Goal: Task Accomplishment & Management: Manage account settings

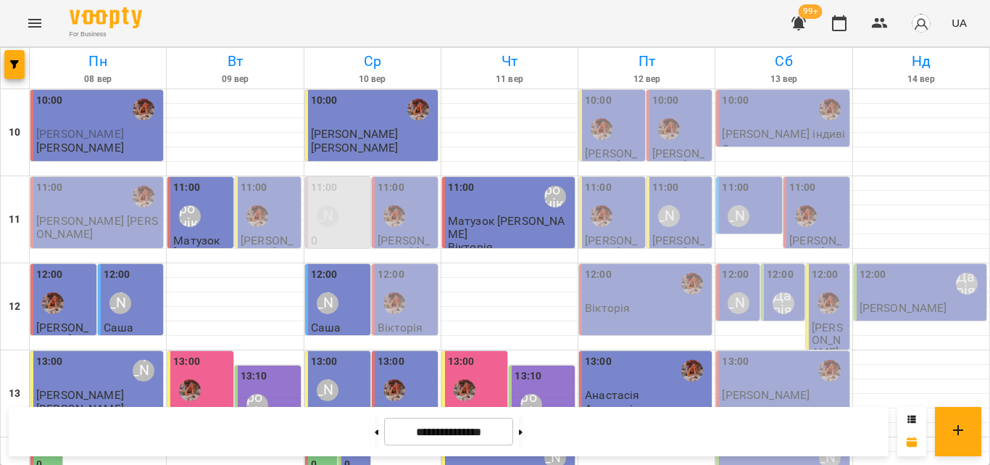
scroll to position [574, 0]
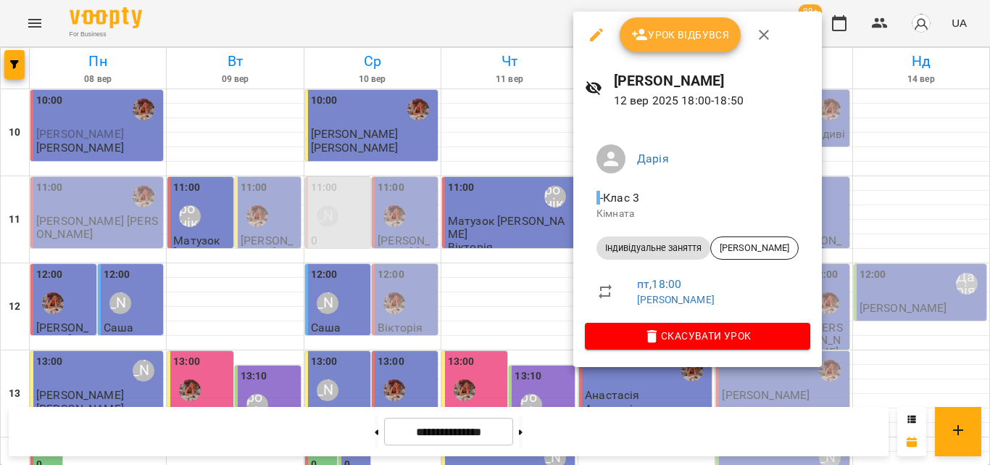
click at [562, 14] on div at bounding box center [495, 232] width 990 height 465
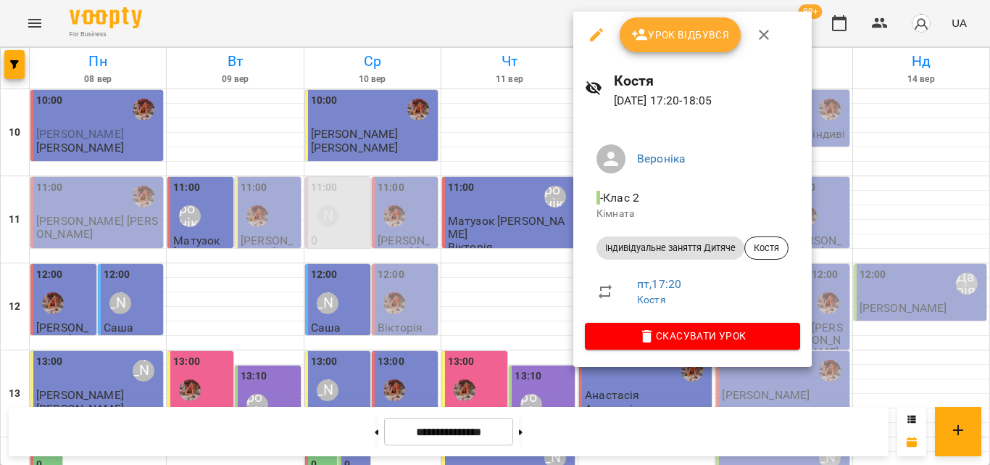
click at [527, 37] on div at bounding box center [495, 232] width 990 height 465
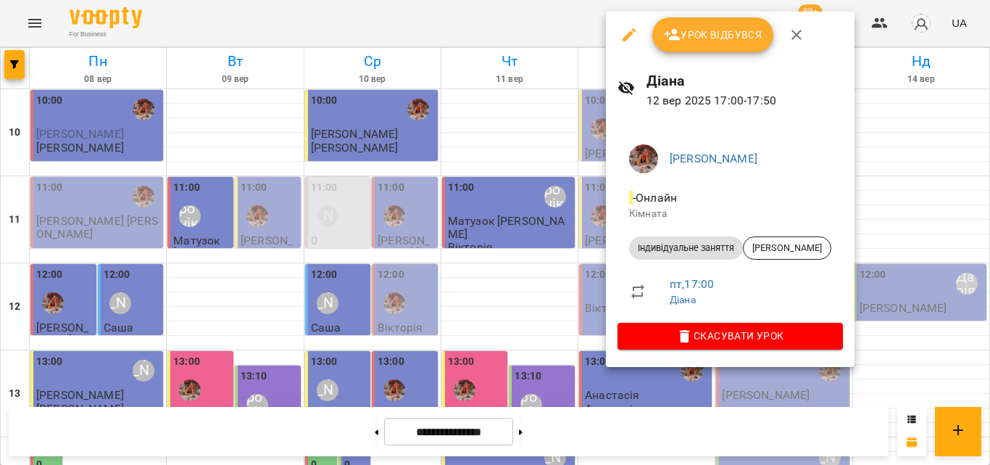
click at [472, 14] on div at bounding box center [495, 232] width 990 height 465
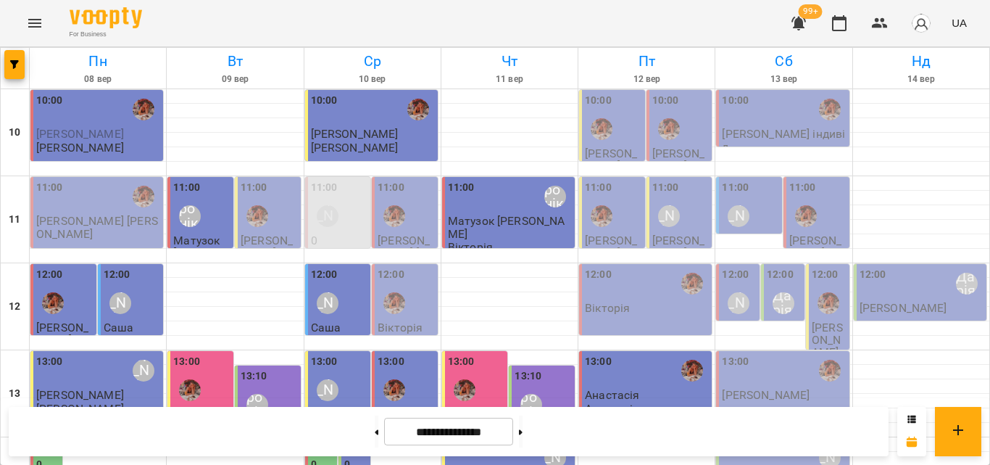
scroll to position [429, 0]
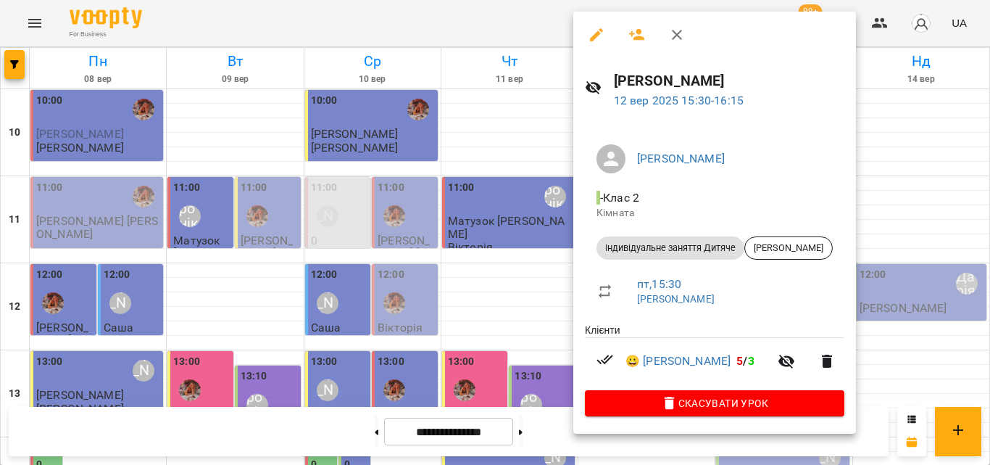
click at [541, 13] on div at bounding box center [495, 232] width 990 height 465
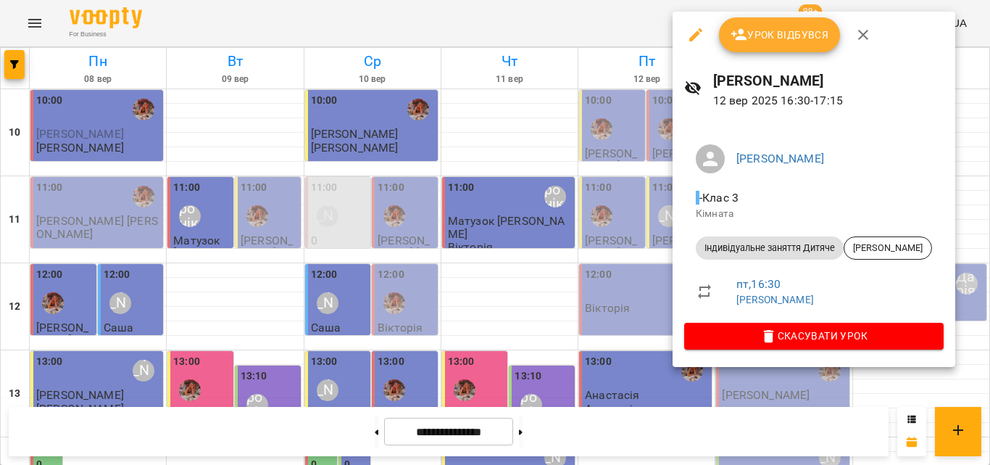
click at [597, 39] on div at bounding box center [495, 232] width 990 height 465
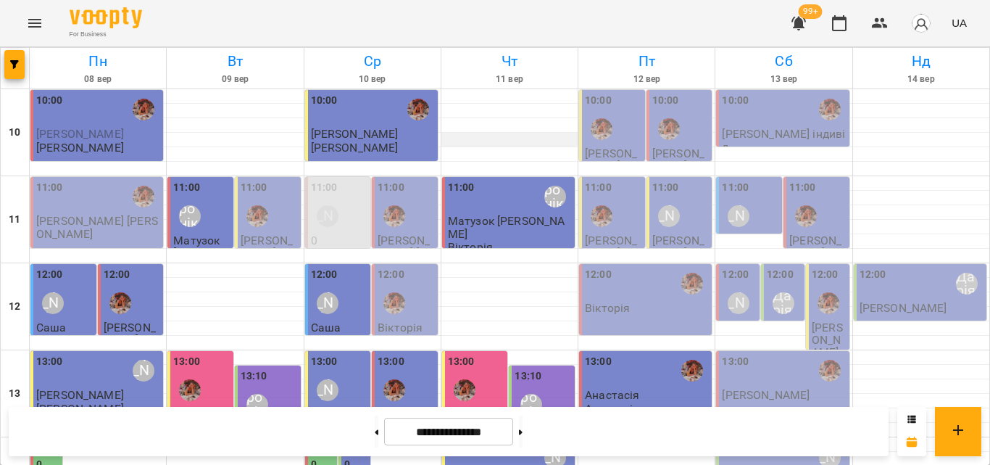
scroll to position [507, 0]
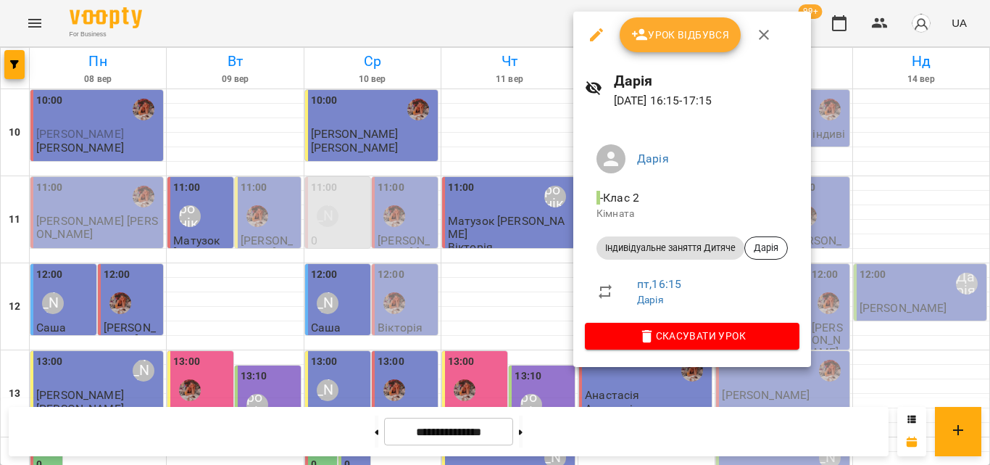
click at [528, 37] on div at bounding box center [495, 232] width 990 height 465
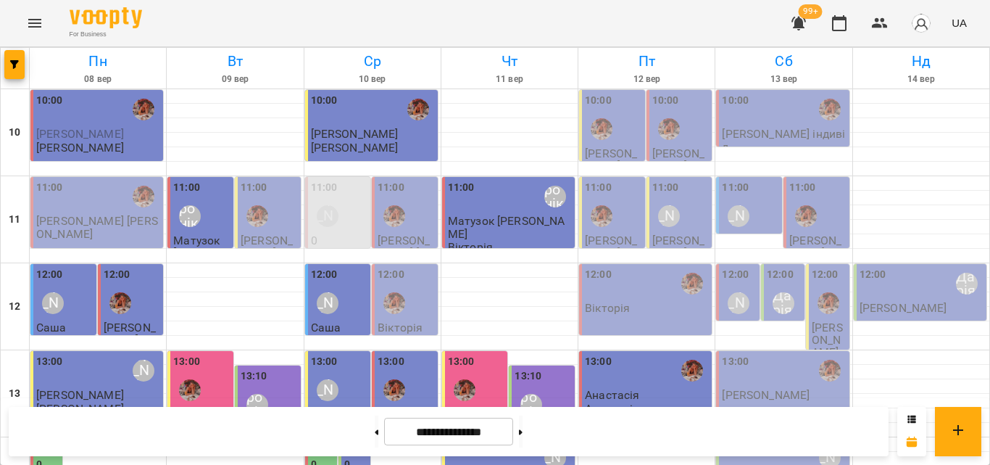
scroll to position [502, 0]
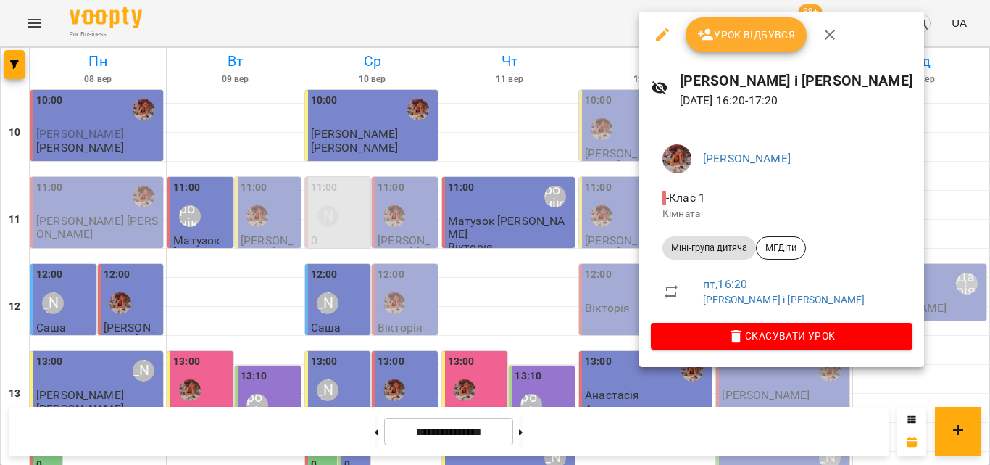
click at [513, 8] on div at bounding box center [495, 232] width 990 height 465
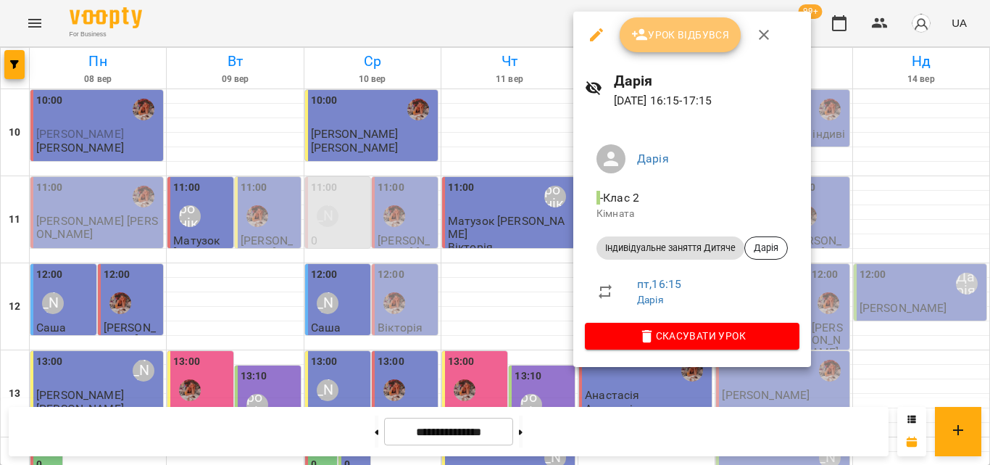
click at [660, 39] on span "Урок відбувся" at bounding box center [680, 34] width 99 height 17
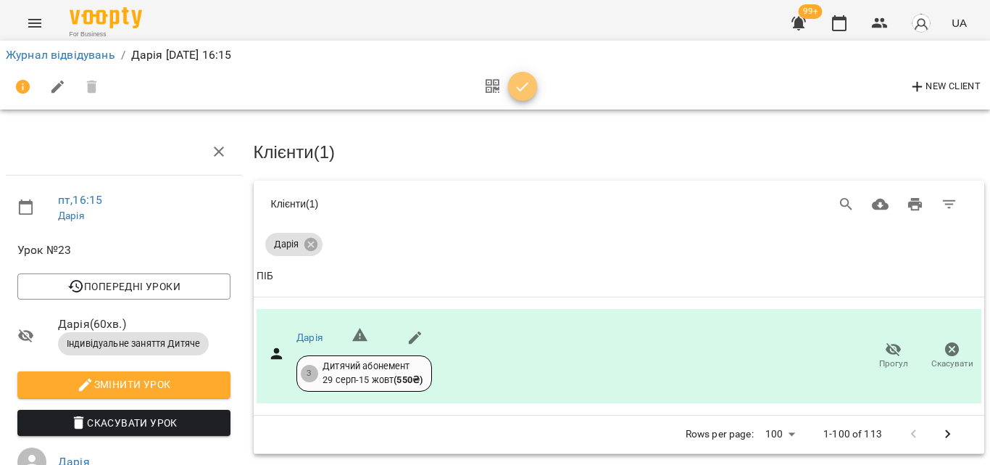
click at [525, 88] on icon "button" at bounding box center [522, 86] width 17 height 17
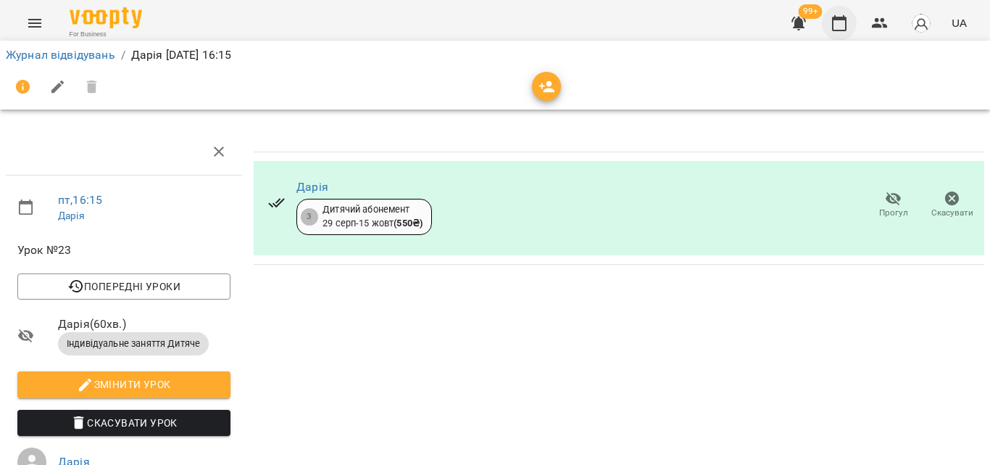
click at [842, 30] on icon "button" at bounding box center [839, 23] width 14 height 16
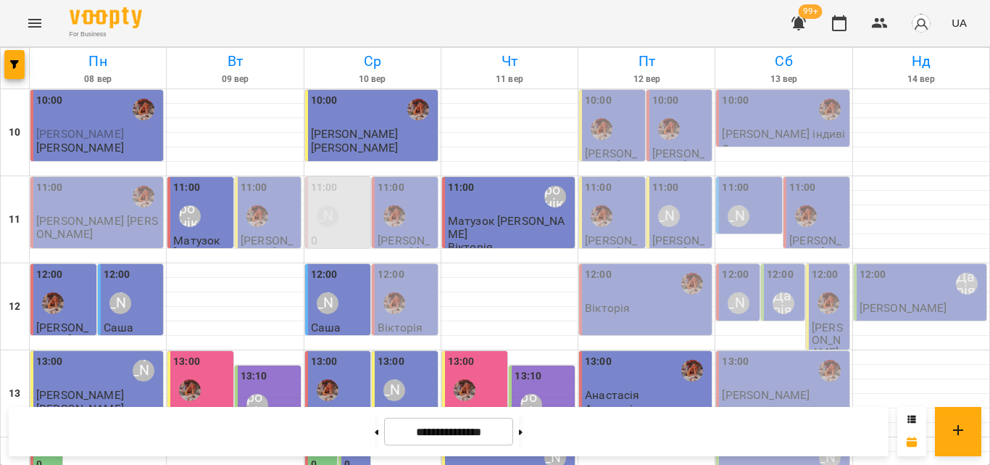
scroll to position [507, 0]
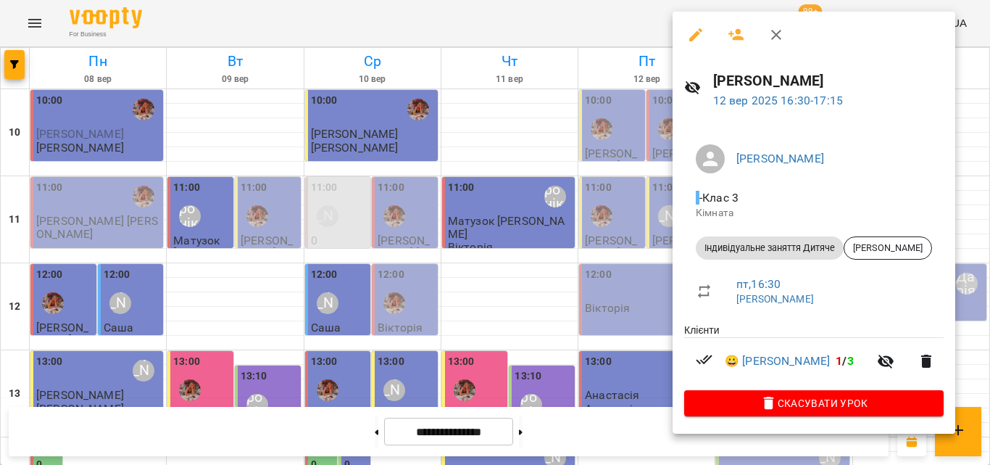
click at [602, 21] on div at bounding box center [495, 232] width 990 height 465
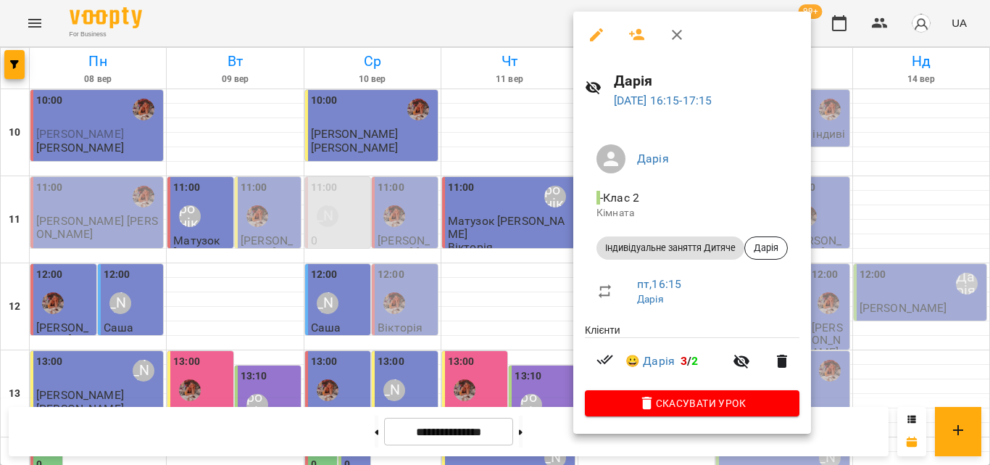
click at [494, 38] on div at bounding box center [495, 232] width 990 height 465
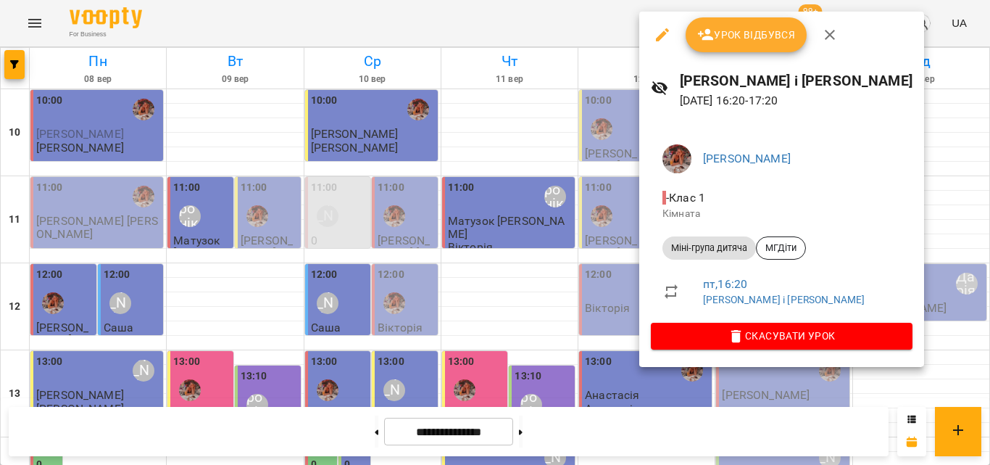
click at [557, 9] on div at bounding box center [495, 232] width 990 height 465
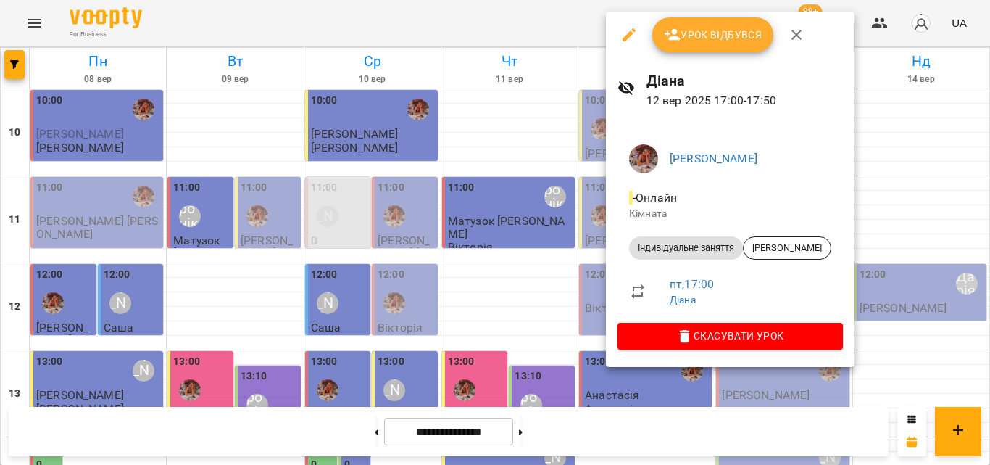
click at [589, 1] on div at bounding box center [495, 232] width 990 height 465
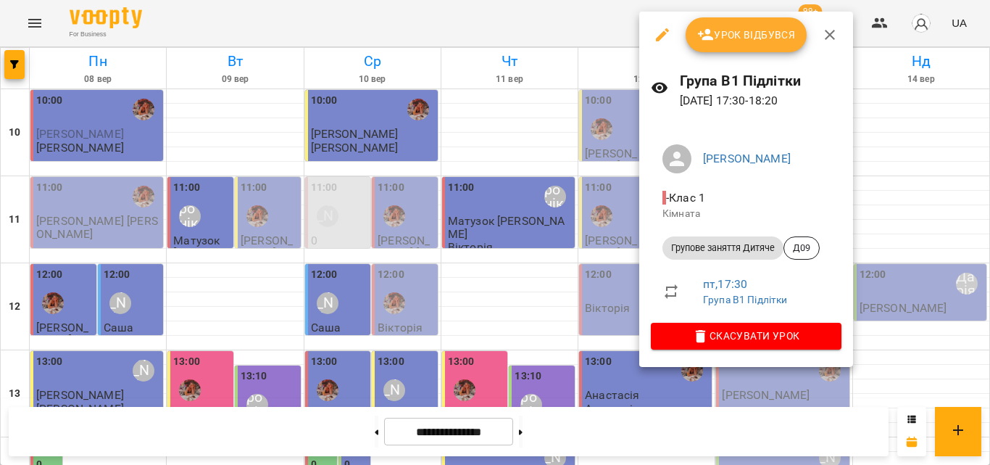
click at [562, 30] on div at bounding box center [495, 232] width 990 height 465
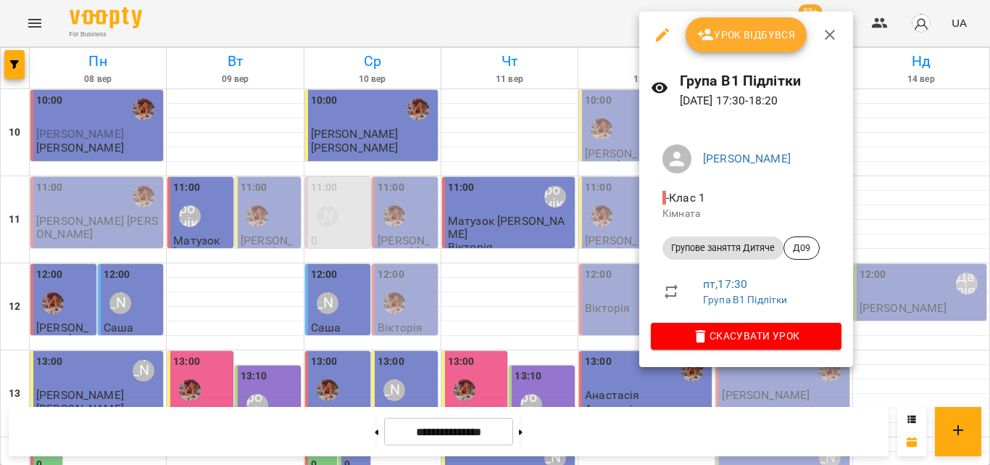
click at [579, 27] on div at bounding box center [495, 232] width 990 height 465
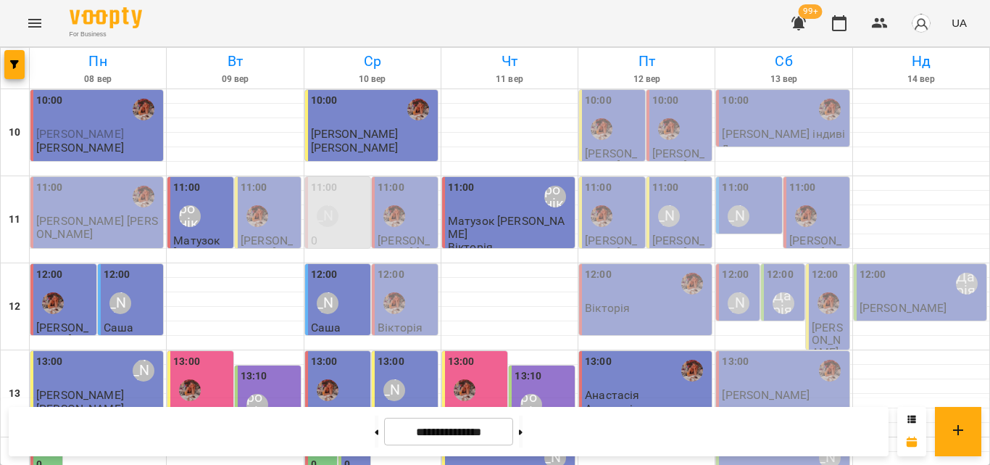
scroll to position [435, 0]
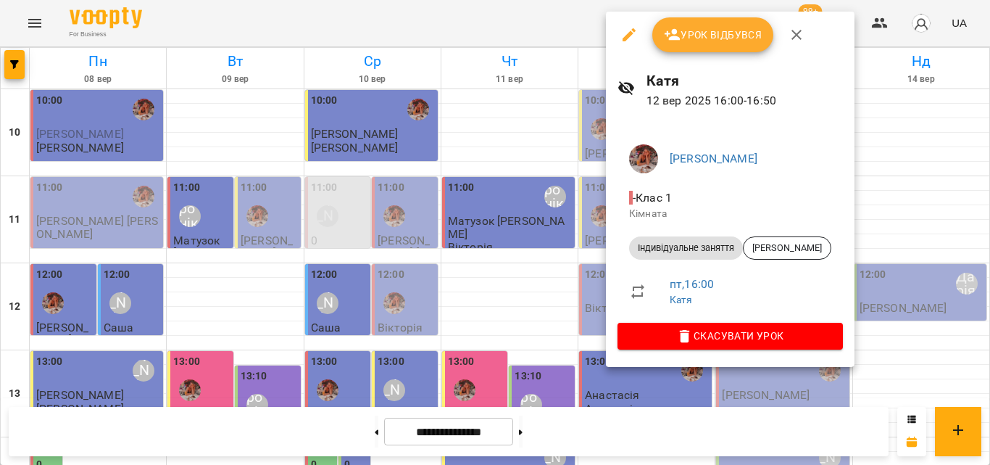
click at [527, 25] on div at bounding box center [495, 232] width 990 height 465
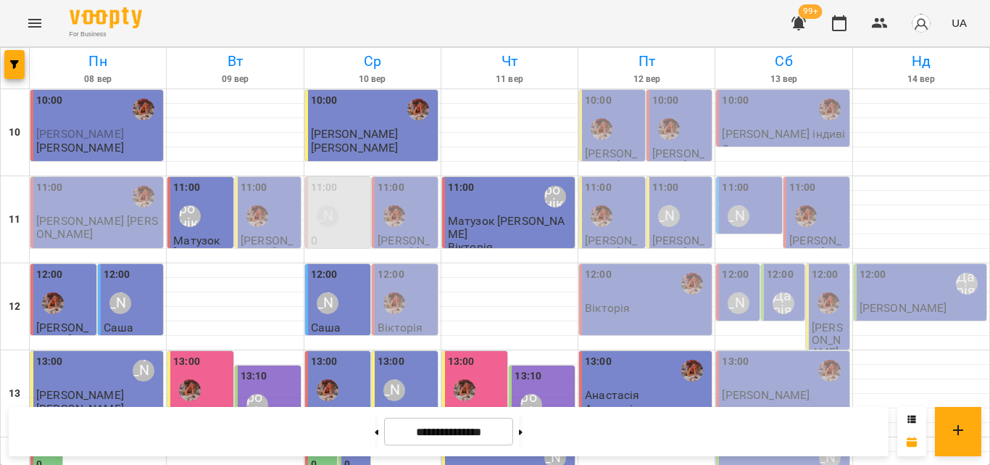
scroll to position [362, 0]
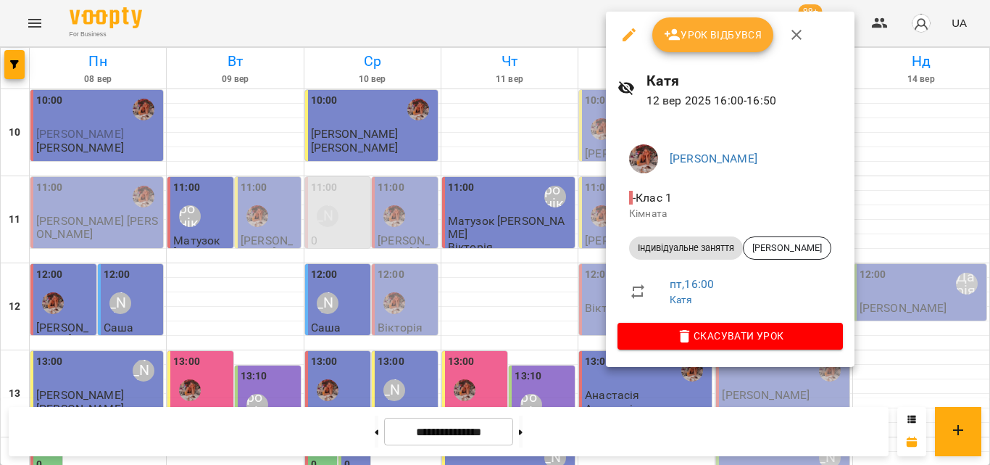
click at [542, 20] on div at bounding box center [495, 232] width 990 height 465
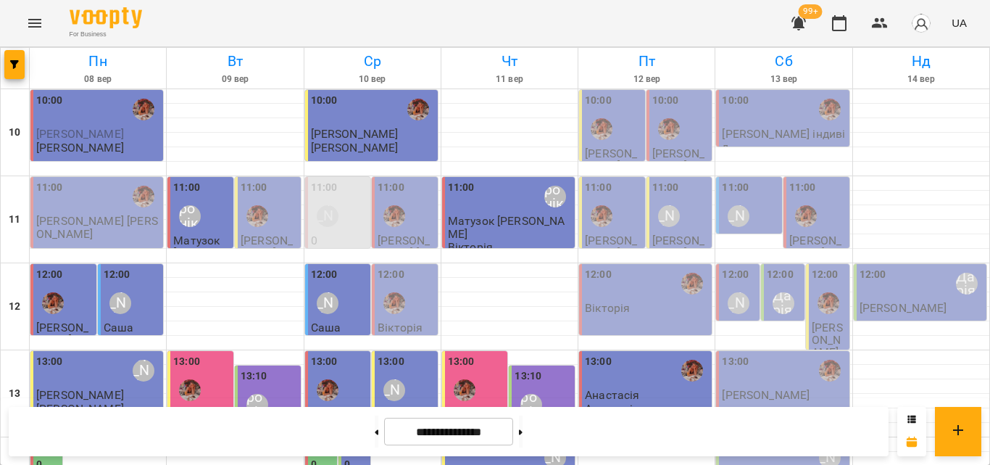
scroll to position [72, 0]
click at [613, 302] on p "Вікторія" at bounding box center [607, 308] width 45 height 12
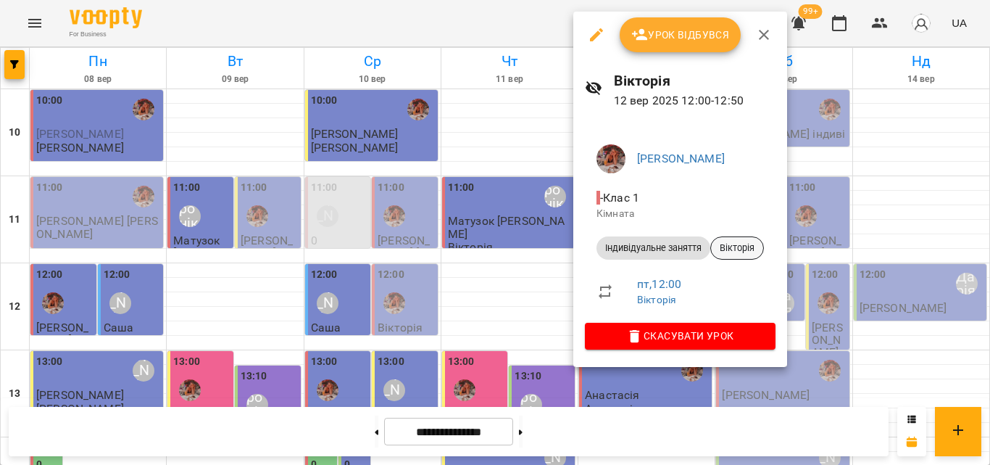
click at [758, 257] on div "Вікторія" at bounding box center [737, 247] width 54 height 23
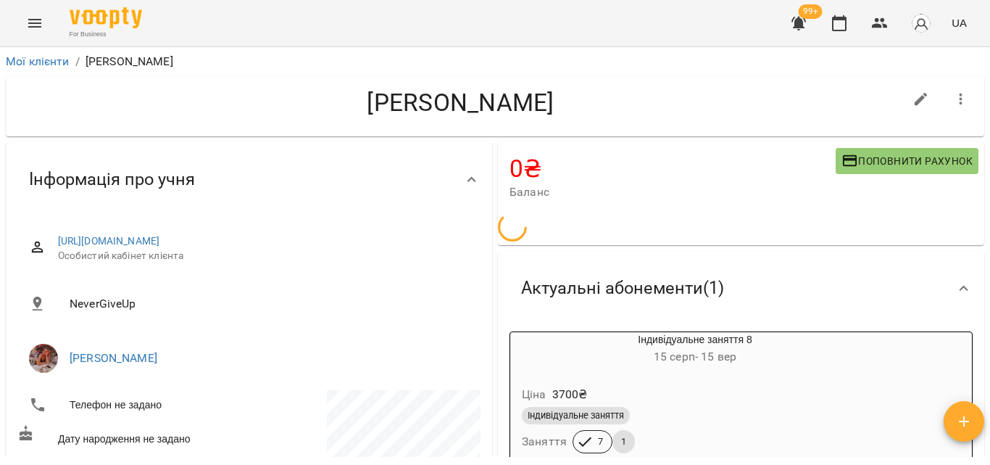
scroll to position [256, 0]
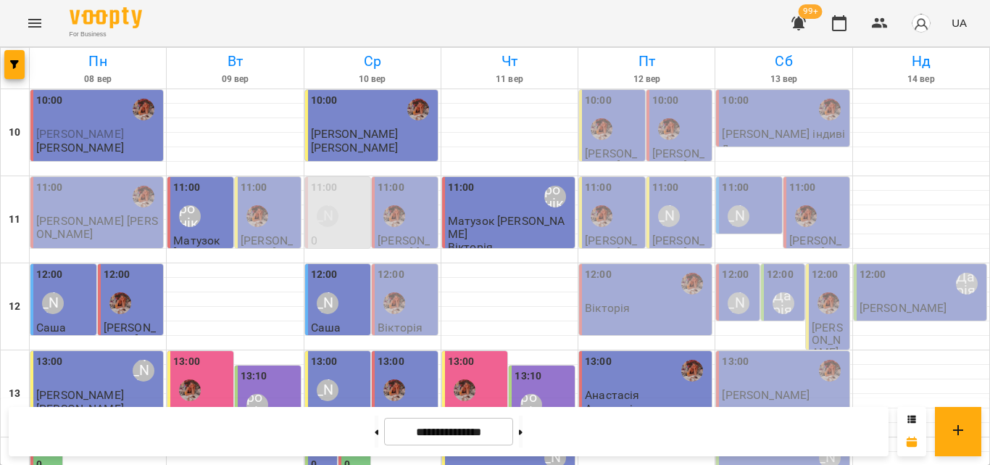
scroll to position [580, 0]
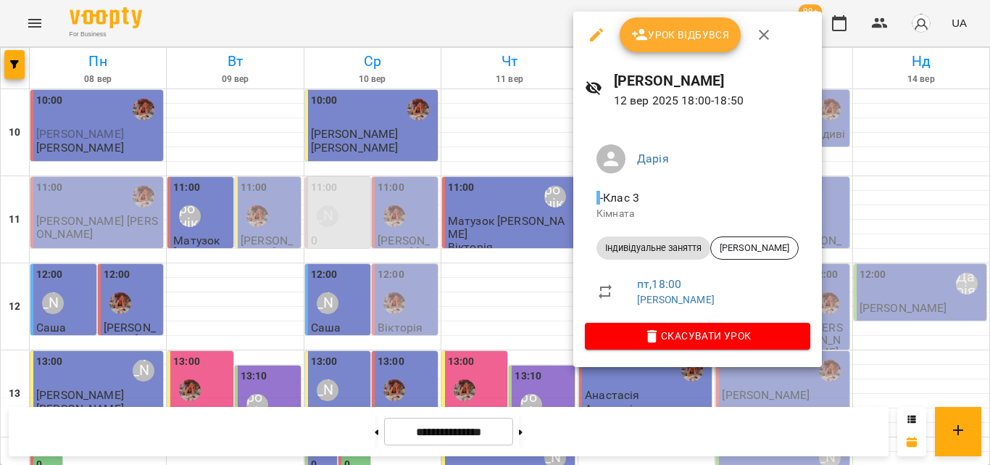
click at [568, 27] on div at bounding box center [495, 232] width 990 height 465
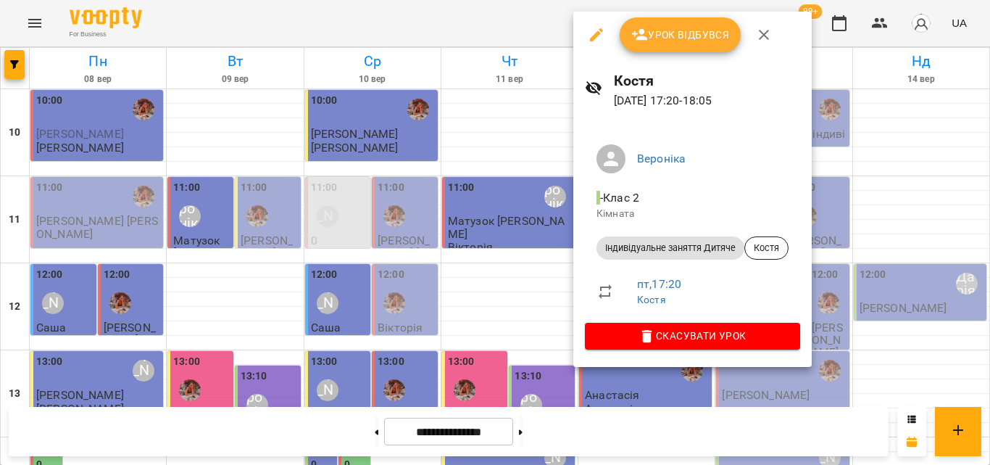
click at [536, 28] on div at bounding box center [495, 232] width 990 height 465
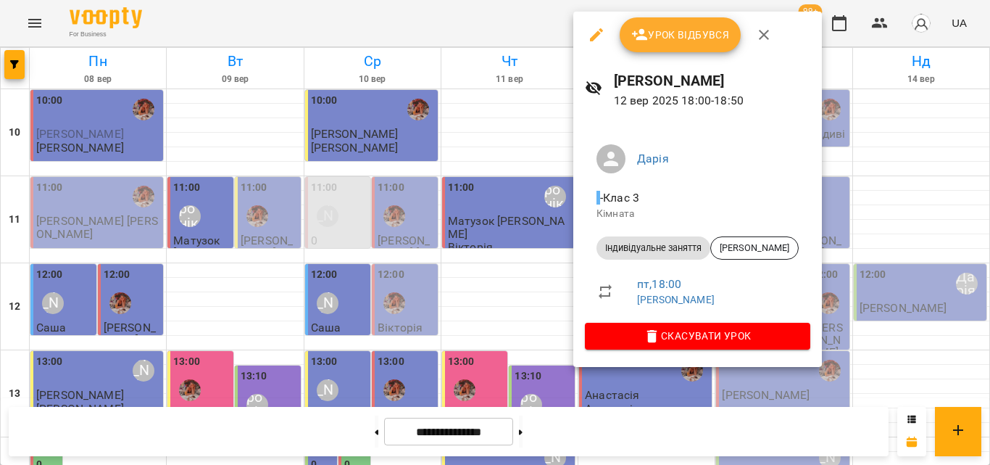
click at [523, 9] on div at bounding box center [495, 232] width 990 height 465
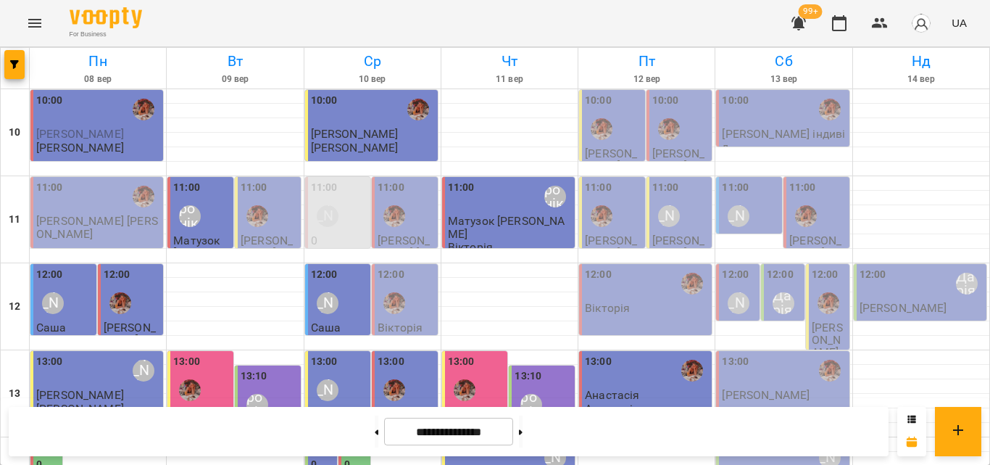
scroll to position [435, 0]
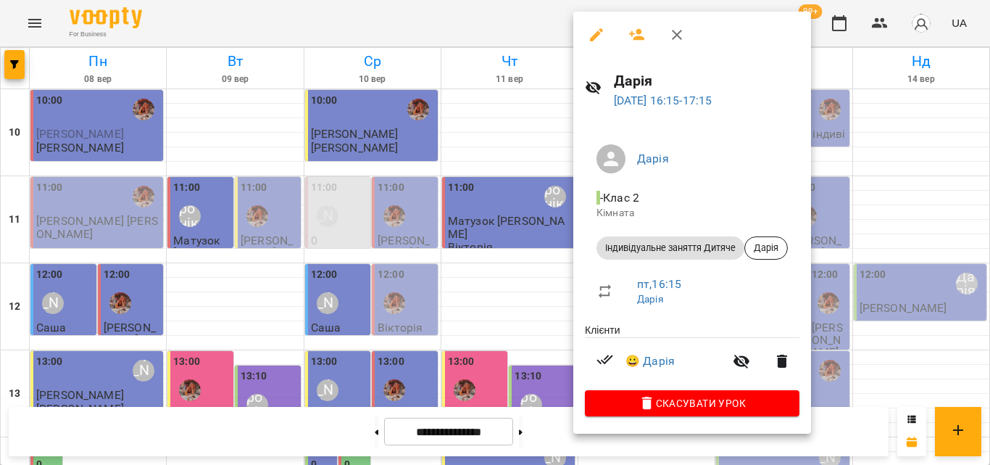
click at [539, 22] on div at bounding box center [495, 232] width 990 height 465
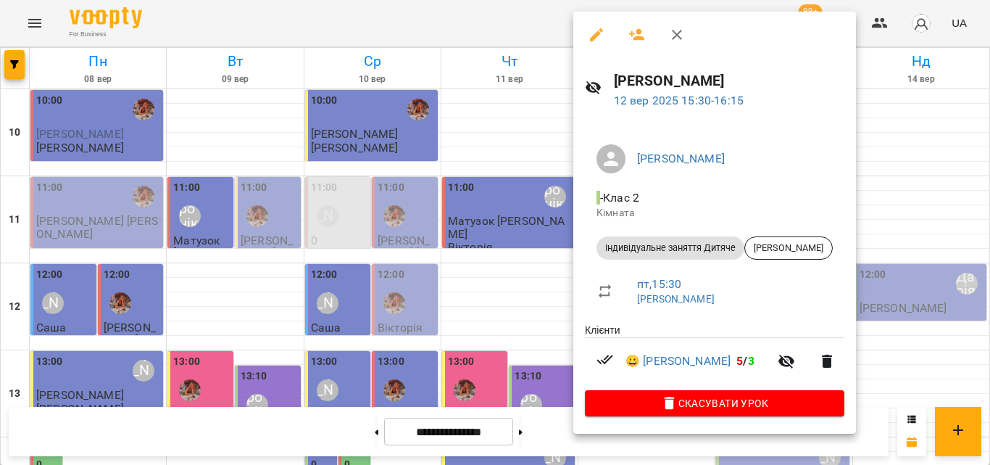
click at [523, 15] on div at bounding box center [495, 232] width 990 height 465
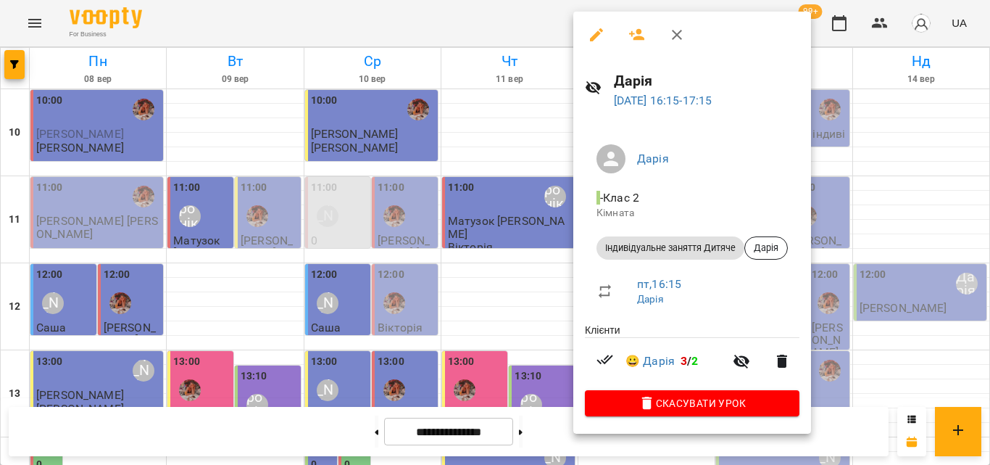
click at [536, 27] on div at bounding box center [495, 232] width 990 height 465
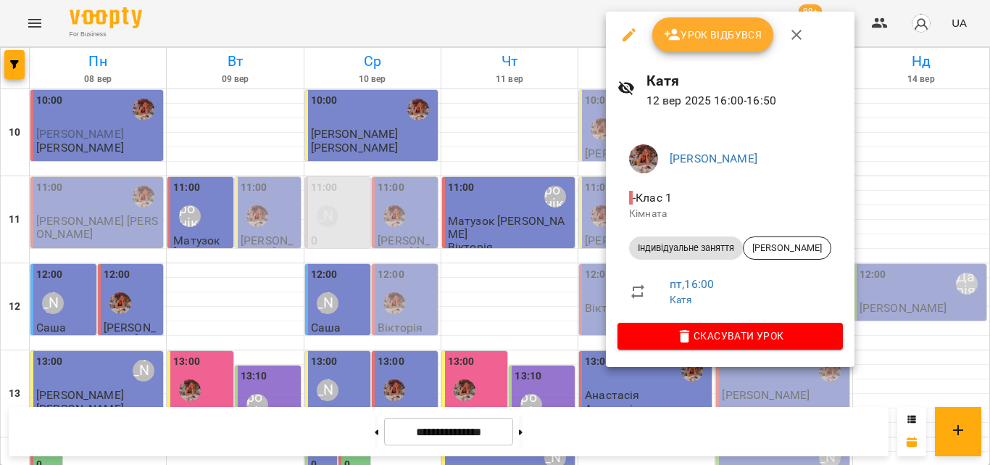
click at [542, 42] on div at bounding box center [495, 232] width 990 height 465
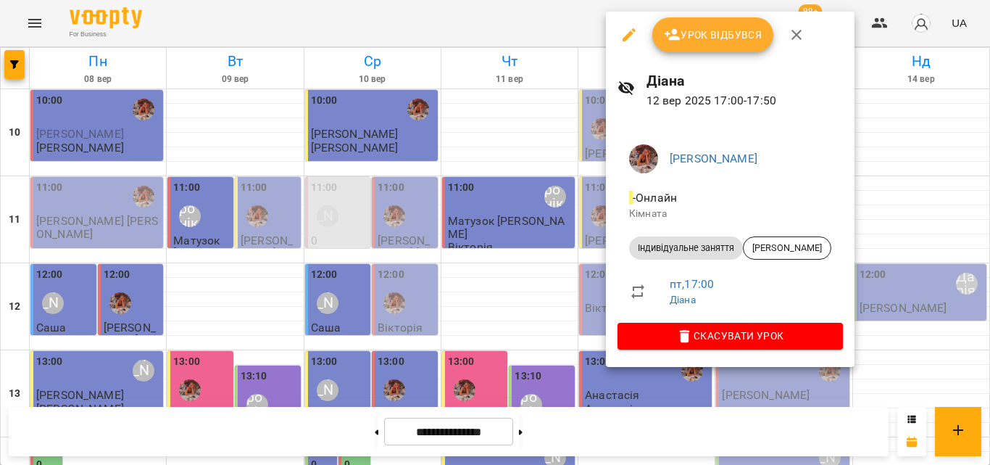
click at [557, 38] on div at bounding box center [495, 232] width 990 height 465
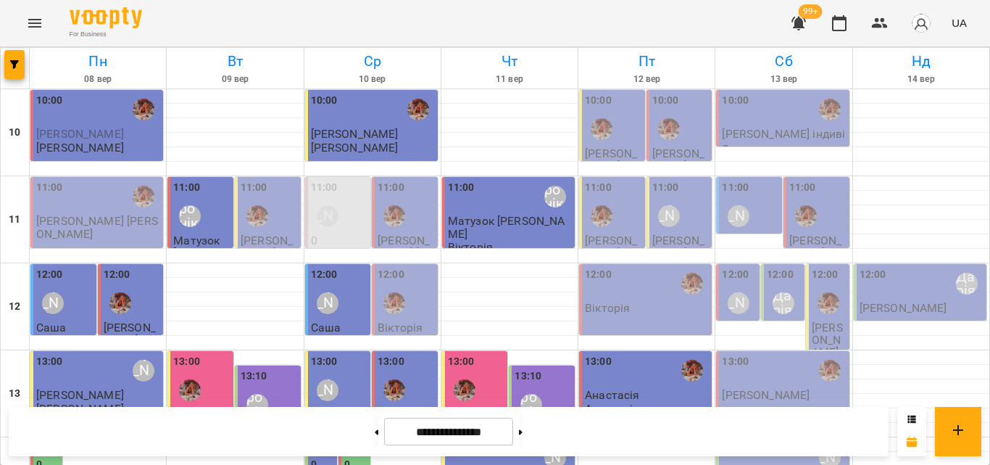
scroll to position [507, 0]
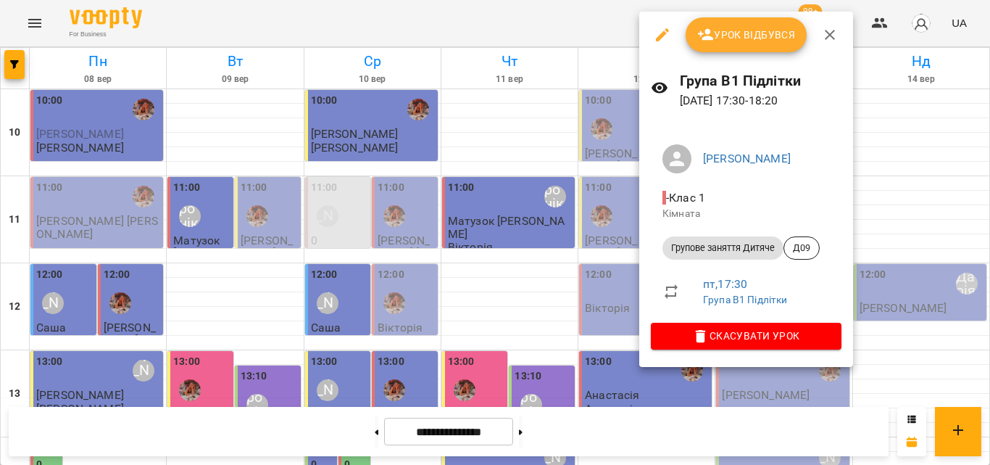
click at [577, 33] on div at bounding box center [495, 232] width 990 height 465
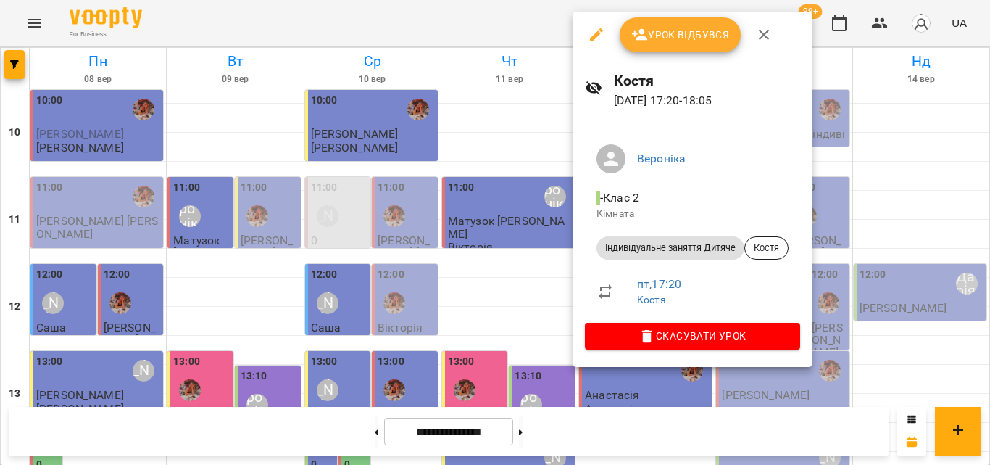
click at [528, 26] on div at bounding box center [495, 232] width 990 height 465
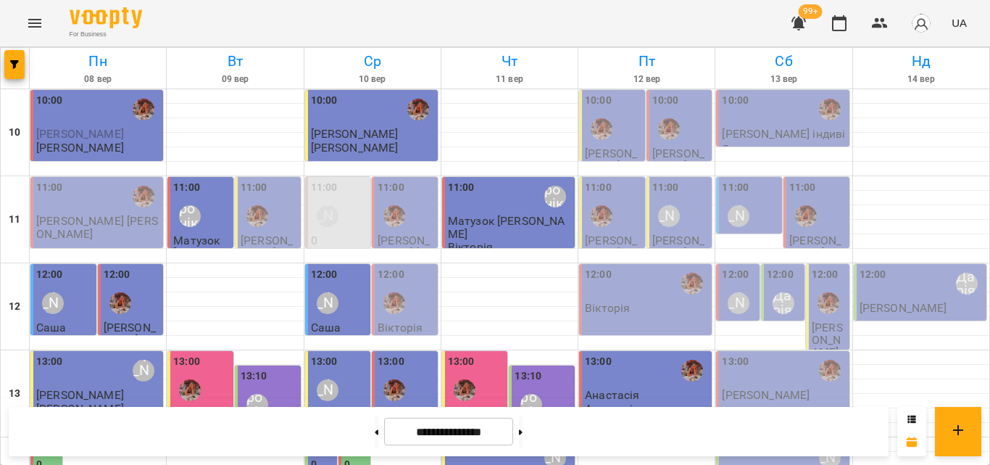
scroll to position [429, 0]
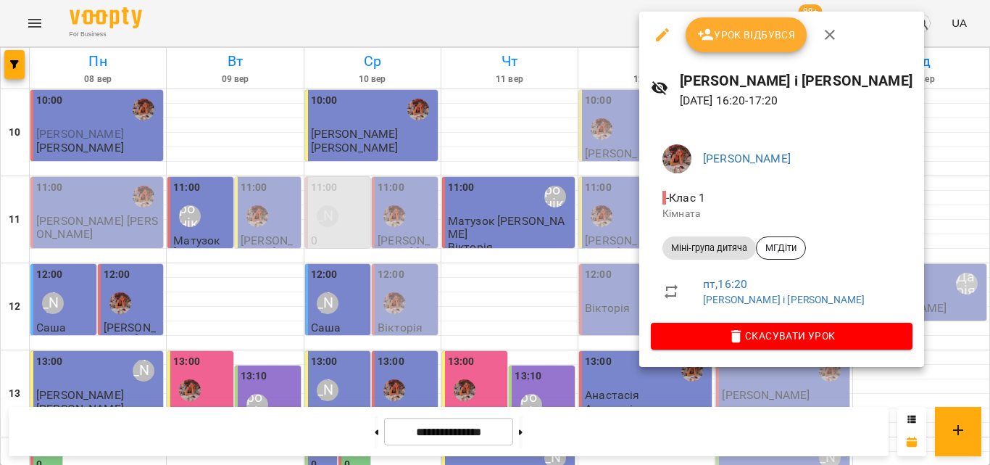
click at [497, 19] on div at bounding box center [495, 232] width 990 height 465
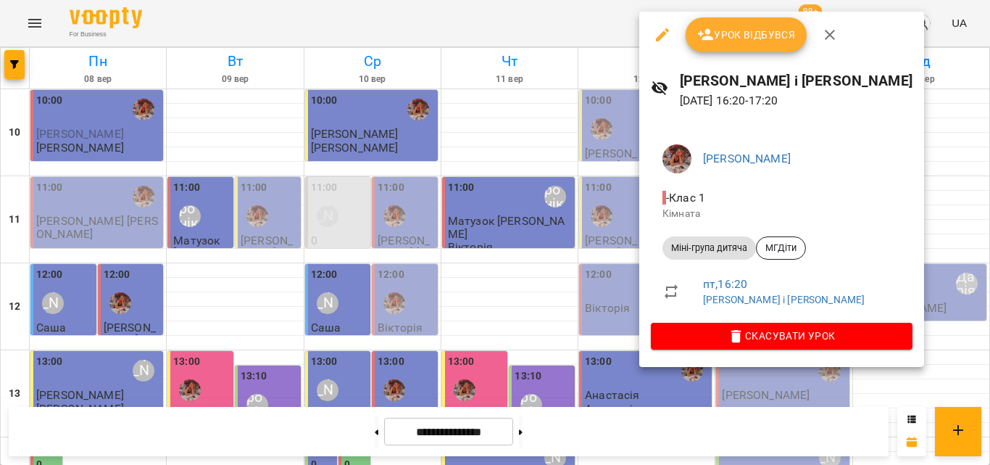
click at [721, 38] on span "Урок відбувся" at bounding box center [746, 34] width 99 height 17
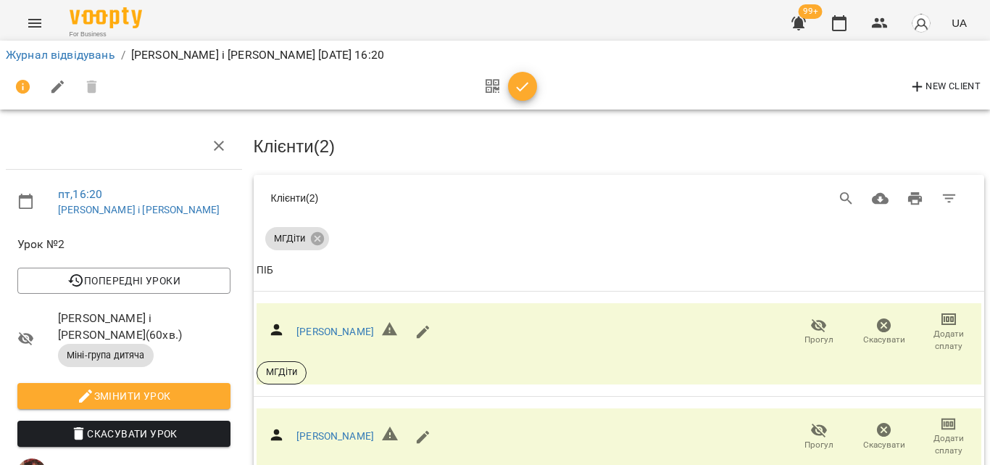
scroll to position [141, 0]
click at [517, 87] on icon "button" at bounding box center [523, 86] width 12 height 9
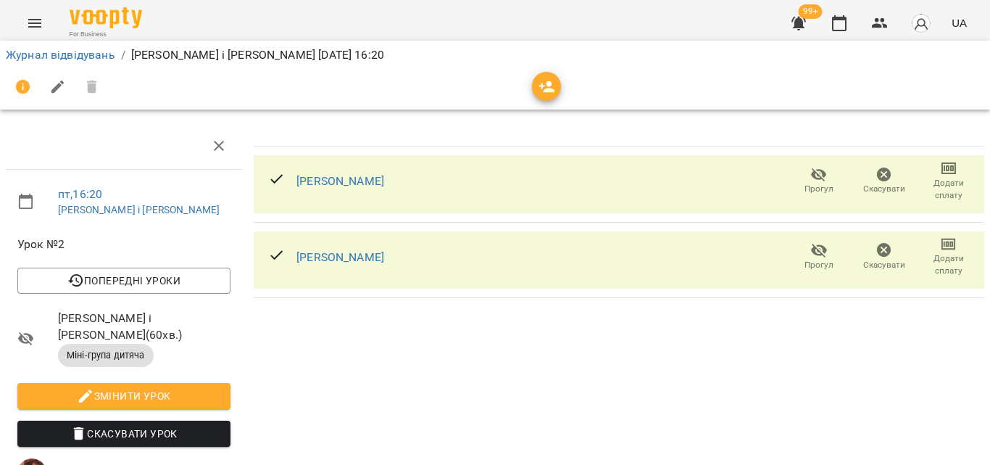
scroll to position [0, 0]
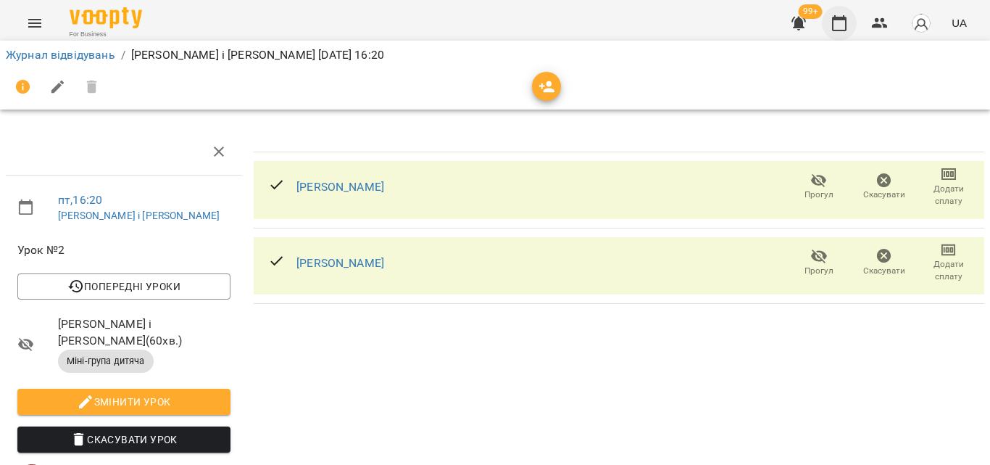
click at [834, 11] on button "button" at bounding box center [839, 23] width 35 height 35
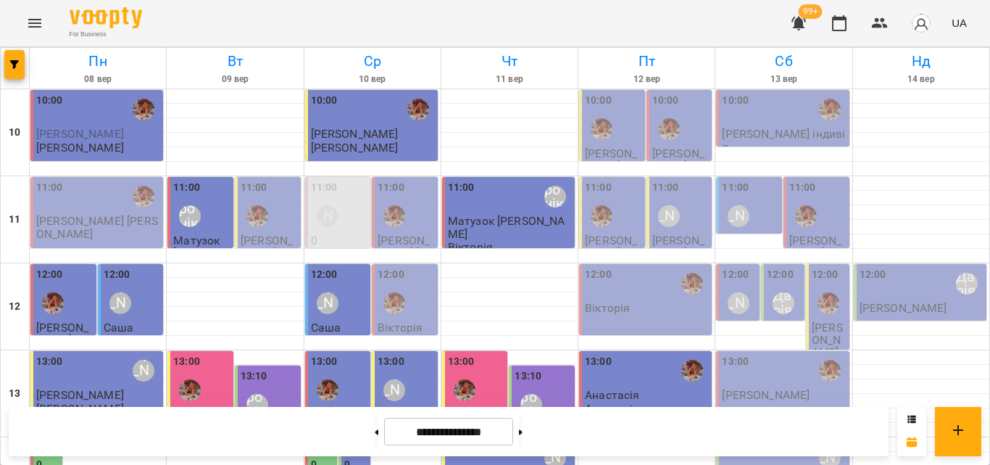
scroll to position [502, 0]
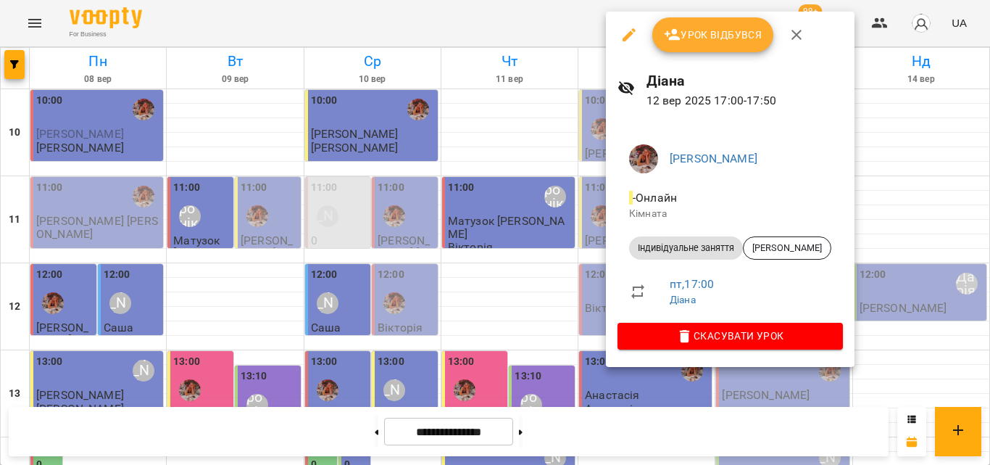
click at [563, 20] on div at bounding box center [495, 232] width 990 height 465
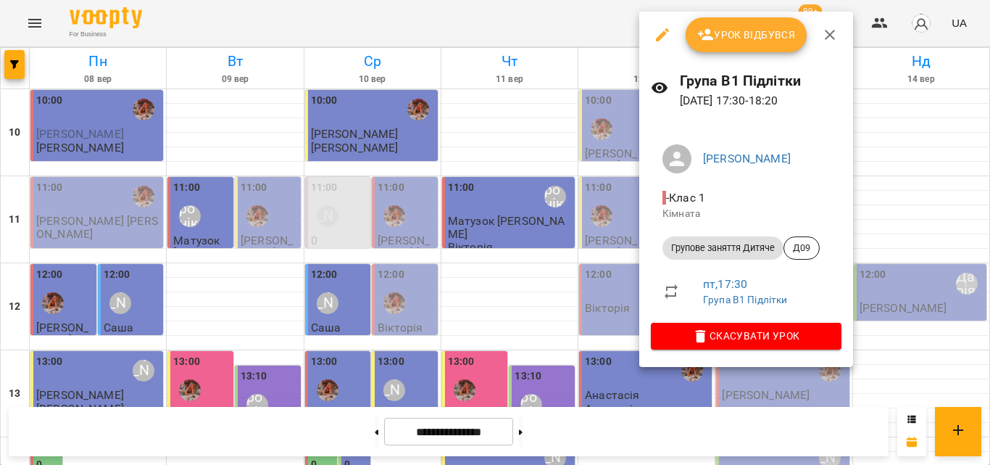
click at [576, 29] on div at bounding box center [495, 232] width 990 height 465
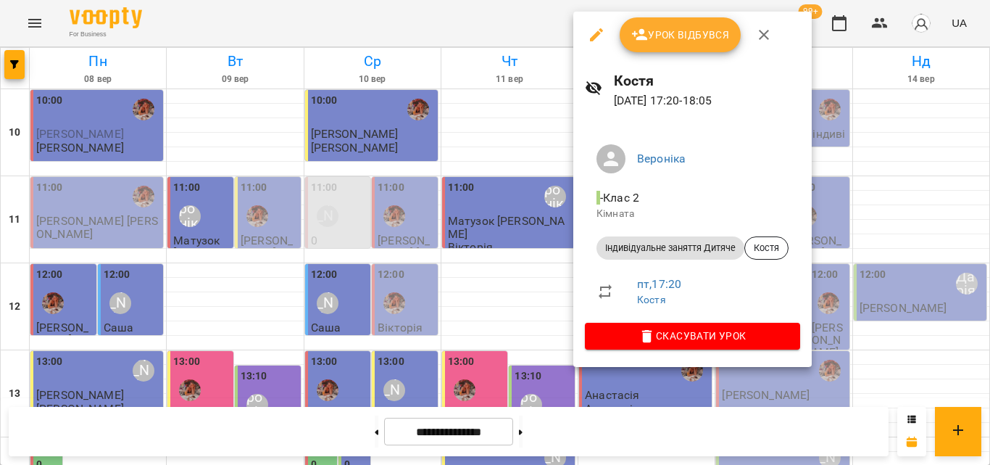
click at [462, 11] on div at bounding box center [495, 232] width 990 height 465
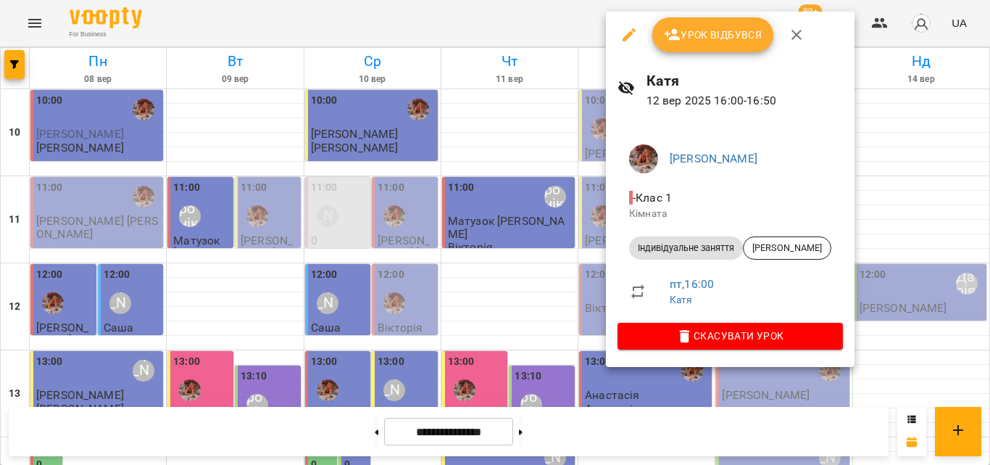
click at [516, 14] on div at bounding box center [495, 232] width 990 height 465
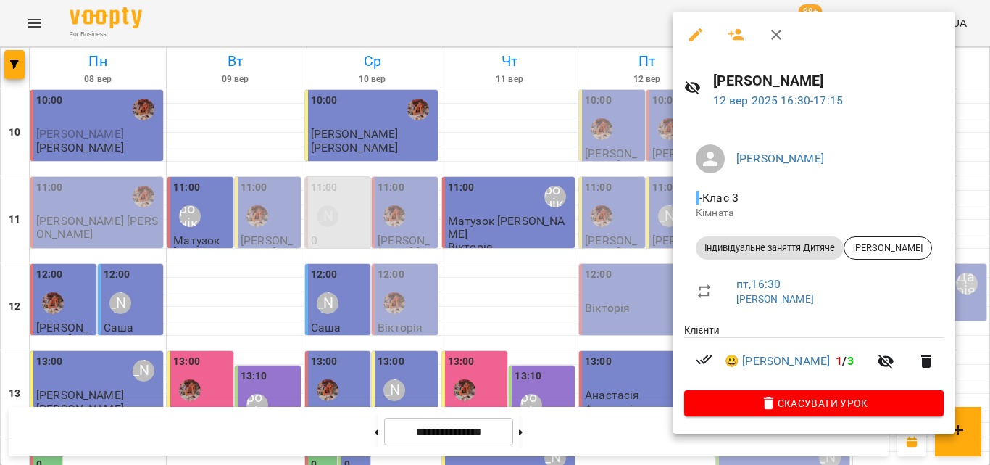
click at [541, 17] on div at bounding box center [495, 232] width 990 height 465
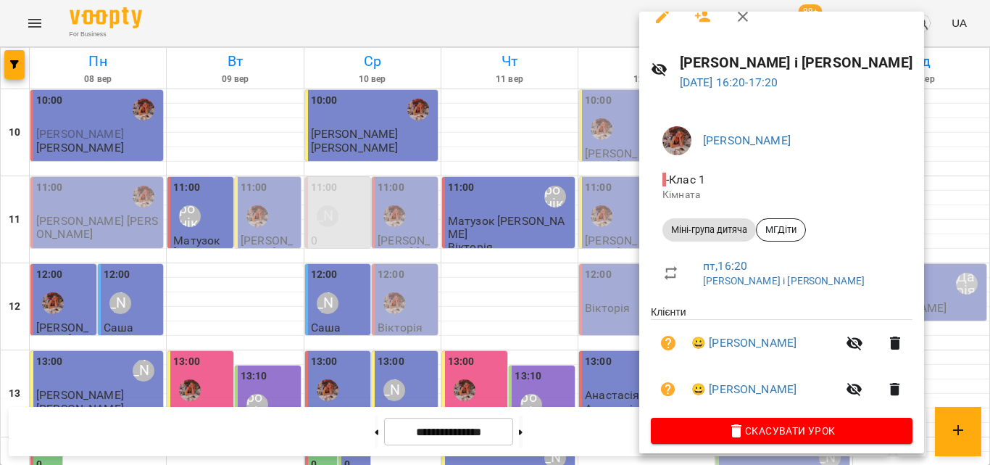
scroll to position [28, 0]
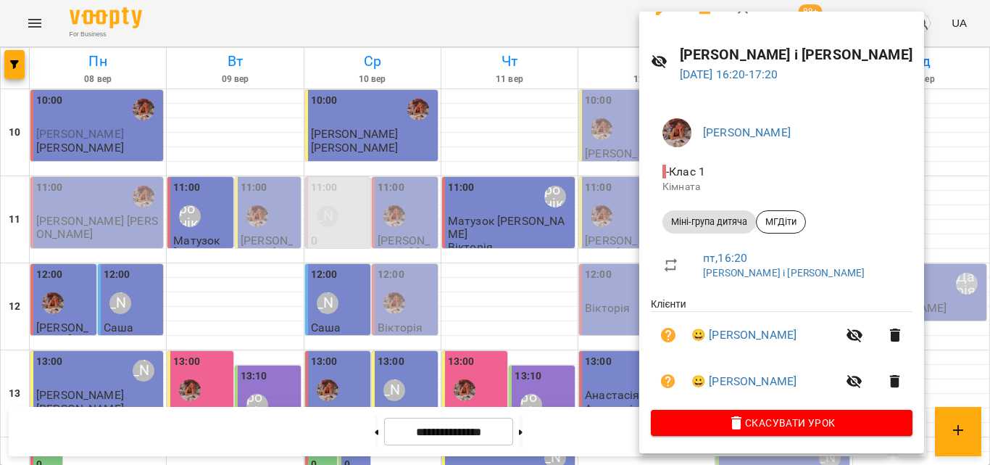
click at [444, 29] on div at bounding box center [495, 232] width 990 height 465
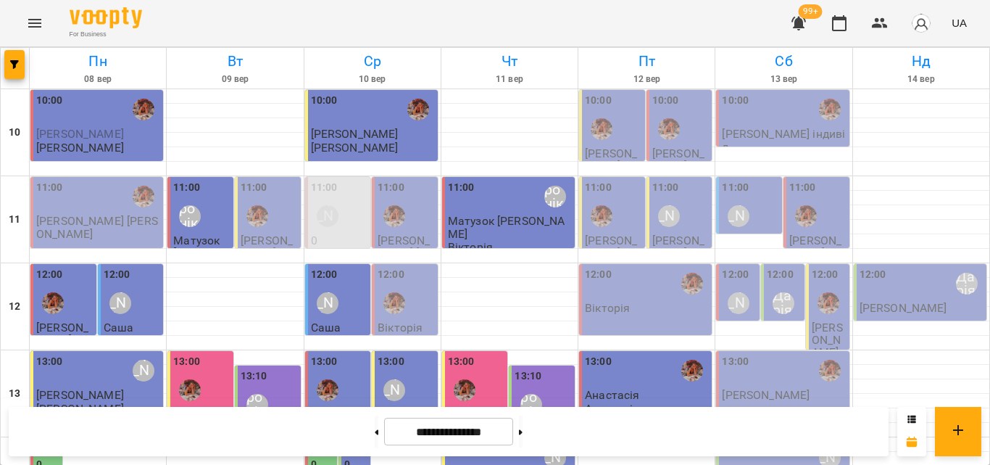
scroll to position [502, 0]
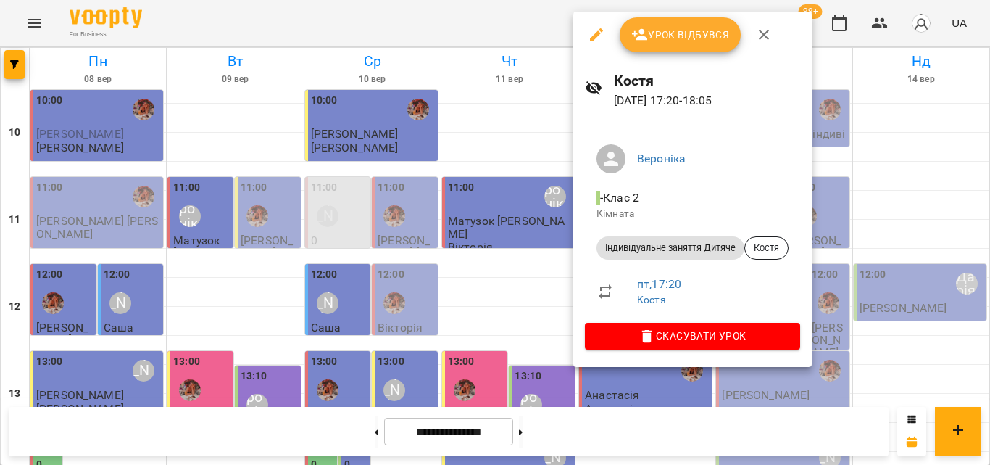
click at [500, 36] on div at bounding box center [495, 232] width 990 height 465
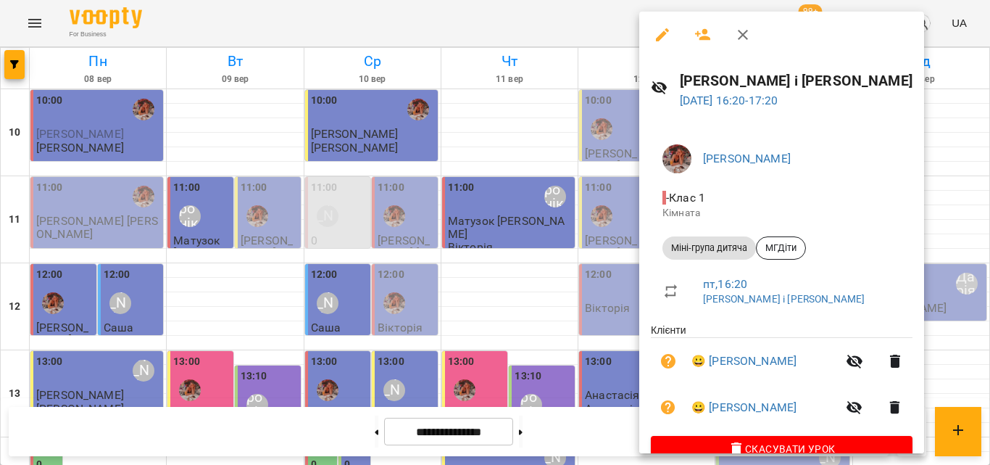
click at [571, 44] on div at bounding box center [495, 232] width 990 height 465
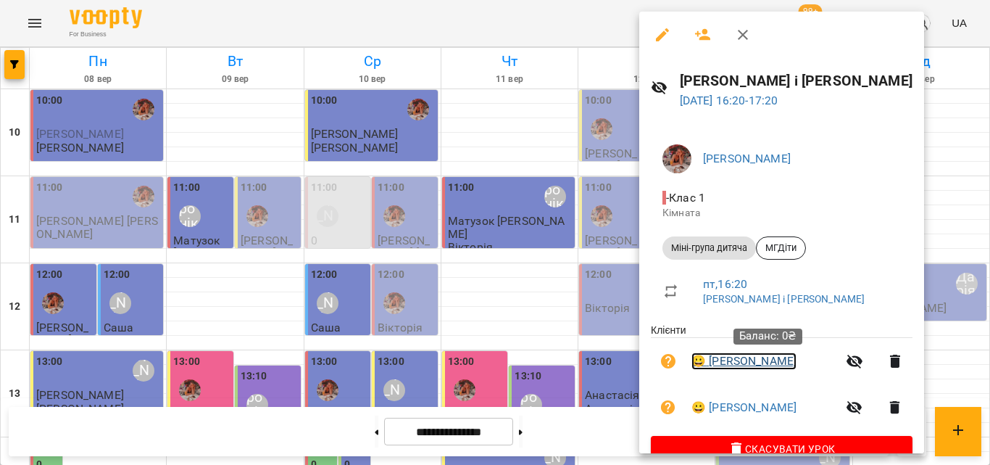
click at [729, 359] on link "😀 Миргородський Дмитро" at bounding box center [744, 360] width 105 height 17
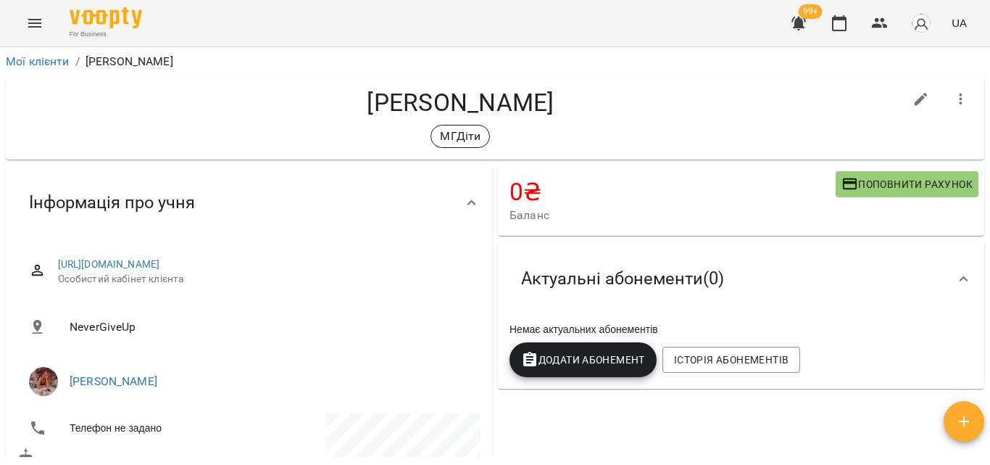
scroll to position [217, 0]
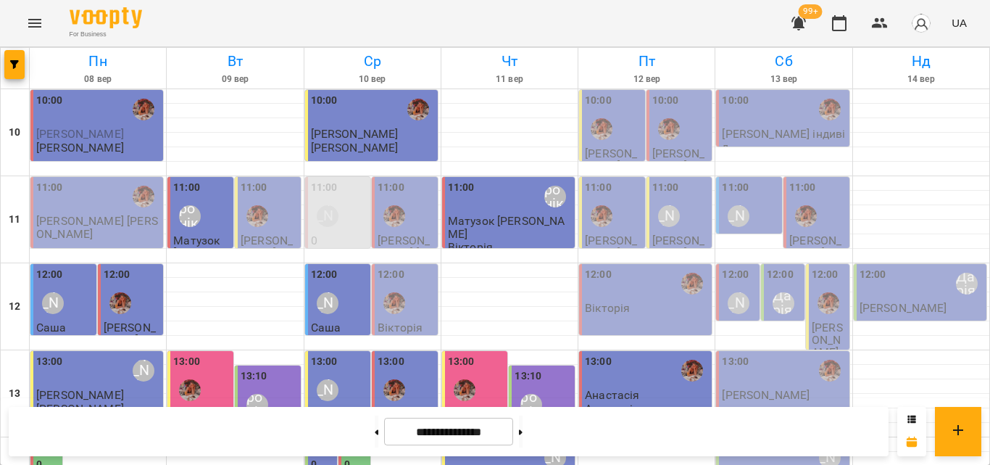
scroll to position [507, 0]
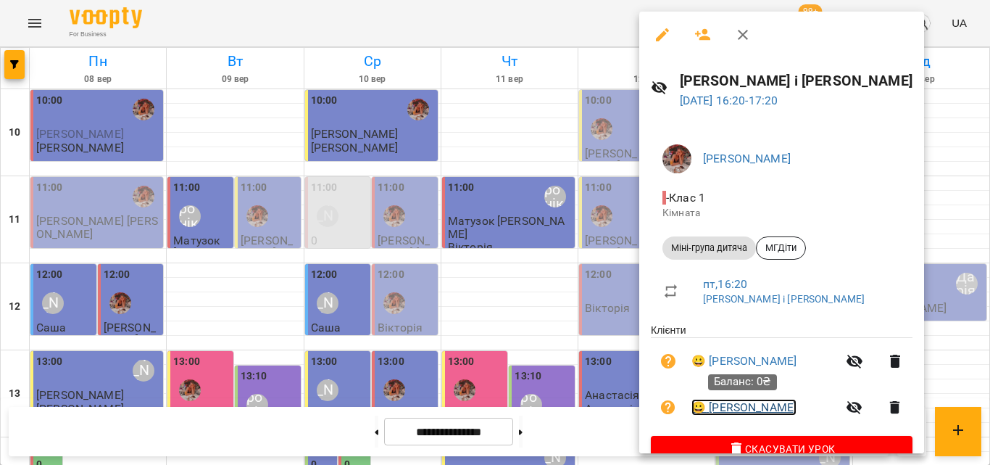
click at [747, 413] on link "😀 [PERSON_NAME]" at bounding box center [744, 407] width 105 height 17
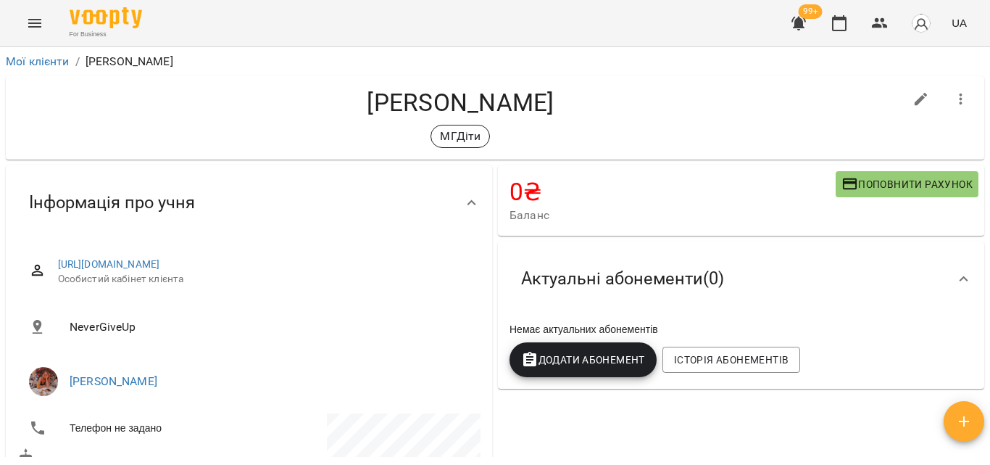
scroll to position [145, 0]
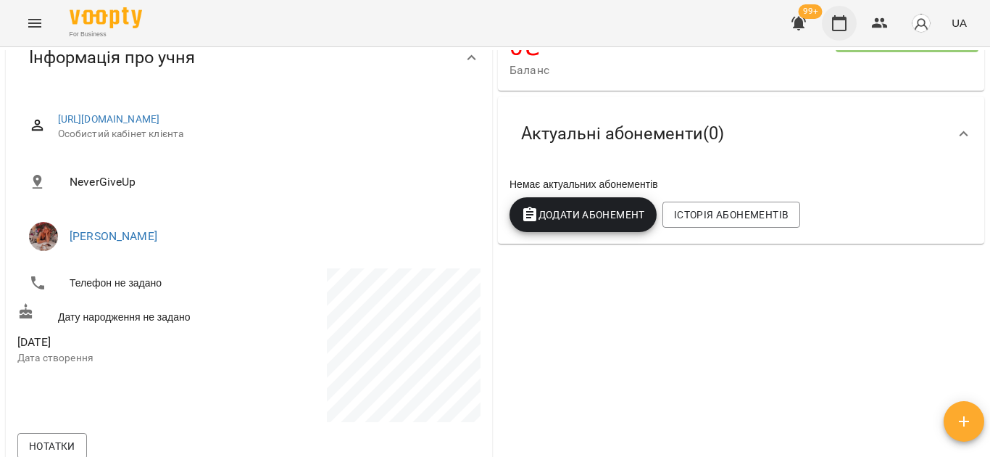
click at [845, 20] on icon "button" at bounding box center [839, 23] width 14 height 16
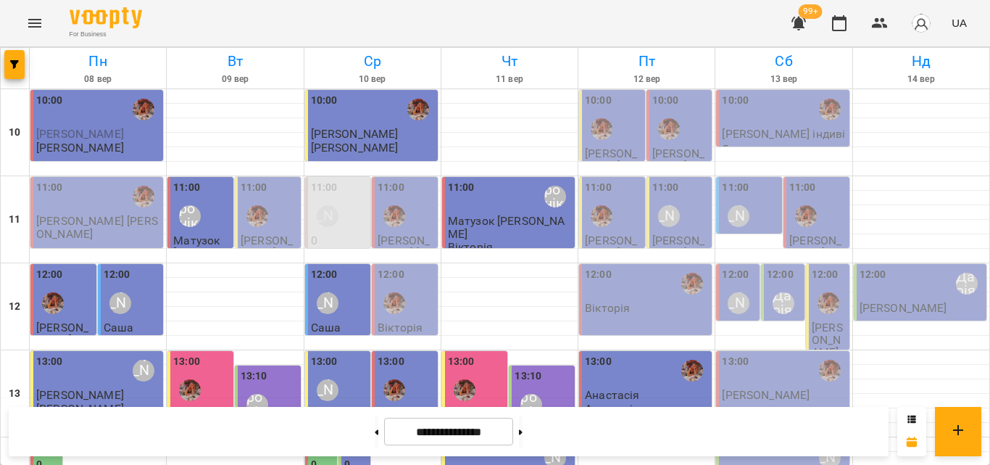
scroll to position [507, 0]
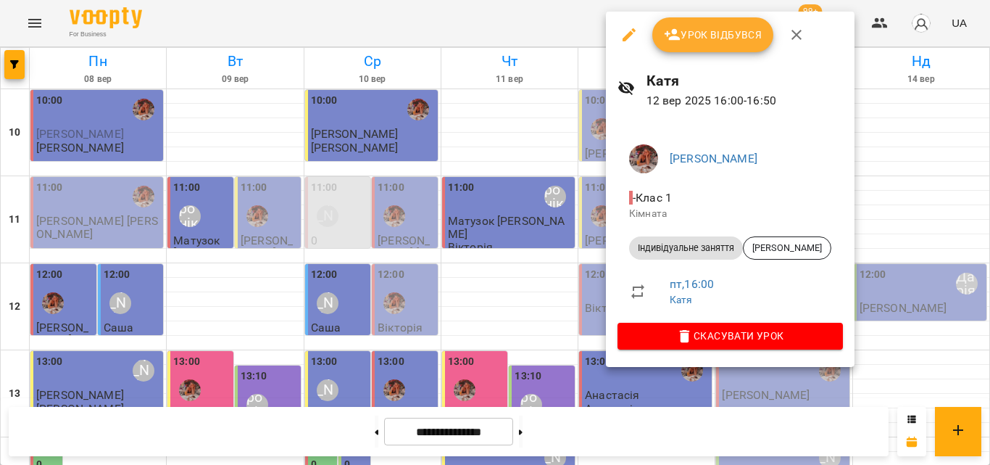
click at [545, 22] on div at bounding box center [495, 232] width 990 height 465
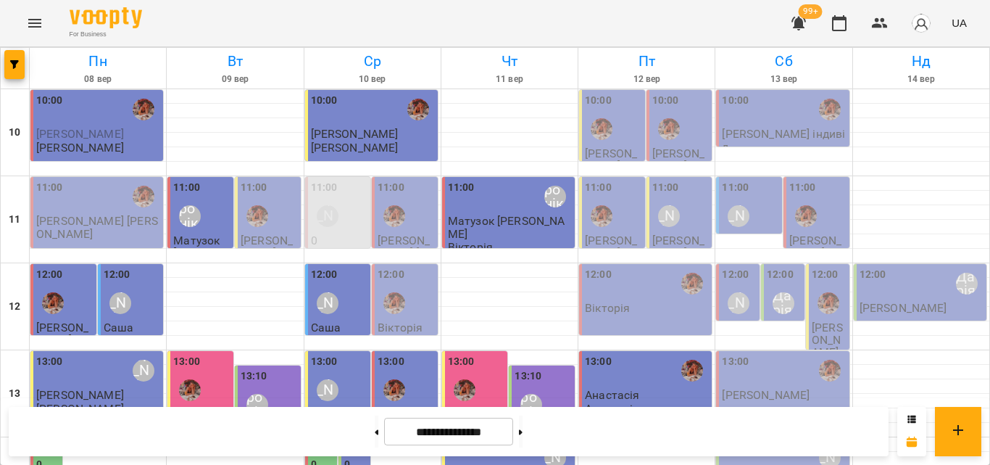
scroll to position [435, 0]
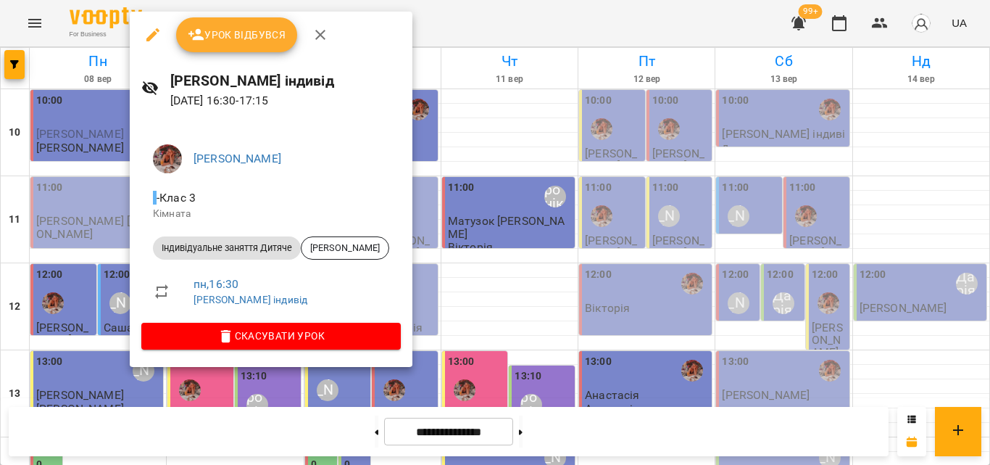
click at [436, 21] on div at bounding box center [495, 232] width 990 height 465
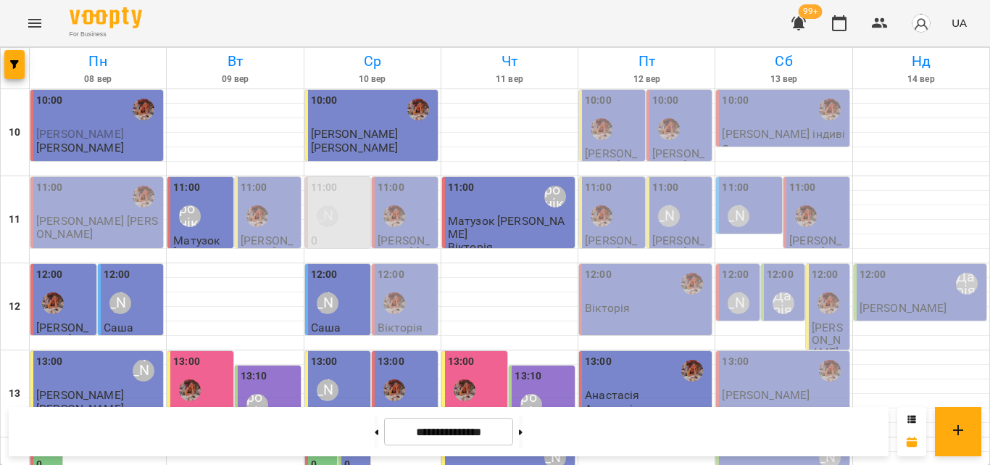
scroll to position [507, 0]
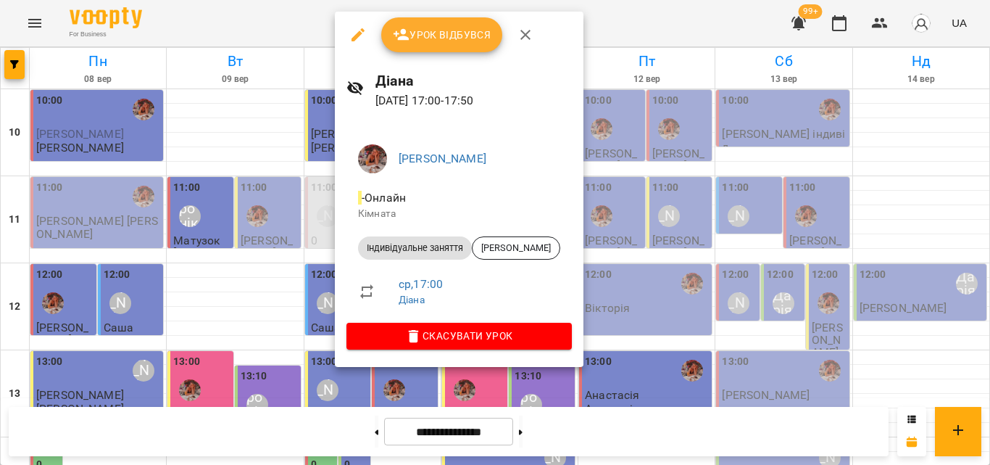
click at [288, 37] on div at bounding box center [495, 232] width 990 height 465
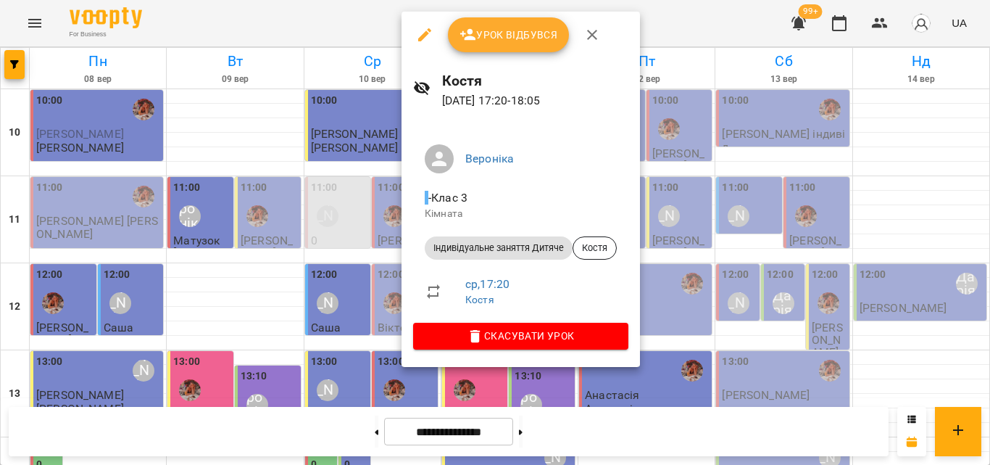
click at [337, 30] on div at bounding box center [495, 232] width 990 height 465
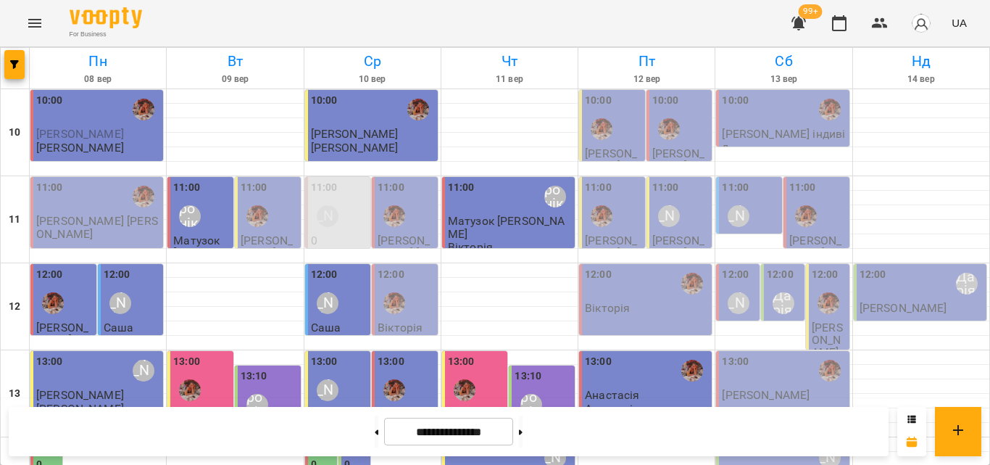
scroll to position [435, 0]
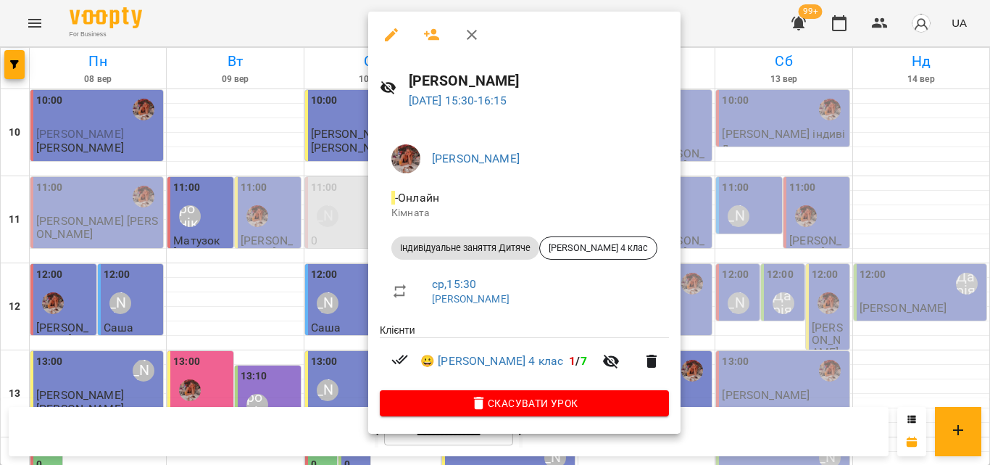
click at [299, 25] on div at bounding box center [495, 232] width 990 height 465
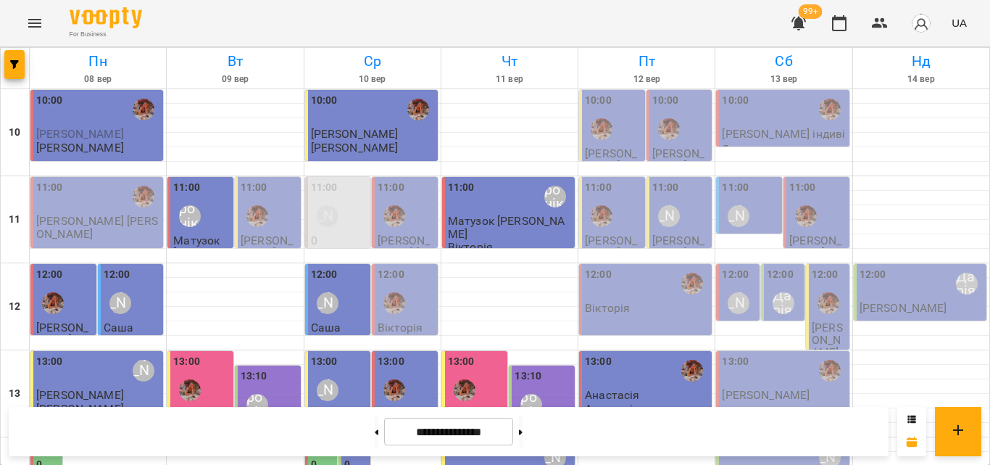
scroll to position [647, 0]
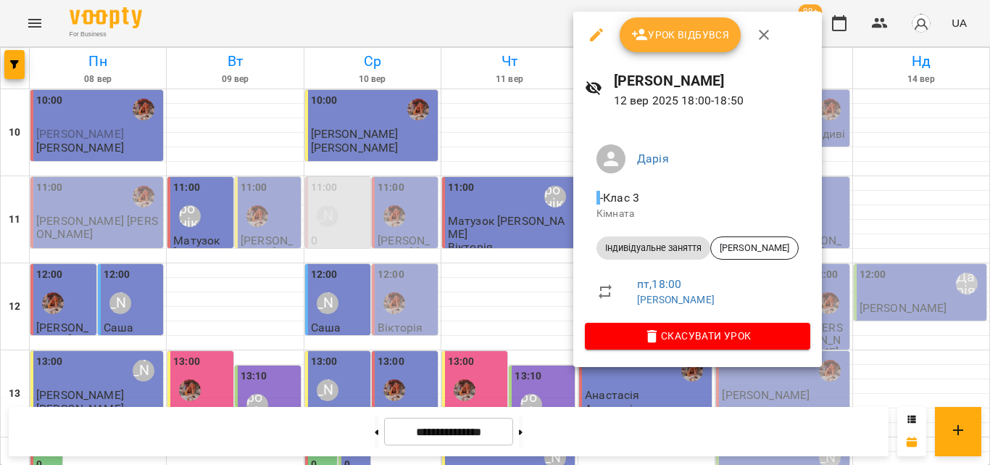
click at [515, 18] on div at bounding box center [495, 232] width 990 height 465
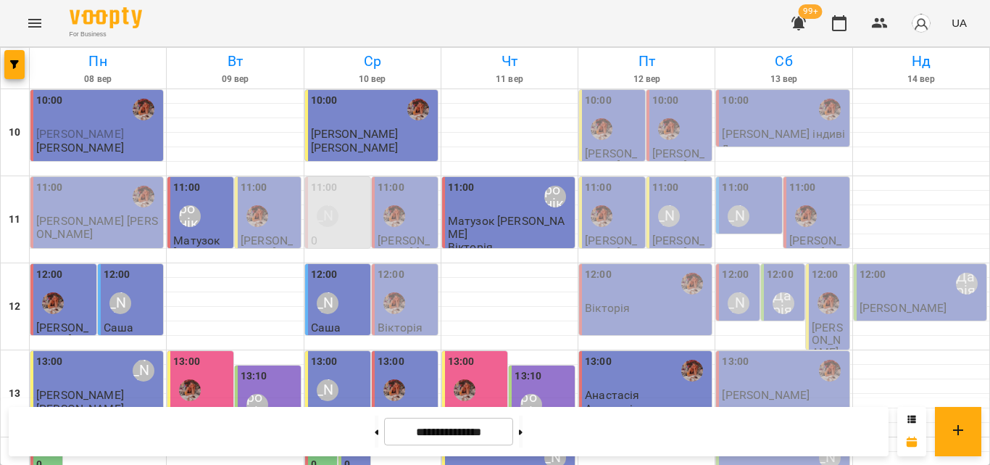
scroll to position [574, 0]
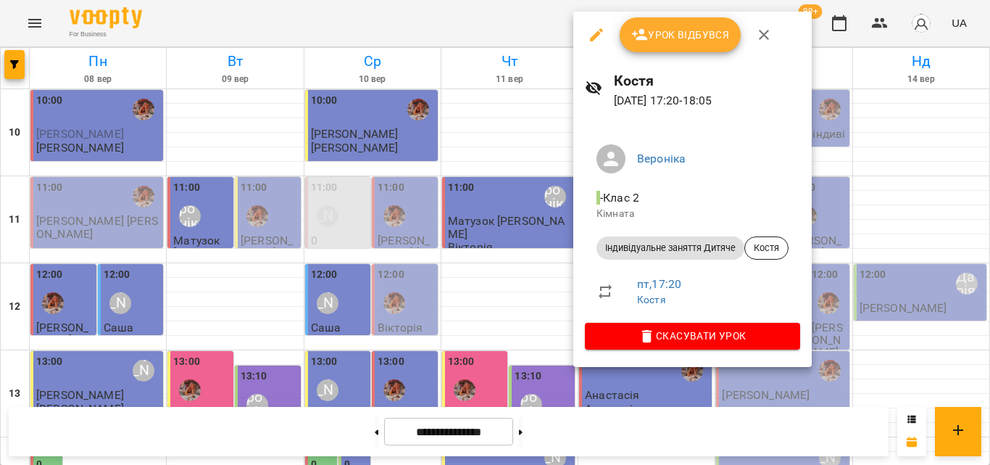
click at [513, 17] on div at bounding box center [495, 232] width 990 height 465
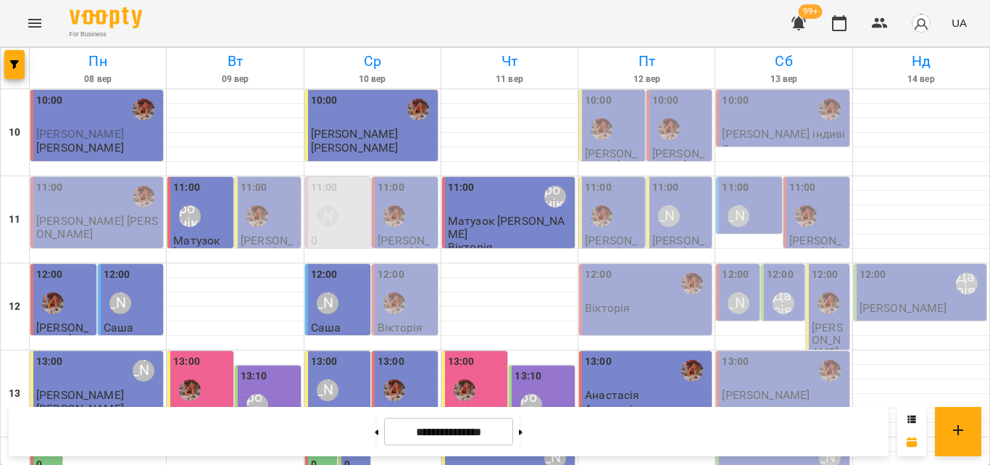
scroll to position [502, 0]
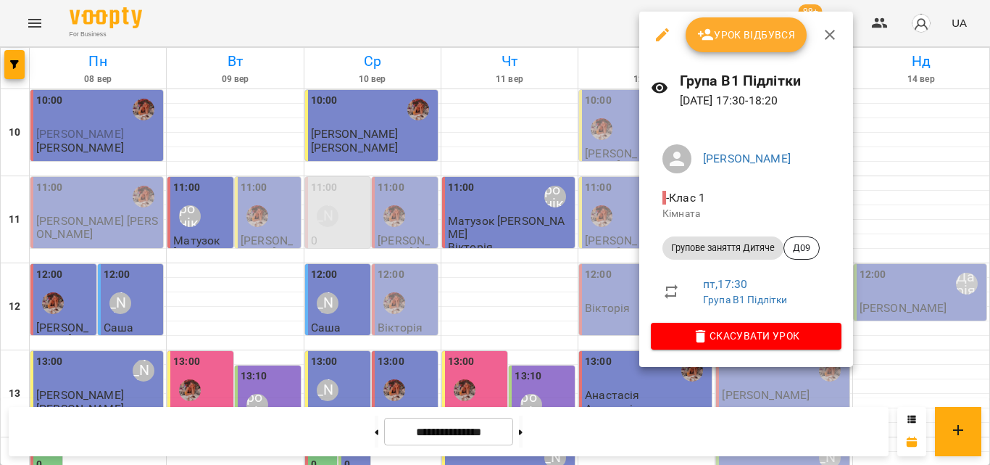
click at [540, 25] on div at bounding box center [495, 232] width 990 height 465
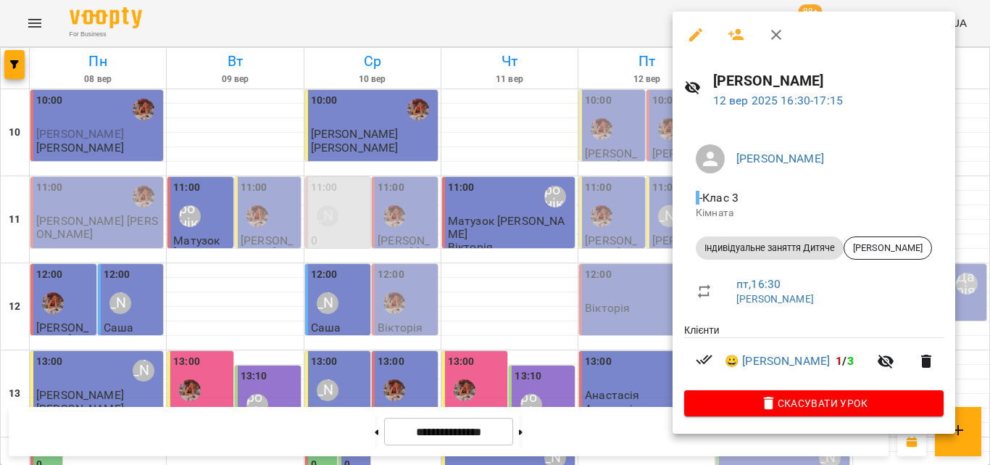
click at [531, 11] on div at bounding box center [495, 232] width 990 height 465
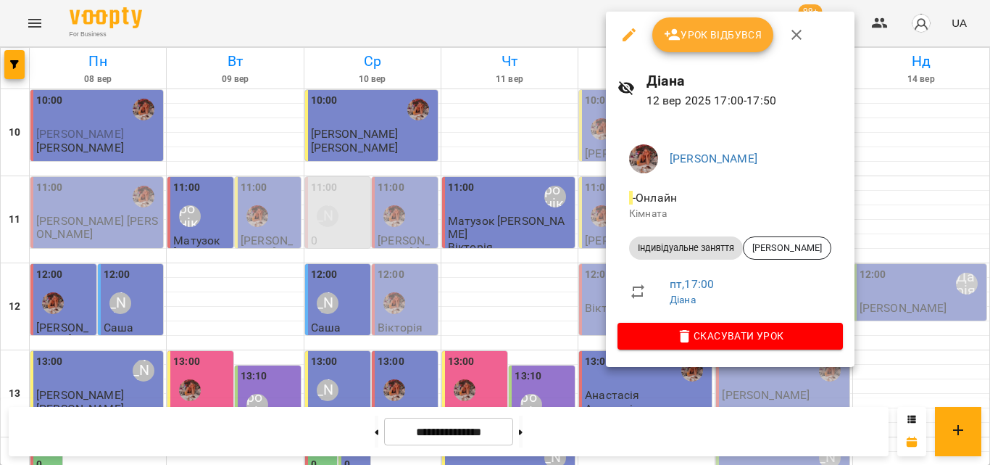
click at [513, 41] on div at bounding box center [495, 232] width 990 height 465
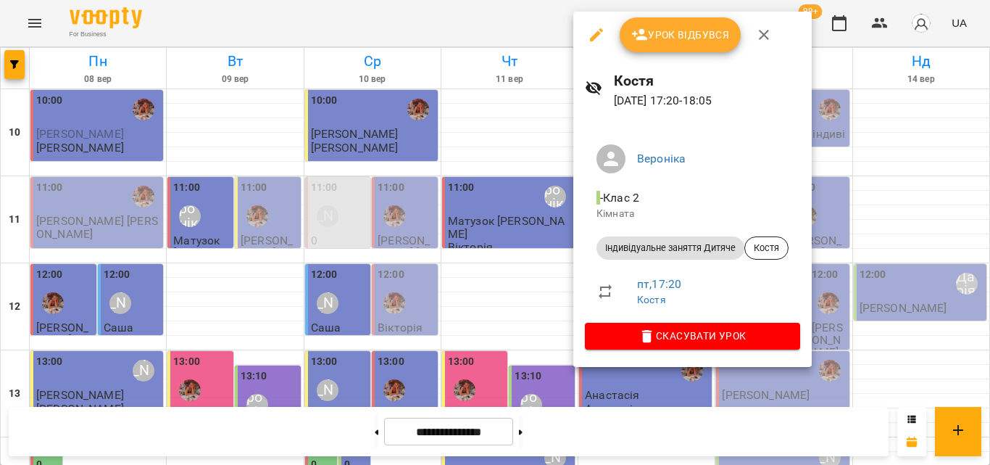
click at [509, 19] on div at bounding box center [495, 232] width 990 height 465
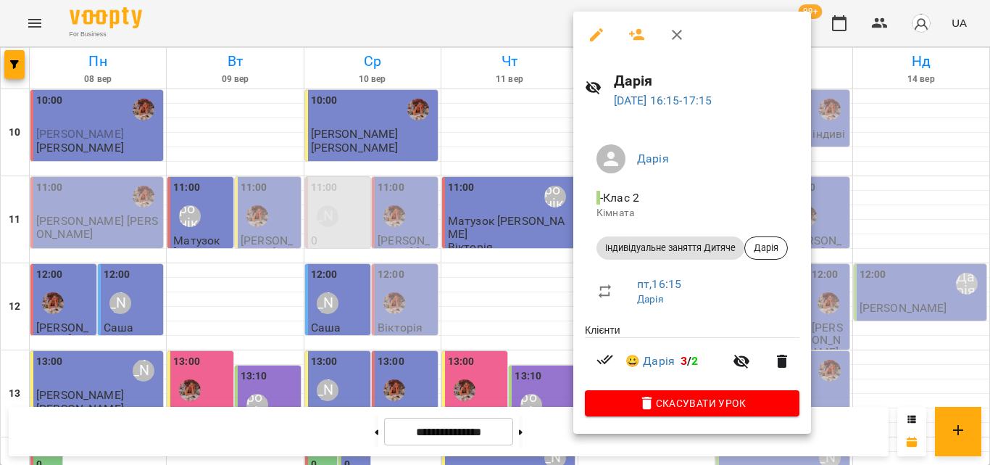
click at [518, 13] on div at bounding box center [495, 232] width 990 height 465
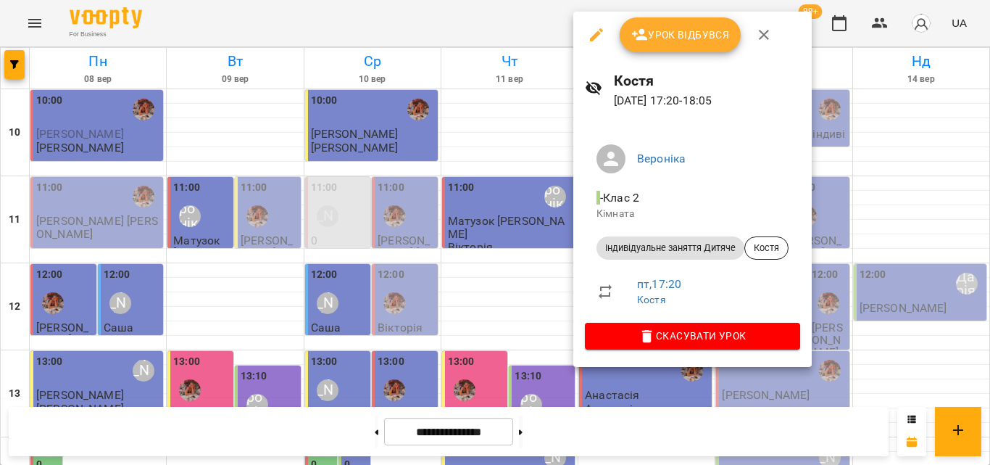
click at [489, 30] on div at bounding box center [495, 232] width 990 height 465
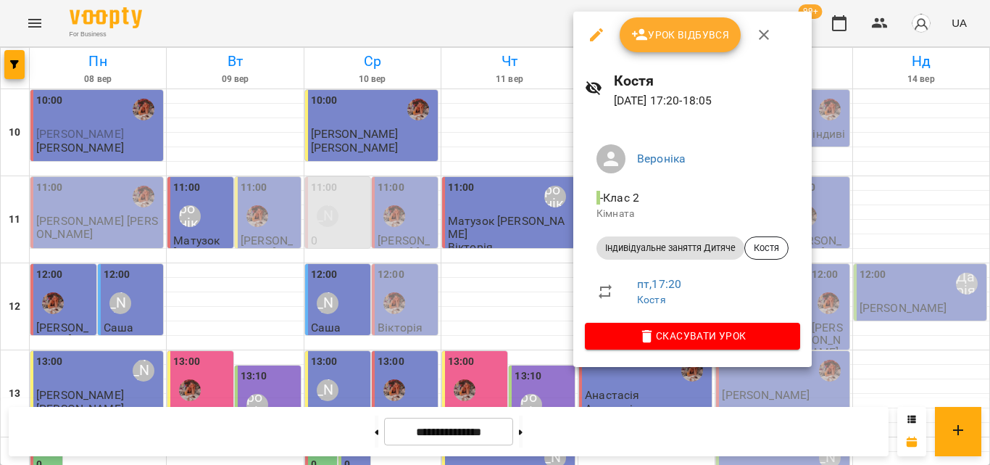
click at [535, 21] on div at bounding box center [495, 232] width 990 height 465
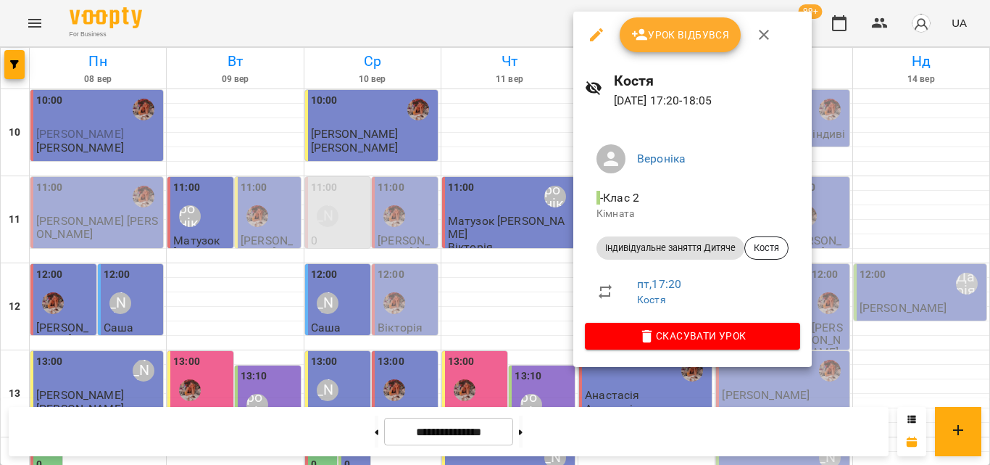
click at [536, 24] on div at bounding box center [495, 232] width 990 height 465
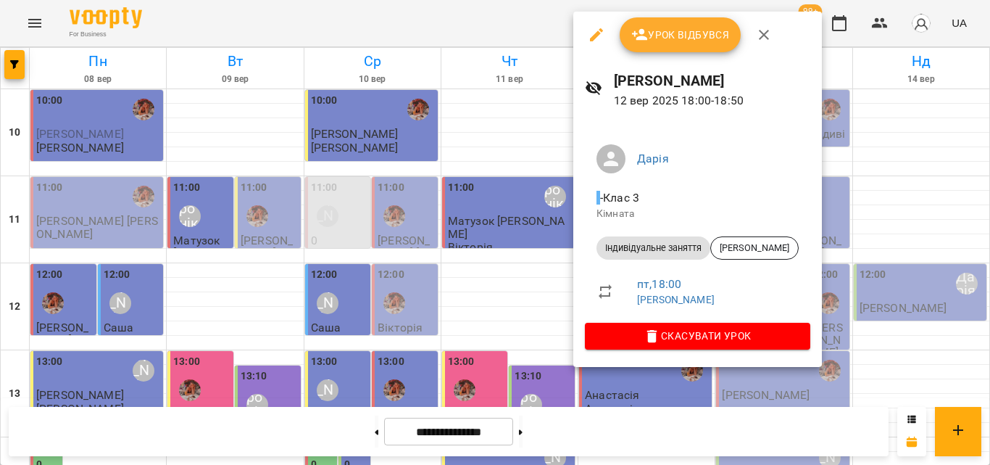
drag, startPoint x: 548, startPoint y: 54, endPoint x: 547, endPoint y: 28, distance: 26.1
click at [547, 28] on div at bounding box center [495, 232] width 990 height 465
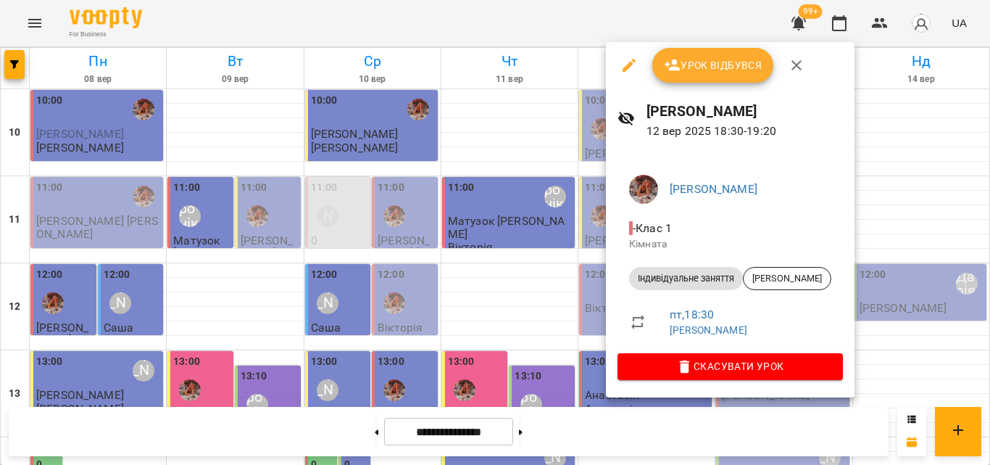
click at [473, 18] on div at bounding box center [495, 232] width 990 height 465
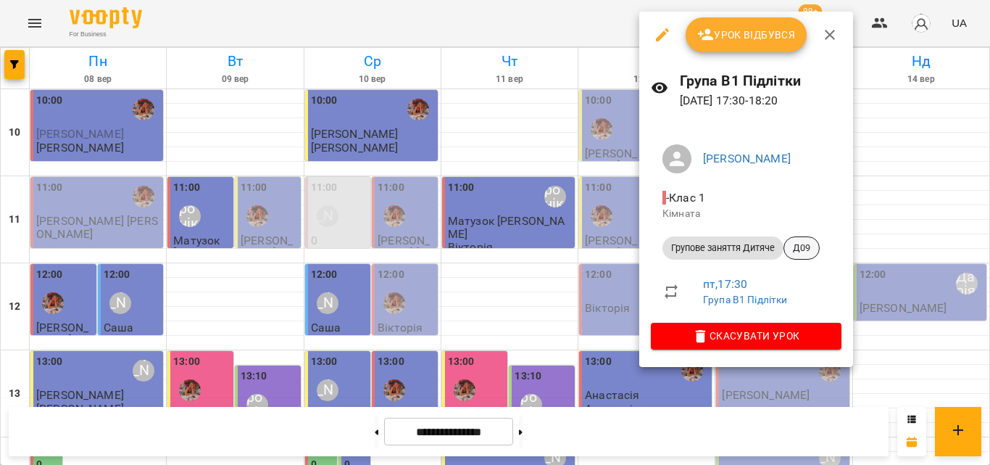
click at [802, 252] on span "Д09" at bounding box center [801, 247] width 35 height 13
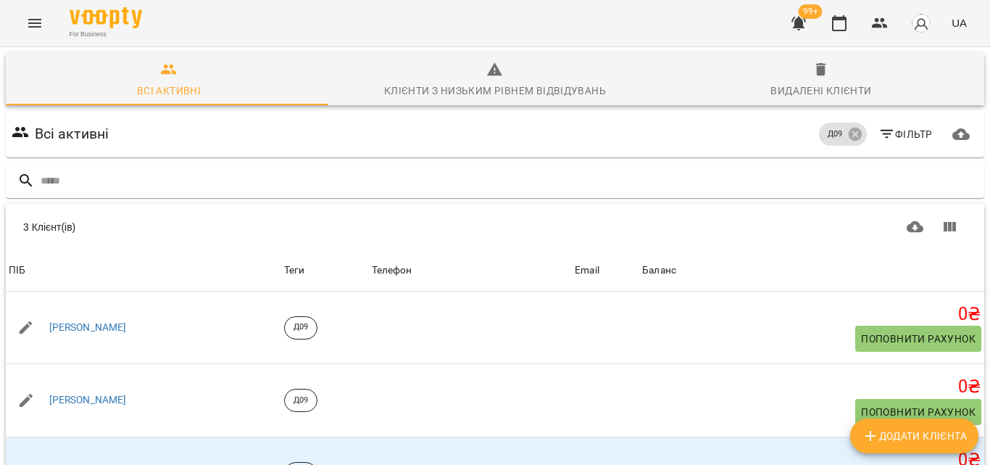
scroll to position [78, 0]
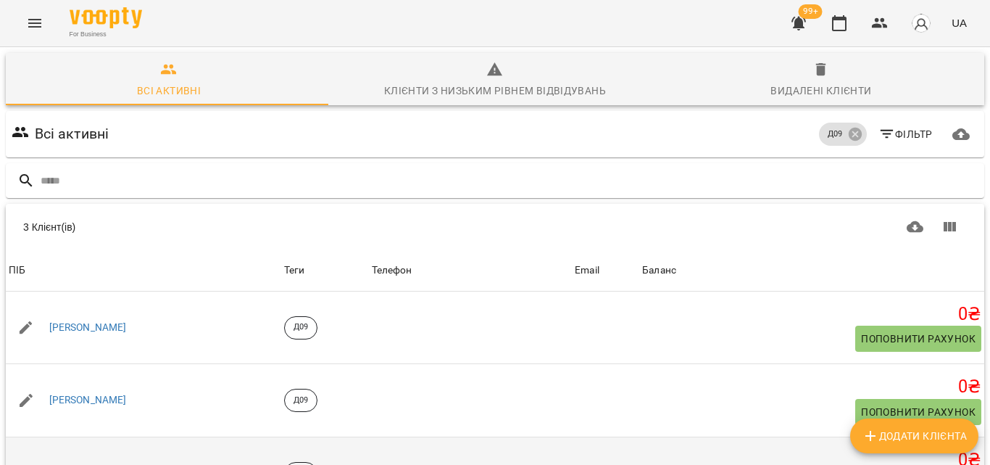
click at [101, 464] on link "[PERSON_NAME]" at bounding box center [88, 473] width 78 height 14
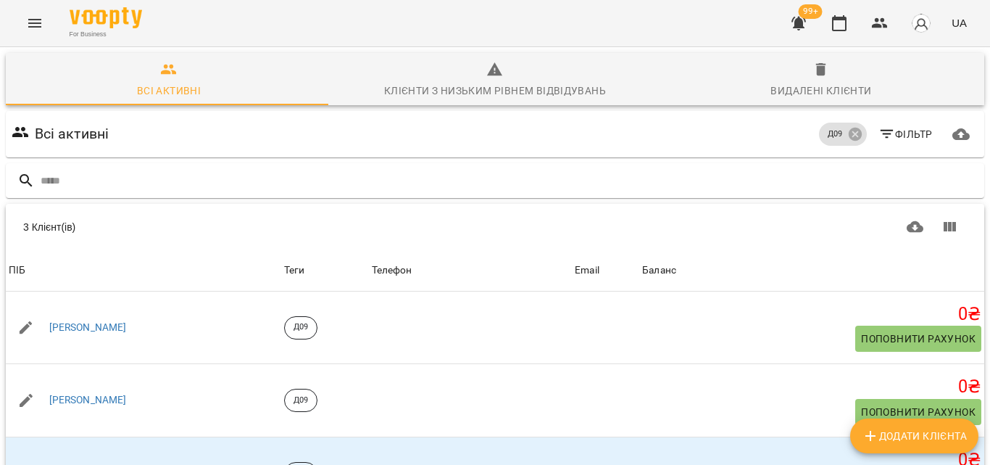
scroll to position [78, 0]
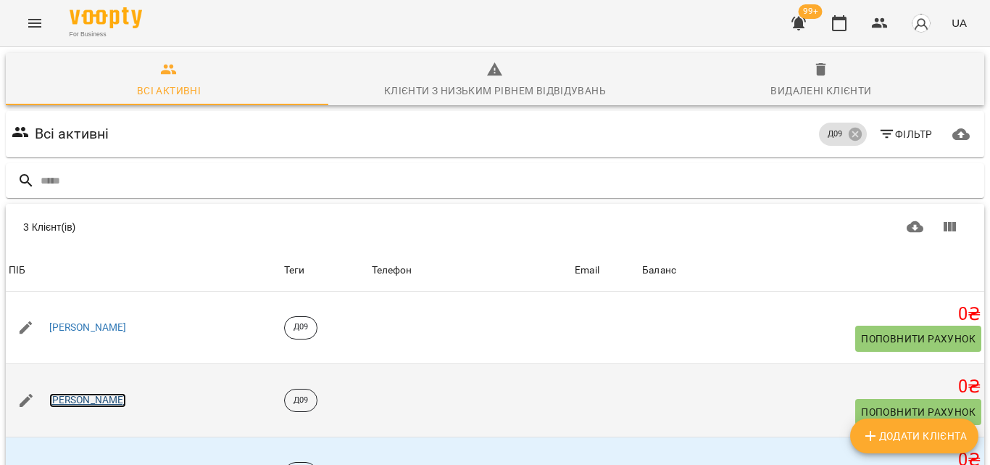
click at [90, 393] on link "[PERSON_NAME]" at bounding box center [88, 400] width 78 height 14
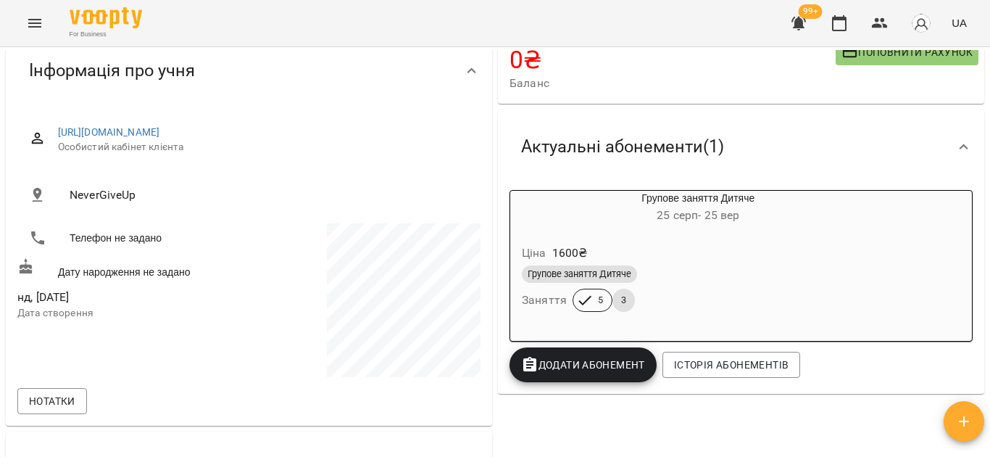
scroll to position [145, 0]
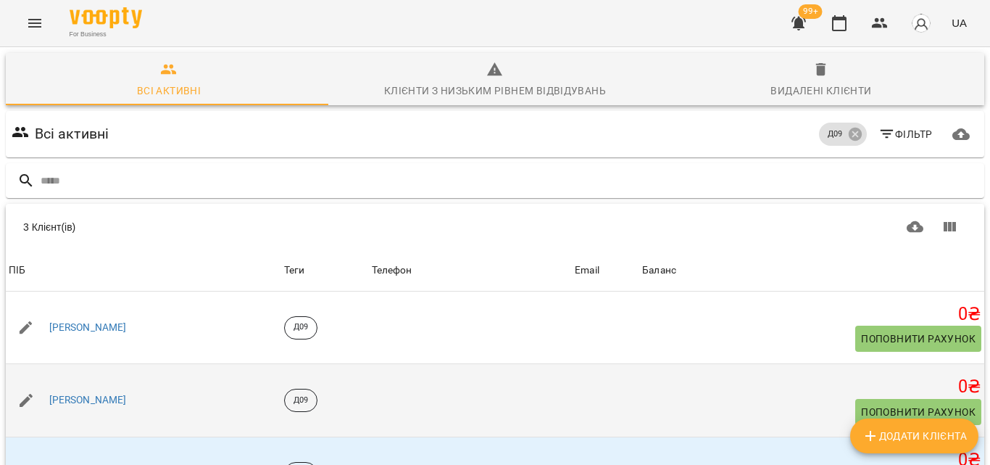
scroll to position [72, 0]
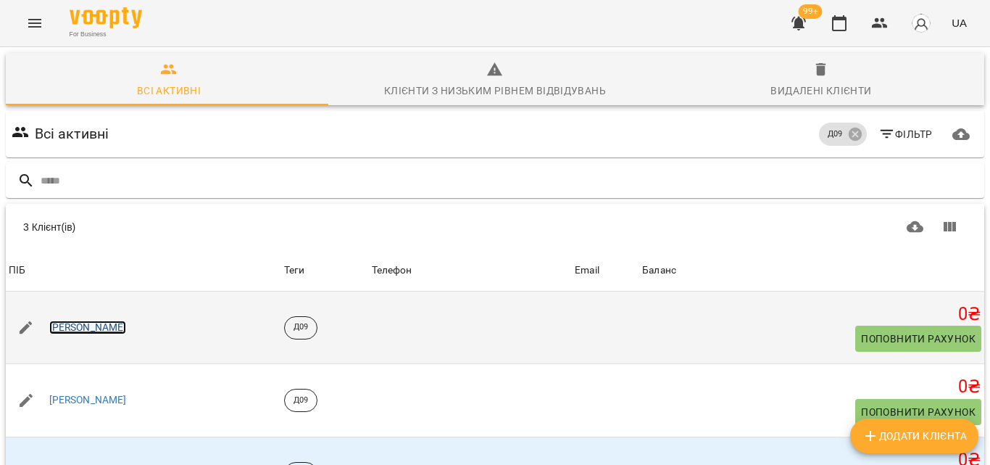
click at [106, 320] on link "[PERSON_NAME]" at bounding box center [88, 327] width 78 height 14
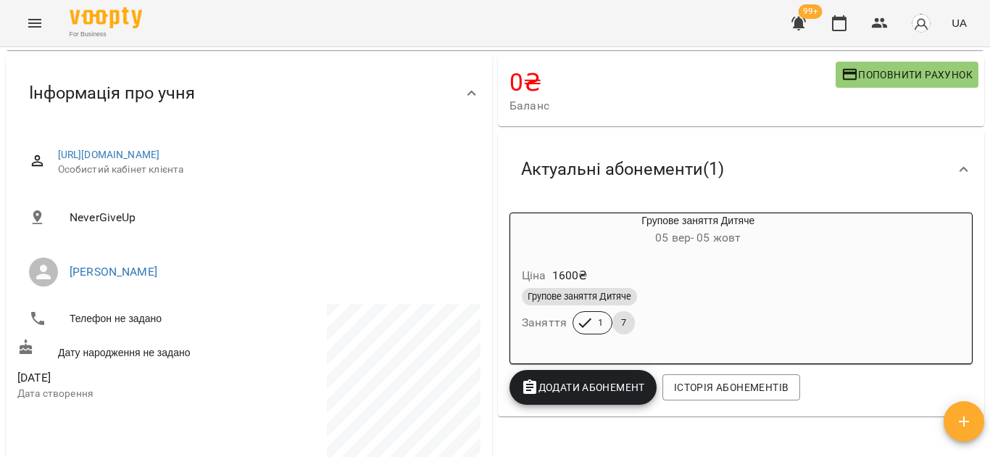
scroll to position [145, 0]
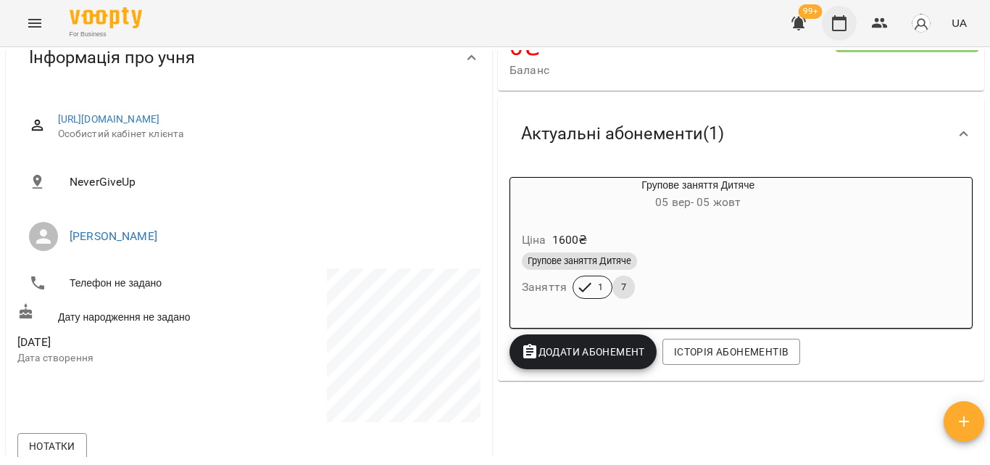
click at [845, 24] on icon "button" at bounding box center [839, 22] width 17 height 17
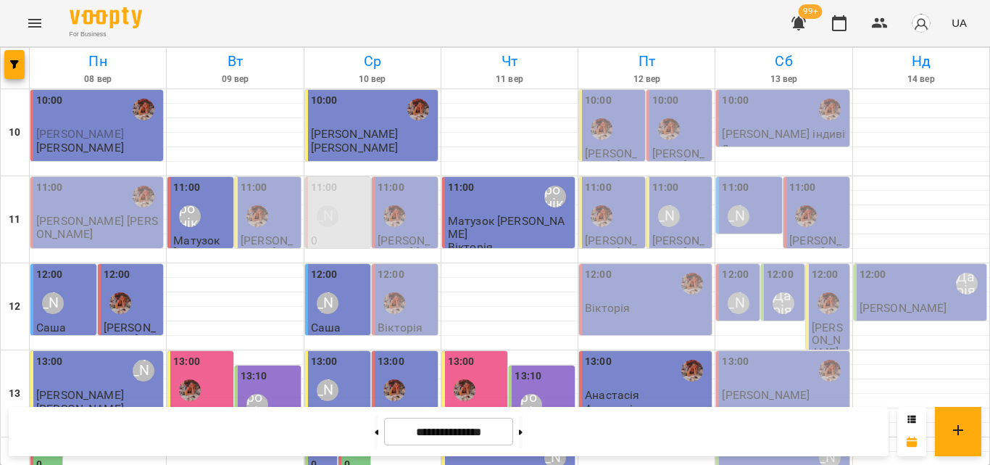
scroll to position [502, 0]
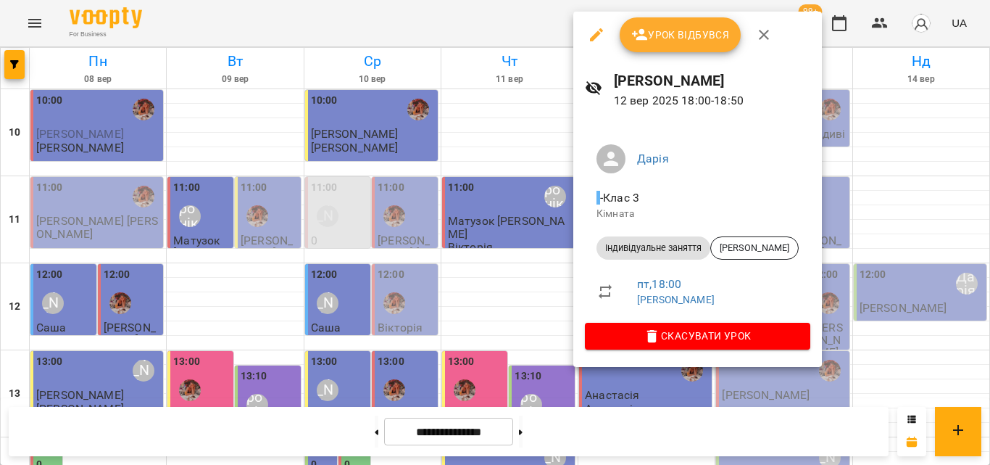
click at [485, 22] on div at bounding box center [495, 232] width 990 height 465
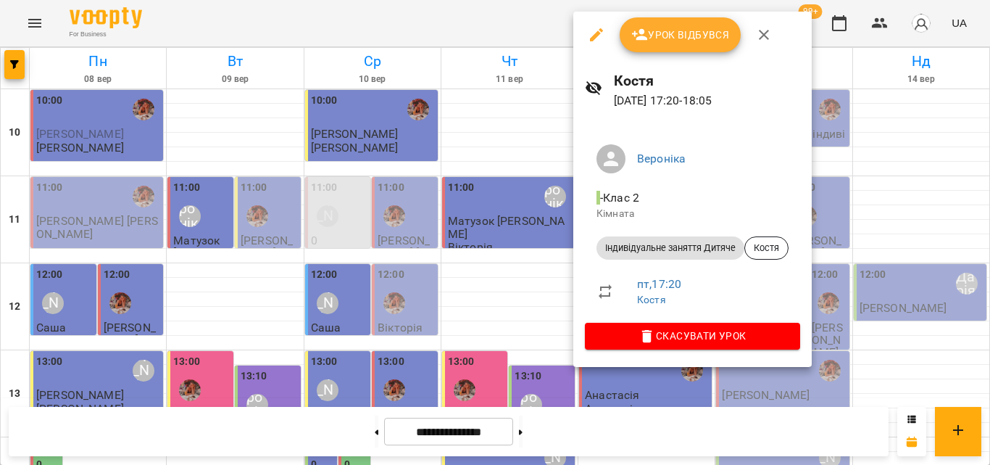
click at [457, 25] on div at bounding box center [495, 232] width 990 height 465
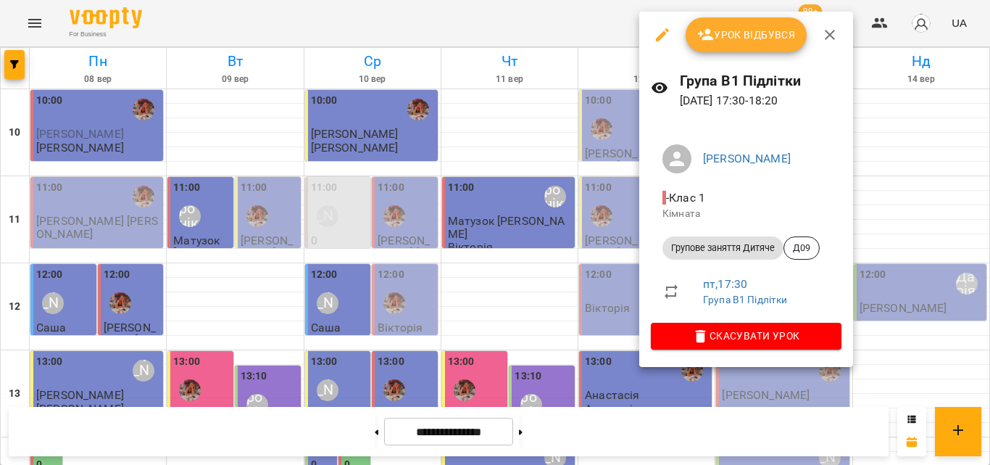
click at [799, 72] on h6 "Група В1 Підлітки" at bounding box center [761, 81] width 162 height 22
click at [781, 49] on button "Урок відбувся" at bounding box center [747, 34] width 122 height 35
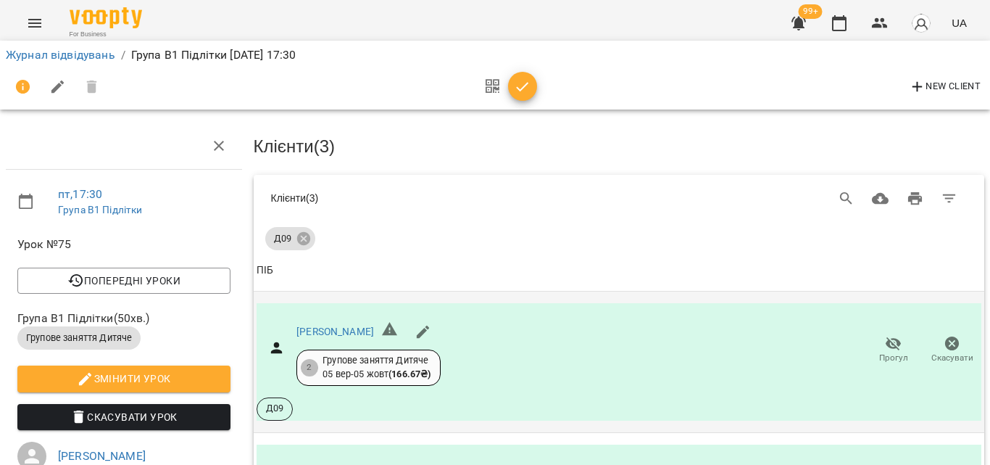
scroll to position [315, 0]
click at [521, 88] on icon "button" at bounding box center [522, 86] width 17 height 17
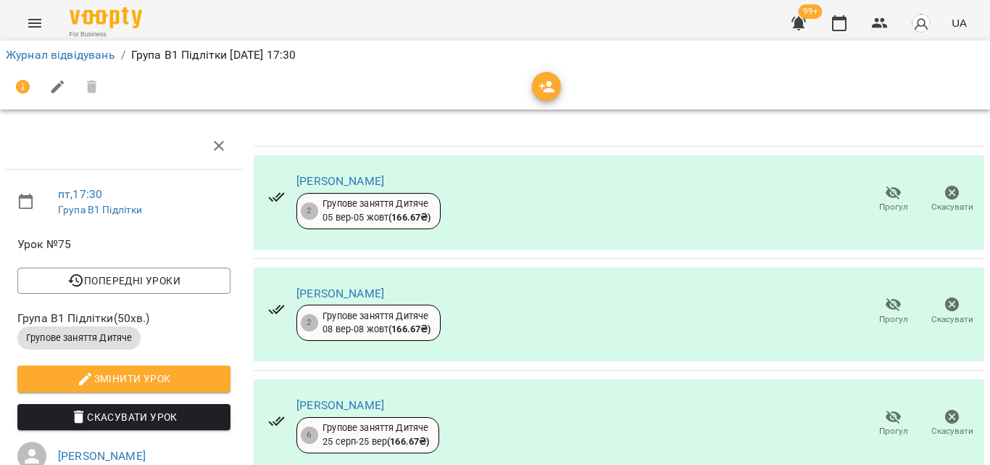
scroll to position [213, 0]
click at [837, 25] on icon "button" at bounding box center [839, 22] width 17 height 17
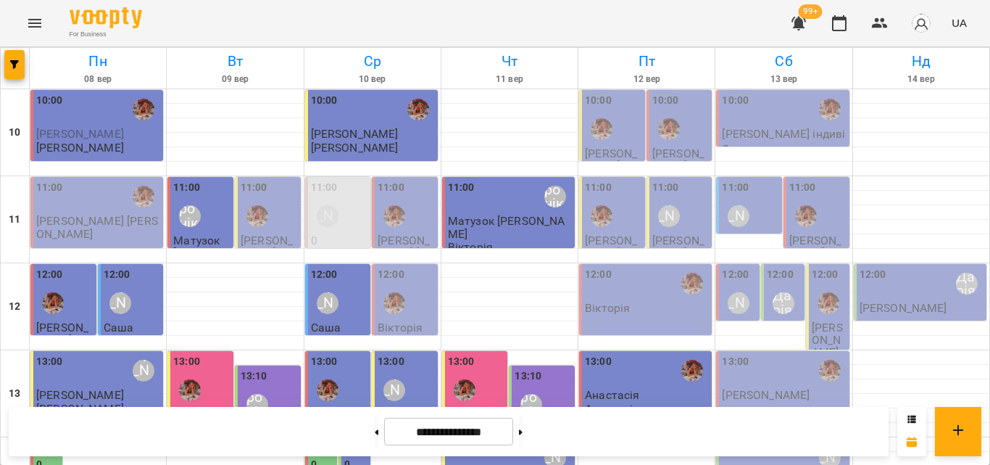
scroll to position [429, 0]
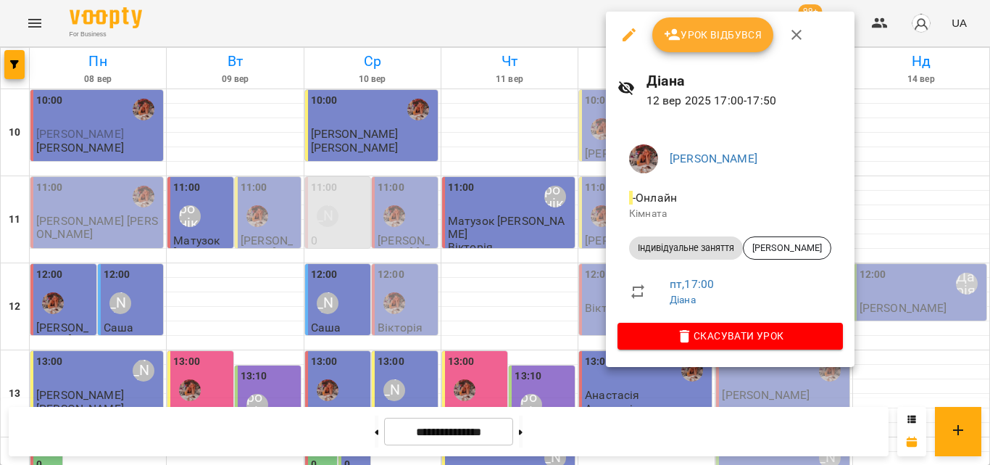
click at [573, 30] on div at bounding box center [495, 232] width 990 height 465
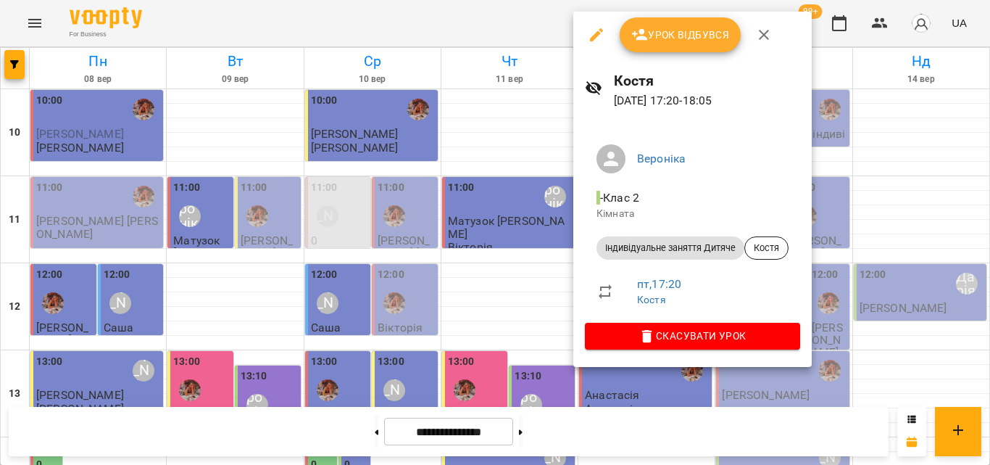
click at [536, 27] on div at bounding box center [495, 232] width 990 height 465
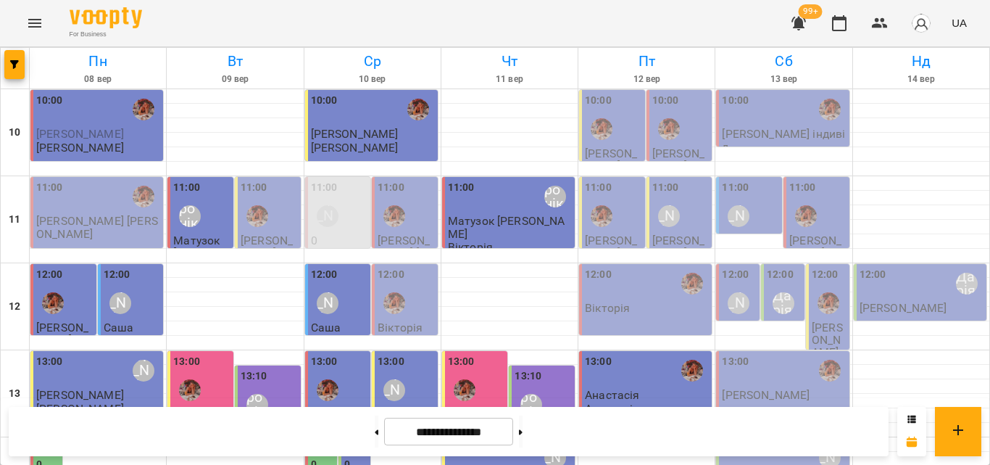
scroll to position [502, 0]
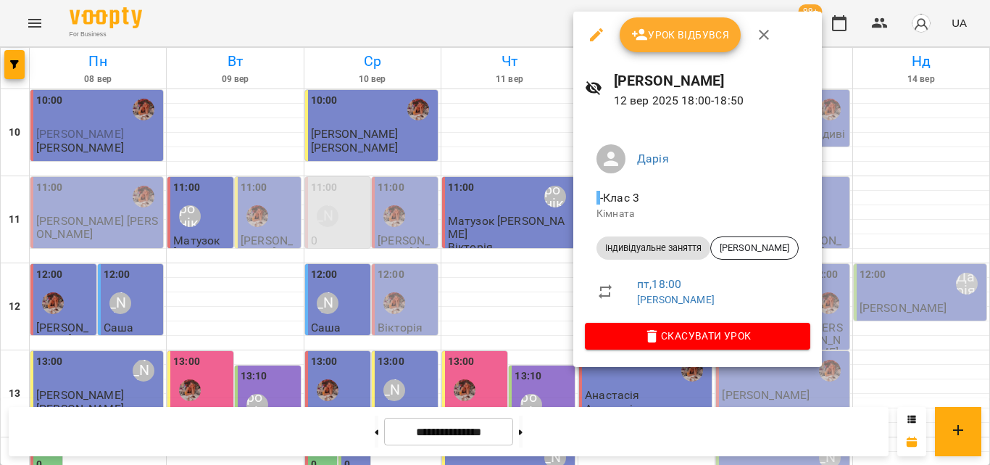
click at [515, 13] on div at bounding box center [495, 232] width 990 height 465
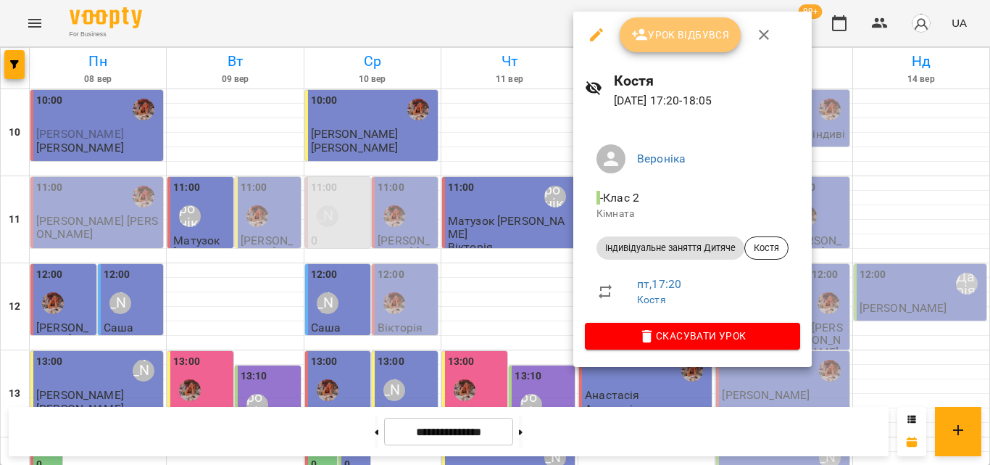
click at [714, 31] on span "Урок відбувся" at bounding box center [680, 34] width 99 height 17
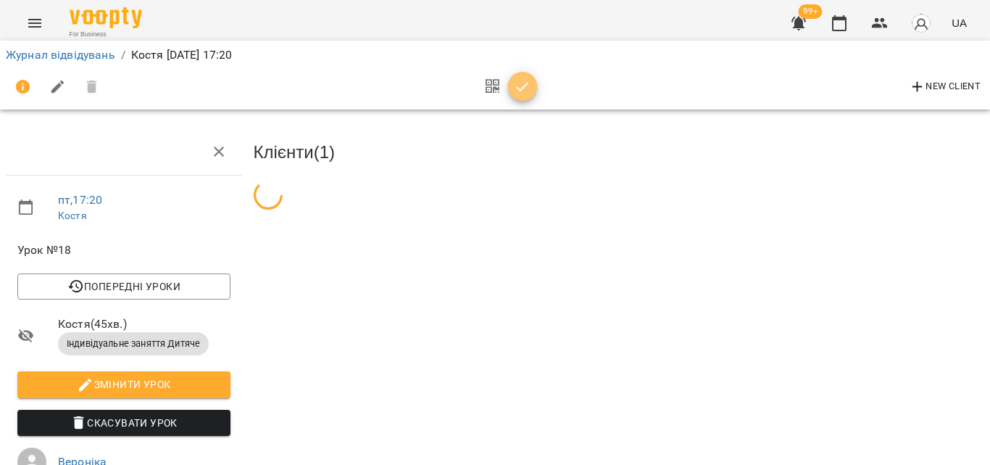
click at [510, 88] on span "button" at bounding box center [522, 86] width 29 height 17
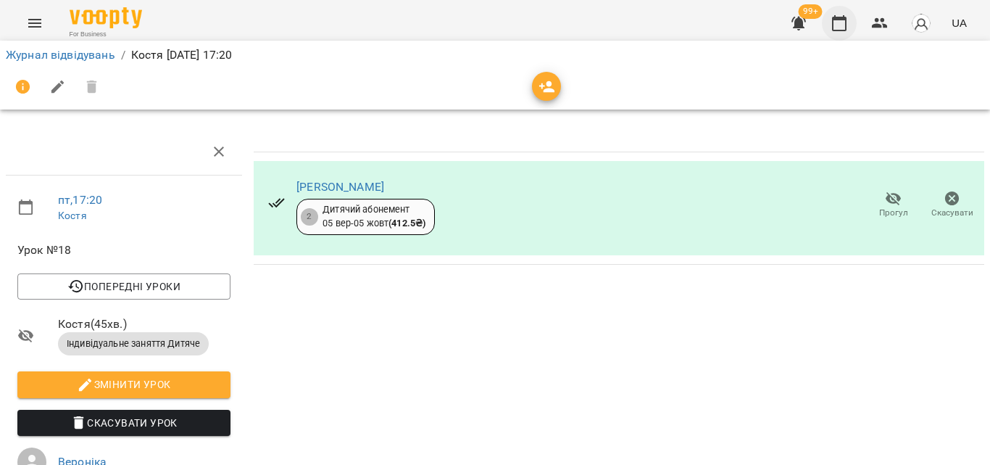
click at [845, 21] on icon "button" at bounding box center [839, 22] width 17 height 17
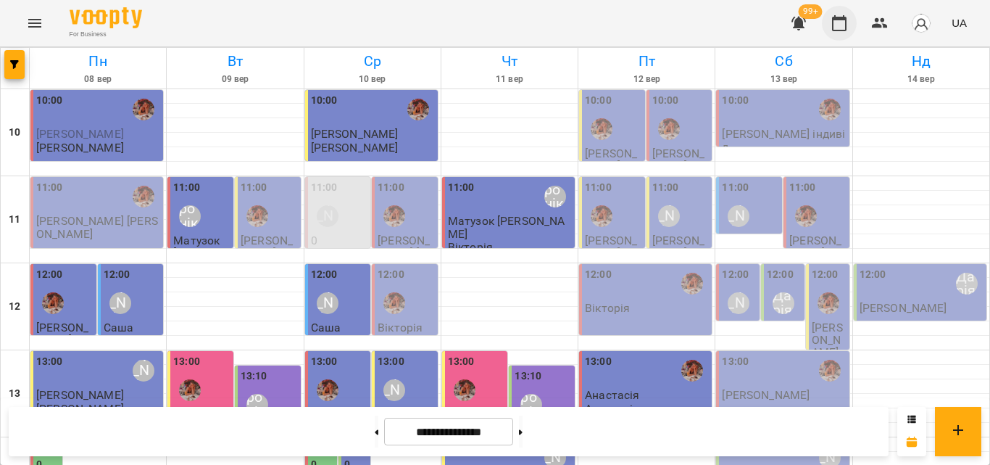
click at [850, 25] on button "button" at bounding box center [839, 23] width 35 height 35
click at [875, 22] on icon "button" at bounding box center [879, 22] width 17 height 17
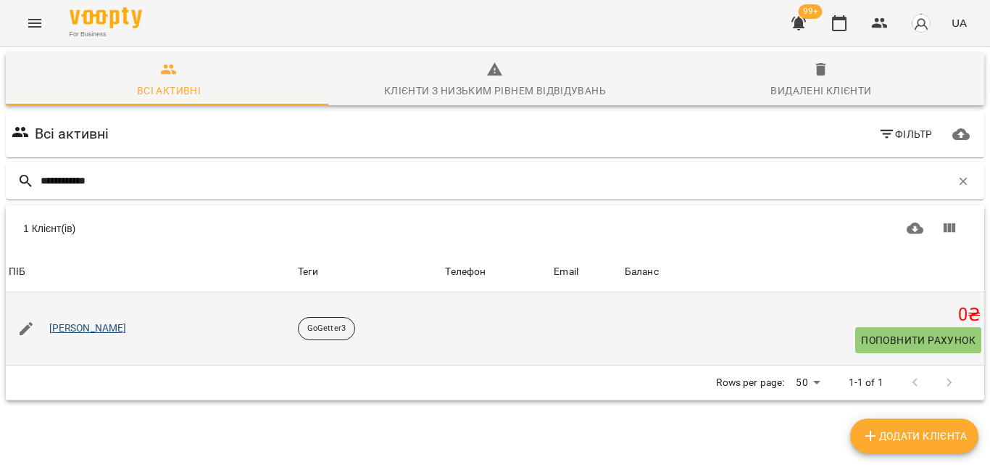
type input "**********"
click at [112, 331] on link "[PERSON_NAME]" at bounding box center [88, 328] width 78 height 14
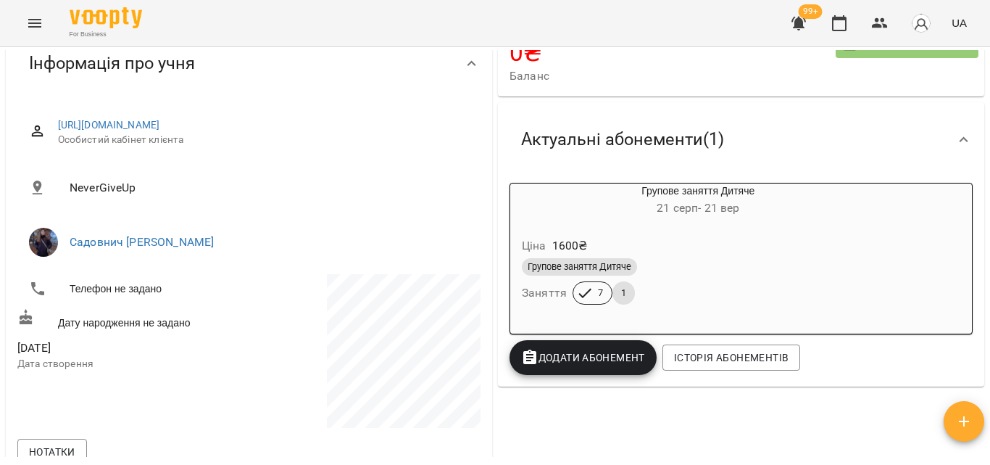
scroll to position [145, 0]
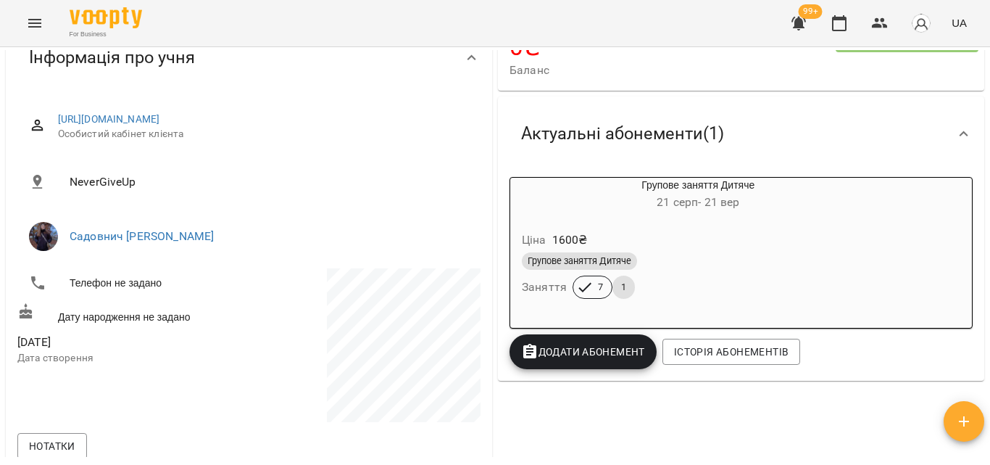
drag, startPoint x: 831, startPoint y: 30, endPoint x: 830, endPoint y: 39, distance: 8.7
click at [830, 39] on div "99+ UA" at bounding box center [877, 23] width 191 height 38
click at [836, 22] on icon "button" at bounding box center [839, 22] width 17 height 17
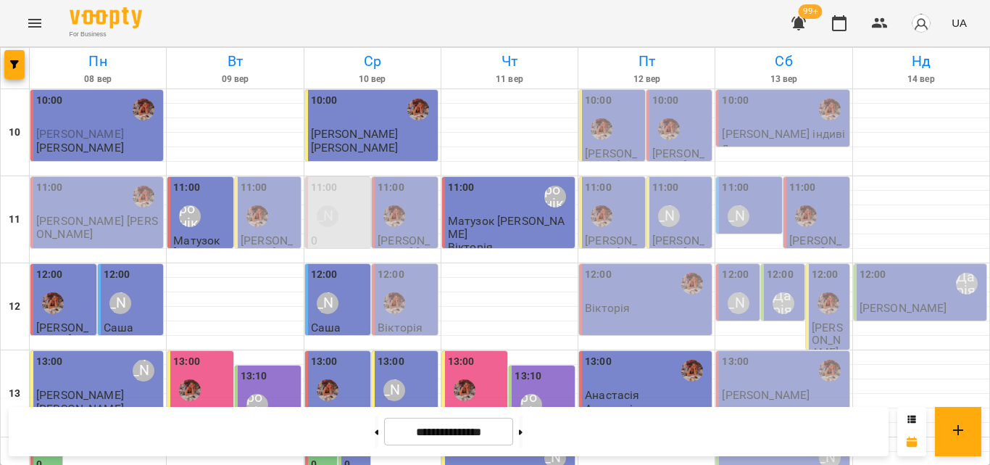
scroll to position [647, 0]
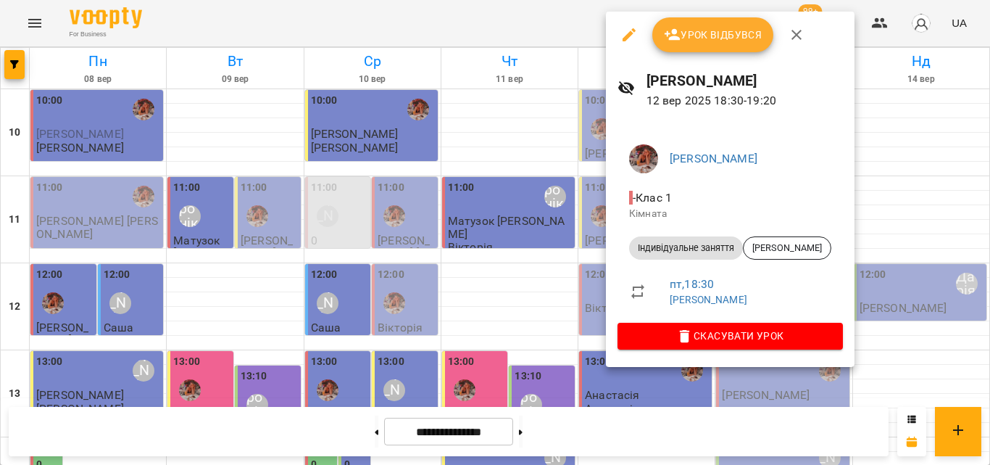
click at [523, 7] on div at bounding box center [495, 232] width 990 height 465
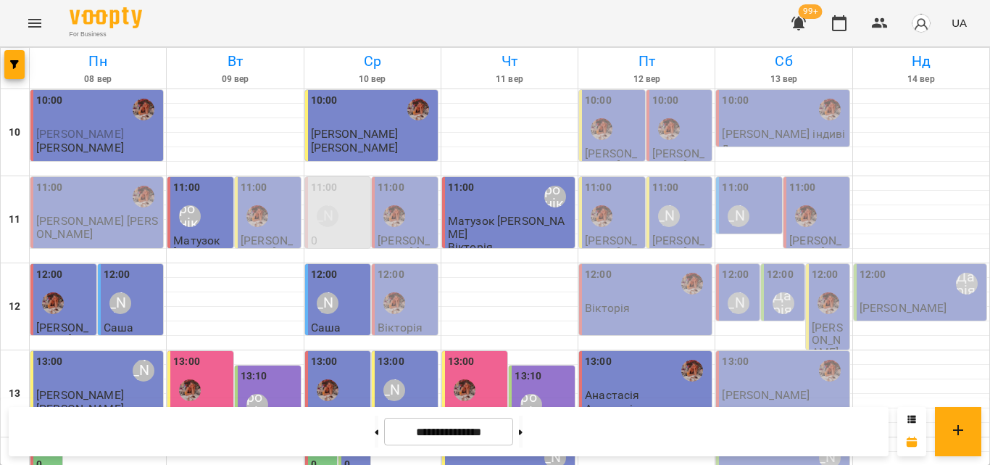
scroll to position [574, 0]
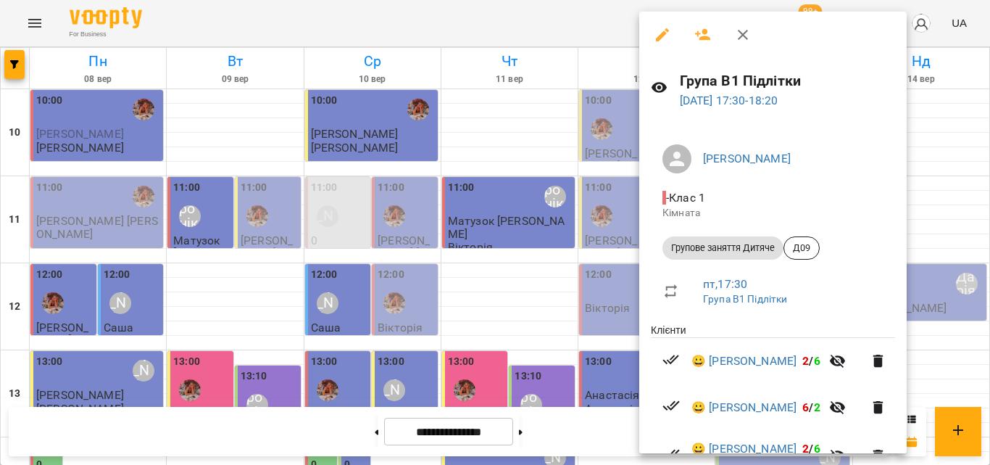
click at [582, 20] on div at bounding box center [495, 232] width 990 height 465
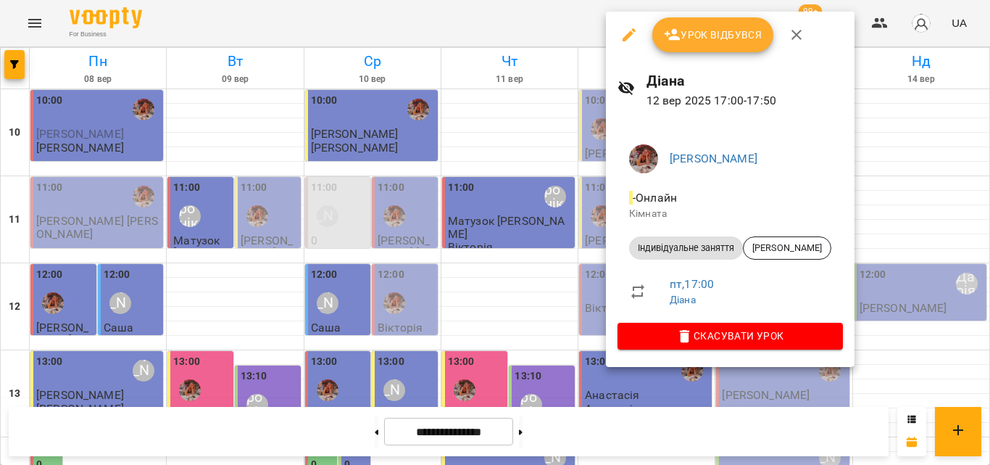
click at [568, 13] on div at bounding box center [495, 232] width 990 height 465
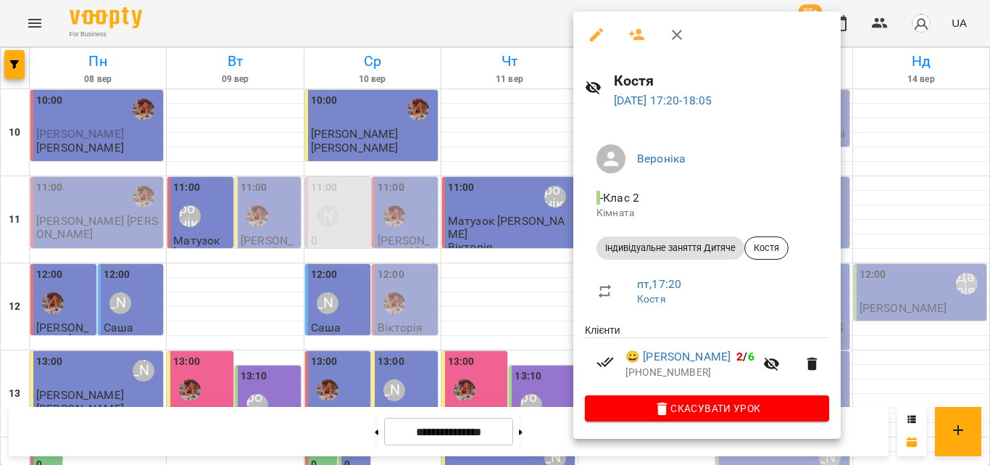
click at [496, 7] on div at bounding box center [495, 232] width 990 height 465
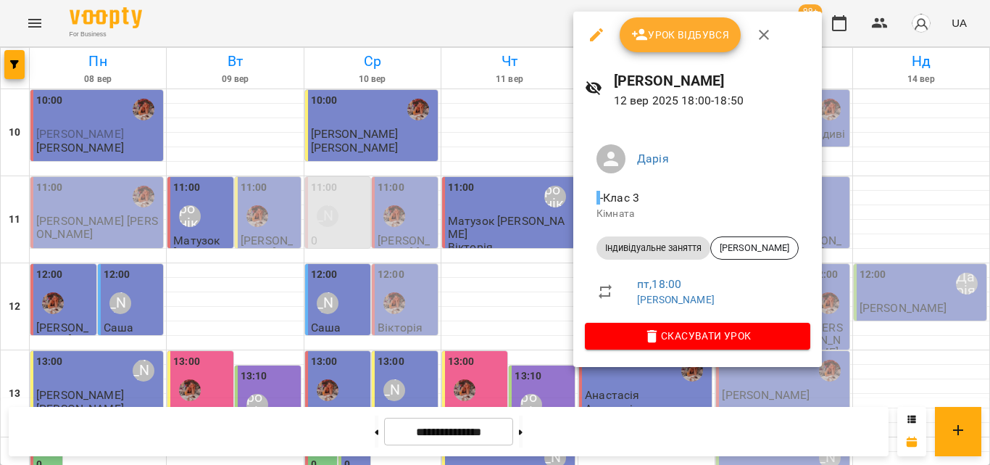
click at [498, 41] on div at bounding box center [495, 232] width 990 height 465
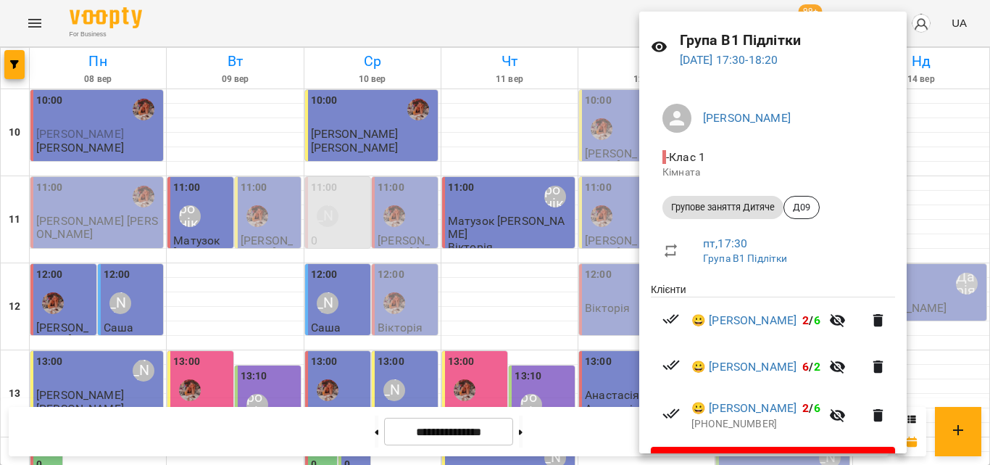
scroll to position [80, 0]
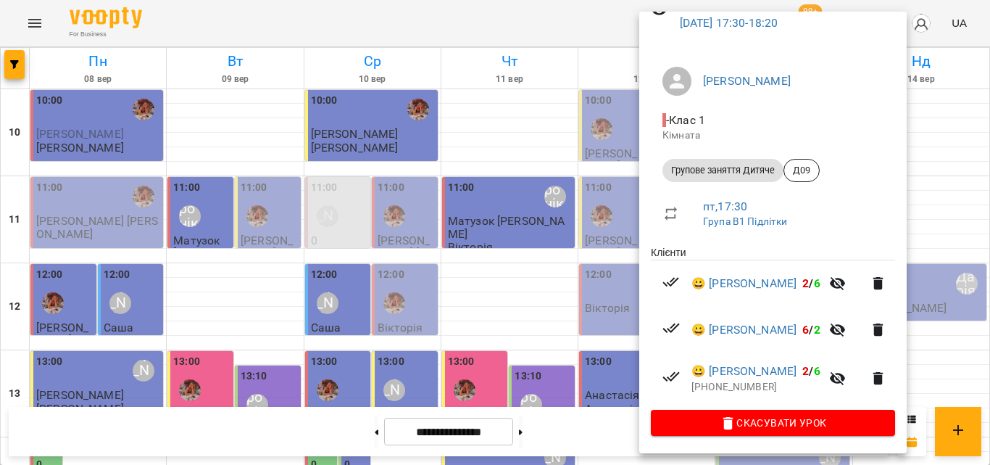
click at [460, 228] on div at bounding box center [495, 232] width 990 height 465
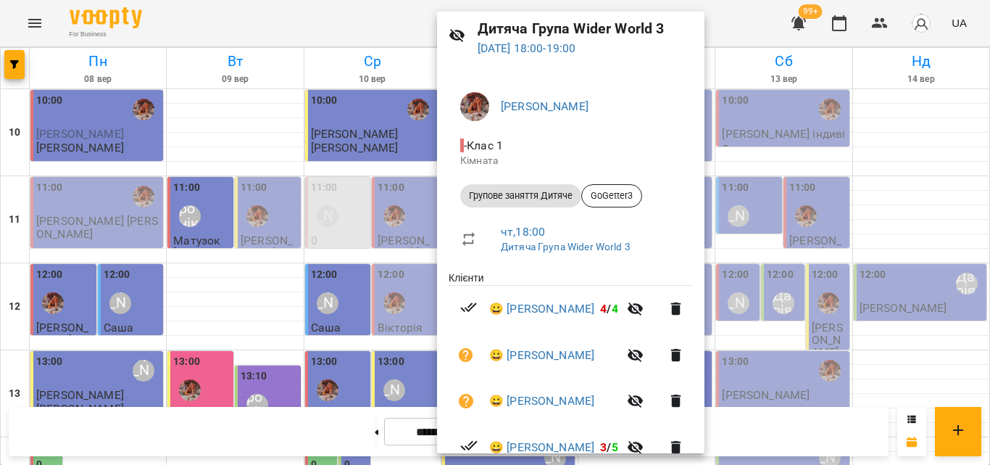
scroll to position [236, 0]
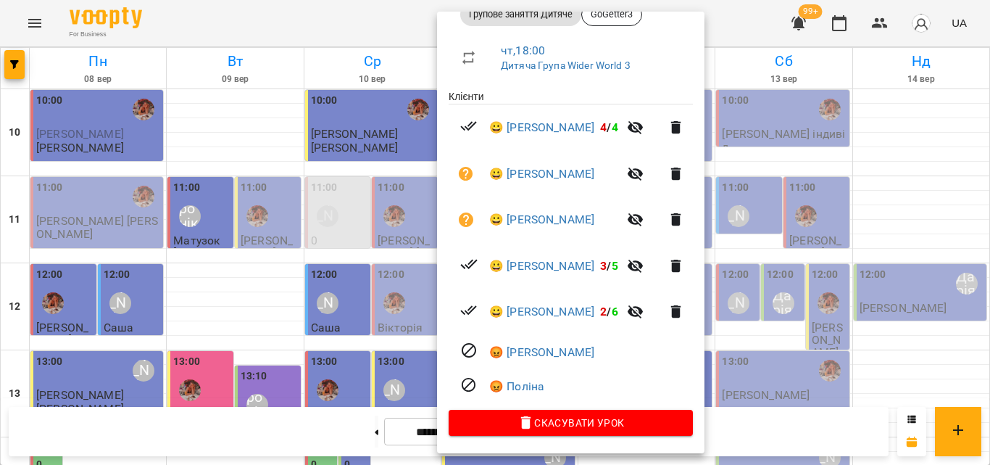
click at [808, 268] on div at bounding box center [495, 232] width 990 height 465
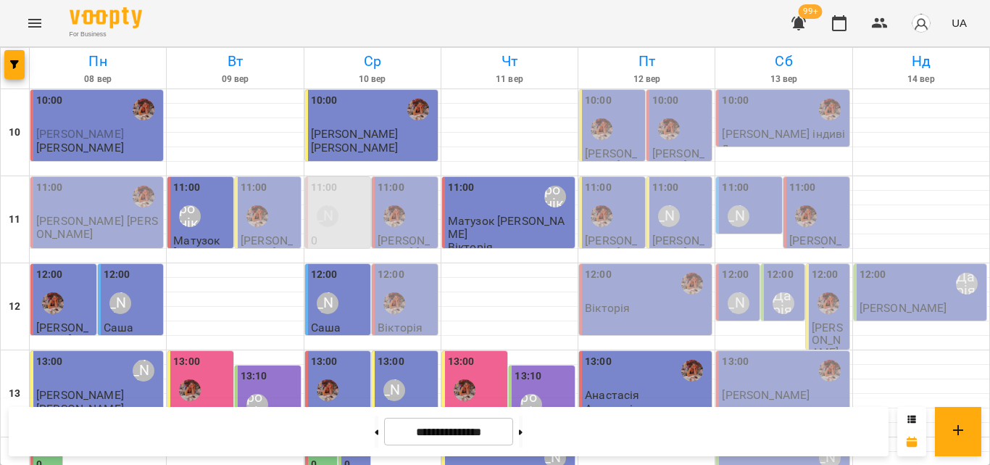
scroll to position [502, 0]
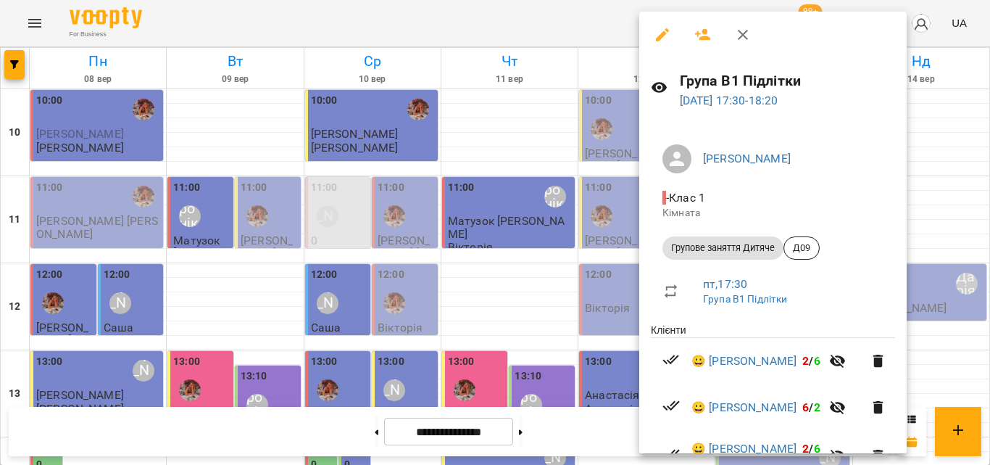
click at [28, 20] on div at bounding box center [495, 232] width 990 height 465
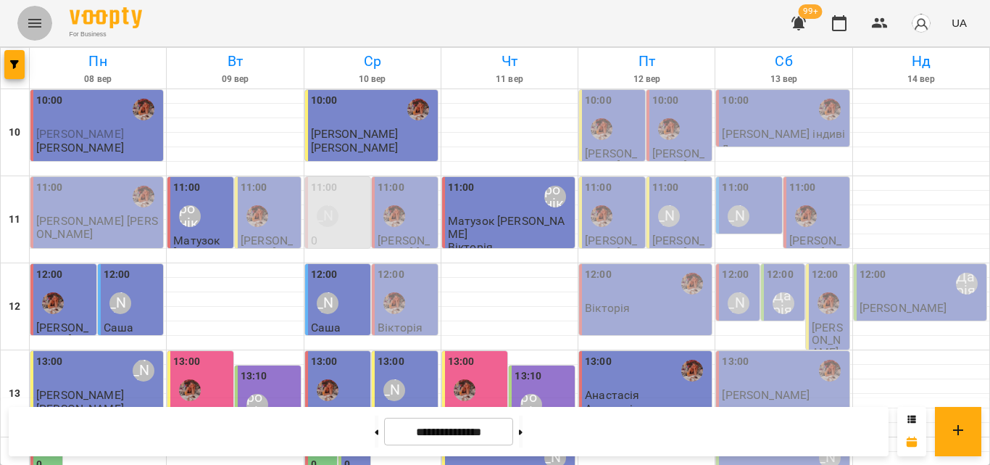
click at [42, 20] on icon "Menu" at bounding box center [34, 22] width 17 height 17
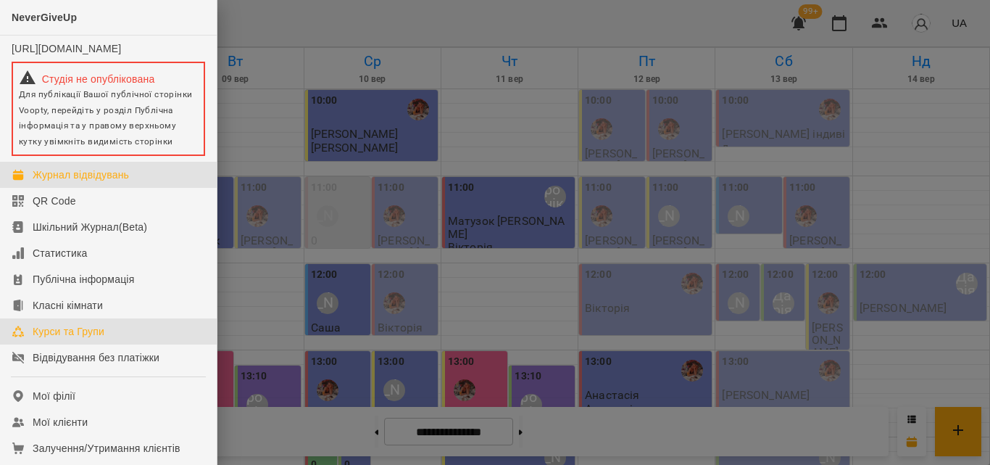
click at [45, 339] on div "Курси та Групи" at bounding box center [69, 331] width 72 height 14
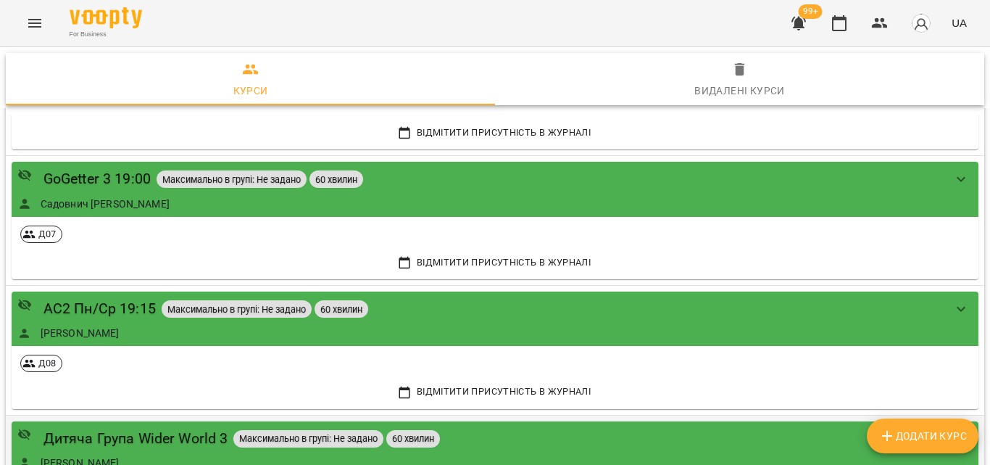
scroll to position [413, 0]
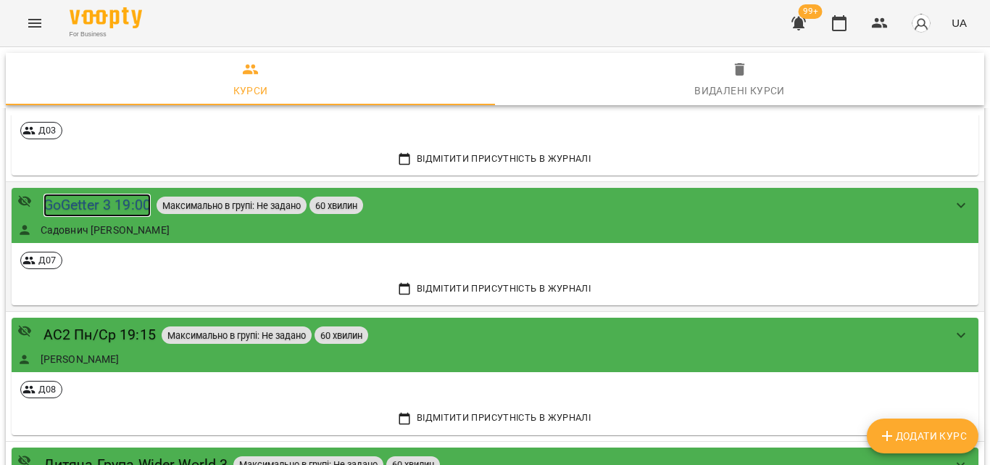
click at [63, 202] on div "GoGetter 3 19:00" at bounding box center [96, 205] width 107 height 22
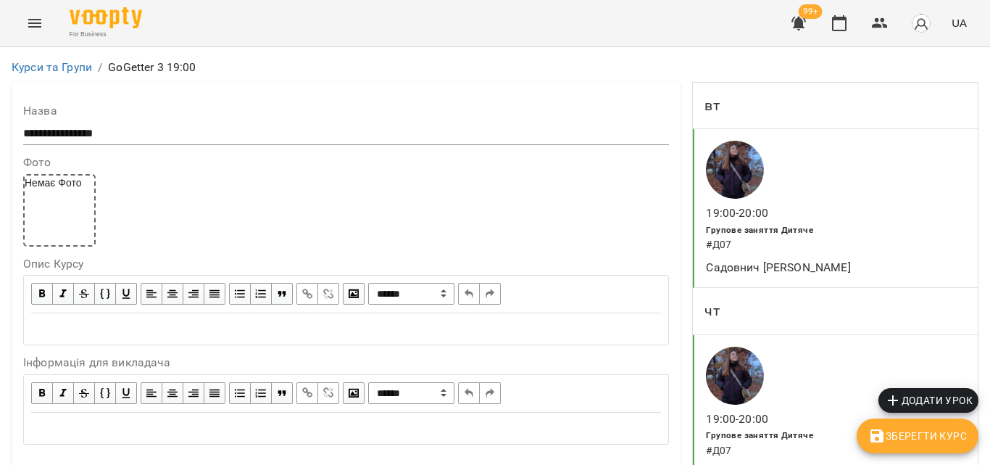
scroll to position [362, 0]
click at [22, 20] on button "Menu" at bounding box center [34, 23] width 35 height 35
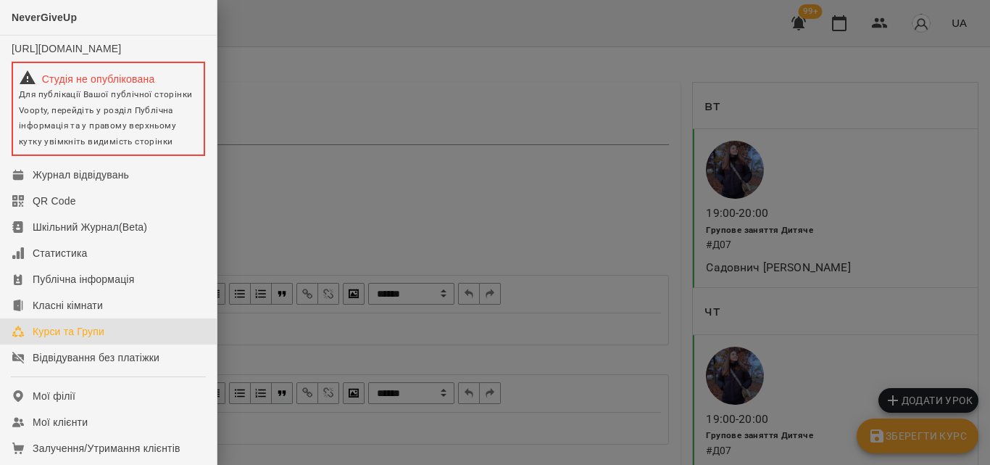
click at [49, 339] on div "Курси та Групи" at bounding box center [69, 331] width 72 height 14
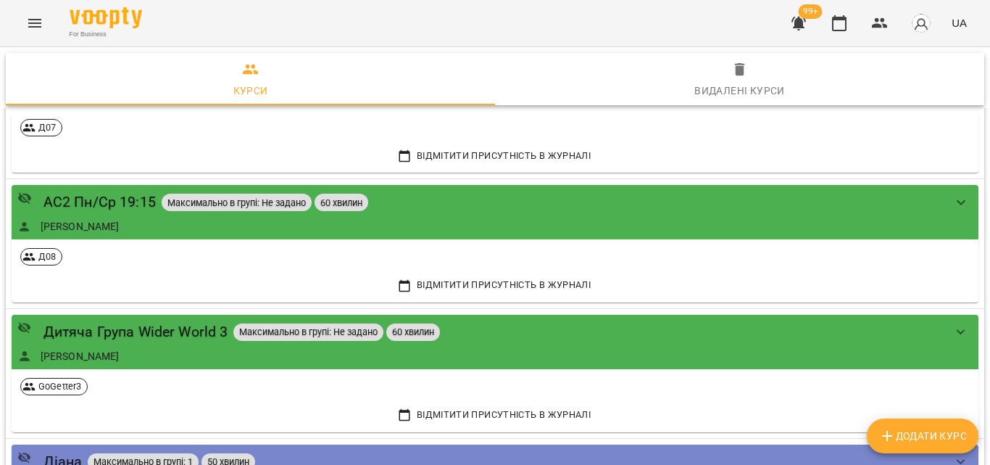
scroll to position [580, 0]
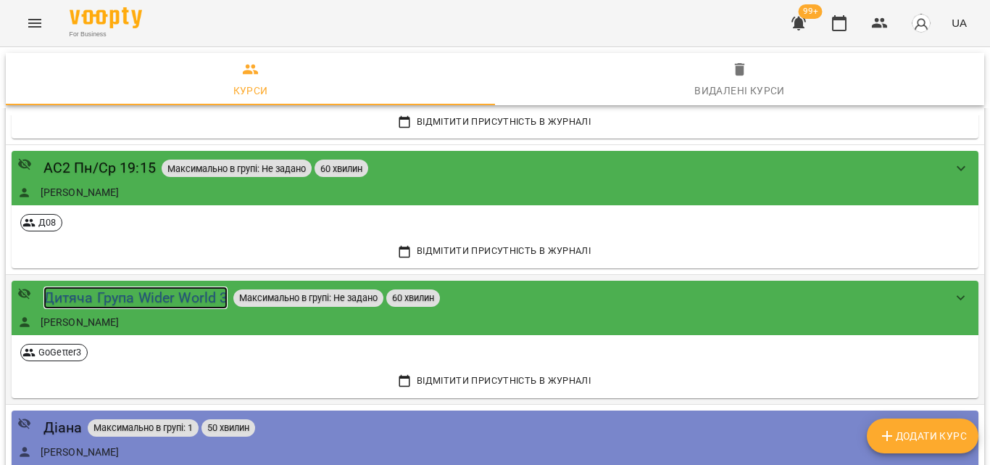
click at [129, 294] on div "Дитяча Група Wider World 3" at bounding box center [135, 297] width 185 height 22
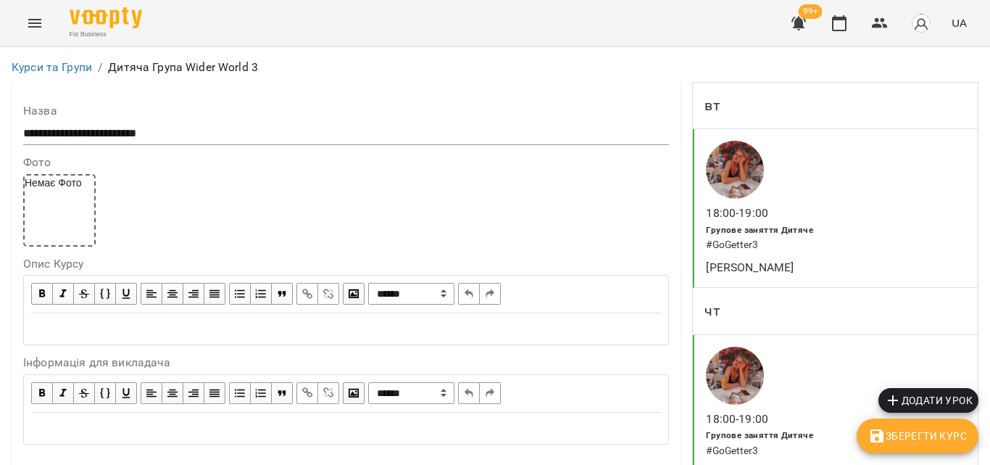
scroll to position [1305, 0]
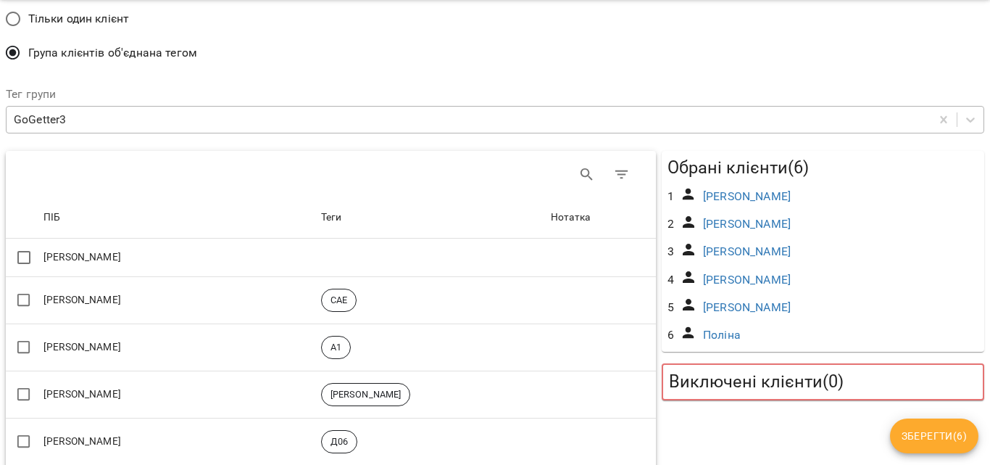
scroll to position [72, 0]
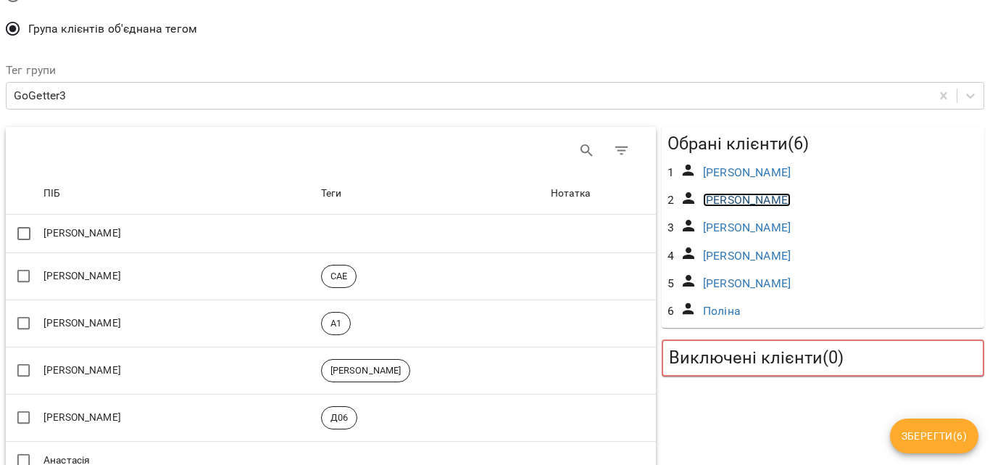
click at [708, 199] on link "[PERSON_NAME]" at bounding box center [747, 200] width 88 height 14
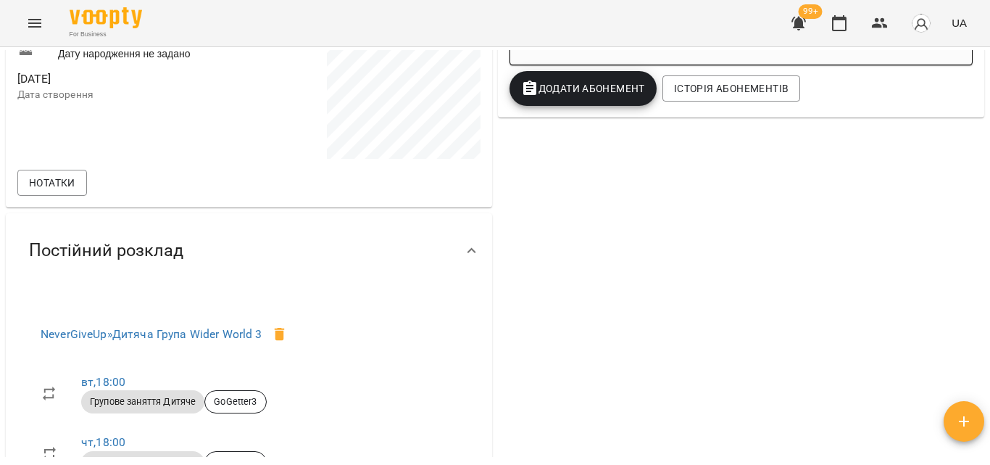
scroll to position [580, 0]
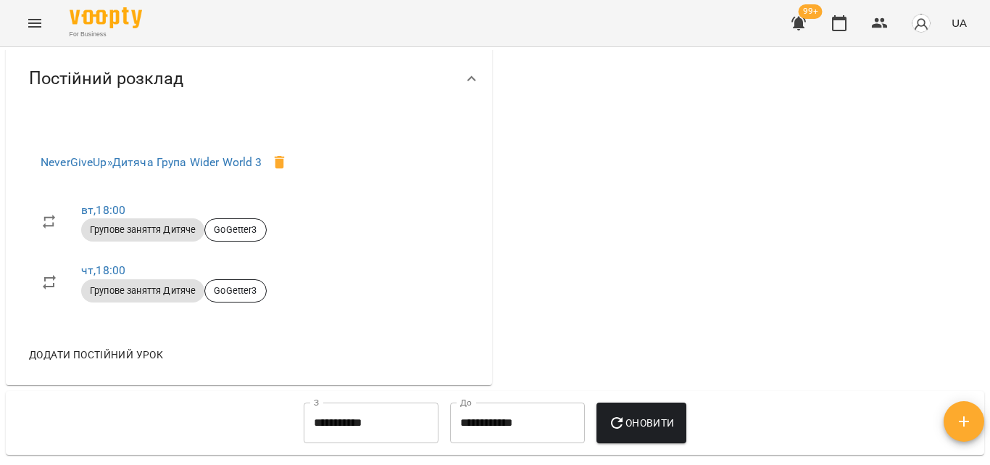
drag, startPoint x: 284, startPoint y: 185, endPoint x: 543, endPoint y: 183, distance: 258.8
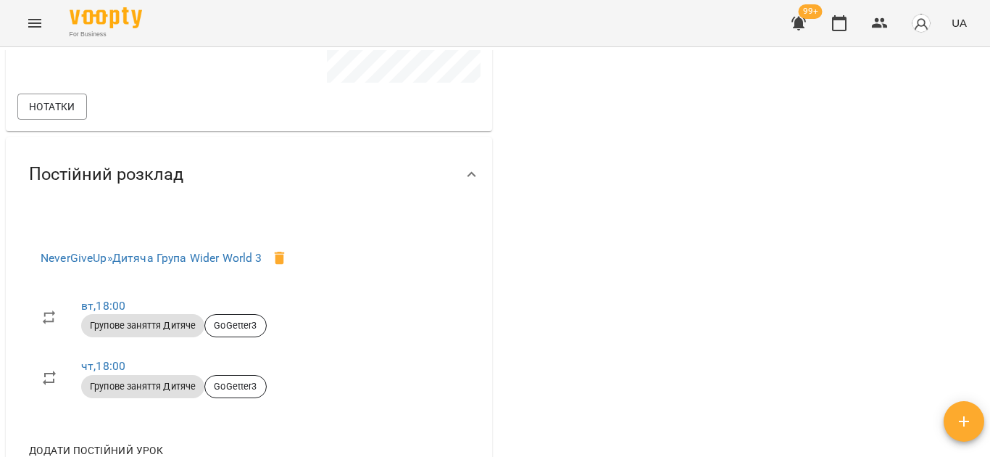
scroll to position [507, 0]
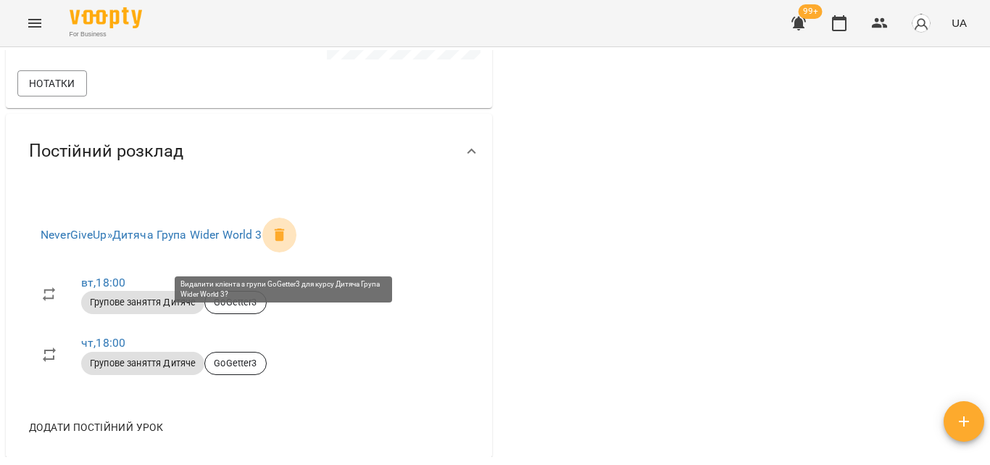
click at [281, 244] on icon at bounding box center [279, 234] width 17 height 17
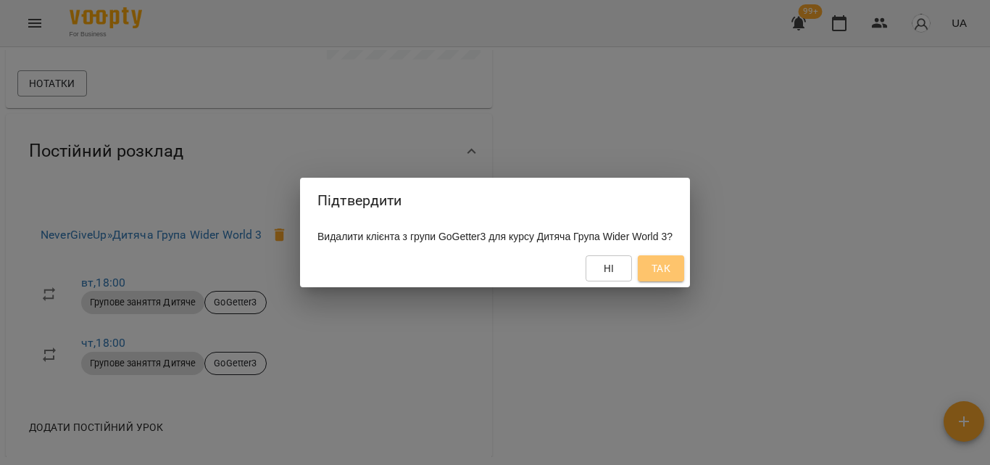
click at [671, 277] on span "Так" at bounding box center [661, 268] width 19 height 17
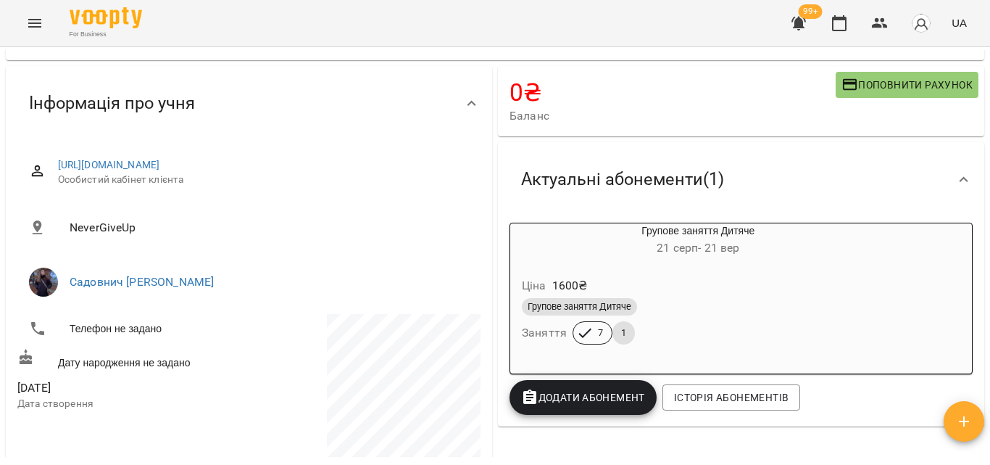
scroll to position [0, 0]
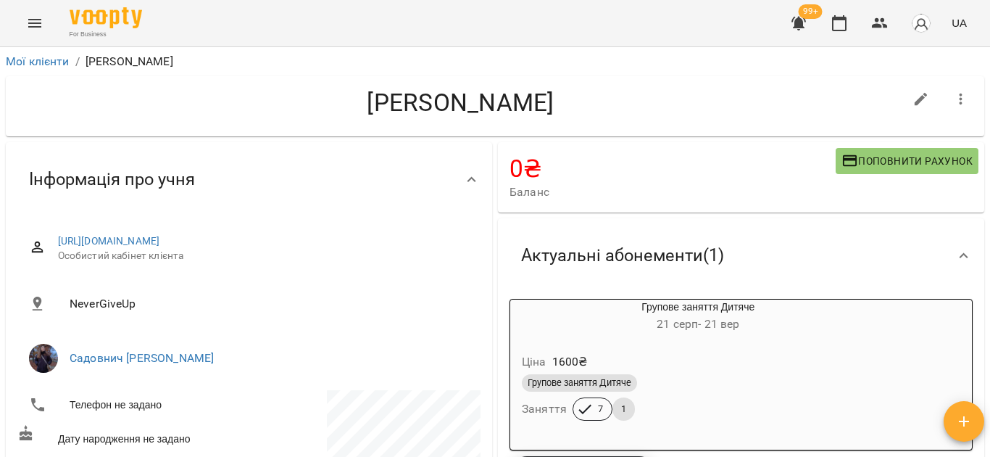
click at [40, 29] on icon "Menu" at bounding box center [34, 22] width 17 height 17
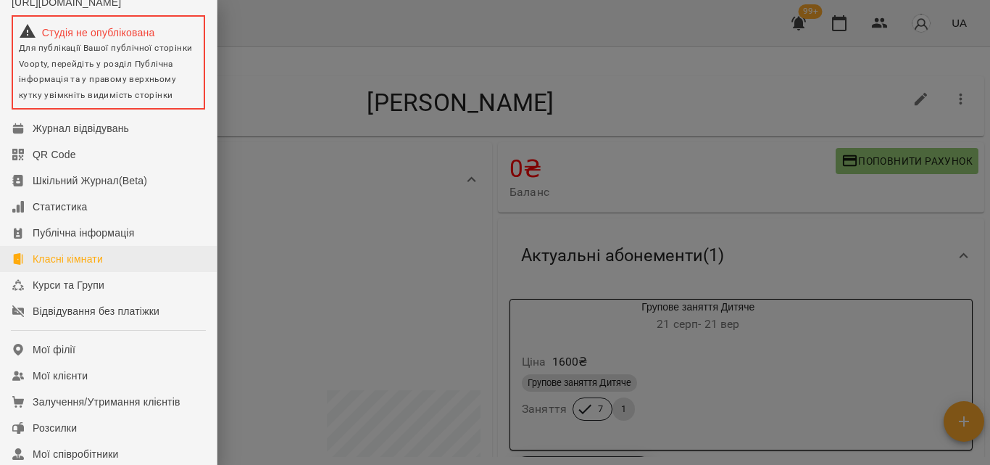
scroll to position [72, 0]
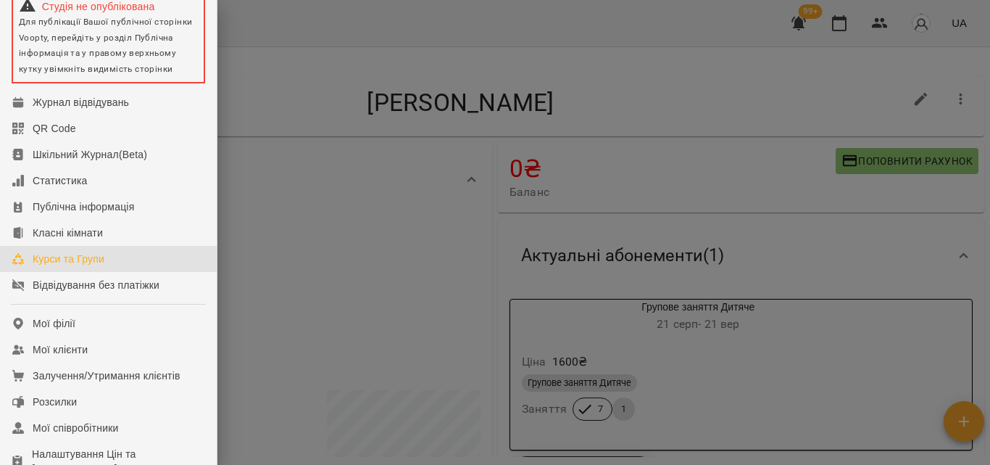
click at [43, 266] on div "Курси та Групи" at bounding box center [69, 259] width 72 height 14
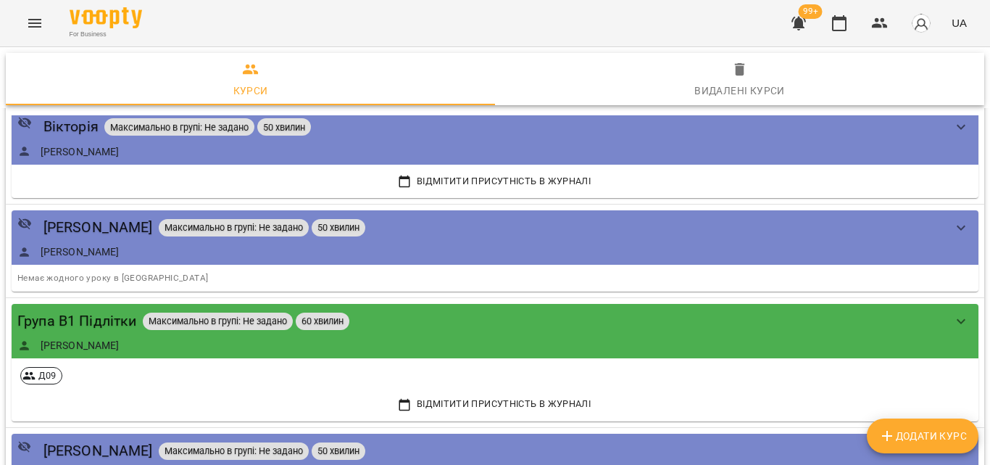
scroll to position [3117, 0]
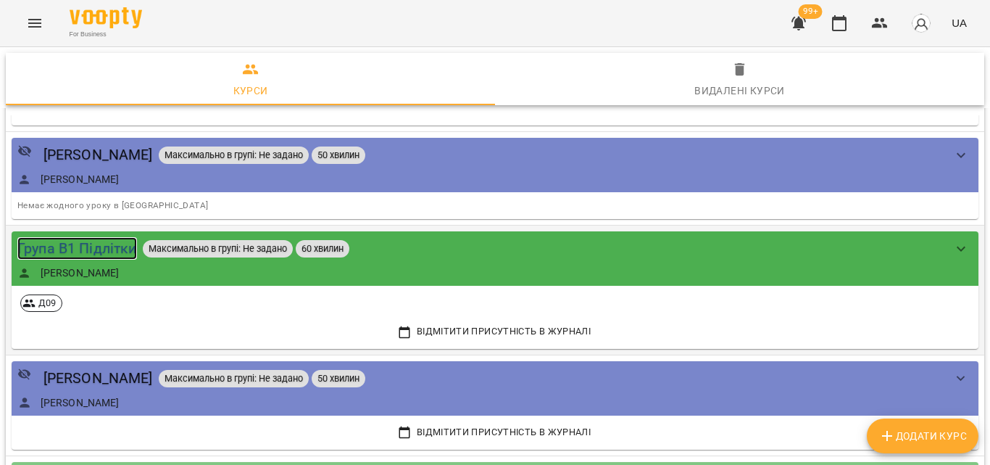
click at [96, 246] on div "Група В1 Підлітки" at bounding box center [77, 248] width 120 height 22
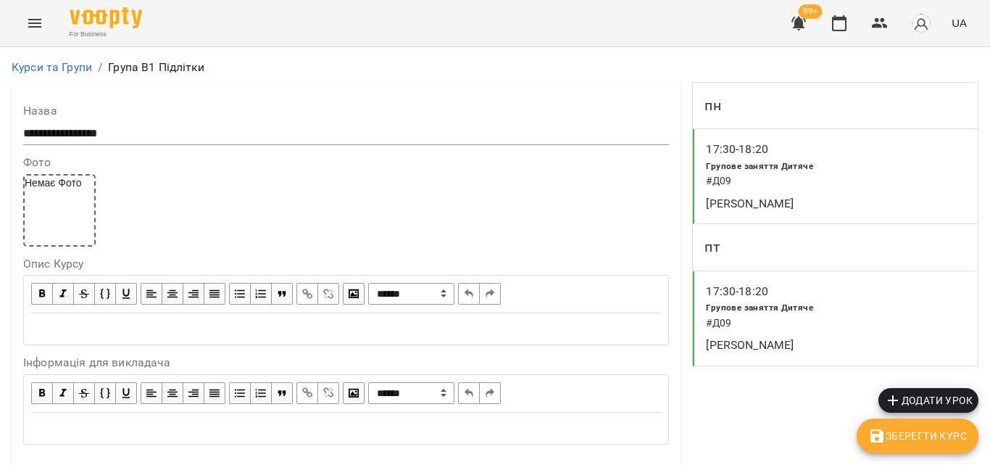
scroll to position [1346, 0]
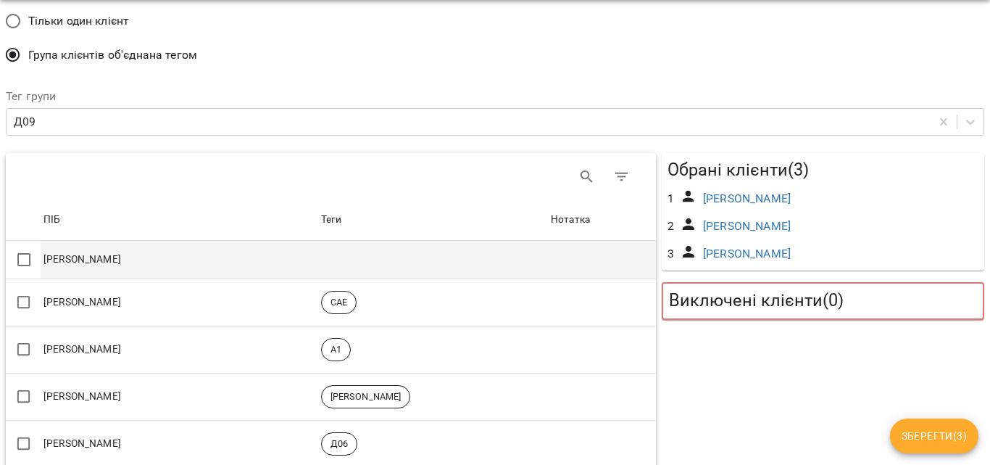
scroll to position [72, 0]
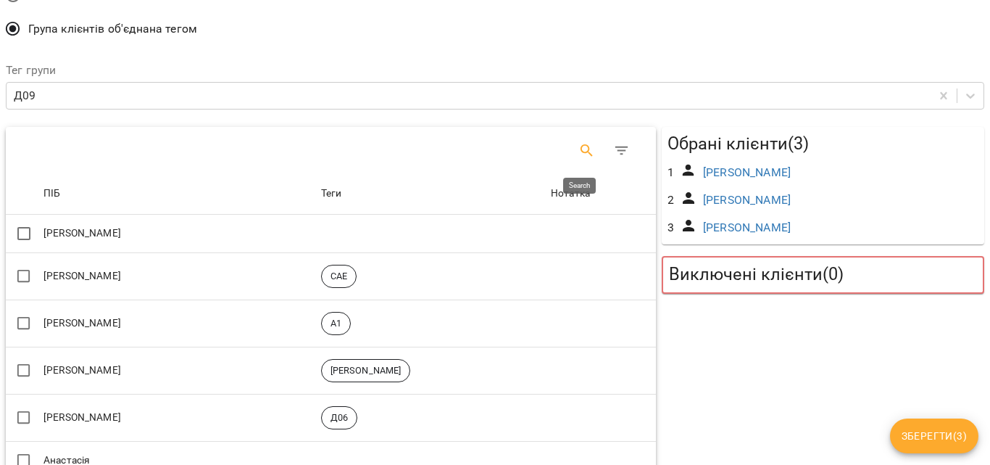
click at [581, 149] on icon "Search" at bounding box center [587, 150] width 12 height 12
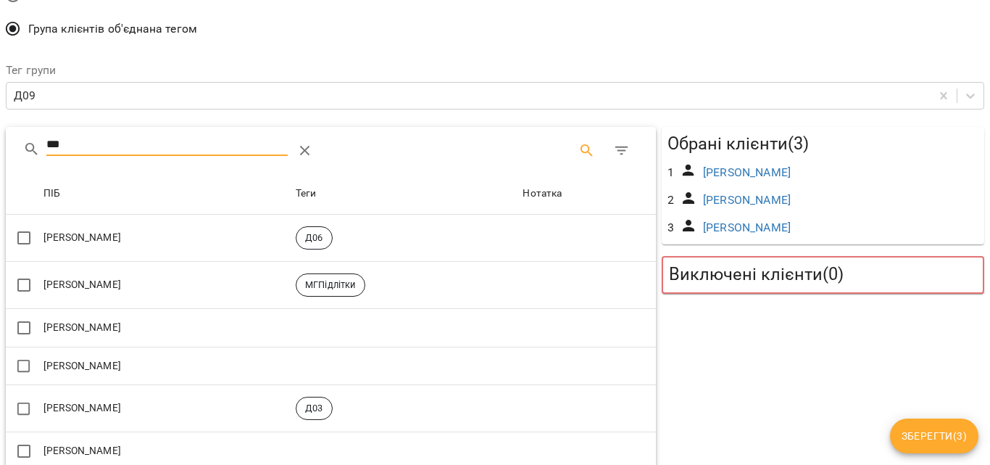
scroll to position [56, 0]
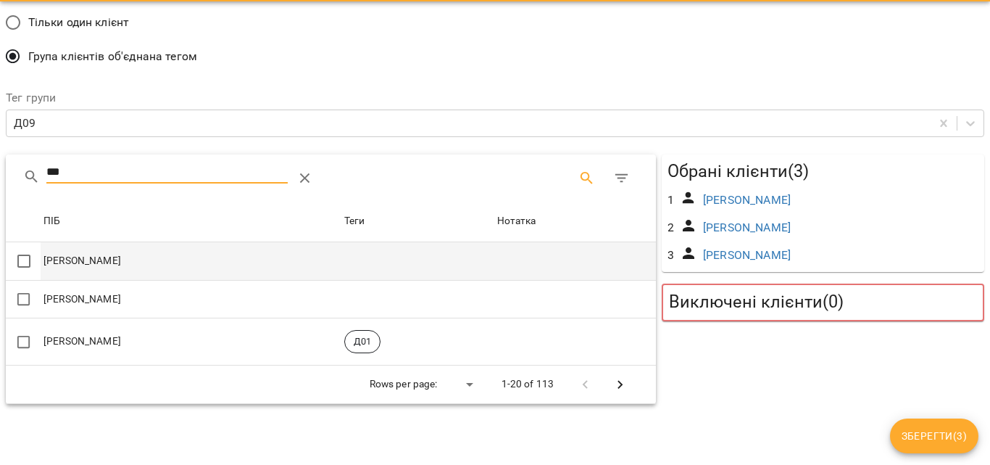
type input "***"
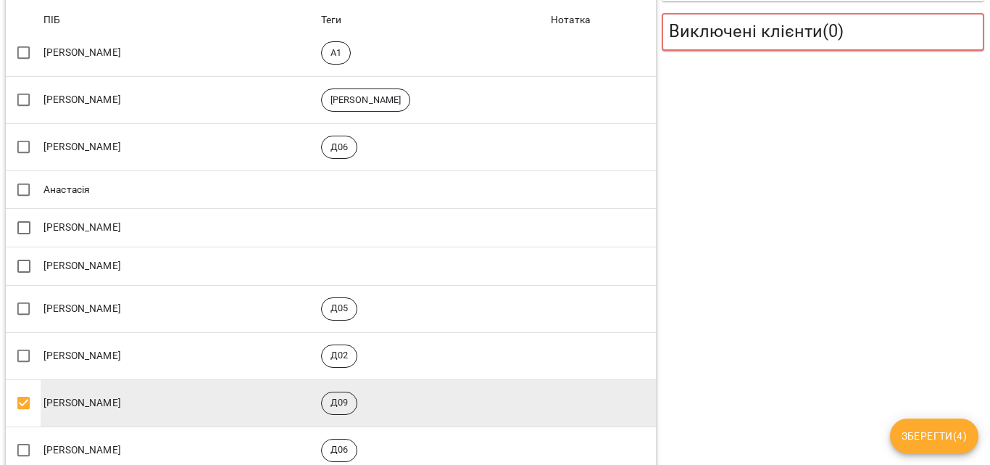
scroll to position [636, 0]
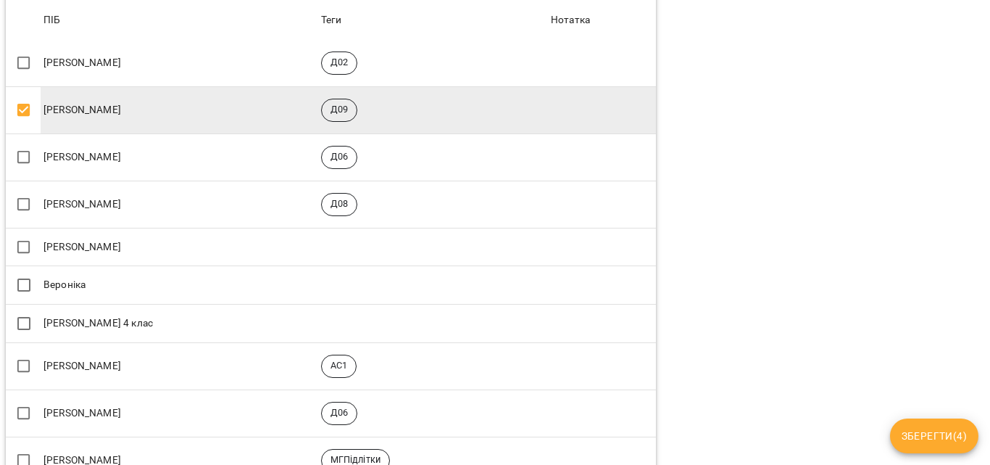
click at [931, 438] on span "Зберегти ( 4 )" at bounding box center [934, 435] width 65 height 17
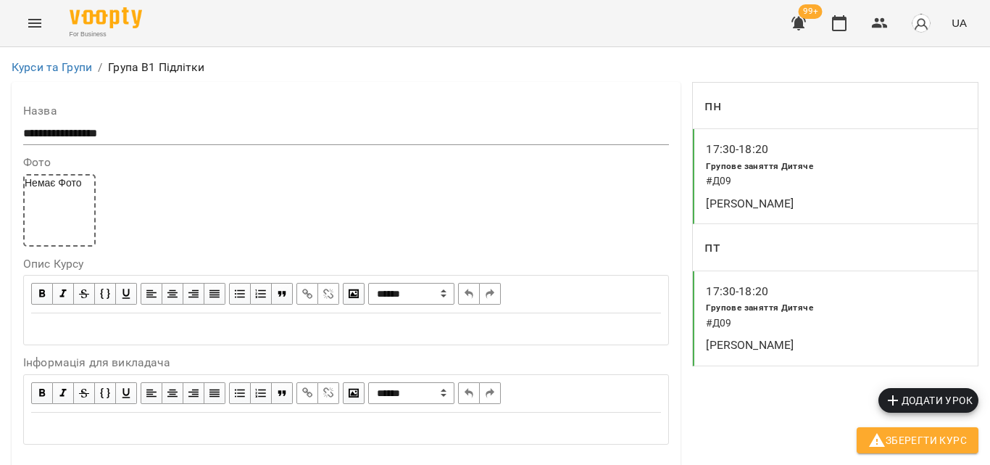
scroll to position [1201, 0]
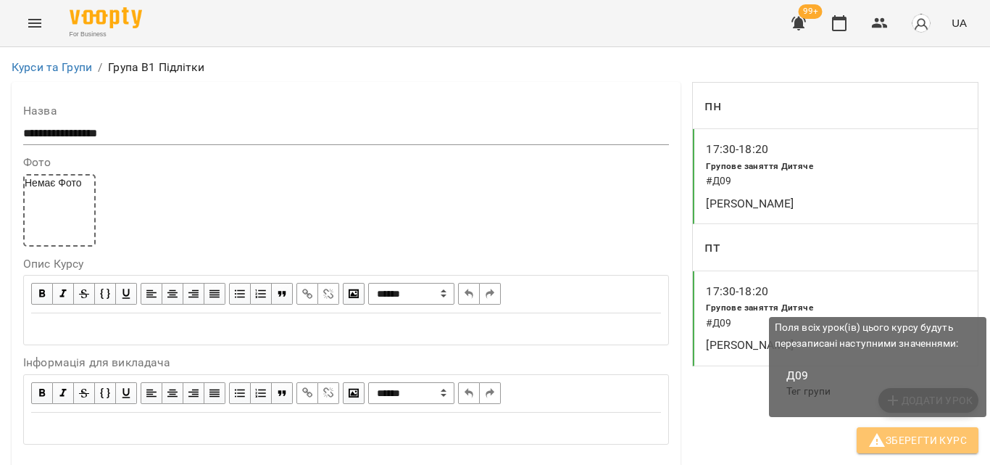
click at [887, 431] on span "Зберегти Курс" at bounding box center [918, 439] width 99 height 17
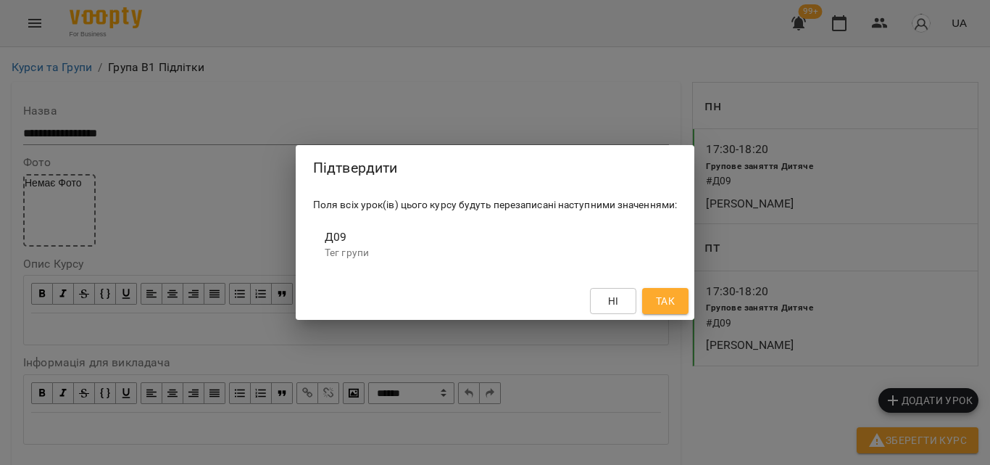
click at [660, 297] on span "Так" at bounding box center [665, 300] width 19 height 17
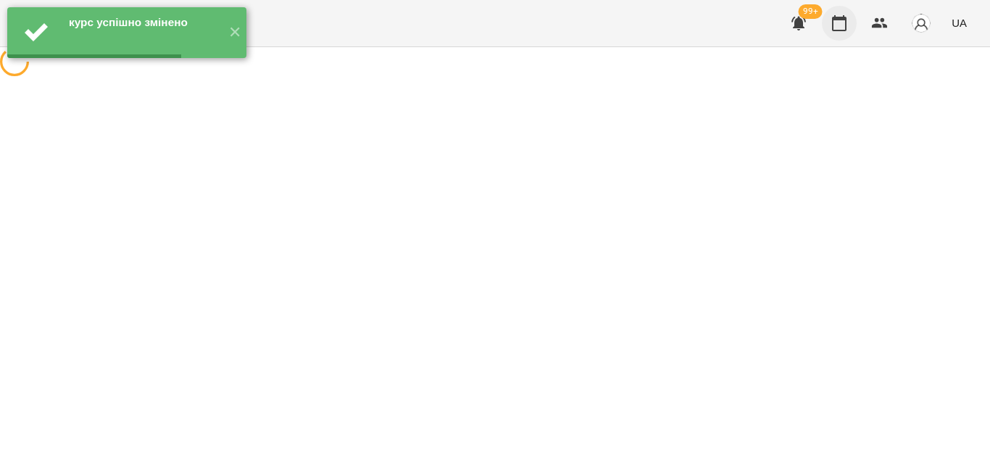
scroll to position [0, 0]
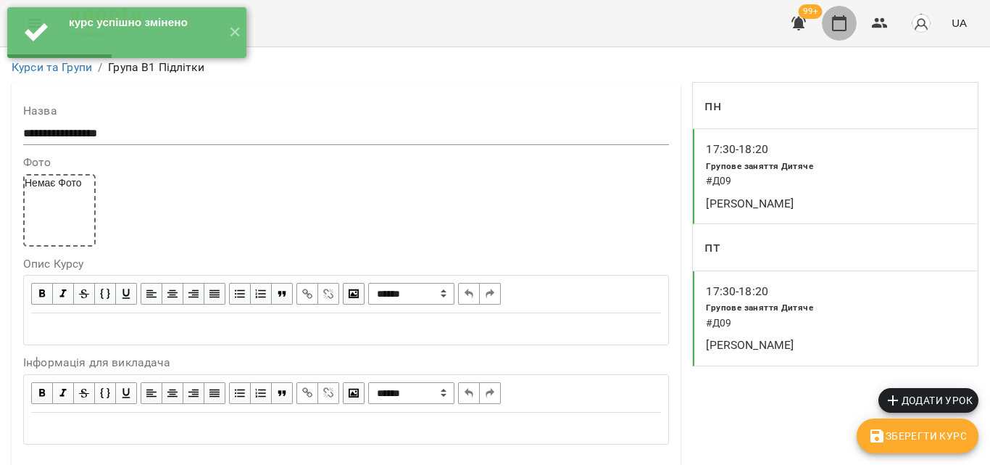
click at [838, 20] on icon "button" at bounding box center [839, 23] width 14 height 16
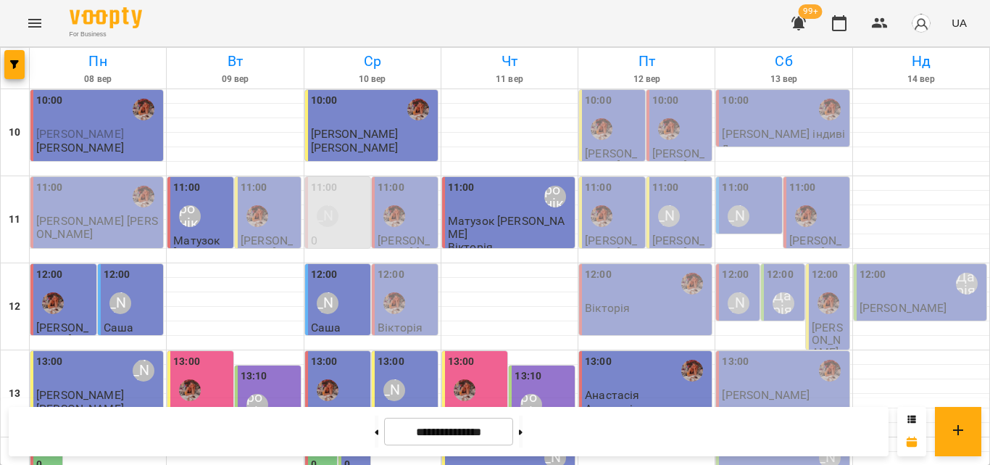
scroll to position [574, 0]
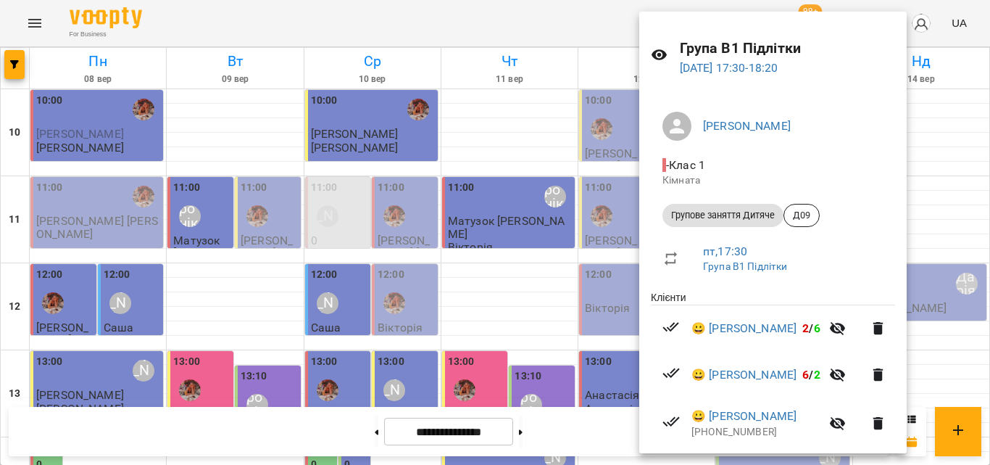
scroll to position [80, 0]
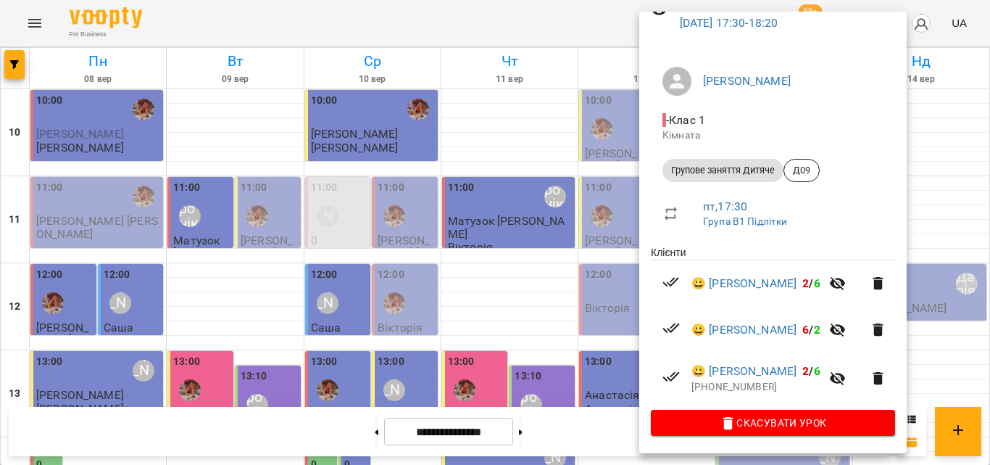
click at [580, 27] on div at bounding box center [495, 232] width 990 height 465
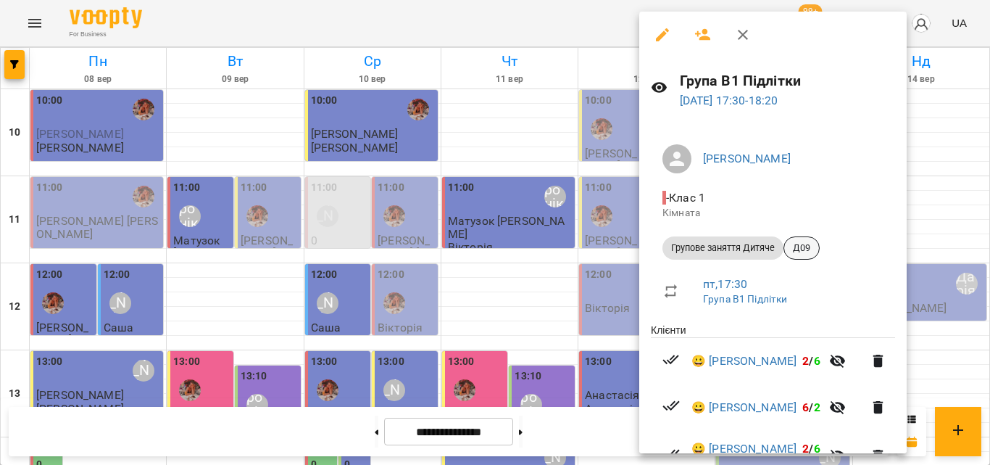
click at [808, 248] on span "Д09" at bounding box center [801, 247] width 35 height 13
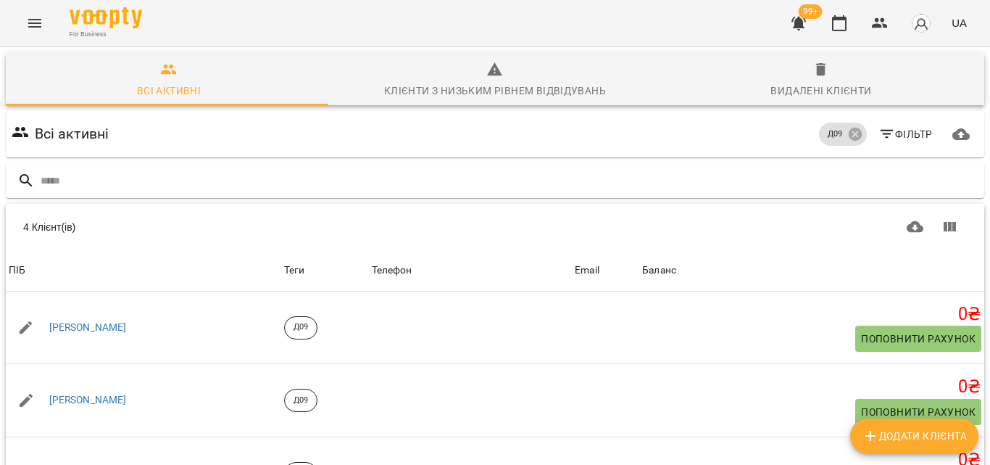
scroll to position [145, 0]
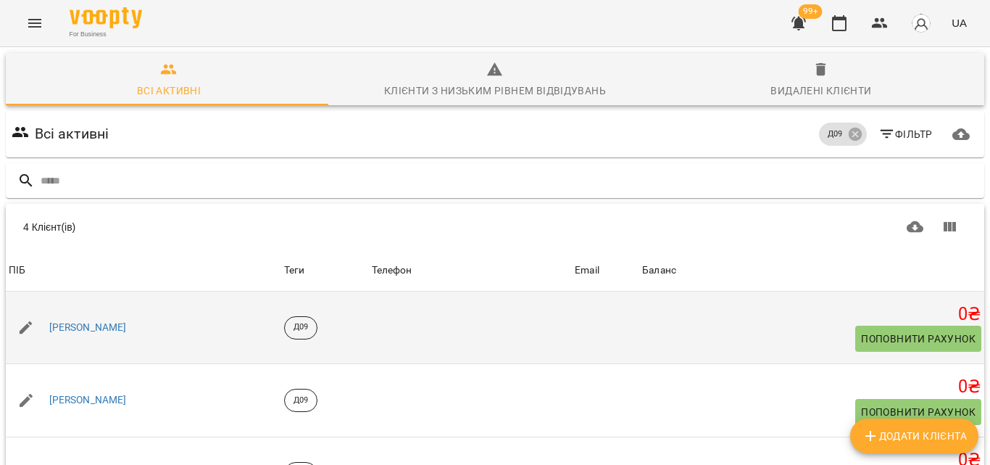
click at [663, 303] on div "0 ₴ Поповнити рахунок" at bounding box center [811, 327] width 339 height 49
click at [557, 291] on td at bounding box center [471, 327] width 204 height 72
drag, startPoint x: 557, startPoint y: 201, endPoint x: 516, endPoint y: 194, distance: 42.0
click at [516, 291] on td at bounding box center [471, 327] width 204 height 72
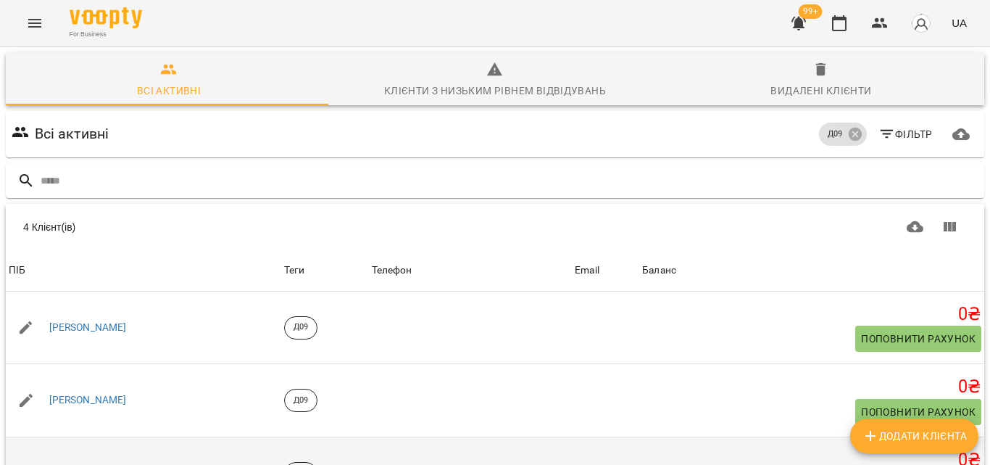
scroll to position [150, 0]
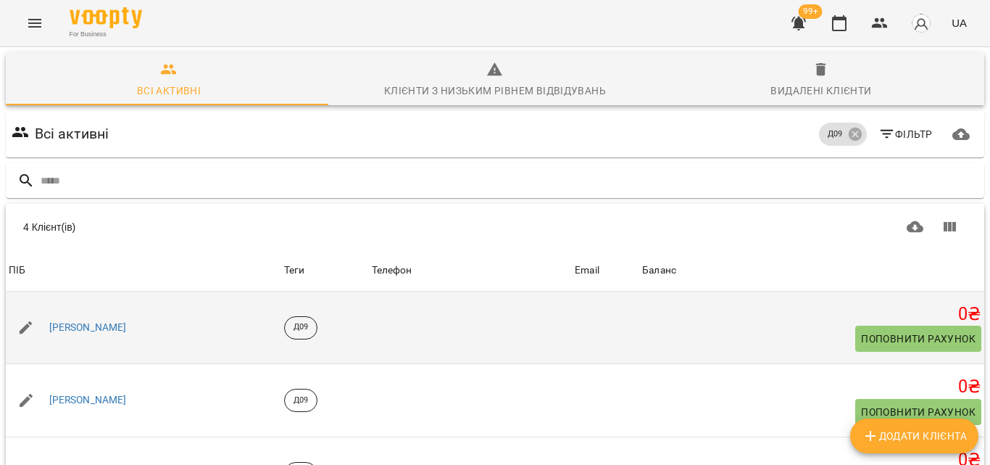
click at [498, 291] on td at bounding box center [471, 327] width 204 height 72
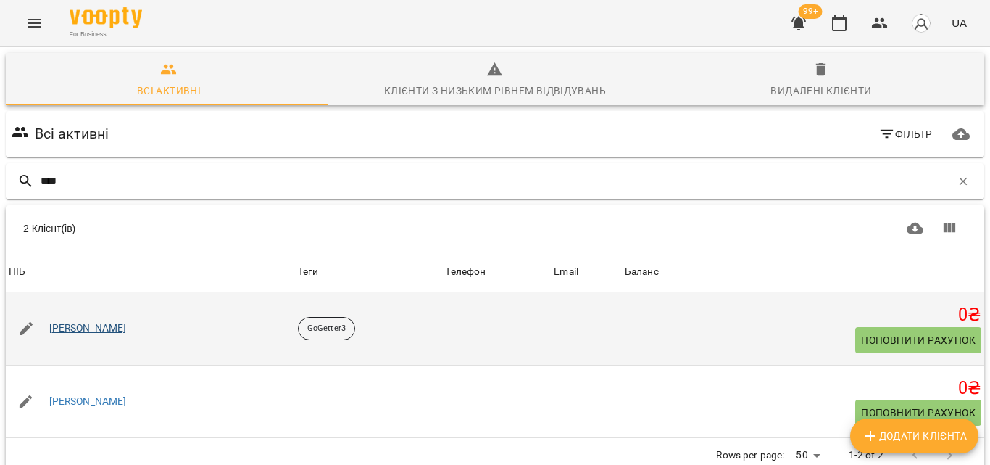
type input "****"
click at [101, 327] on link "Воронянський Саша" at bounding box center [88, 328] width 78 height 14
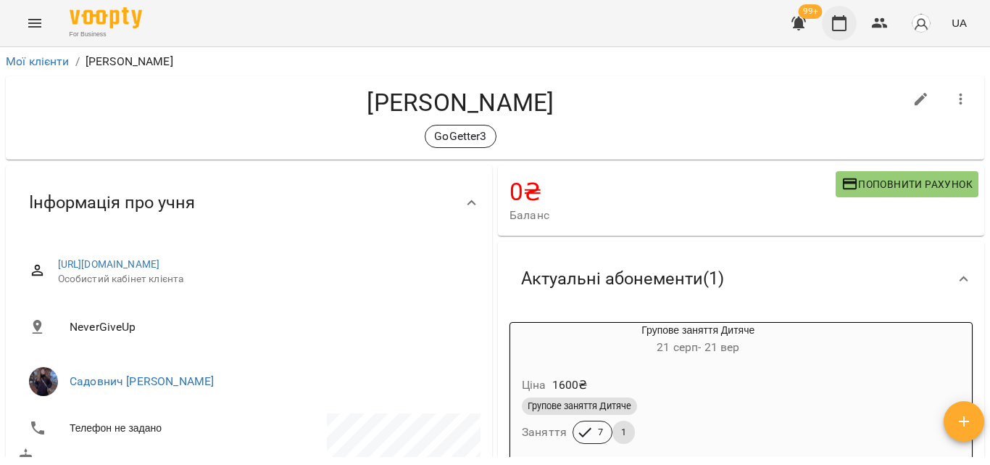
click at [833, 26] on icon "button" at bounding box center [839, 22] width 17 height 17
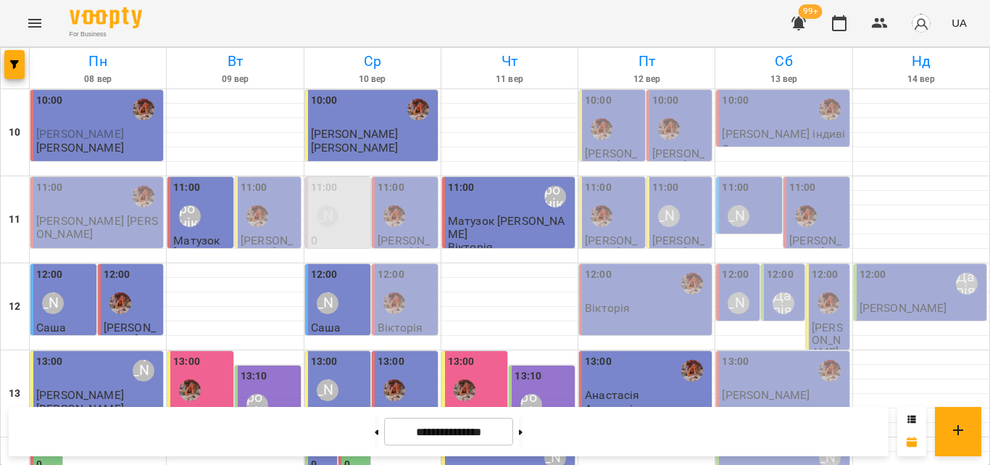
scroll to position [574, 0]
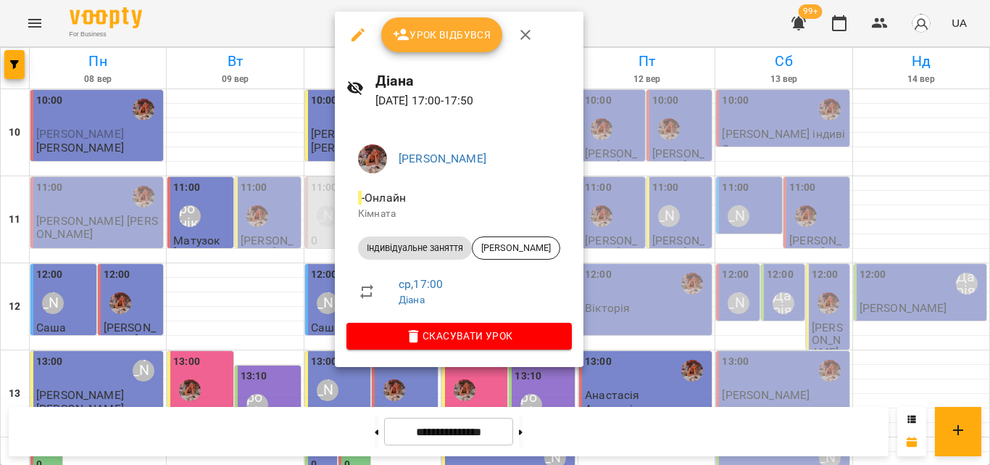
click at [314, 23] on div at bounding box center [495, 232] width 990 height 465
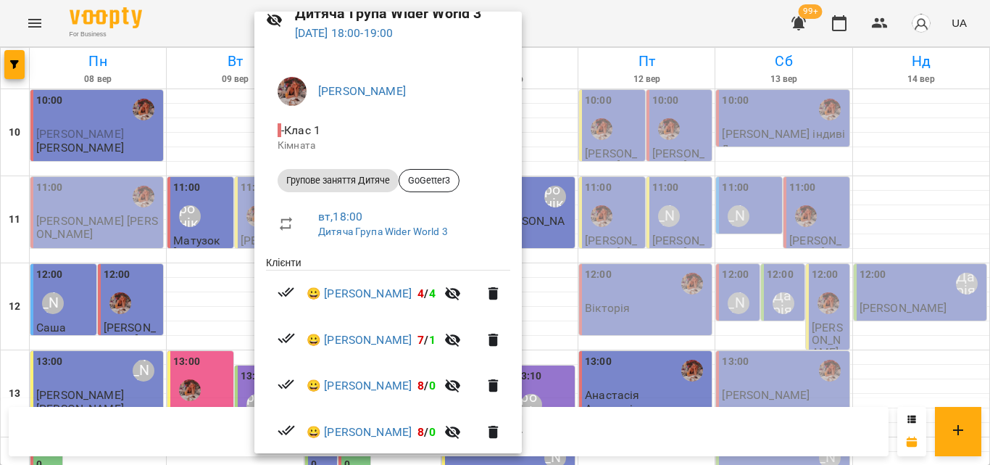
scroll to position [0, 0]
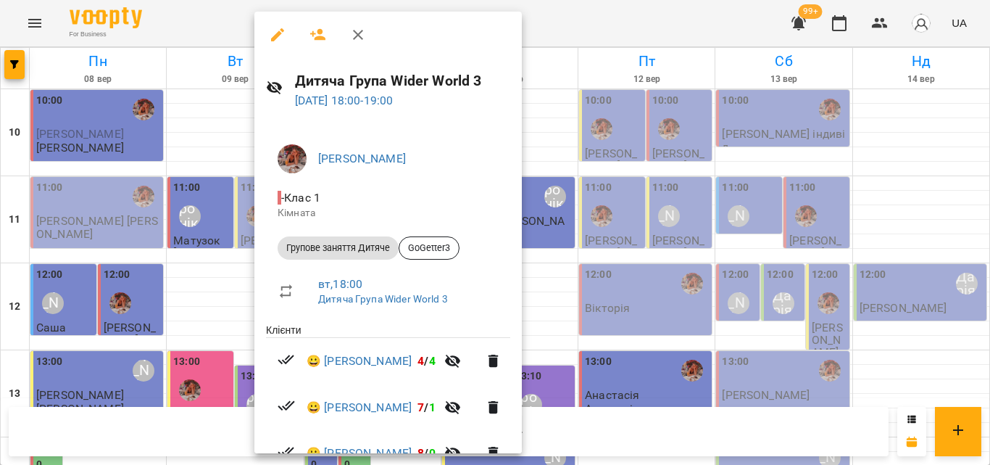
click at [596, 30] on div at bounding box center [495, 232] width 990 height 465
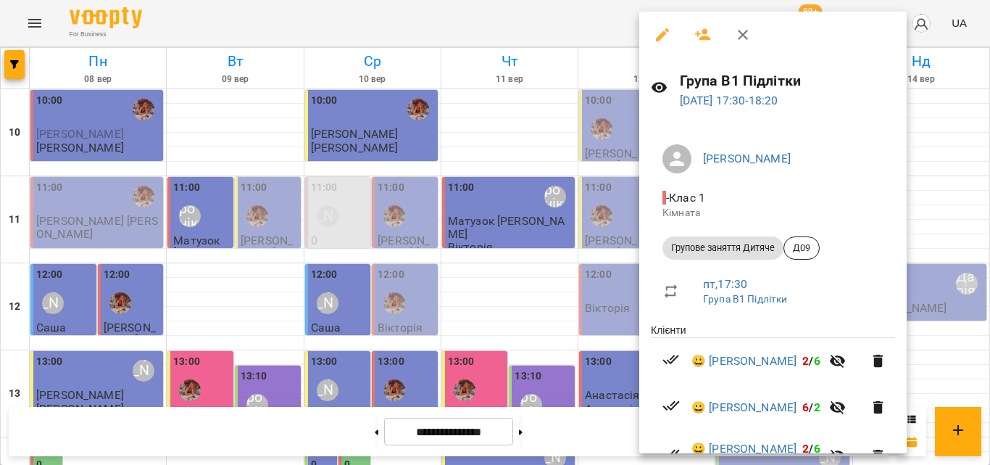
click at [544, 29] on div at bounding box center [495, 232] width 990 height 465
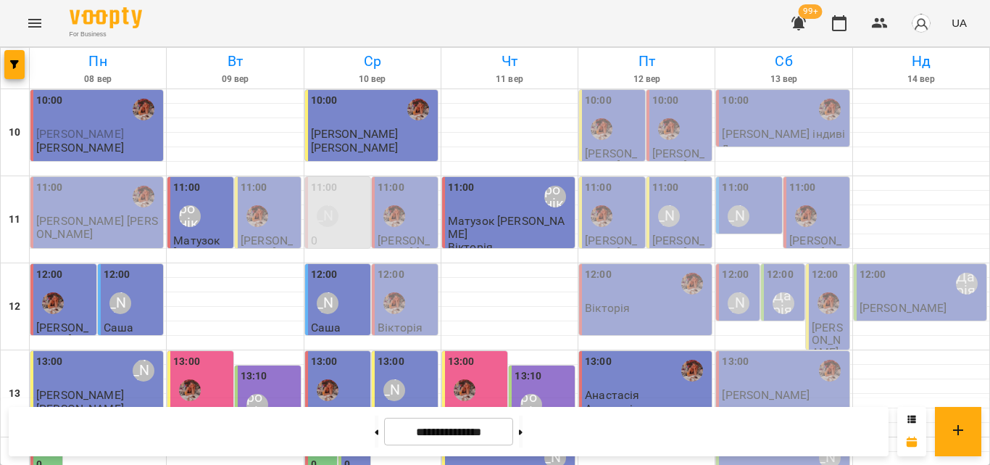
scroll to position [580, 0]
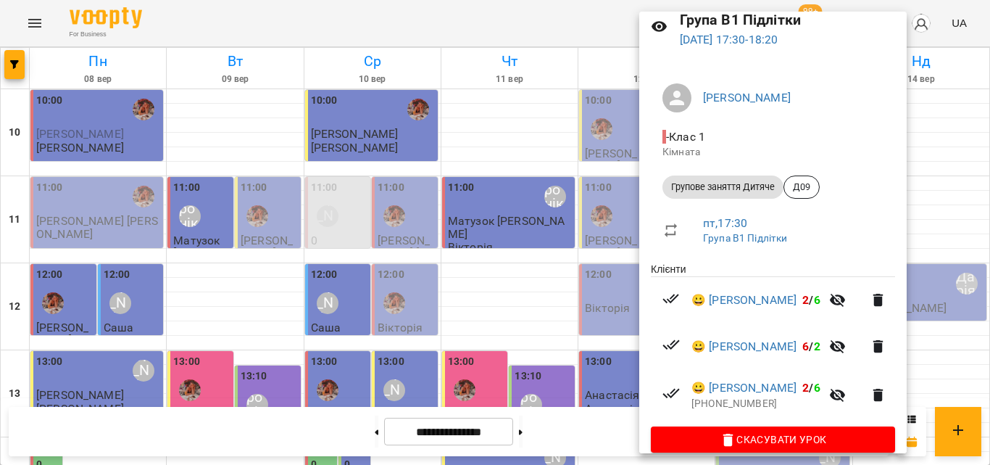
scroll to position [80, 0]
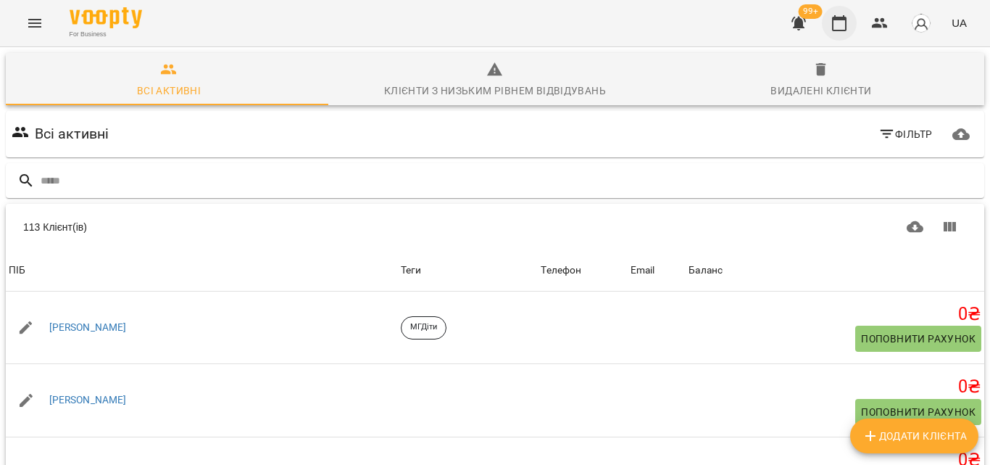
click at [852, 30] on button "button" at bounding box center [839, 23] width 35 height 35
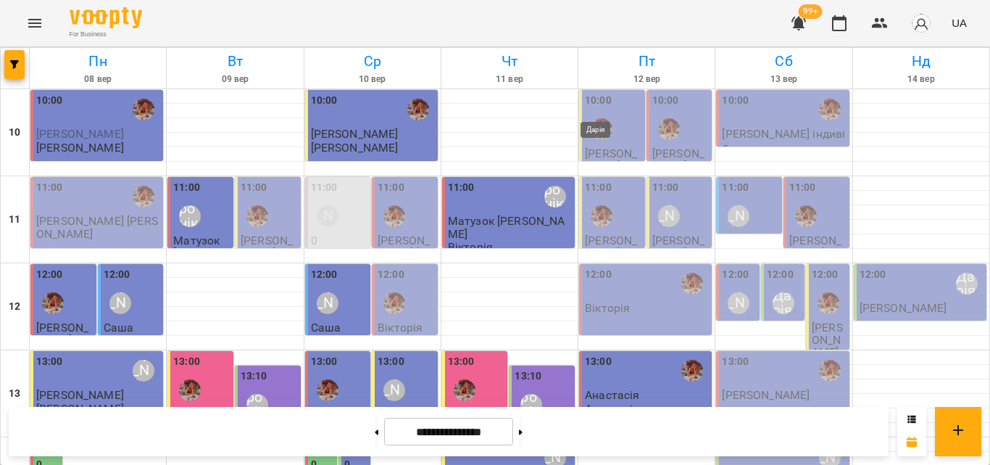
scroll to position [580, 0]
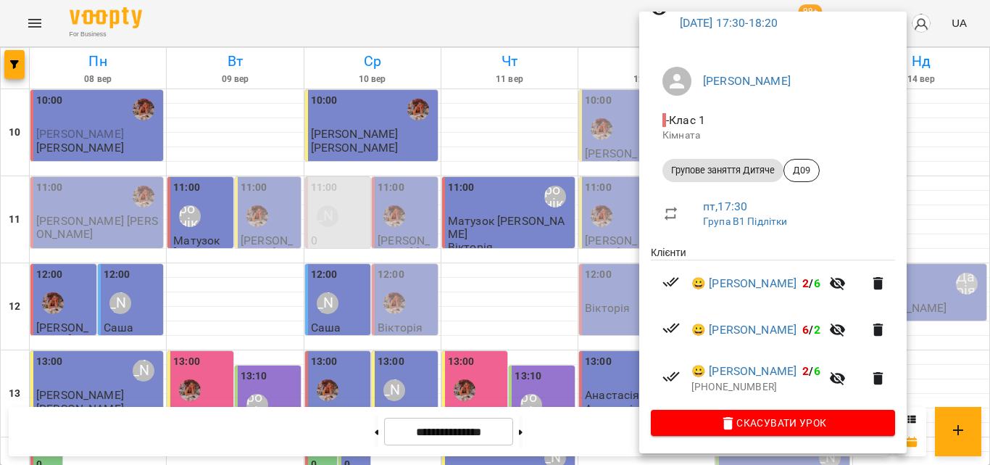
scroll to position [0, 0]
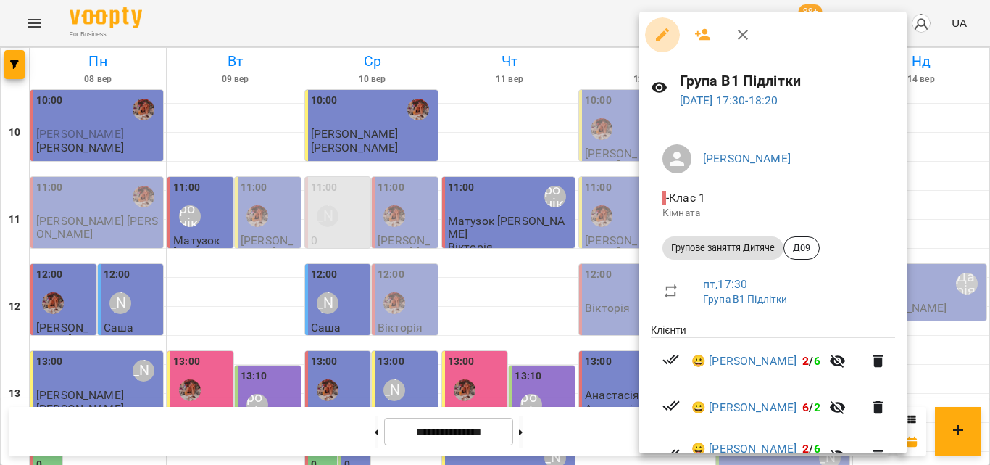
click at [662, 41] on icon "button" at bounding box center [662, 34] width 17 height 17
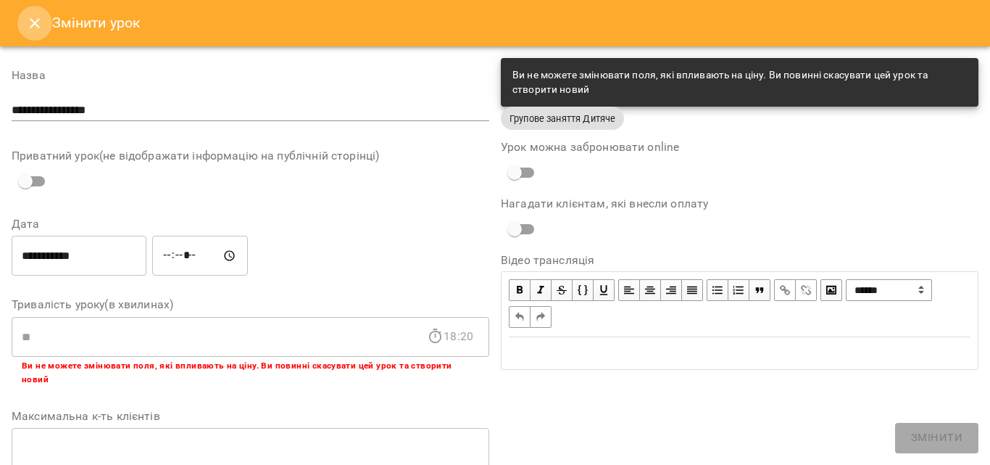
click at [33, 25] on icon "Close" at bounding box center [35, 23] width 10 height 10
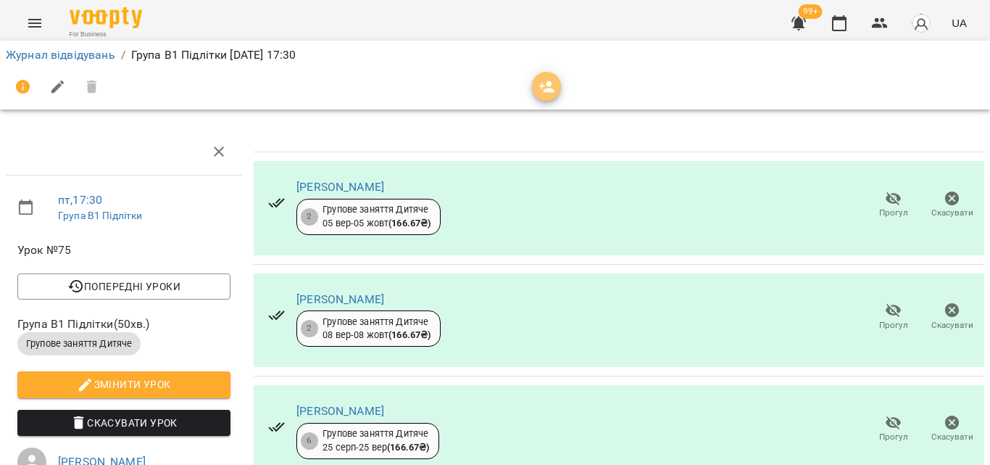
click at [533, 86] on span "button" at bounding box center [546, 86] width 29 height 17
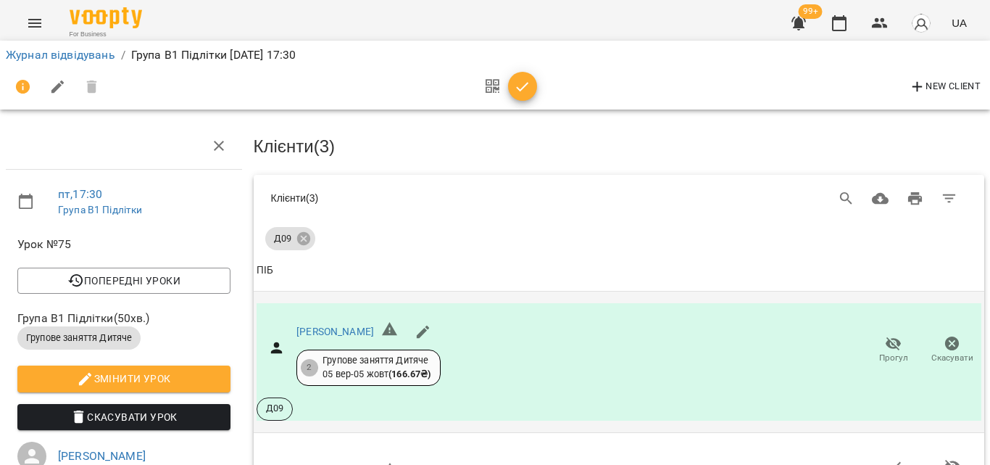
scroll to position [290, 0]
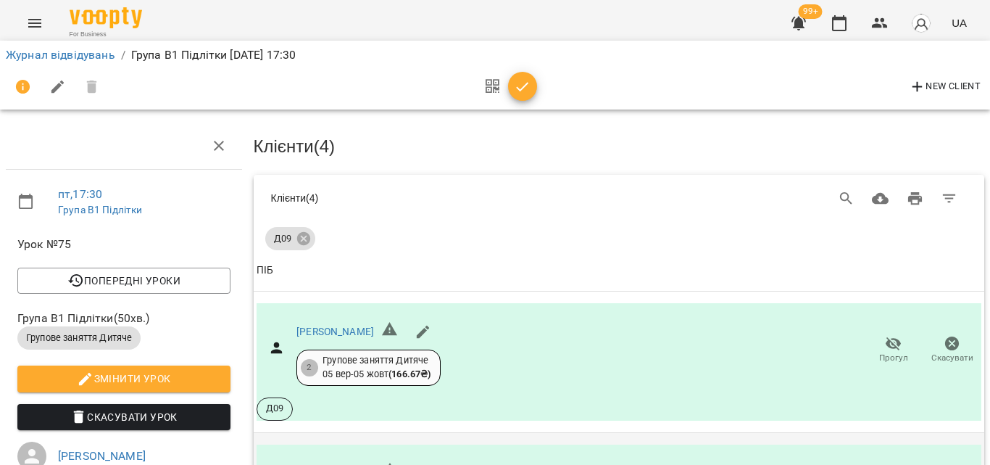
scroll to position [455, 0]
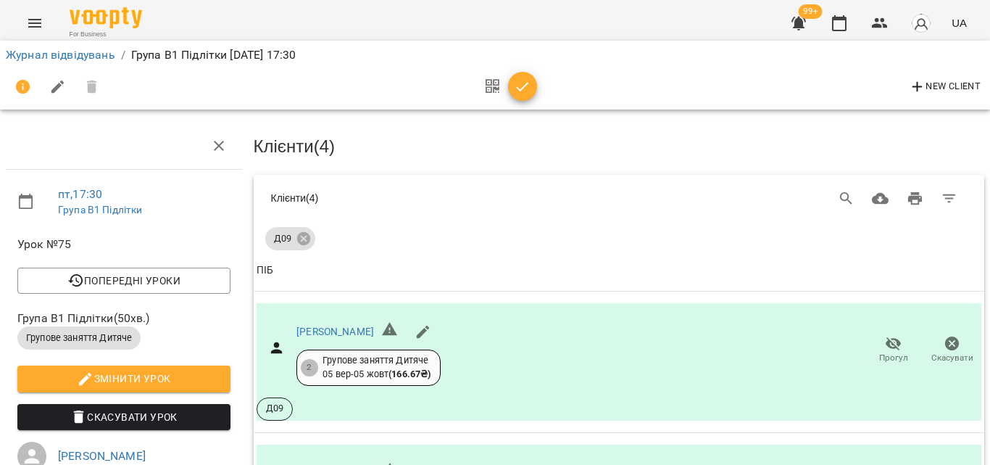
click at [511, 85] on span "button" at bounding box center [522, 86] width 29 height 17
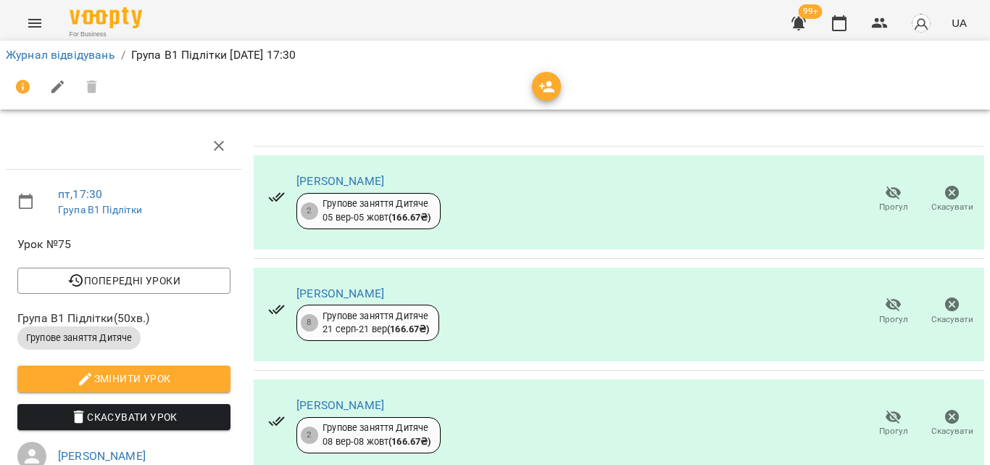
scroll to position [213, 0]
click at [838, 24] on icon "button" at bounding box center [839, 22] width 17 height 17
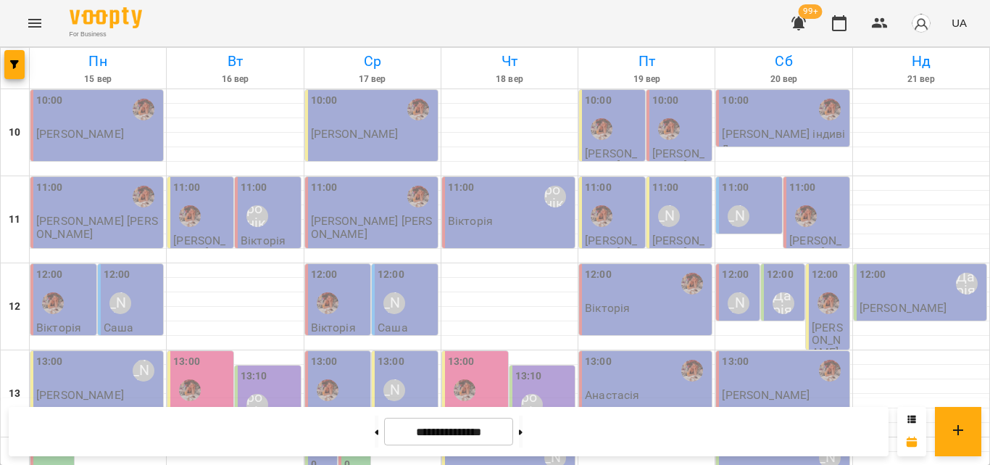
scroll to position [647, 0]
click at [375, 427] on button at bounding box center [377, 431] width 4 height 32
type input "**********"
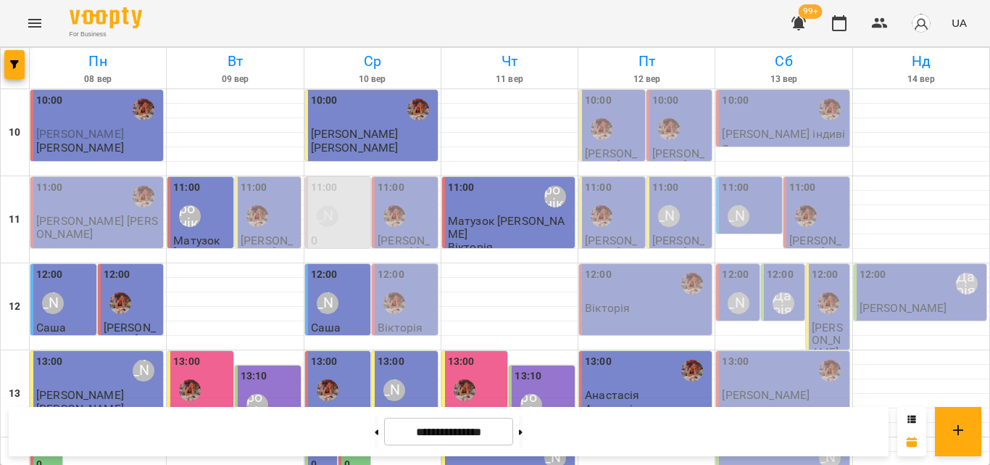
scroll to position [435, 0]
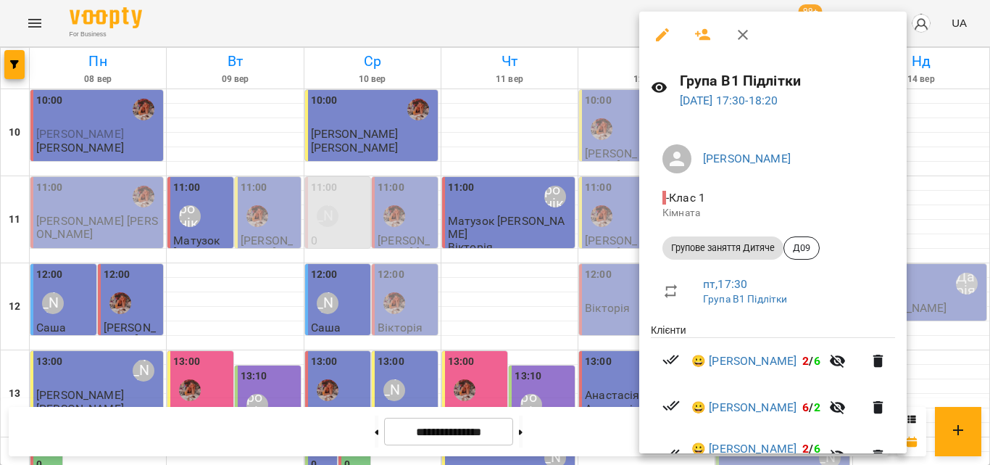
scroll to position [126, 0]
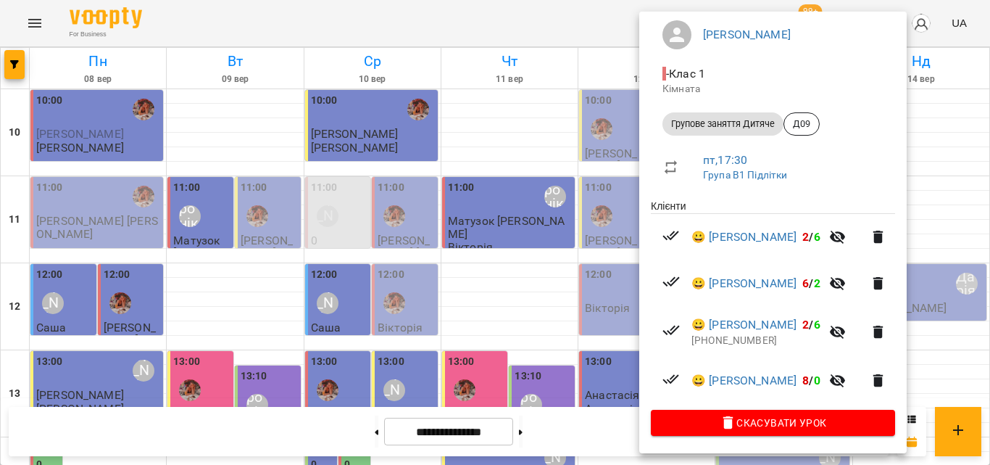
click at [524, 24] on div at bounding box center [495, 232] width 990 height 465
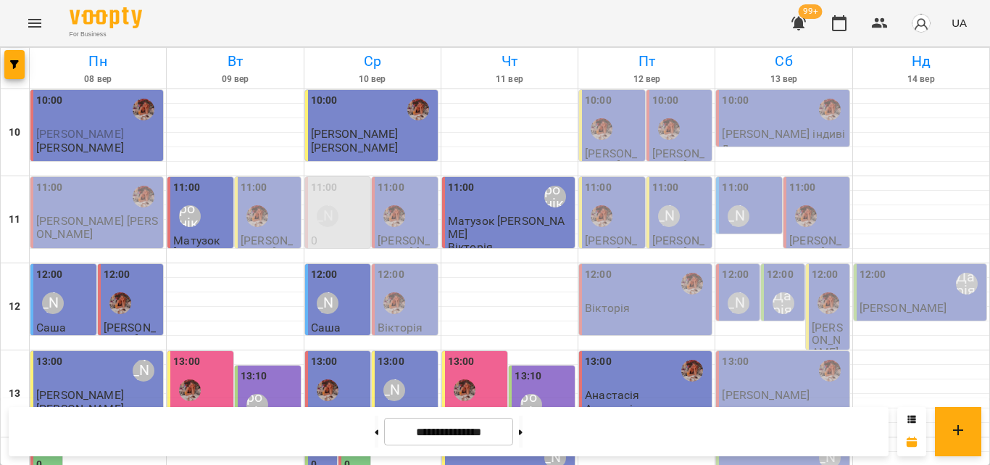
scroll to position [507, 0]
drag, startPoint x: 571, startPoint y: 299, endPoint x: 579, endPoint y: 300, distance: 7.4
click at [464, 16] on div "For Business 99+ UA" at bounding box center [495, 23] width 990 height 46
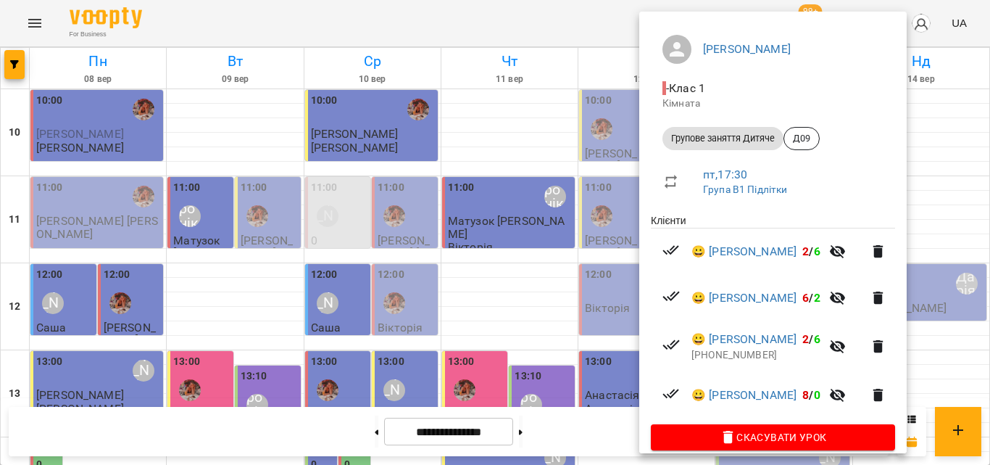
scroll to position [126, 0]
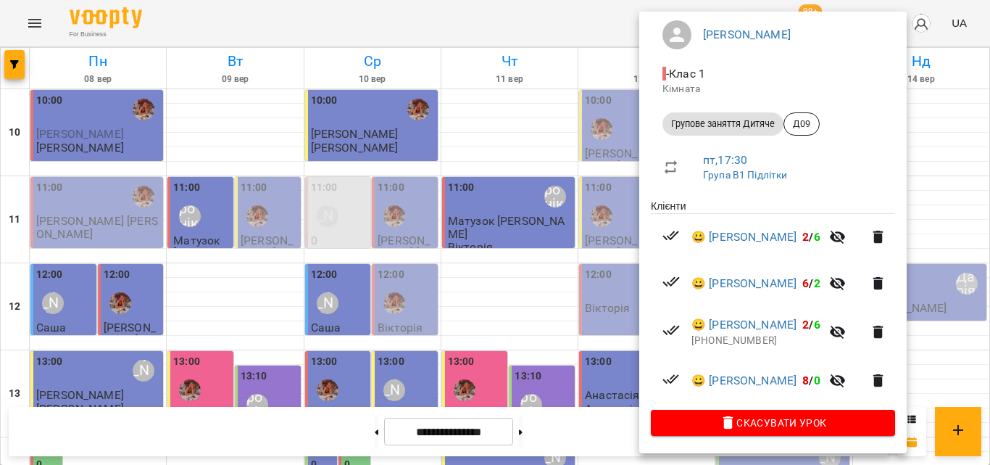
click at [569, 30] on div at bounding box center [495, 232] width 990 height 465
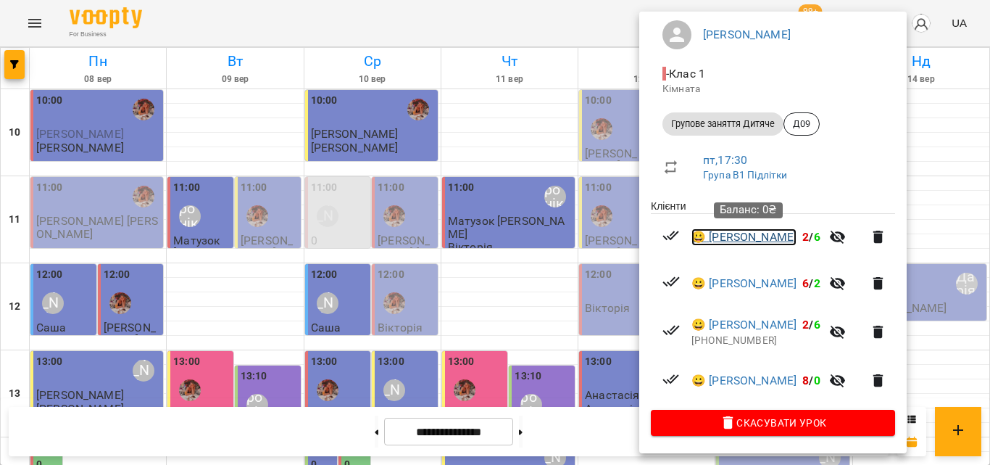
click at [763, 235] on link "😀 Артур Кузьменко" at bounding box center [744, 236] width 105 height 17
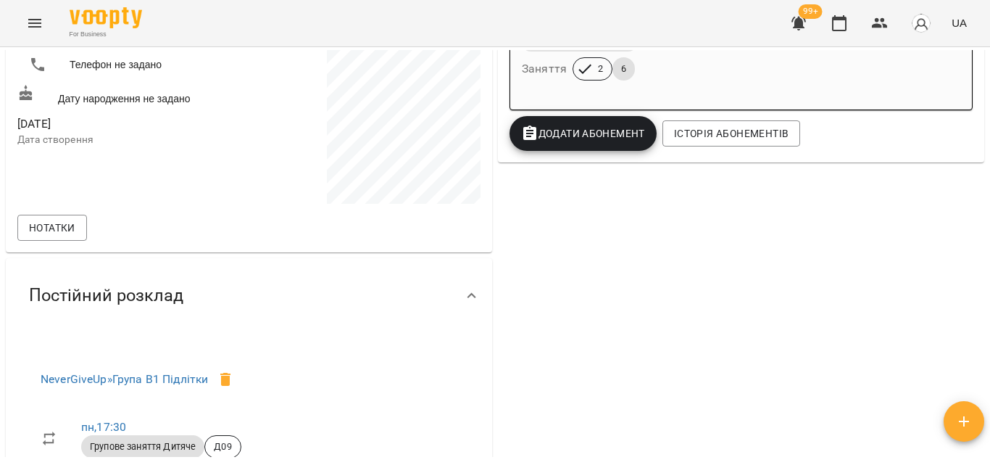
scroll to position [362, 0]
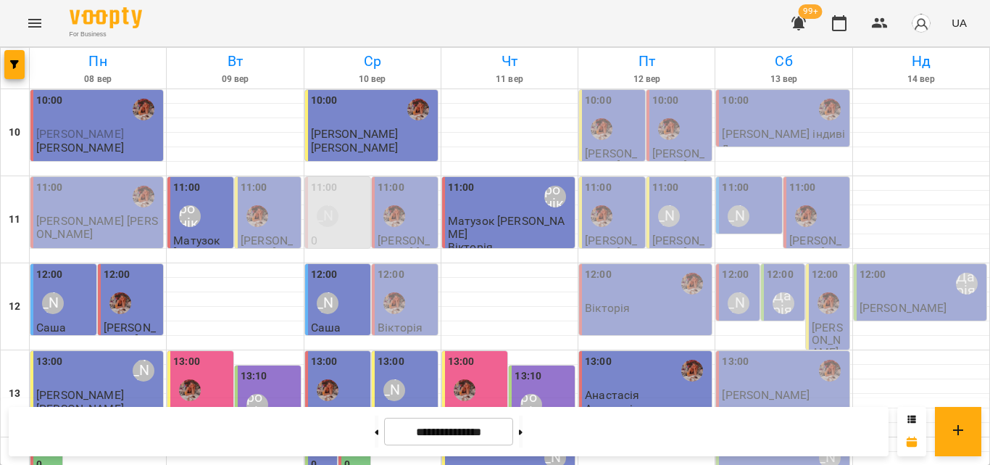
scroll to position [502, 0]
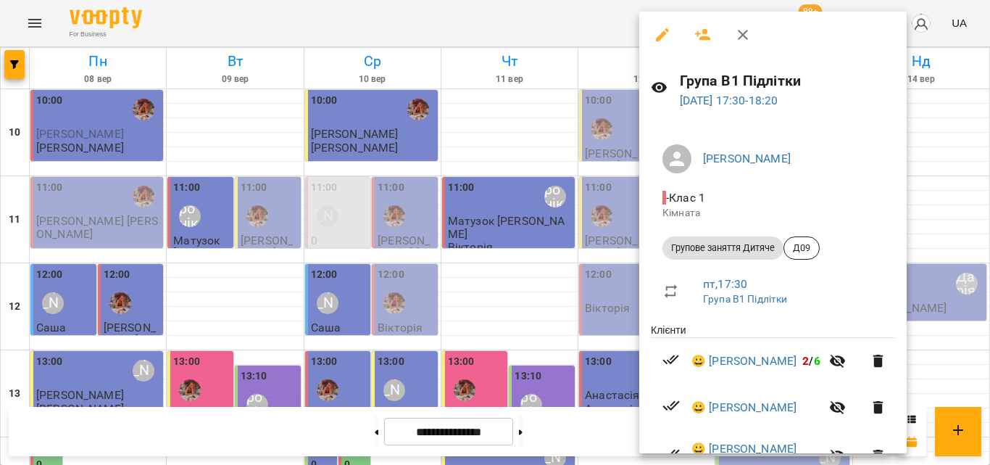
scroll to position [72, 0]
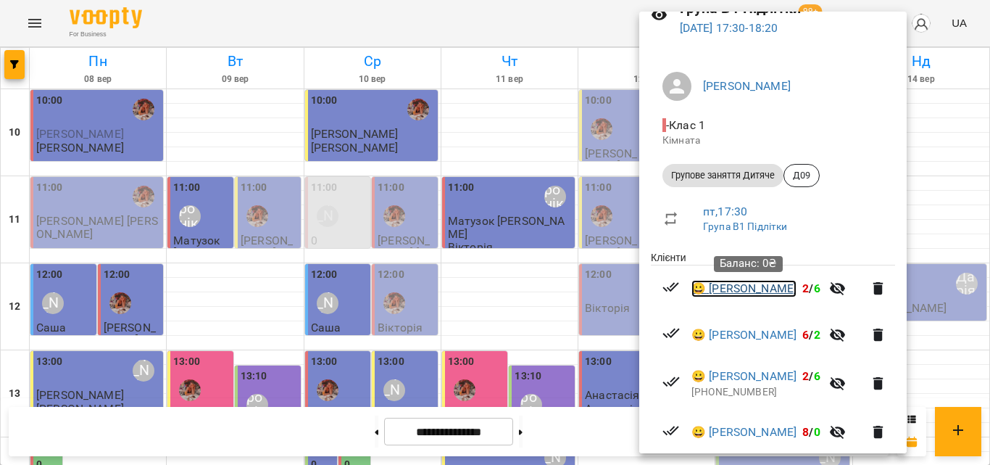
click at [733, 283] on link "😀 Артур Кузьменко" at bounding box center [744, 288] width 105 height 17
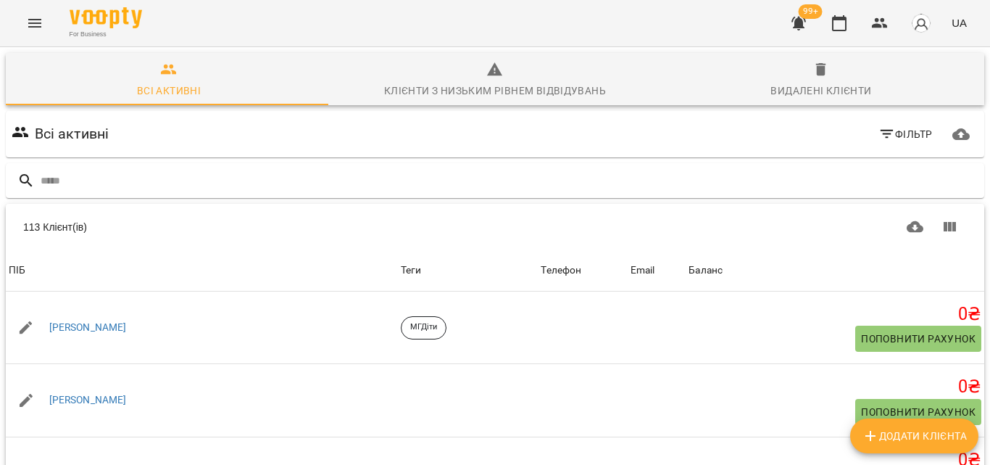
scroll to position [180, 0]
click at [840, 30] on icon "button" at bounding box center [839, 23] width 14 height 16
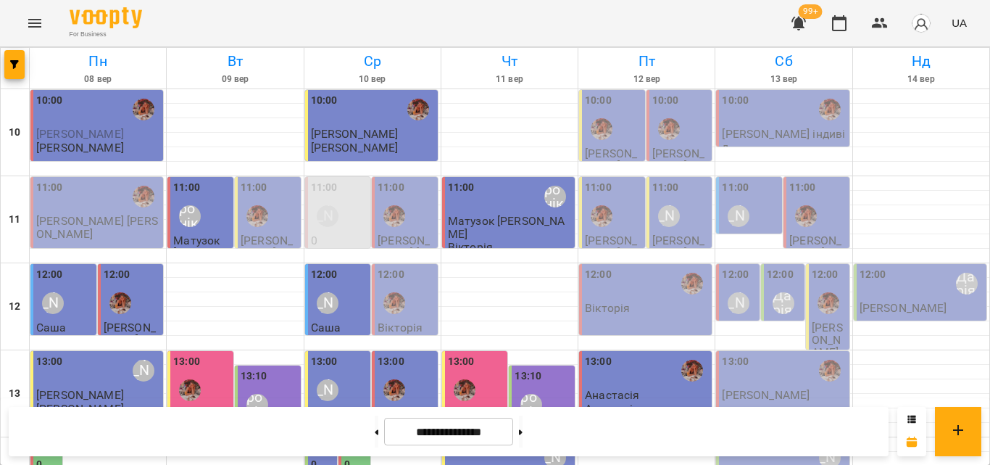
scroll to position [574, 0]
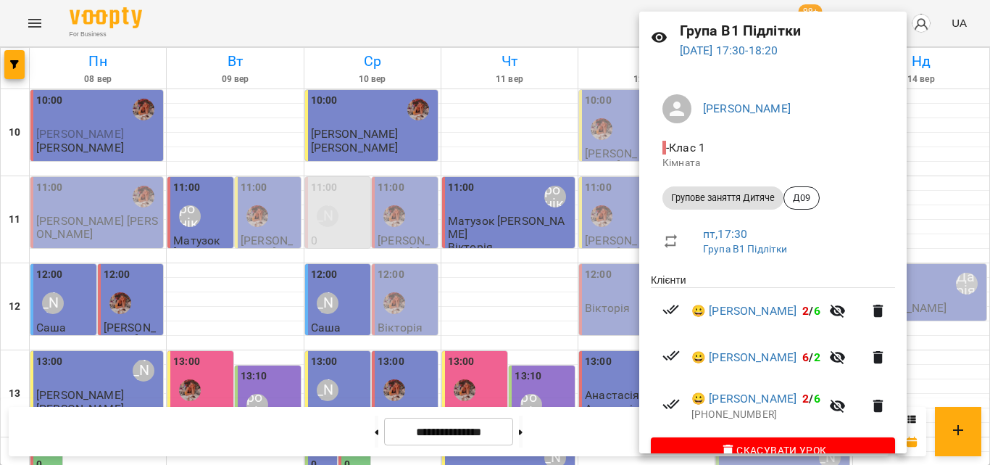
scroll to position [80, 0]
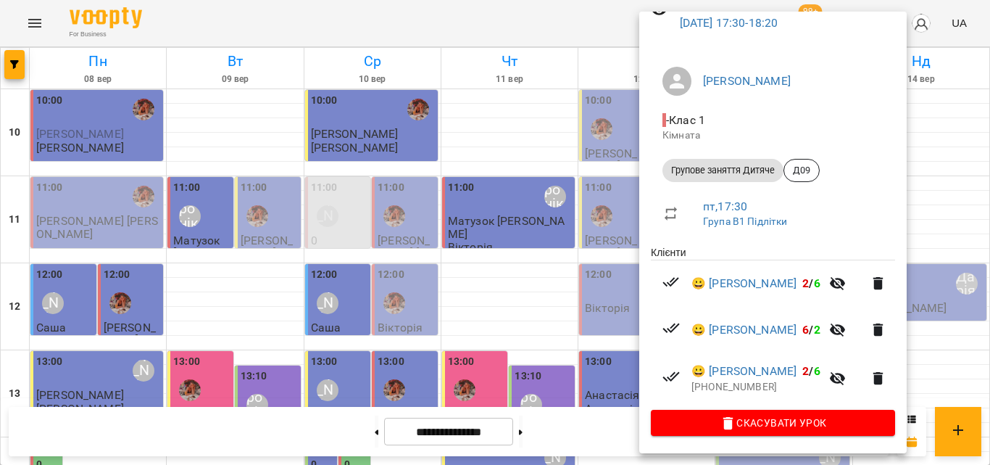
click at [522, 1] on div at bounding box center [495, 232] width 990 height 465
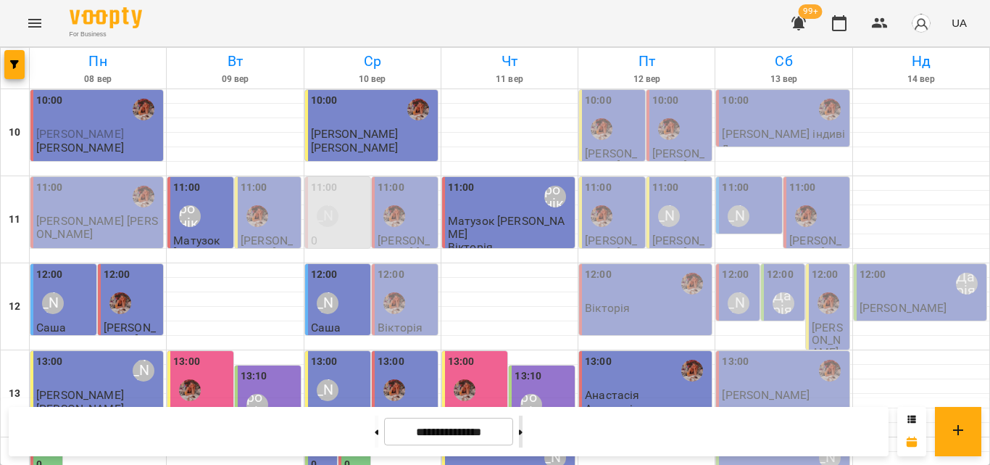
click at [523, 428] on button at bounding box center [521, 431] width 4 height 32
type input "**********"
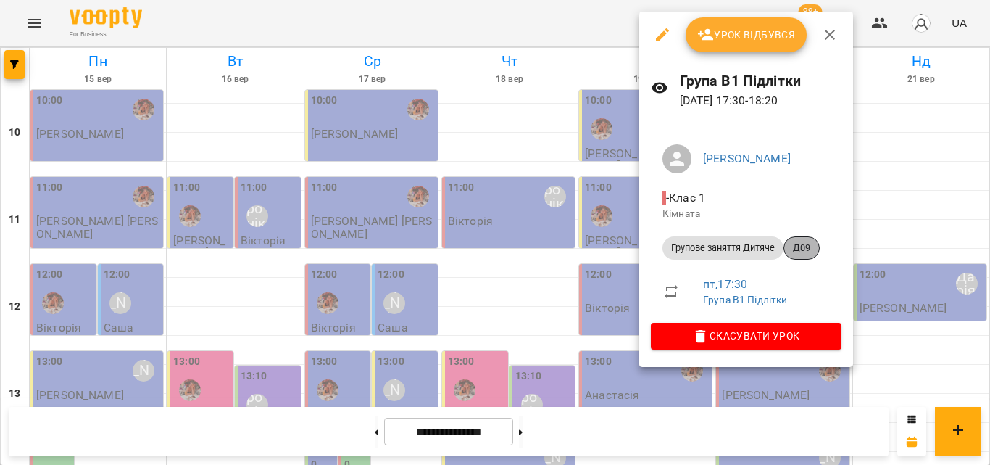
click at [792, 242] on span "Д09" at bounding box center [801, 247] width 35 height 13
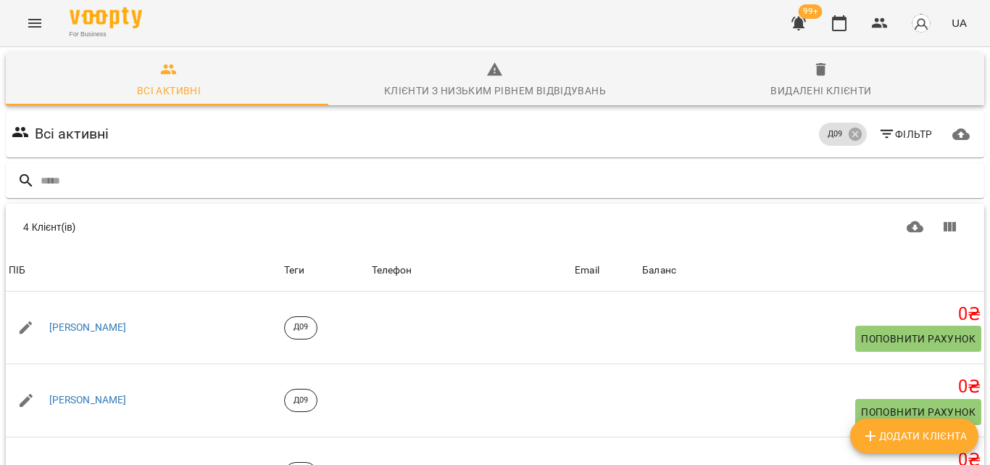
scroll to position [150, 0]
click at [839, 24] on icon "button" at bounding box center [839, 22] width 17 height 17
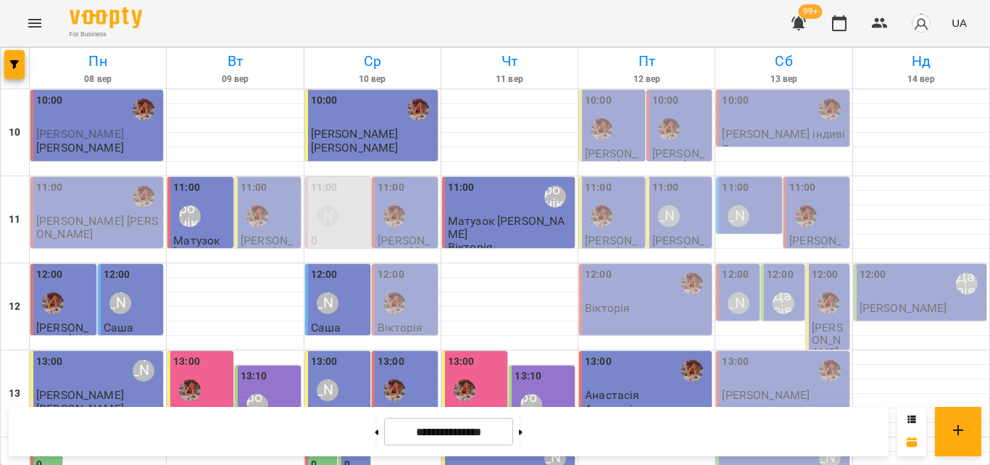
scroll to position [435, 0]
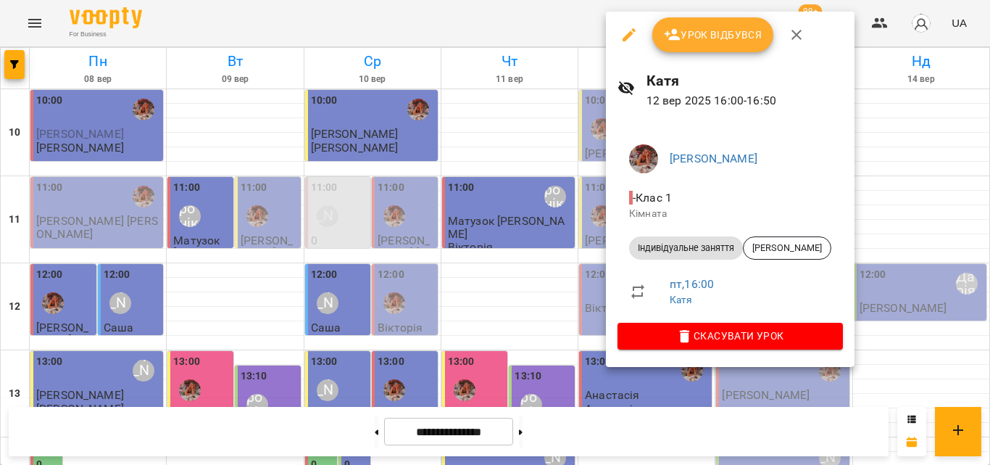
click at [580, 29] on div at bounding box center [495, 232] width 990 height 465
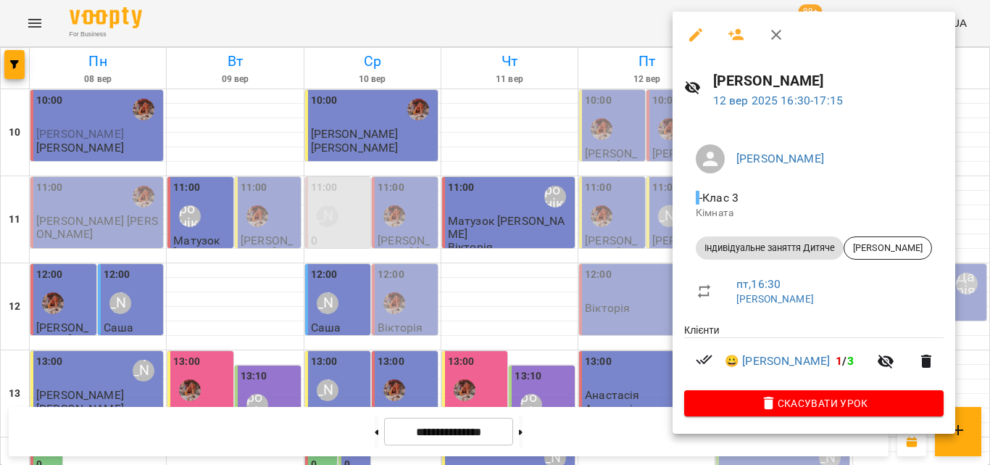
click at [626, 29] on div at bounding box center [495, 232] width 990 height 465
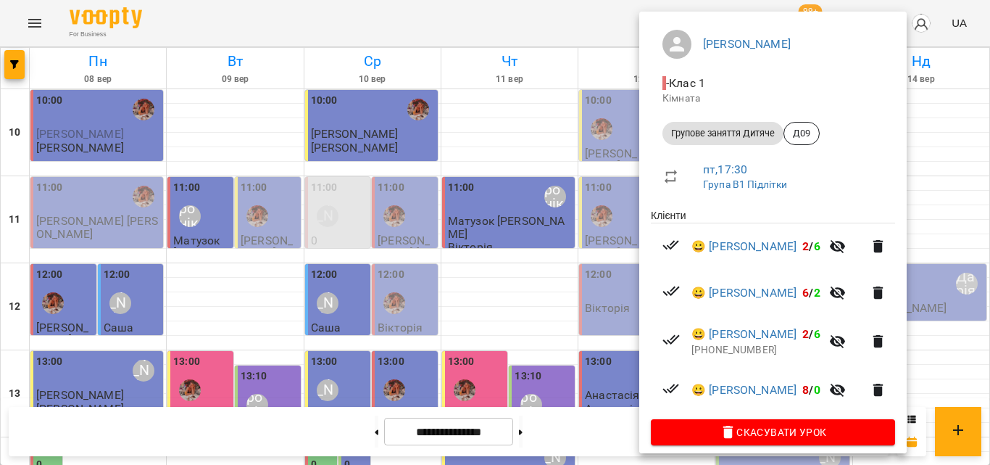
scroll to position [126, 0]
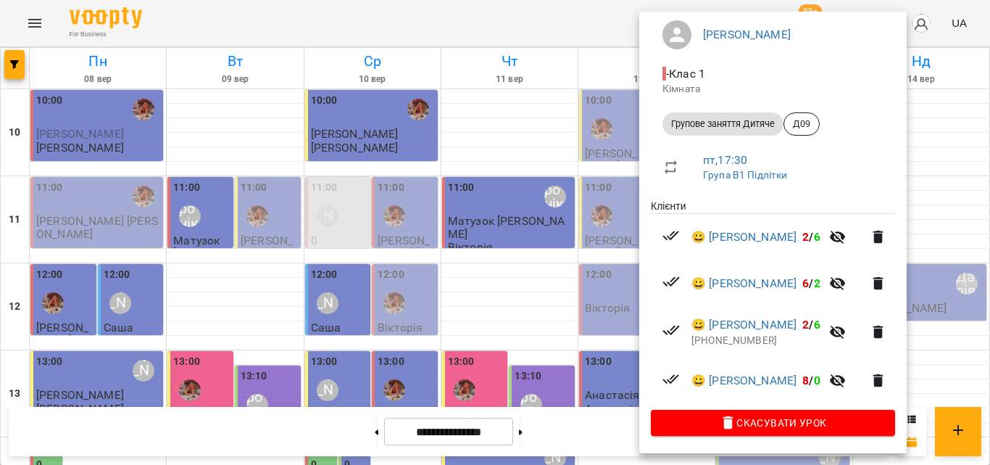
click at [445, 25] on div at bounding box center [495, 232] width 990 height 465
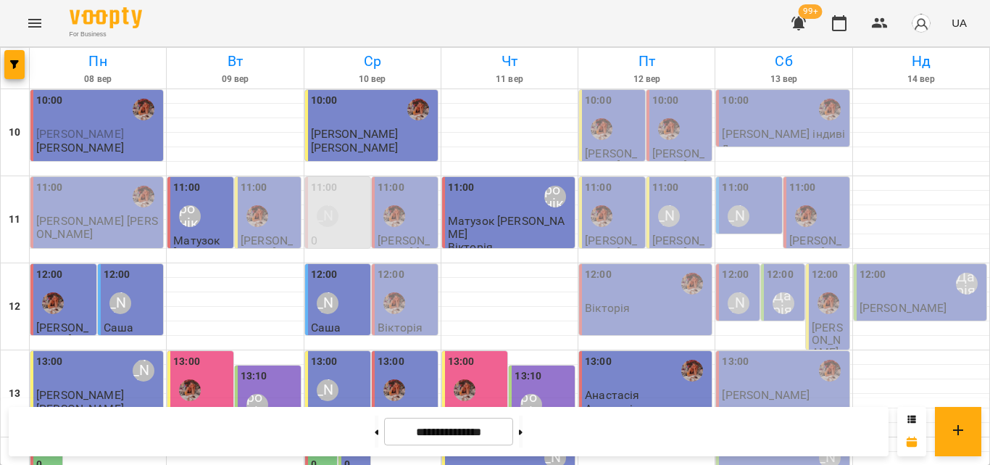
click at [671, 38] on div "For Business 99+ UA" at bounding box center [495, 23] width 990 height 46
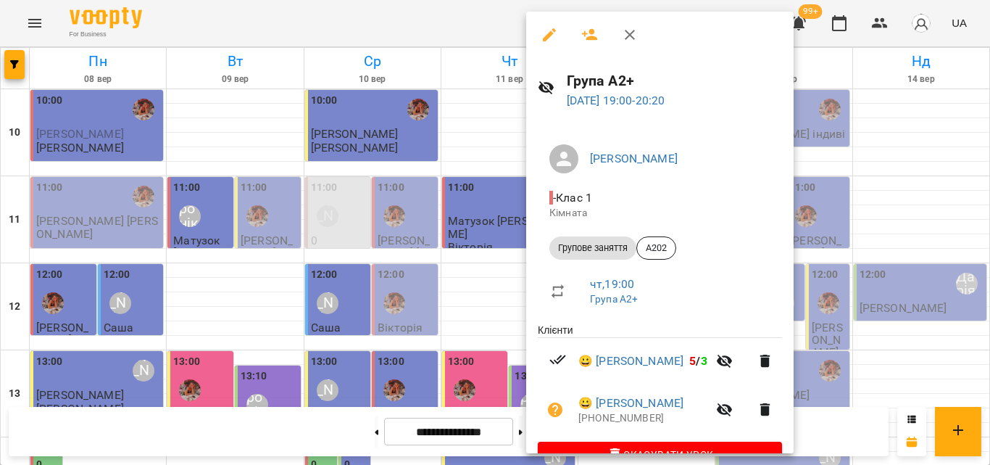
click at [482, 35] on div at bounding box center [495, 232] width 990 height 465
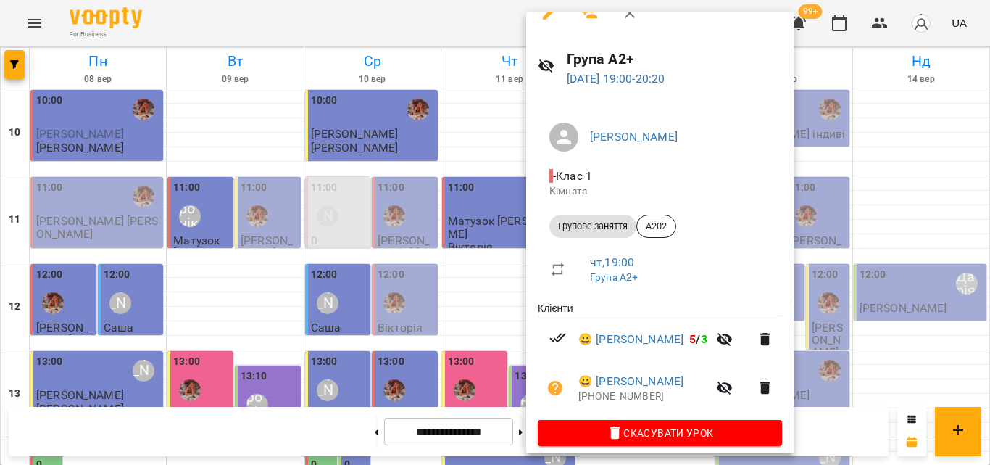
scroll to position [34, 0]
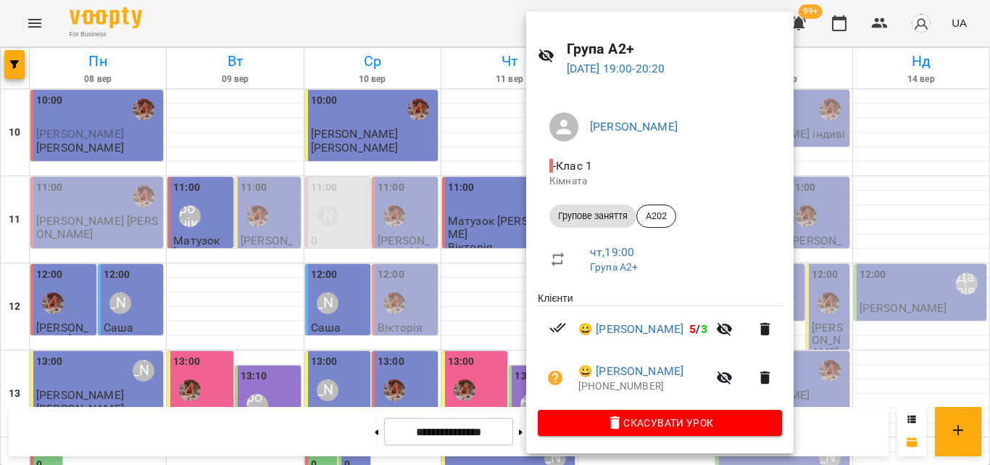
click at [463, 7] on div at bounding box center [495, 232] width 990 height 465
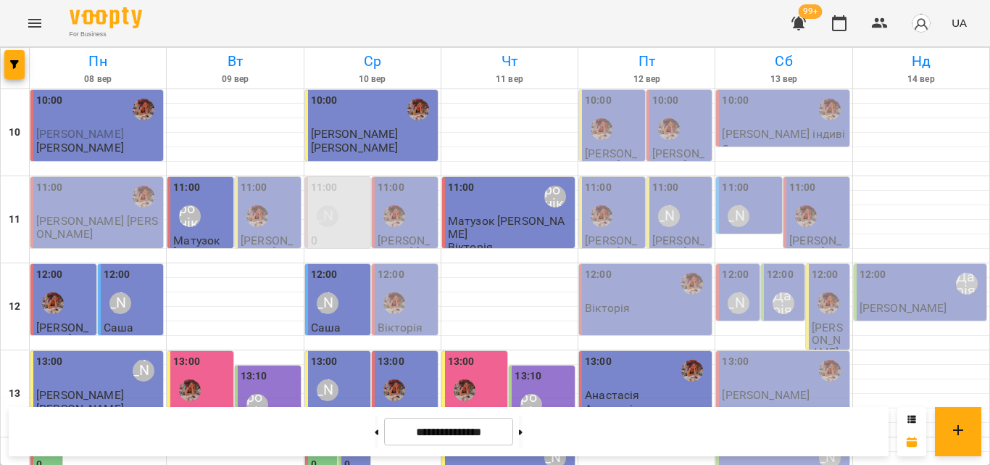
scroll to position [502, 0]
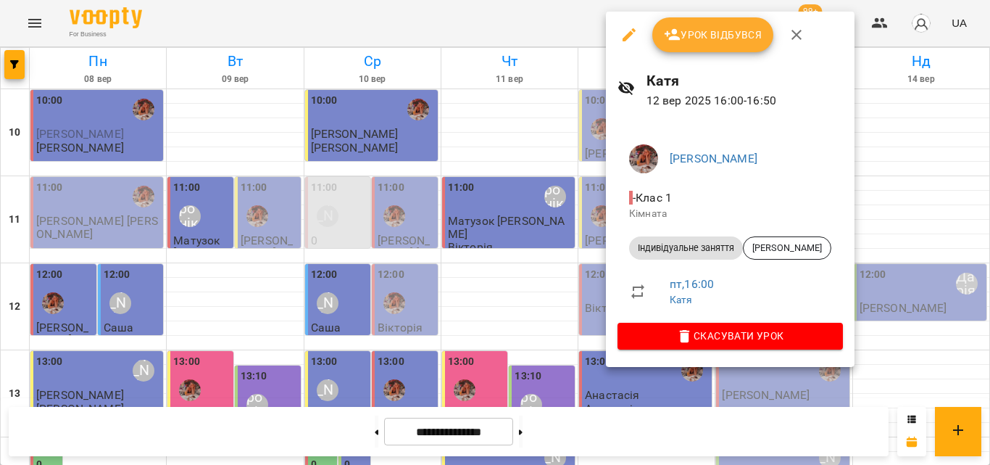
click at [571, 22] on div at bounding box center [495, 232] width 990 height 465
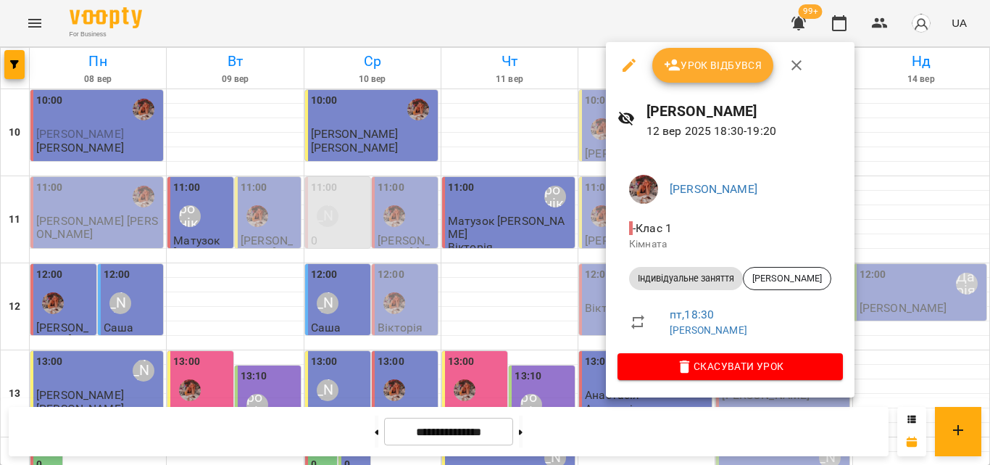
drag, startPoint x: 561, startPoint y: 52, endPoint x: 572, endPoint y: 31, distance: 23.7
click at [572, 31] on div at bounding box center [495, 232] width 990 height 465
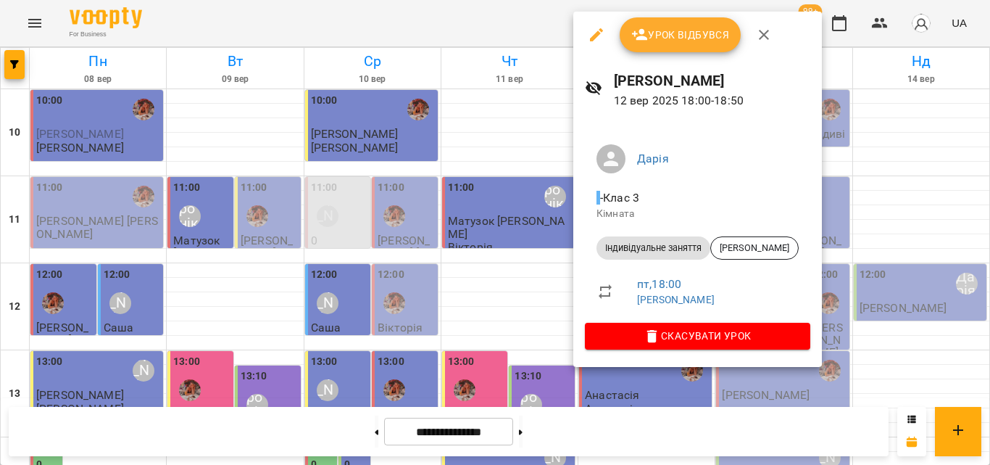
click at [530, 21] on div at bounding box center [495, 232] width 990 height 465
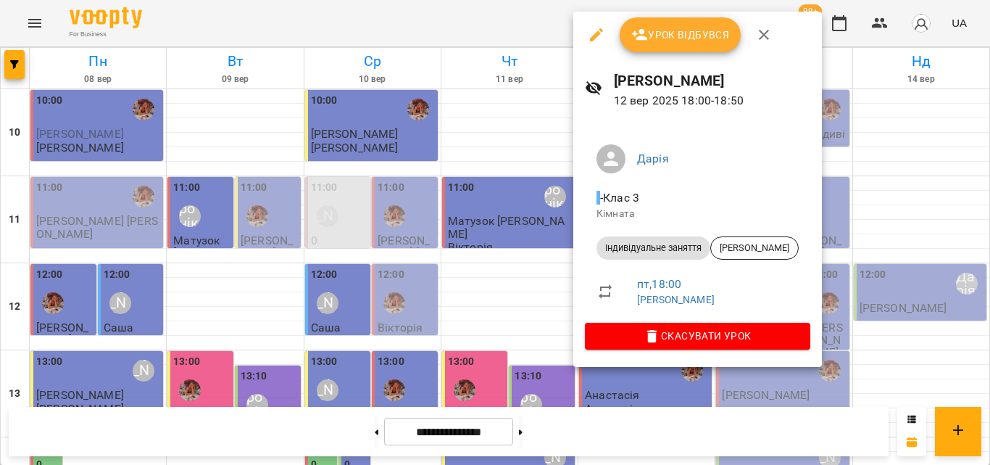
click at [546, 30] on div at bounding box center [495, 232] width 990 height 465
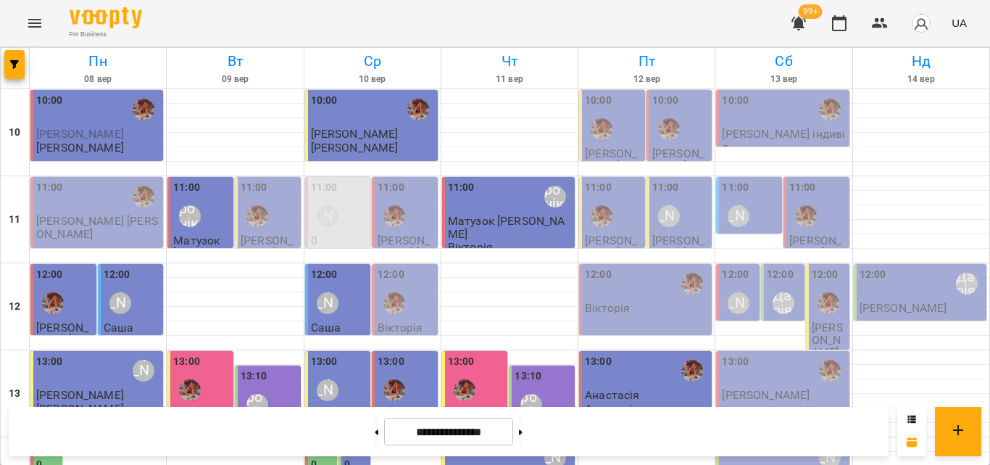
scroll to position [647, 0]
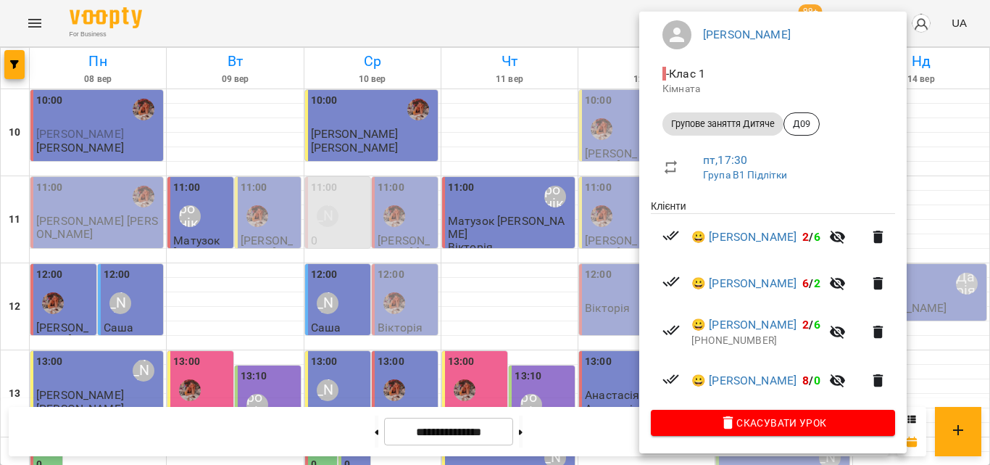
scroll to position [126, 0]
drag, startPoint x: 563, startPoint y: 44, endPoint x: 563, endPoint y: 17, distance: 26.8
click at [563, 17] on div at bounding box center [495, 232] width 990 height 465
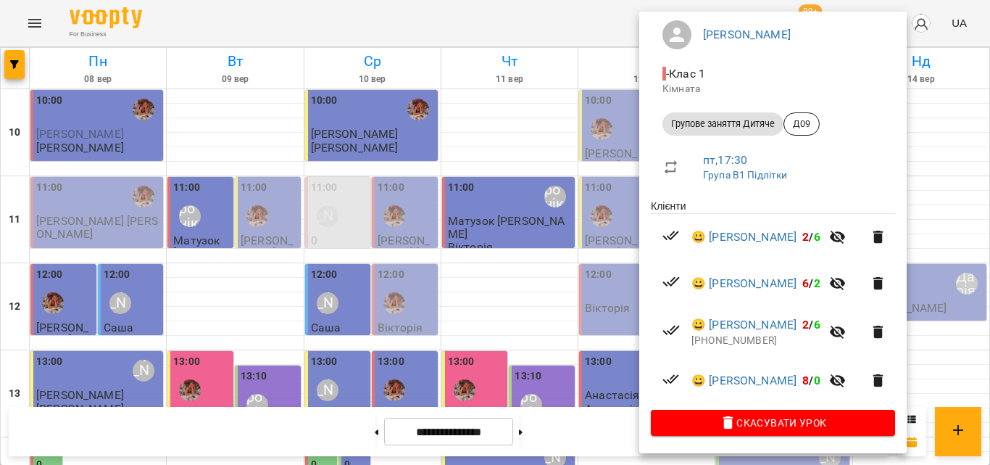
click at [526, 17] on div at bounding box center [495, 232] width 990 height 465
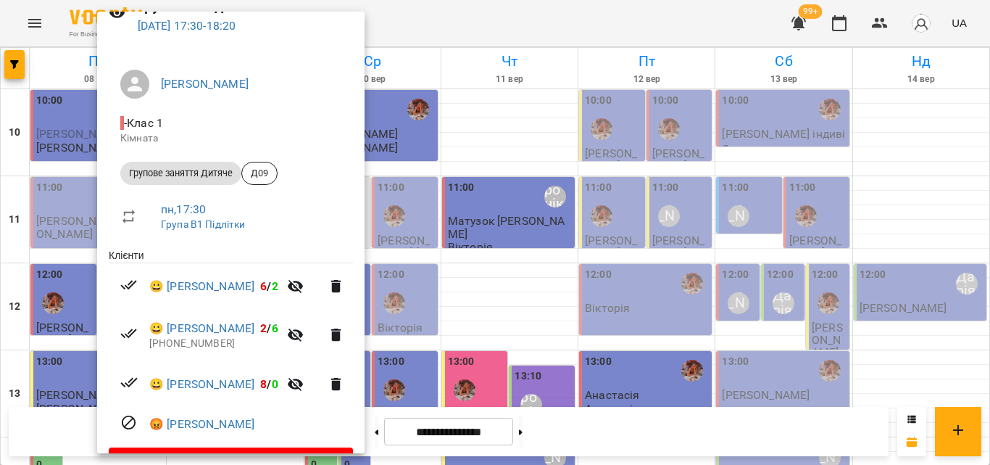
scroll to position [115, 0]
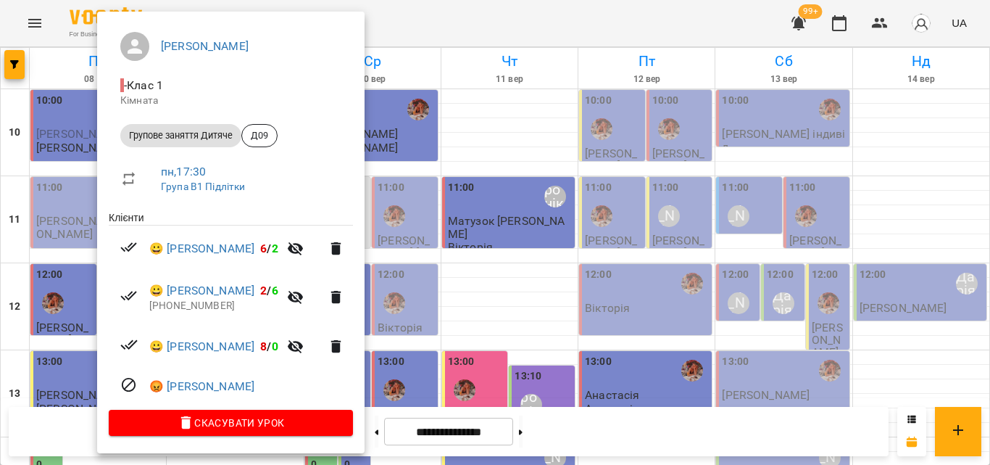
click at [434, 31] on div at bounding box center [495, 232] width 990 height 465
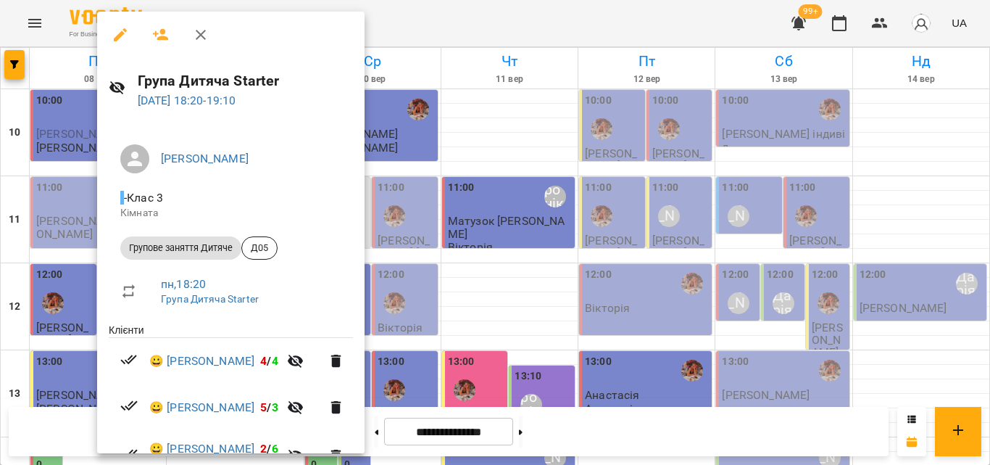
click at [449, 35] on div at bounding box center [495, 232] width 990 height 465
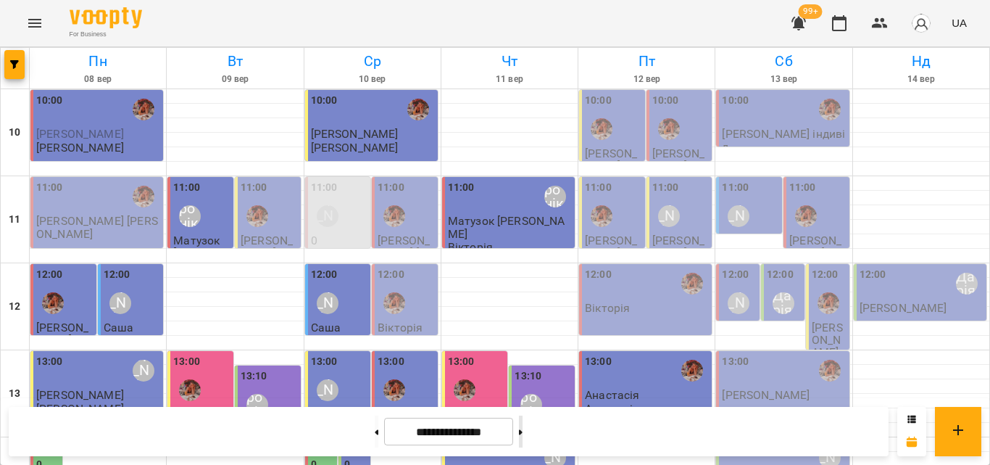
click at [523, 434] on button at bounding box center [521, 431] width 4 height 32
type input "**********"
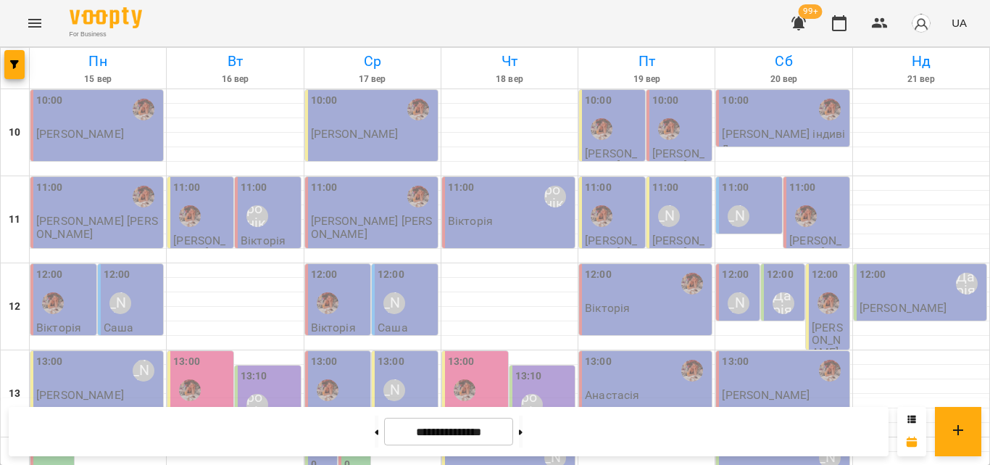
scroll to position [580, 0]
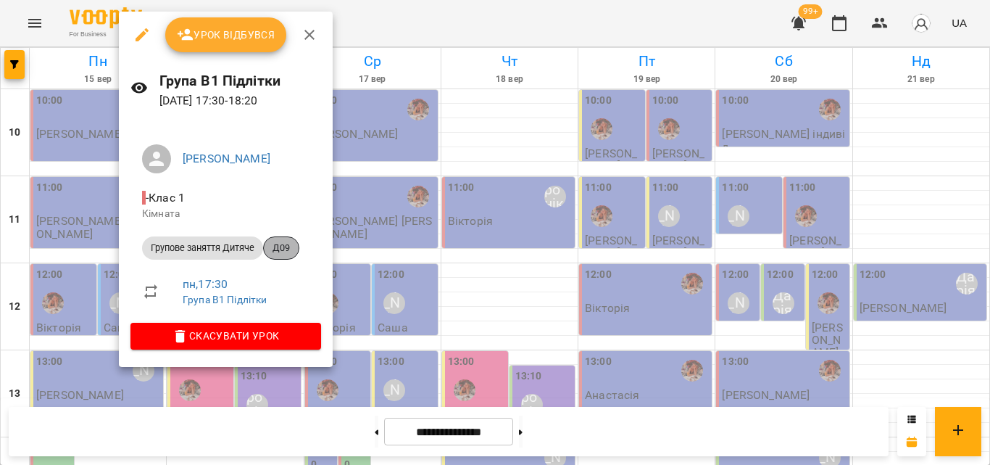
click at [287, 254] on span "Д09" at bounding box center [281, 247] width 35 height 13
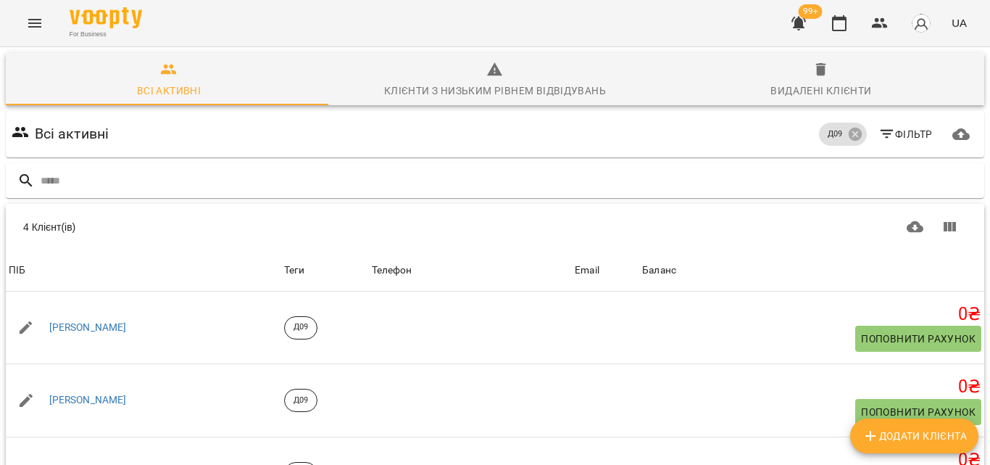
scroll to position [150, 0]
click at [842, 21] on icon "button" at bounding box center [839, 22] width 17 height 17
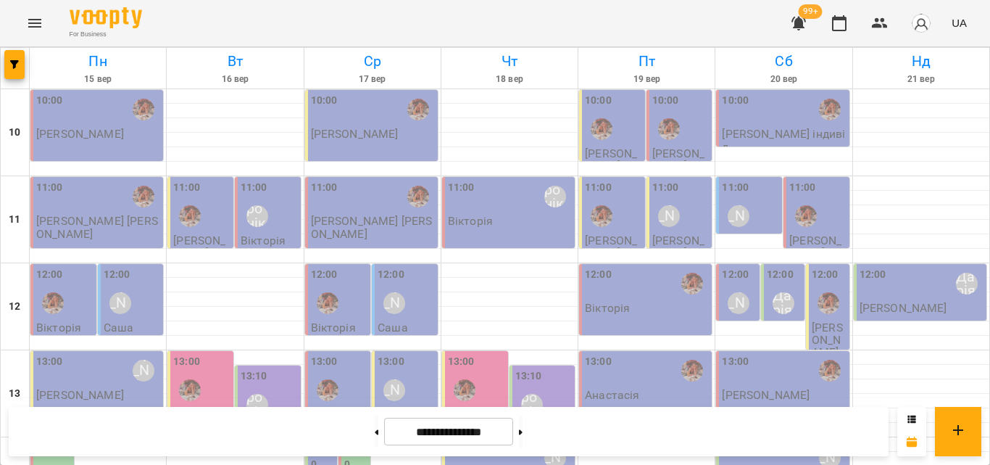
scroll to position [647, 0]
click at [375, 439] on button at bounding box center [377, 431] width 4 height 32
type input "**********"
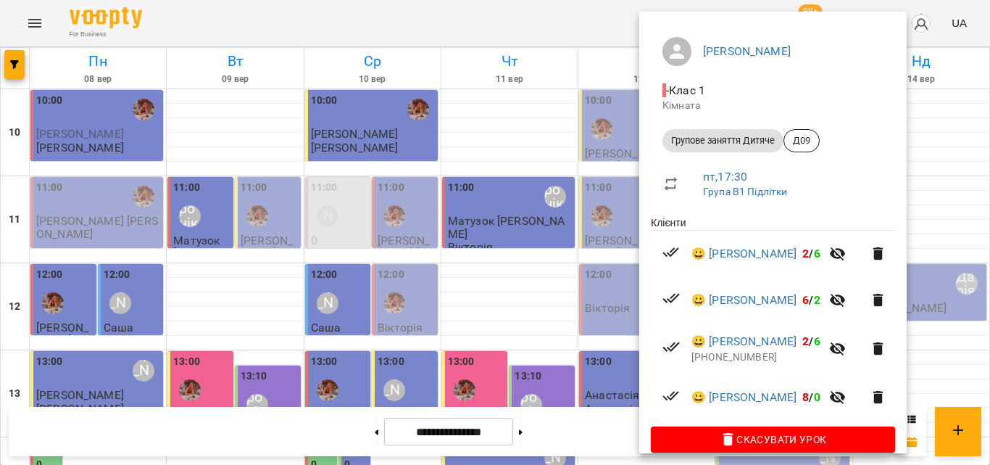
scroll to position [126, 0]
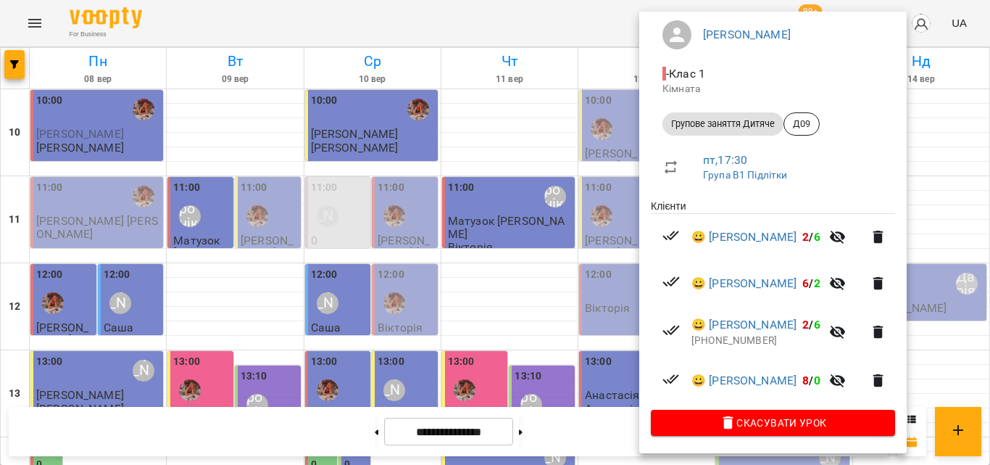
click at [566, 15] on div at bounding box center [495, 232] width 990 height 465
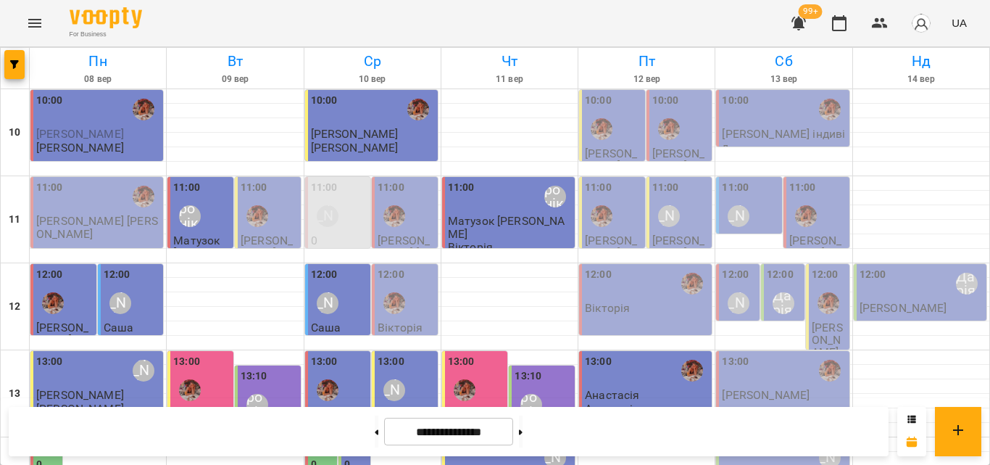
scroll to position [574, 0]
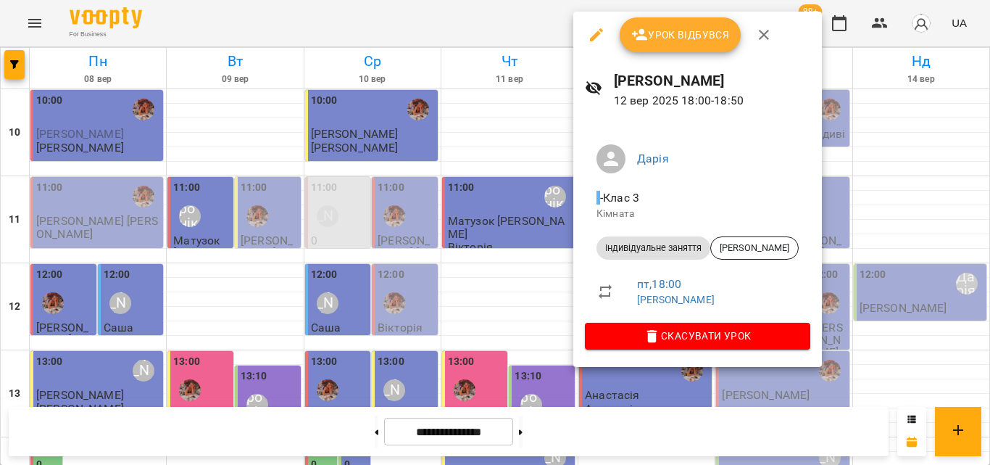
click at [655, 36] on span "Урок відбувся" at bounding box center [680, 34] width 99 height 17
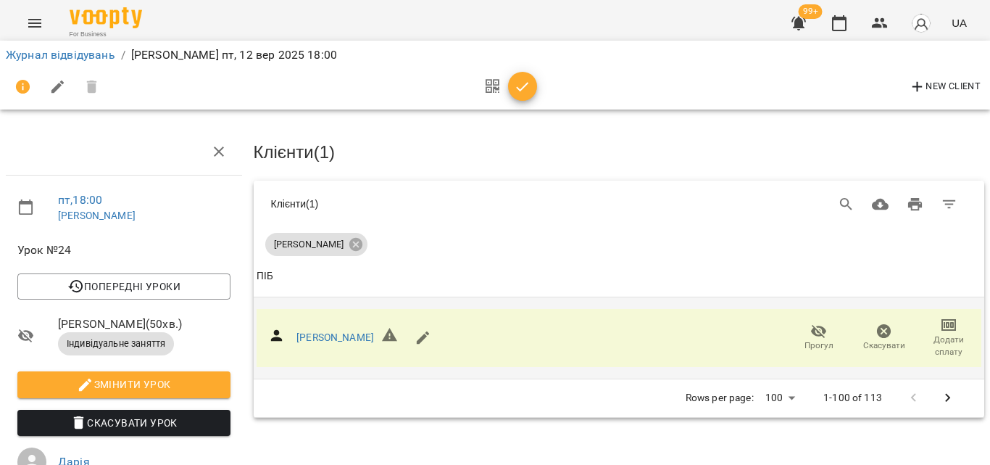
click at [415, 339] on icon "button" at bounding box center [423, 337] width 17 height 17
select select "**"
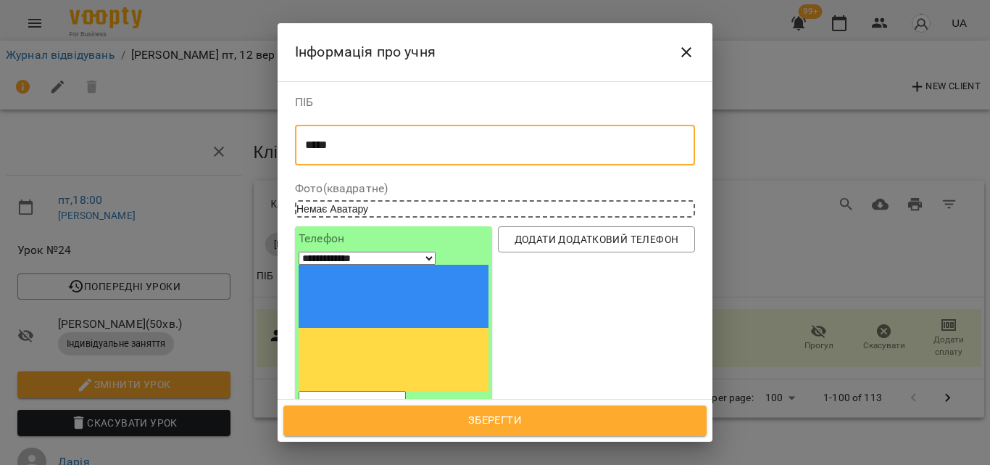
drag, startPoint x: 364, startPoint y: 148, endPoint x: 217, endPoint y: 154, distance: 147.3
click at [217, 154] on div "**********" at bounding box center [495, 232] width 990 height 465
click at [321, 146] on textarea "******" at bounding box center [489, 145] width 369 height 14
click at [355, 146] on textarea "******" at bounding box center [489, 145] width 369 height 14
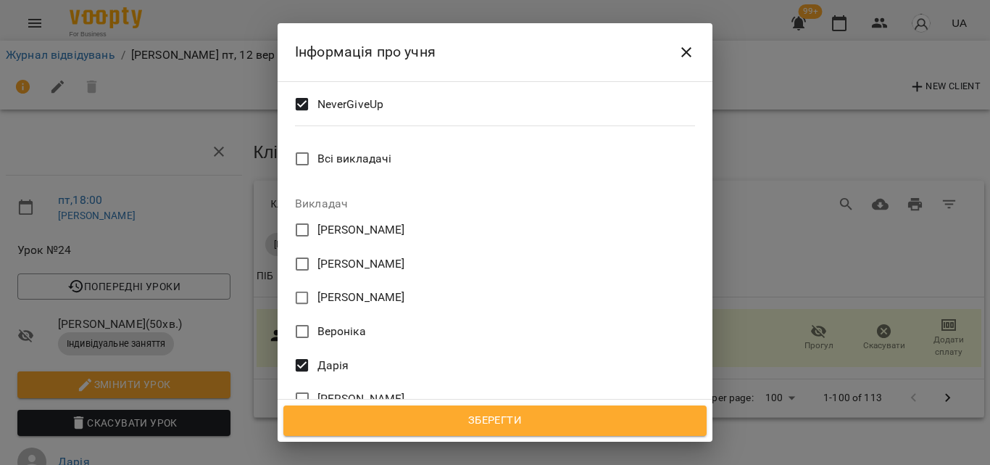
scroll to position [743, 0]
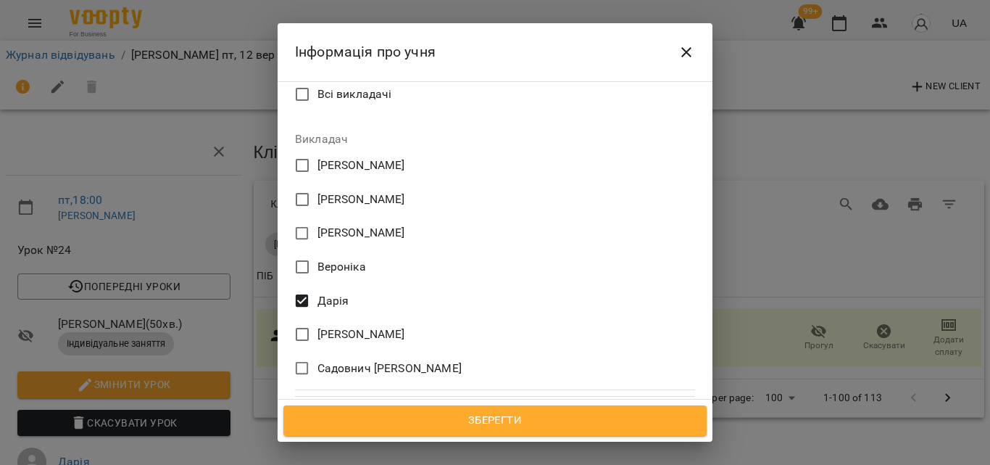
type textarea "******"
click at [510, 425] on span "Зберегти" at bounding box center [494, 420] width 391 height 19
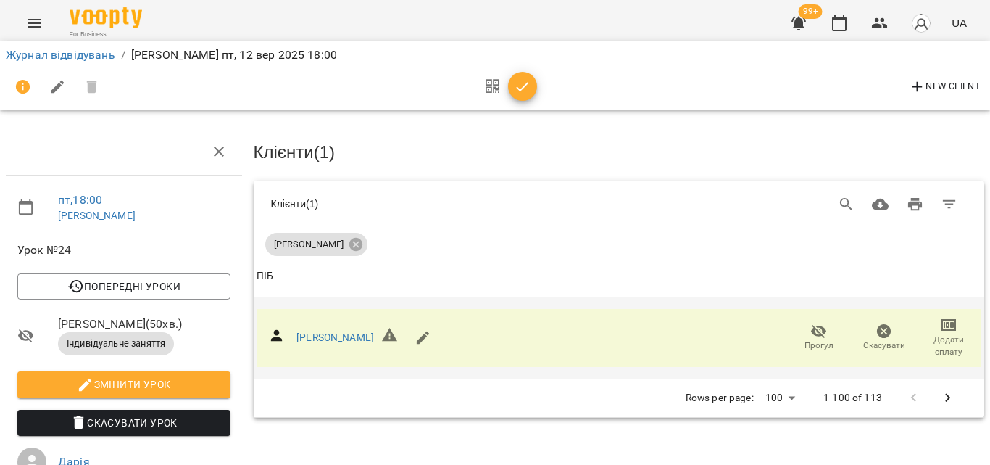
click at [950, 346] on span "Додати сплату" at bounding box center [949, 345] width 48 height 25
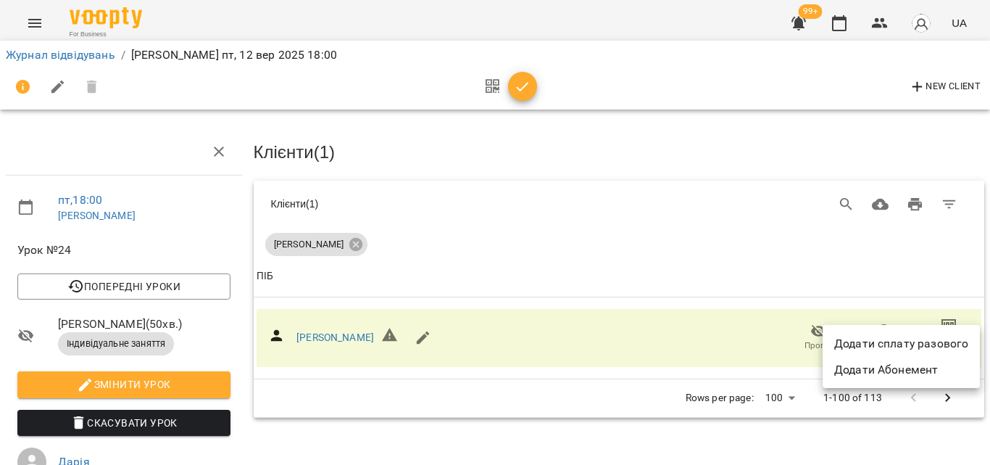
drag, startPoint x: 893, startPoint y: 344, endPoint x: 847, endPoint y: 373, distance: 54.7
click at [894, 345] on li "Додати сплату разового" at bounding box center [901, 344] width 157 height 26
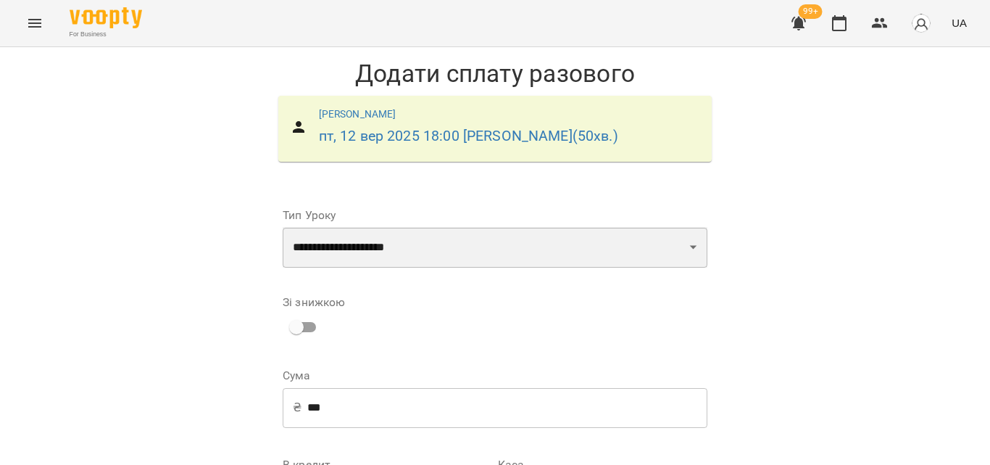
click at [376, 255] on select "**********" at bounding box center [495, 247] width 425 height 41
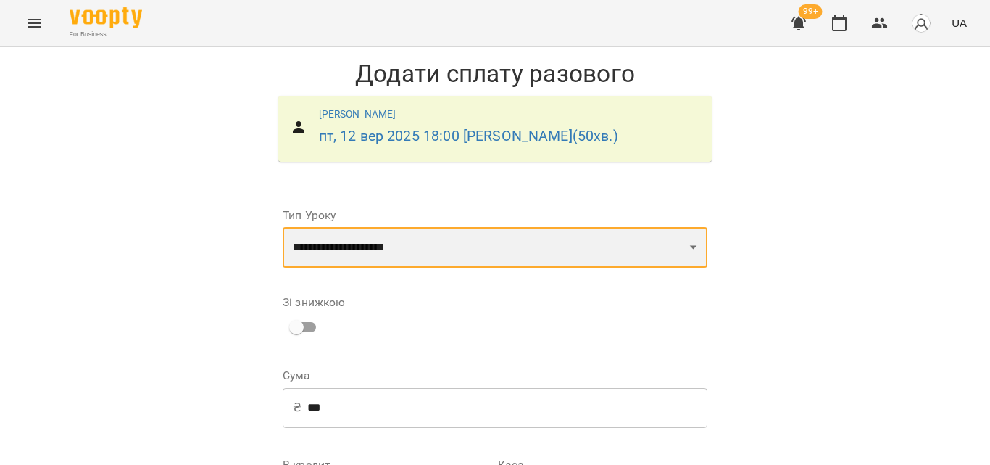
select select "**********"
click at [283, 227] on select "**********" at bounding box center [495, 247] width 425 height 41
type input "**********"
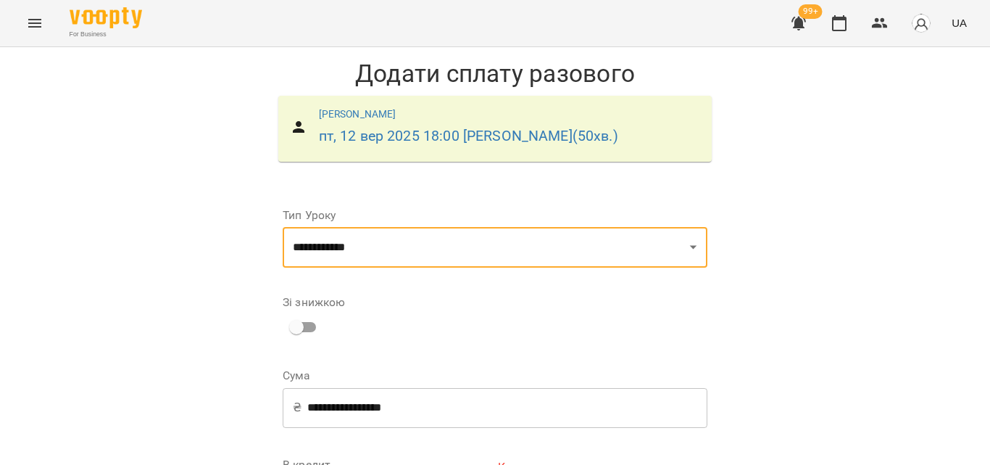
drag, startPoint x: 565, startPoint y: 300, endPoint x: 552, endPoint y: 313, distance: 19.0
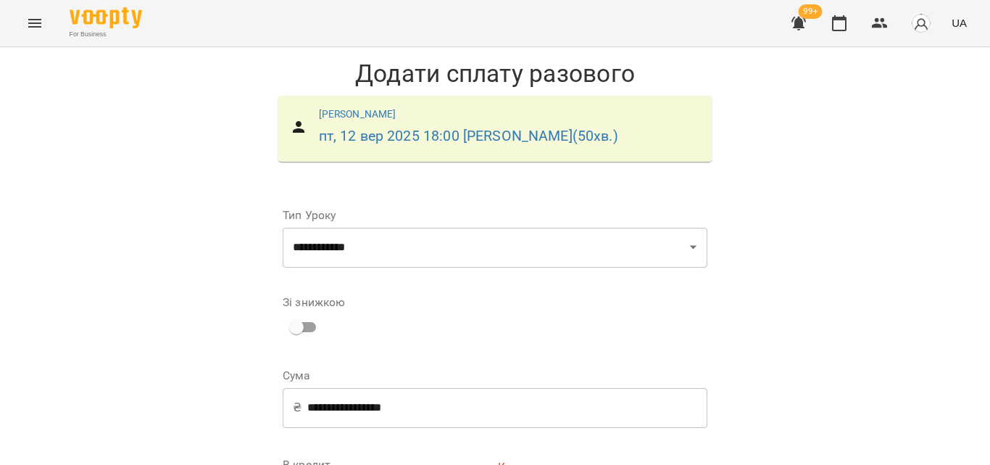
select select "****"
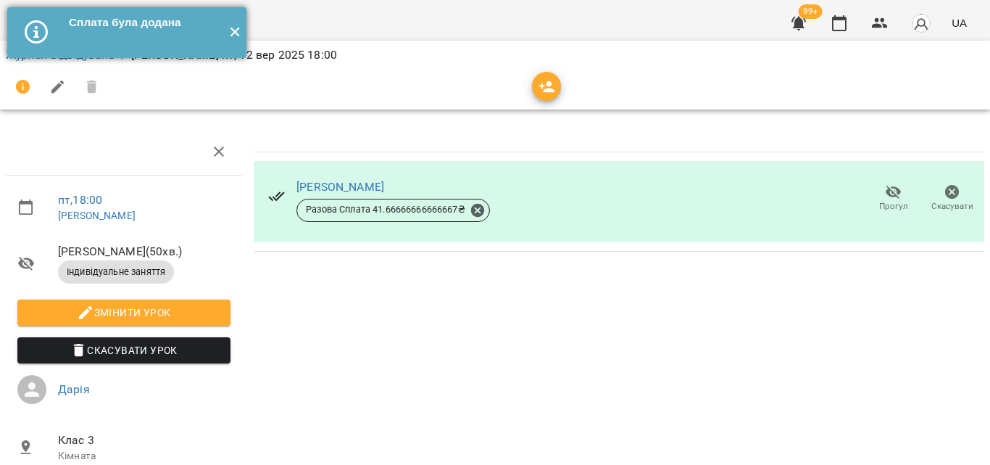
click at [234, 36] on button "✕" at bounding box center [235, 32] width 24 height 51
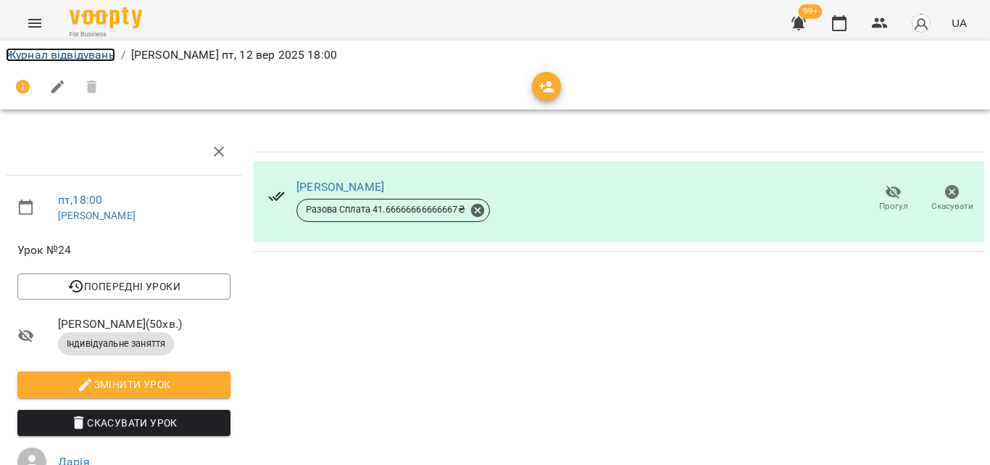
click at [51, 55] on link "Журнал відвідувань" at bounding box center [60, 55] width 109 height 14
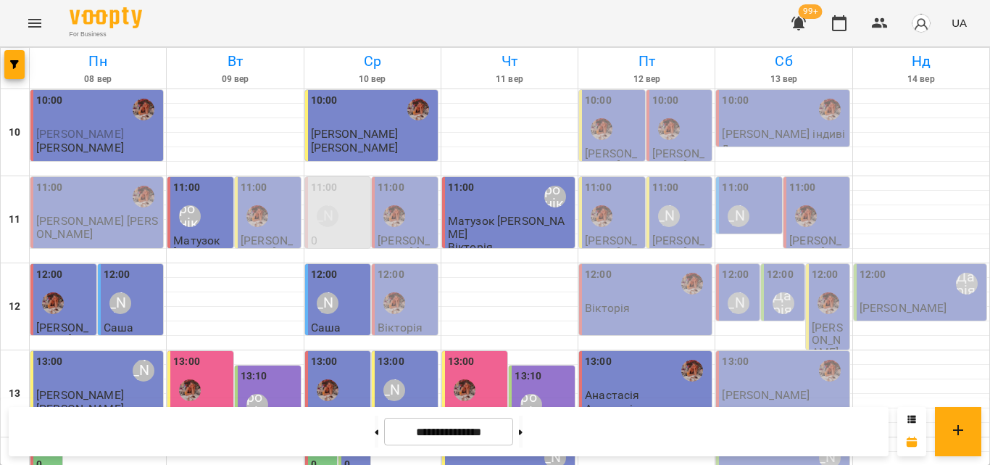
click at [613, 113] on div "10:00" at bounding box center [613, 119] width 57 height 53
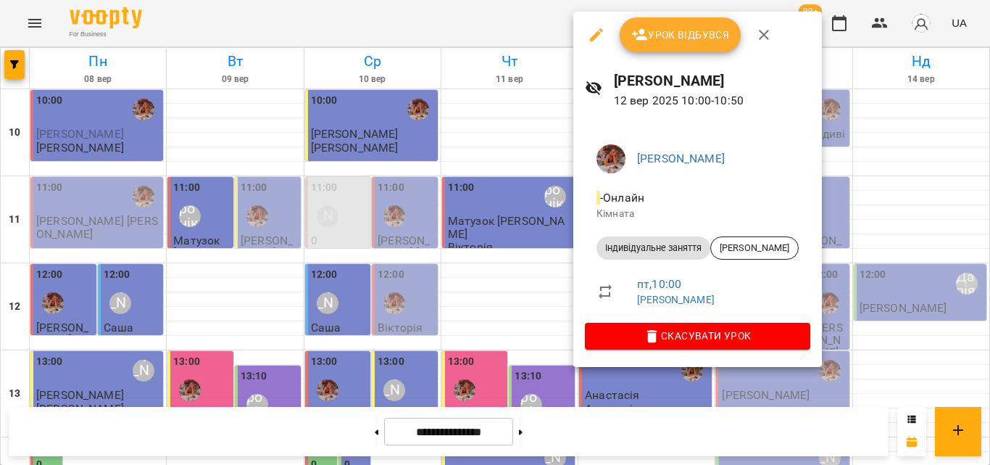
drag, startPoint x: 476, startPoint y: 156, endPoint x: 688, endPoint y: 128, distance: 213.5
click at [477, 157] on div at bounding box center [495, 232] width 990 height 465
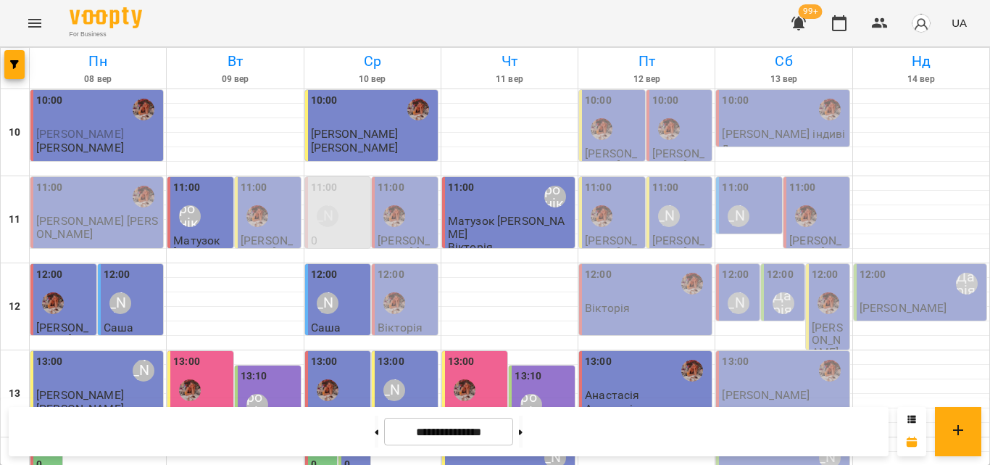
click at [689, 112] on div "10:00" at bounding box center [680, 119] width 57 height 53
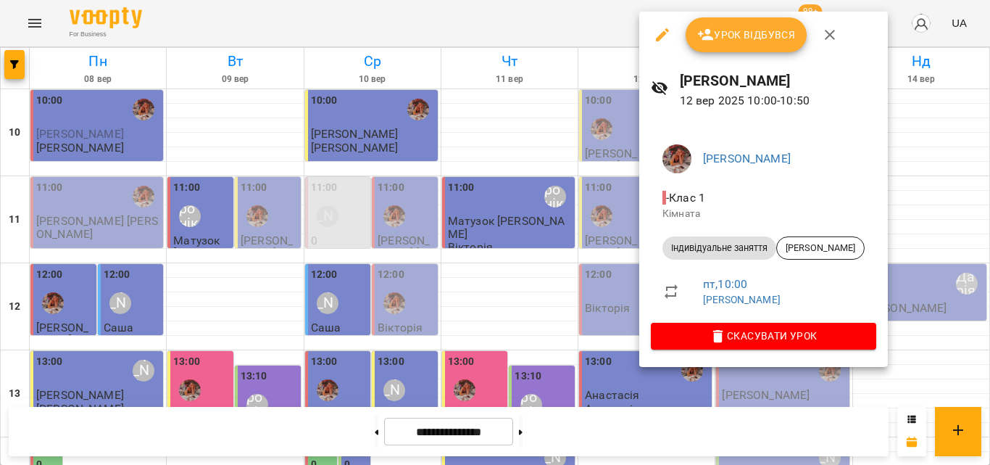
click at [708, 39] on icon "button" at bounding box center [706, 35] width 16 height 12
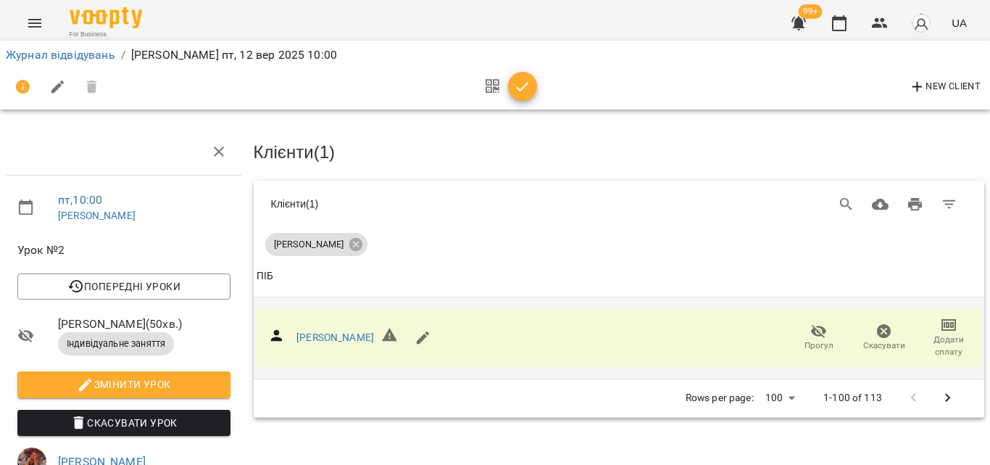
click at [942, 328] on icon "button" at bounding box center [949, 325] width 14 height 12
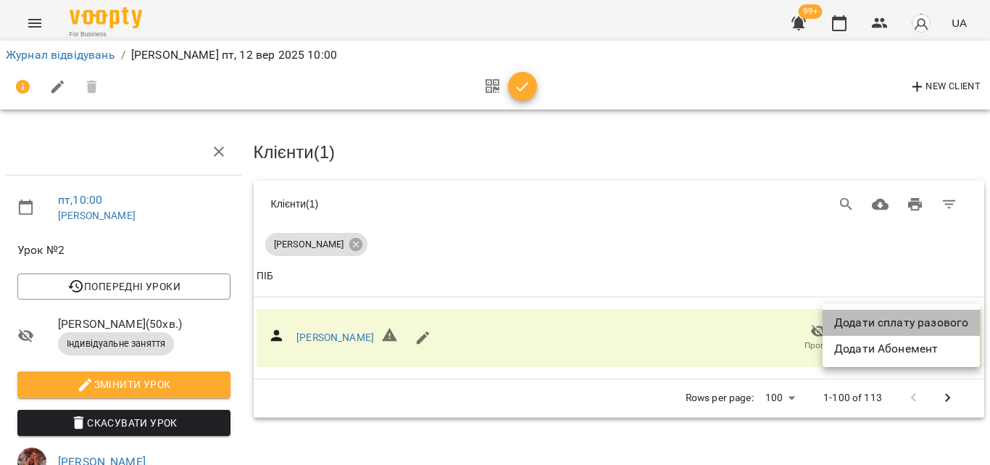
click at [876, 321] on li "Додати сплату разового" at bounding box center [901, 323] width 157 height 26
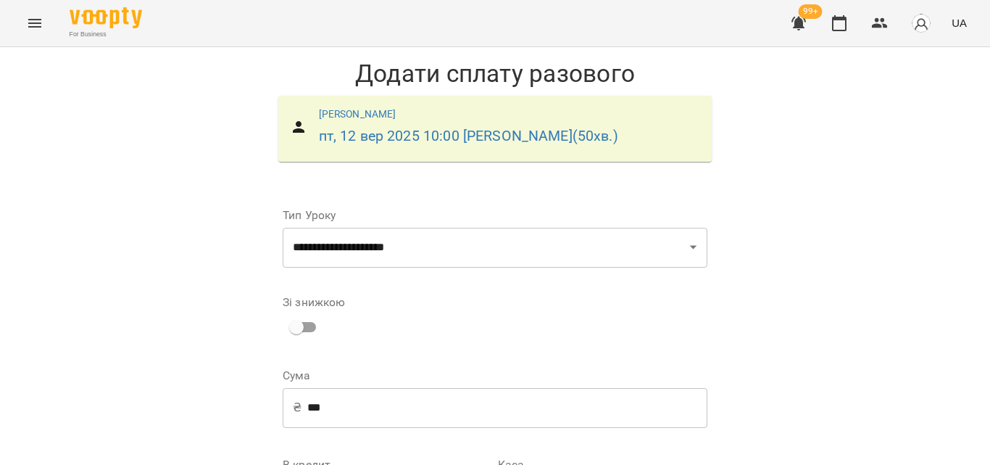
scroll to position [124, 0]
select select "****"
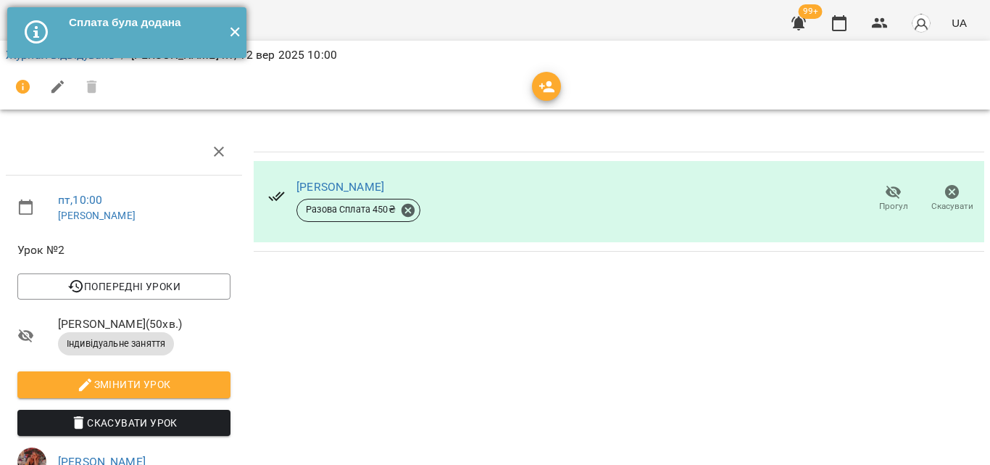
click at [237, 30] on button "✕" at bounding box center [235, 32] width 24 height 51
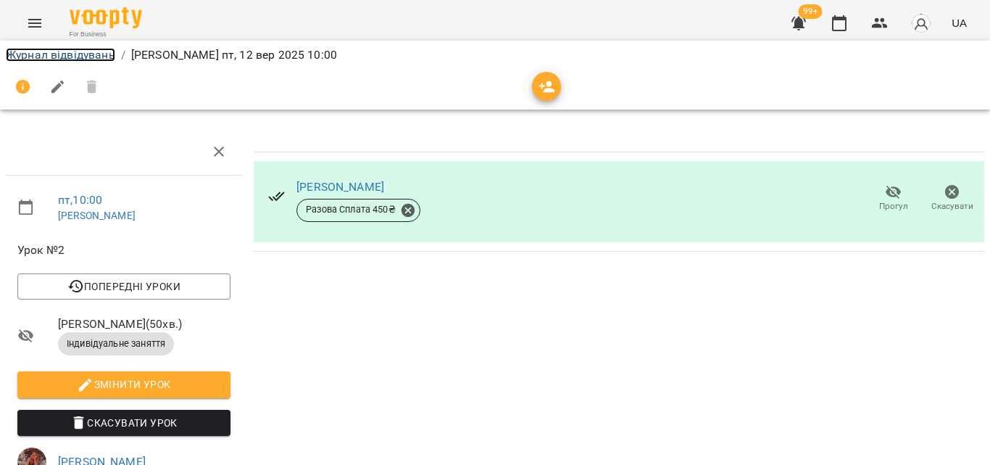
click at [35, 56] on link "Журнал відвідувань" at bounding box center [60, 55] width 109 height 14
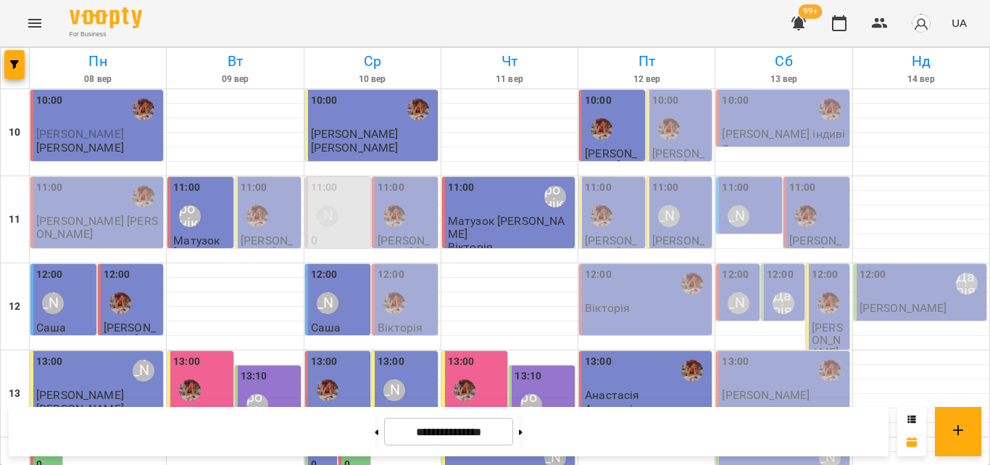
click at [620, 199] on div "11:00" at bounding box center [613, 206] width 57 height 53
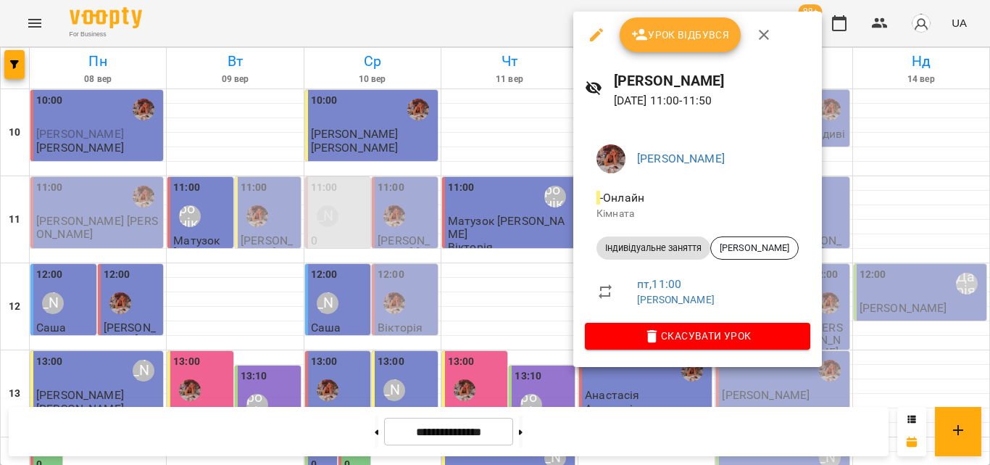
click at [662, 26] on span "Урок відбувся" at bounding box center [680, 34] width 99 height 17
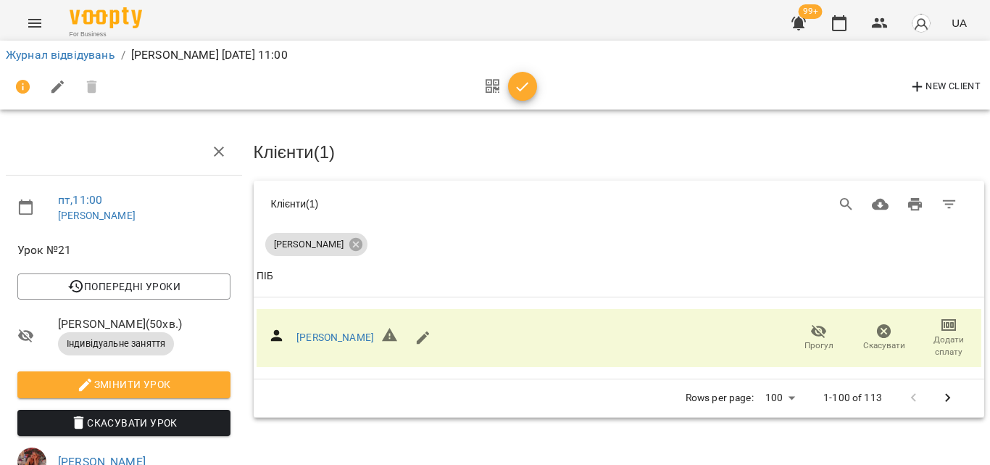
click at [524, 86] on icon "button" at bounding box center [523, 86] width 12 height 9
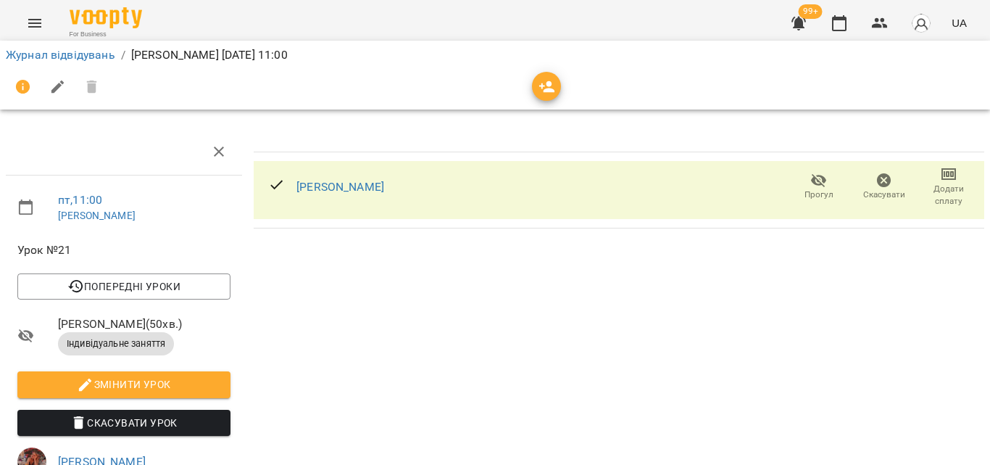
click at [948, 202] on span "Додати сплату" at bounding box center [949, 195] width 48 height 25
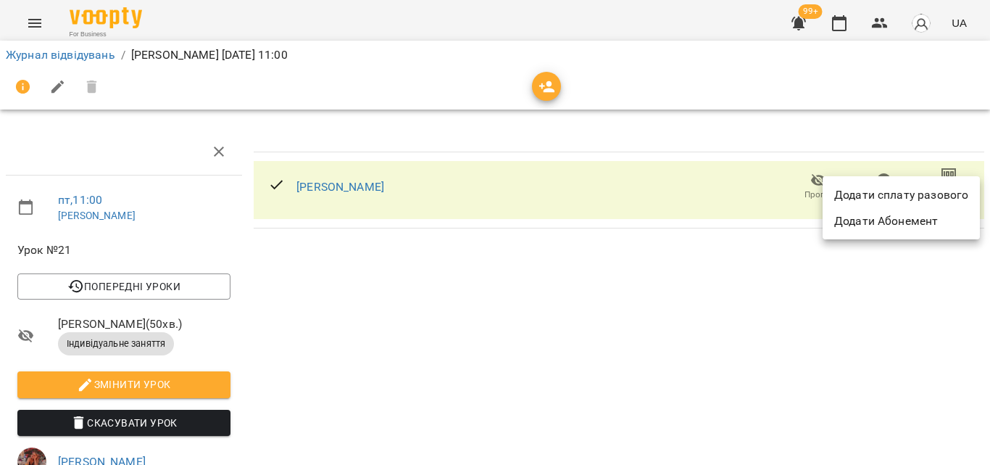
click at [896, 192] on li "Додати сплату разового" at bounding box center [901, 195] width 157 height 26
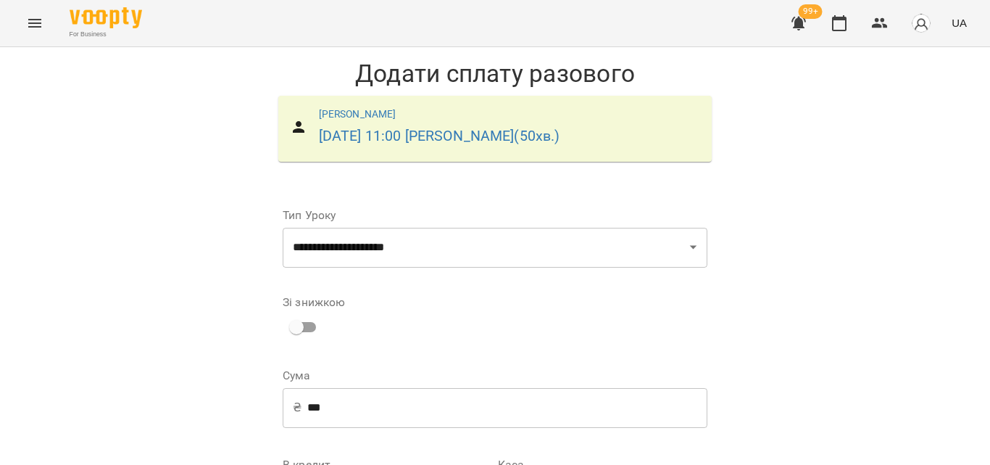
scroll to position [196, 0]
select select "****"
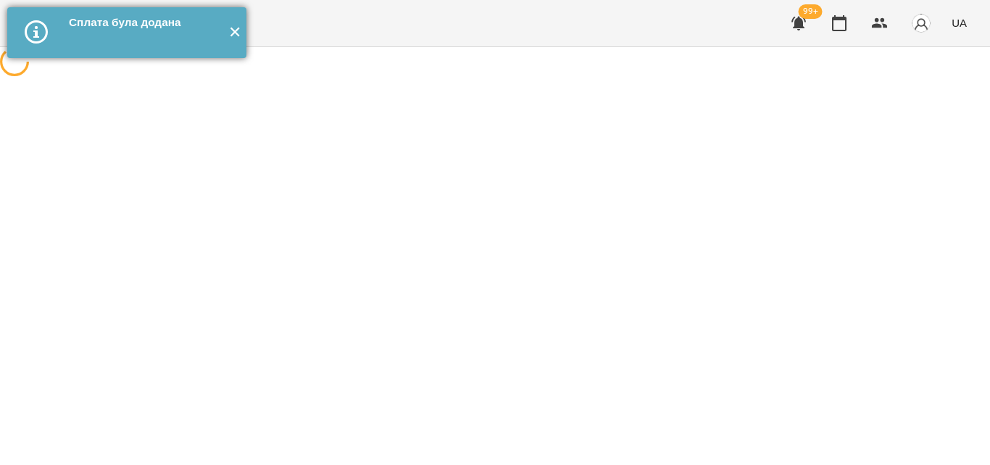
click at [231, 32] on button "✕" at bounding box center [235, 32] width 24 height 51
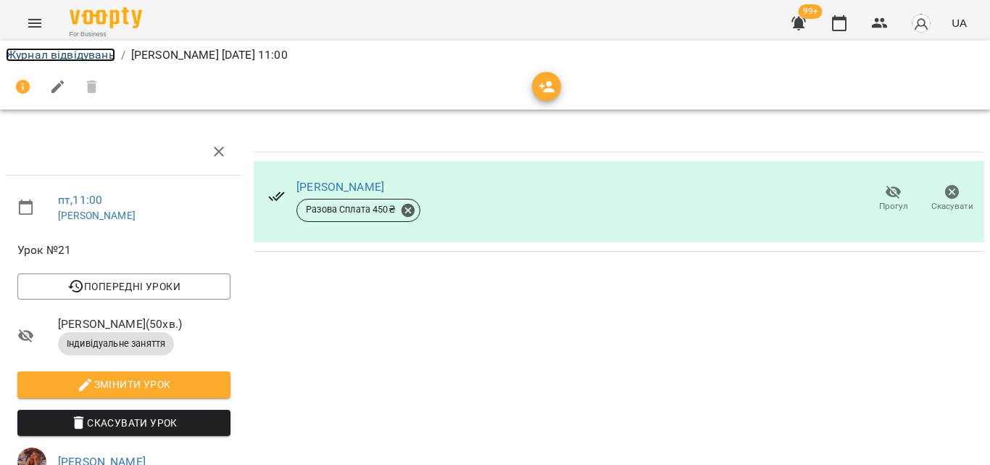
click at [40, 58] on link "Журнал відвідувань" at bounding box center [60, 55] width 109 height 14
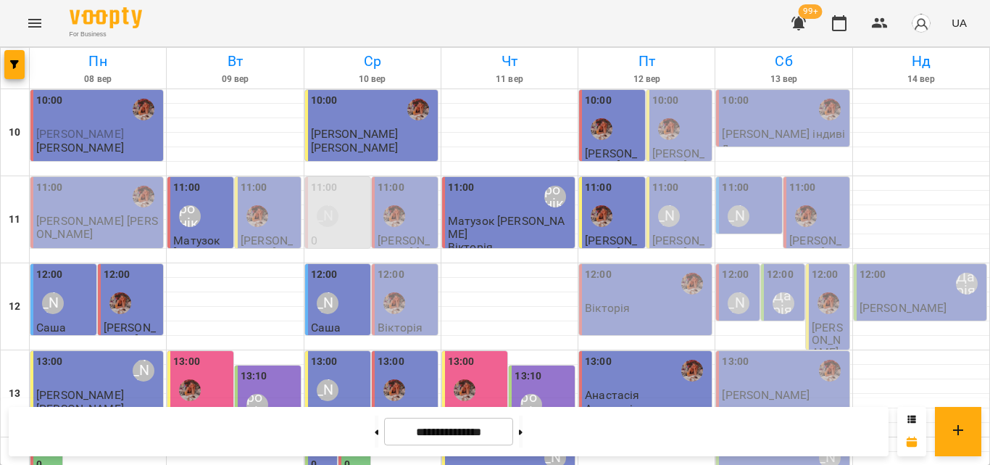
click at [673, 192] on div "11:00 Литвак Анна" at bounding box center [680, 206] width 57 height 53
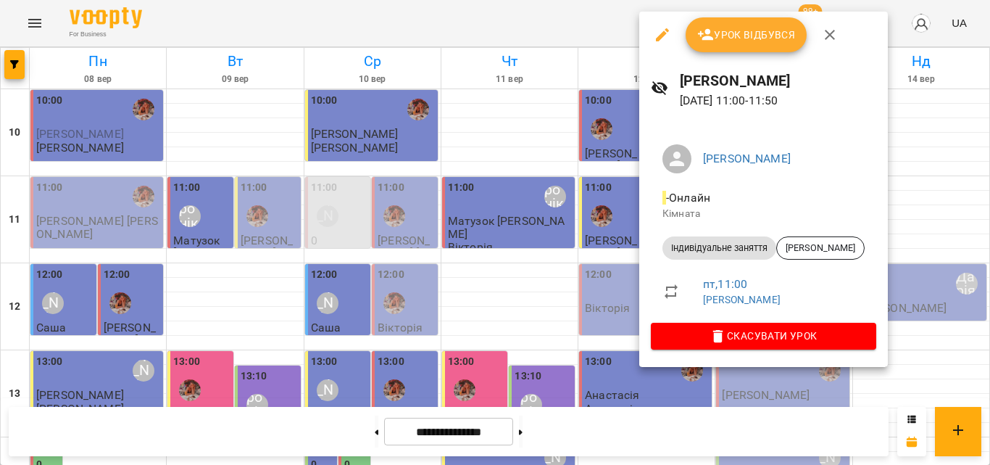
click at [728, 29] on span "Урок відбувся" at bounding box center [746, 34] width 99 height 17
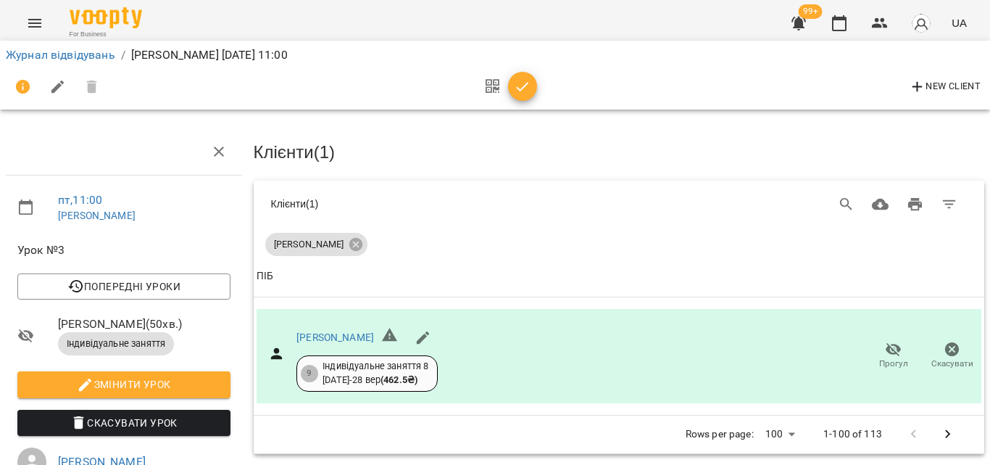
click at [528, 86] on icon "button" at bounding box center [522, 86] width 17 height 17
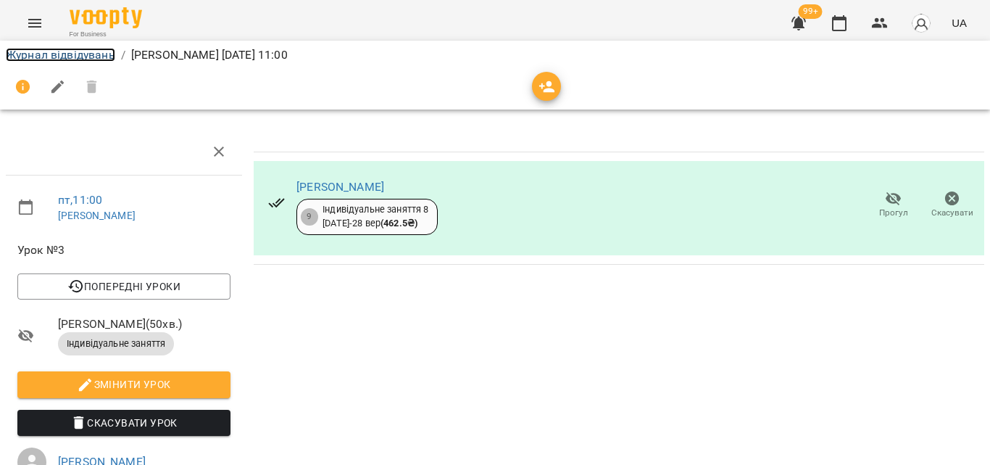
click at [83, 59] on link "Журнал відвідувань" at bounding box center [60, 55] width 109 height 14
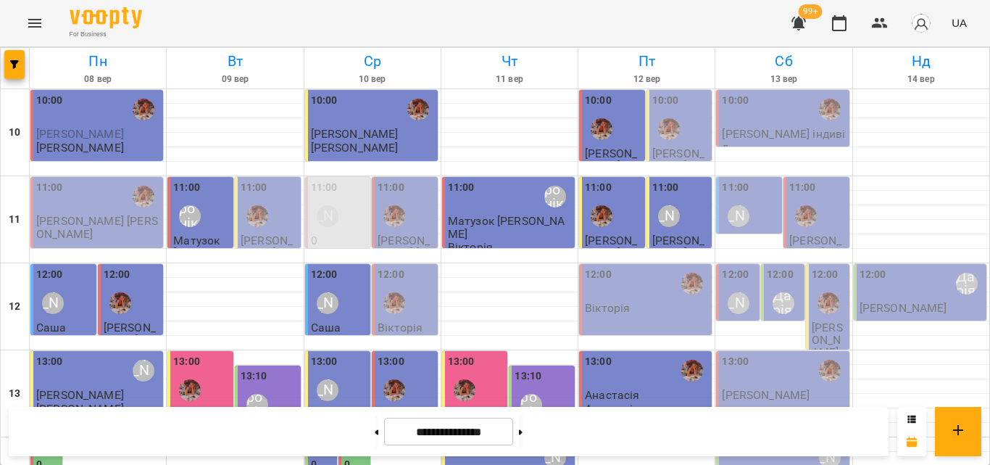
scroll to position [435, 0]
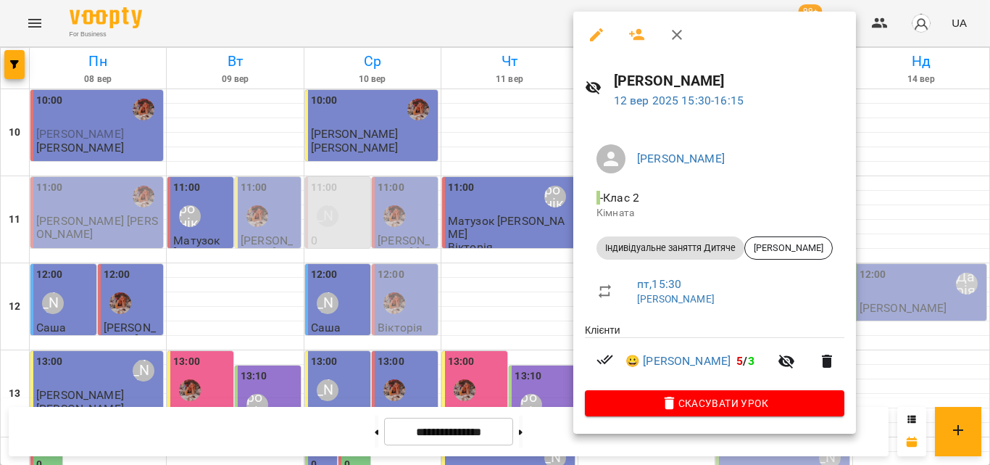
click at [542, 154] on div at bounding box center [495, 232] width 990 height 465
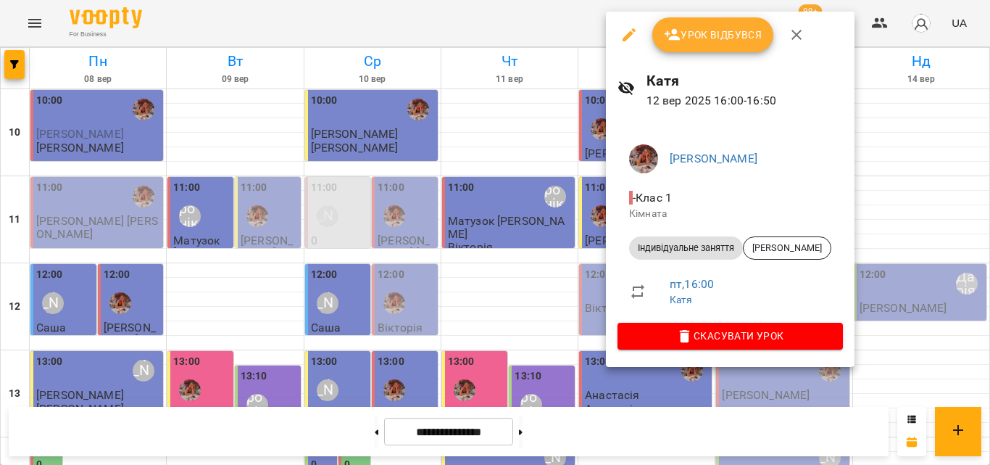
click at [681, 37] on span "Урок відбувся" at bounding box center [713, 34] width 99 height 17
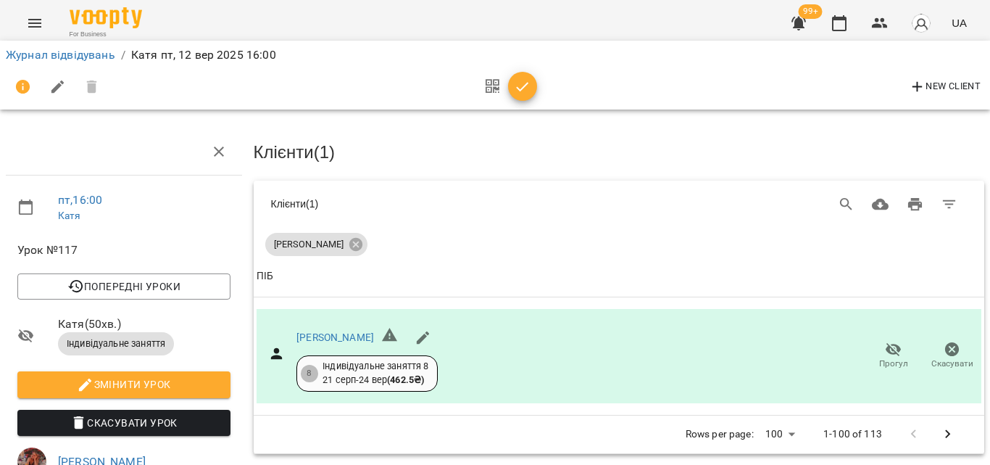
click at [518, 85] on icon "button" at bounding box center [522, 86] width 17 height 17
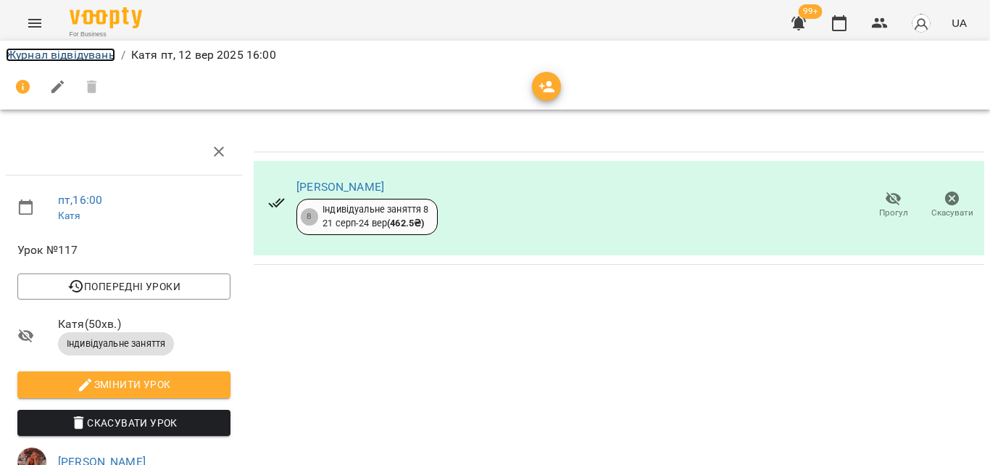
click at [51, 57] on link "Журнал відвідувань" at bounding box center [60, 55] width 109 height 14
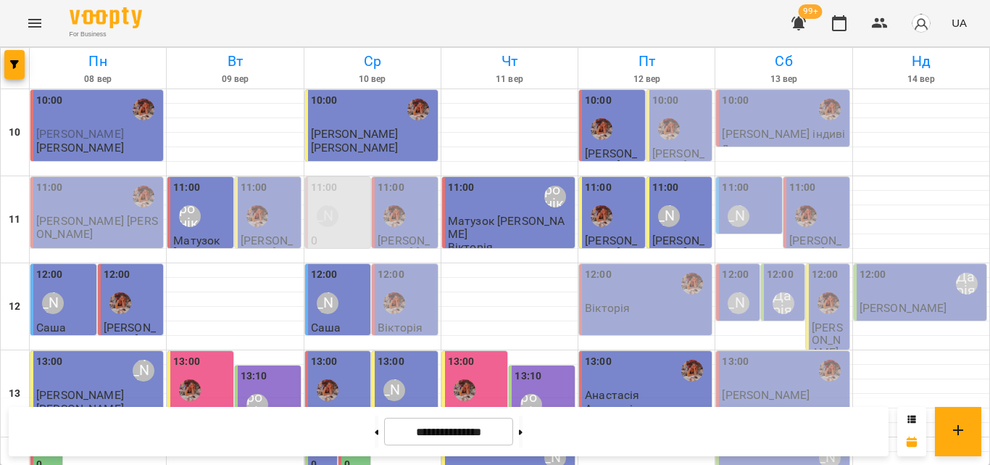
scroll to position [507, 0]
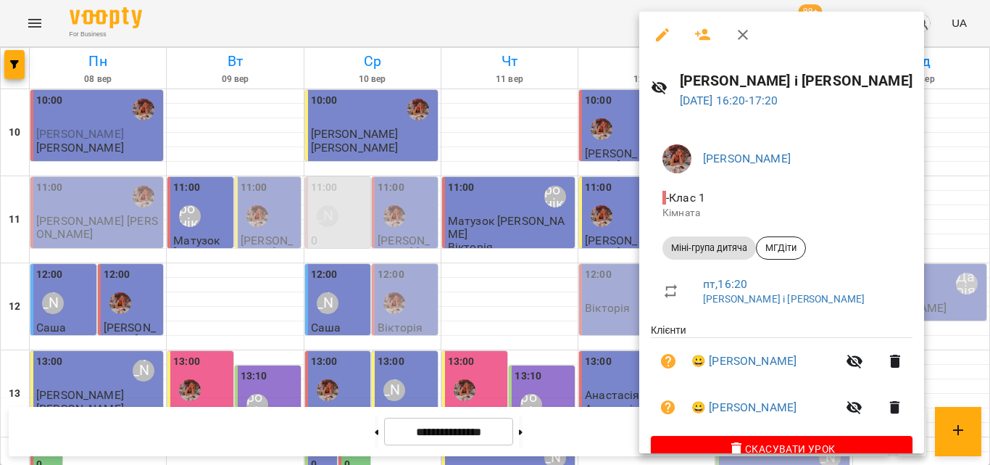
drag, startPoint x: 549, startPoint y: 227, endPoint x: 569, endPoint y: 146, distance: 83.0
click at [549, 227] on div at bounding box center [495, 232] width 990 height 465
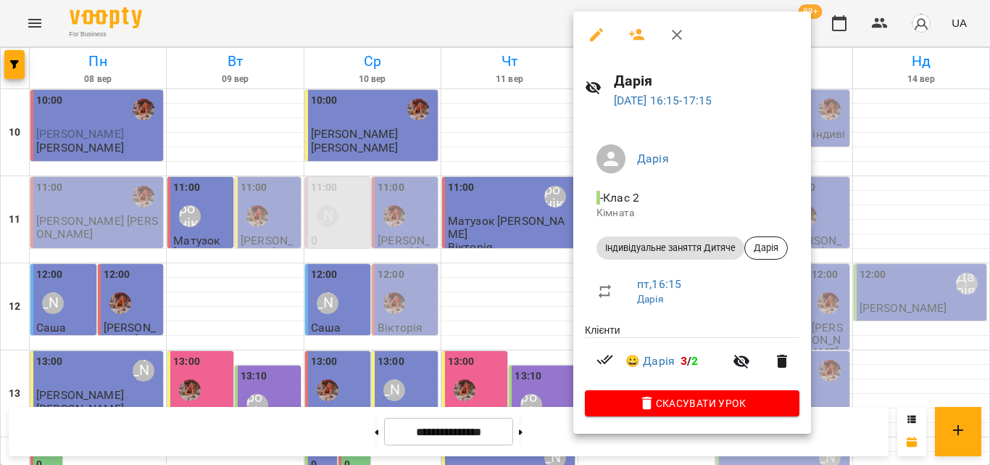
drag, startPoint x: 453, startPoint y: 283, endPoint x: 720, endPoint y: 220, distance: 274.1
click at [455, 285] on div at bounding box center [495, 232] width 990 height 465
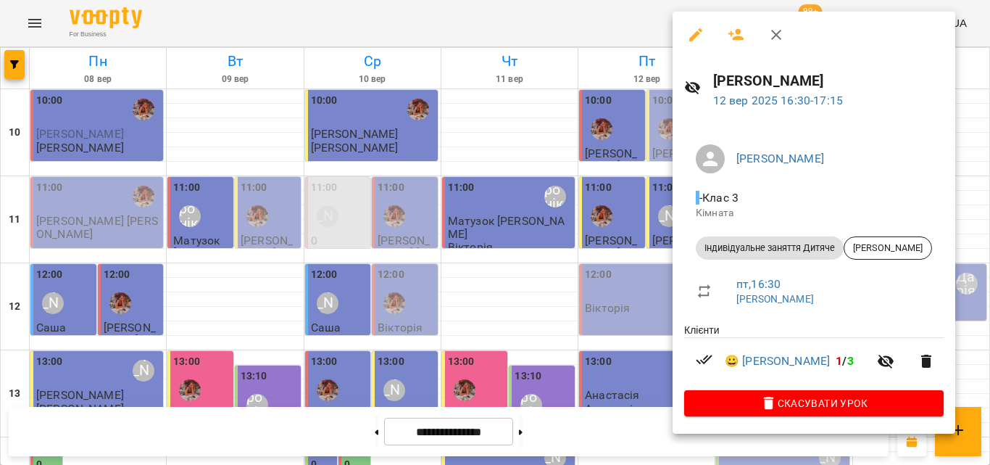
click at [604, 280] on div at bounding box center [495, 232] width 990 height 465
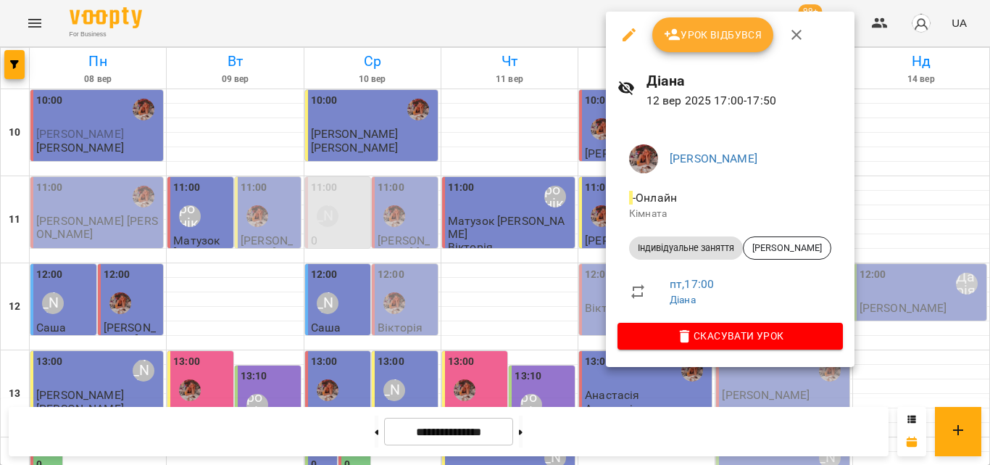
click at [569, 229] on div at bounding box center [495, 232] width 990 height 465
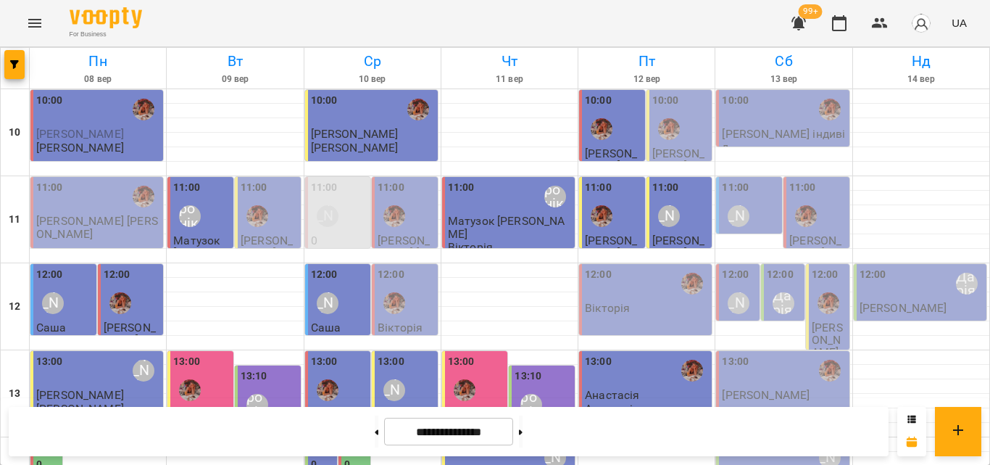
scroll to position [580, 0]
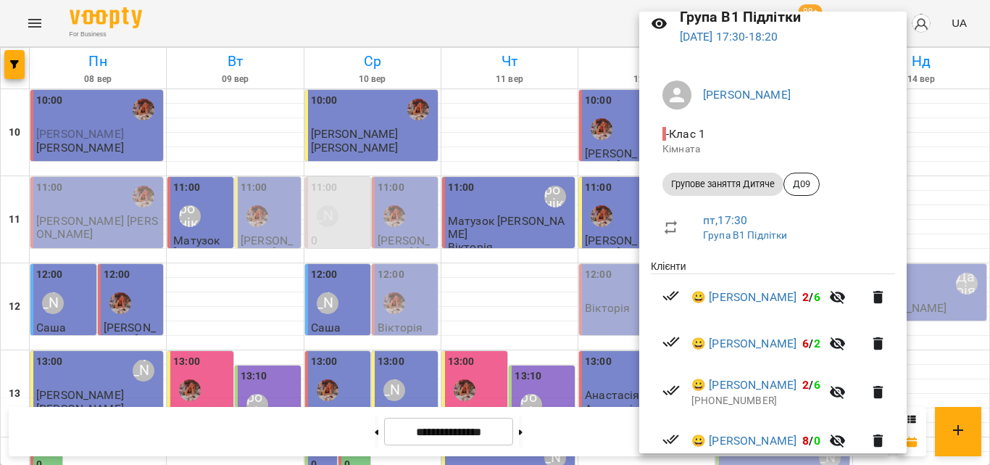
scroll to position [126, 0]
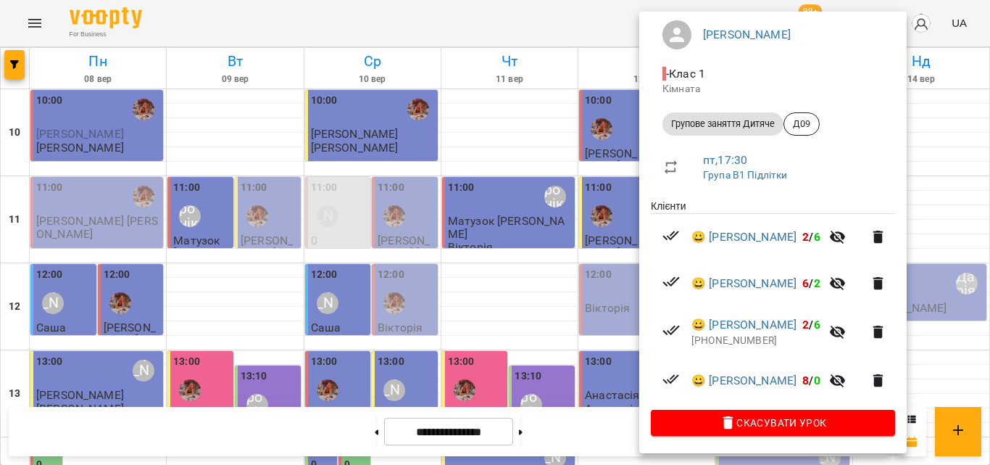
drag, startPoint x: 569, startPoint y: 212, endPoint x: 579, endPoint y: 213, distance: 9.5
click at [571, 212] on div at bounding box center [495, 232] width 990 height 465
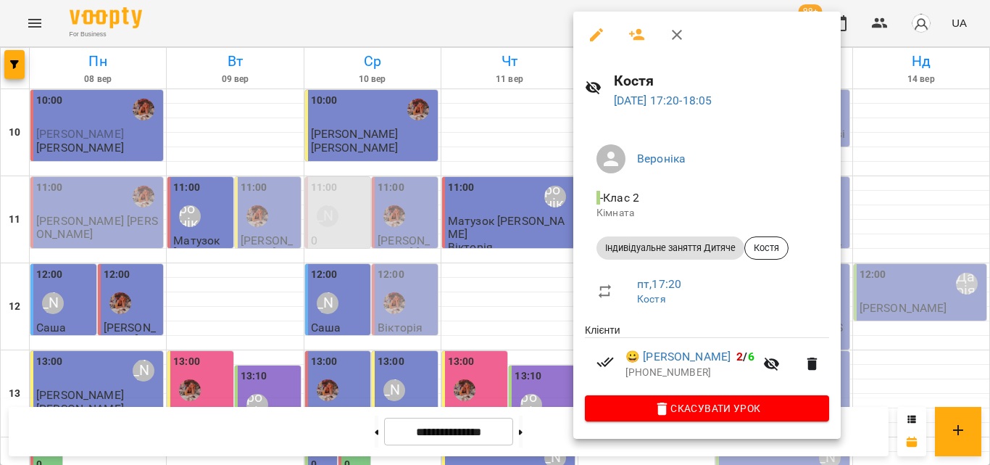
drag, startPoint x: 488, startPoint y: 200, endPoint x: 523, endPoint y: 202, distance: 35.6
click at [489, 201] on div at bounding box center [495, 232] width 990 height 465
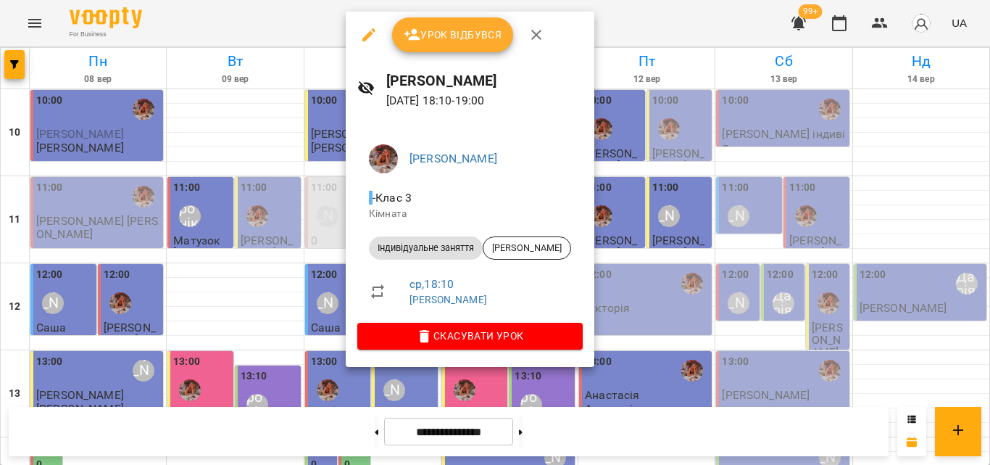
click at [249, 257] on div at bounding box center [495, 232] width 990 height 465
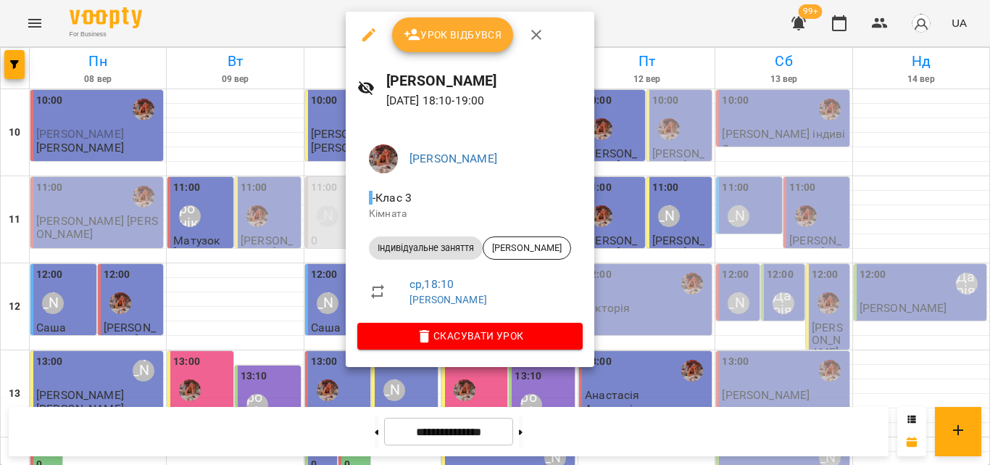
click at [460, 30] on span "Урок відбувся" at bounding box center [453, 34] width 99 height 17
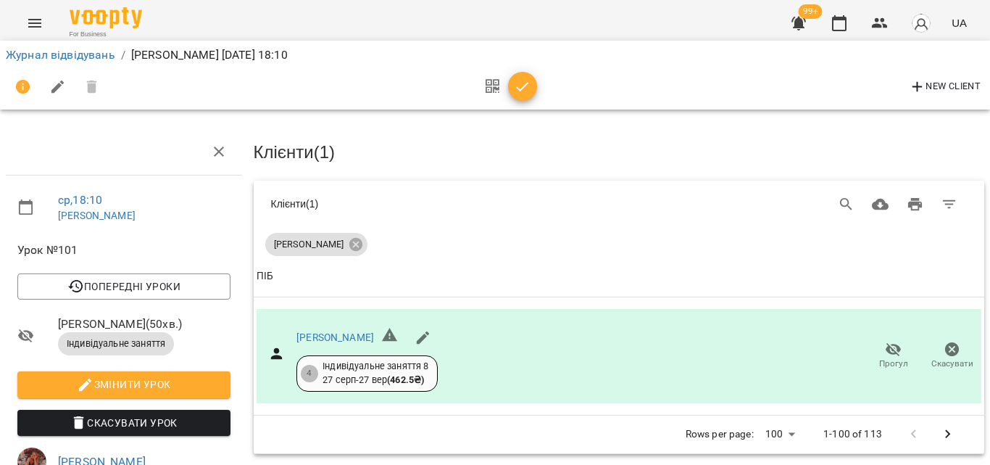
click at [523, 83] on icon "button" at bounding box center [522, 86] width 17 height 17
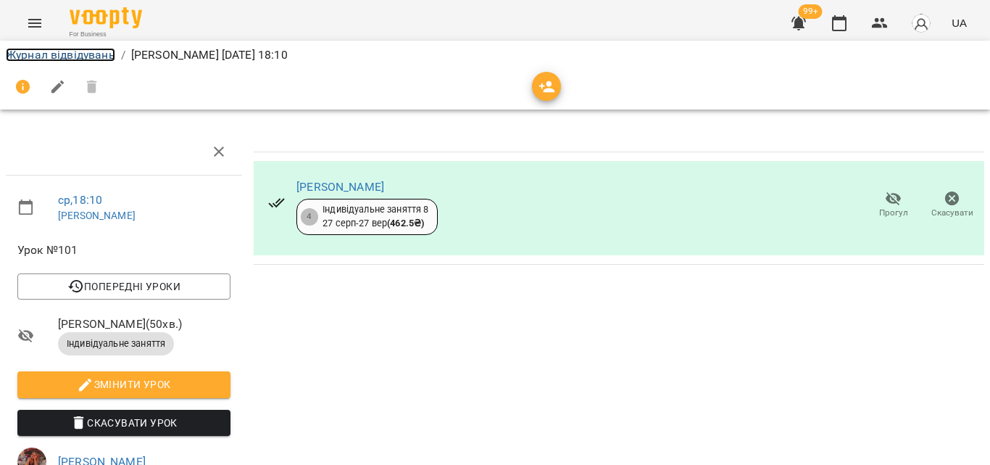
click at [62, 57] on link "Журнал відвідувань" at bounding box center [60, 55] width 109 height 14
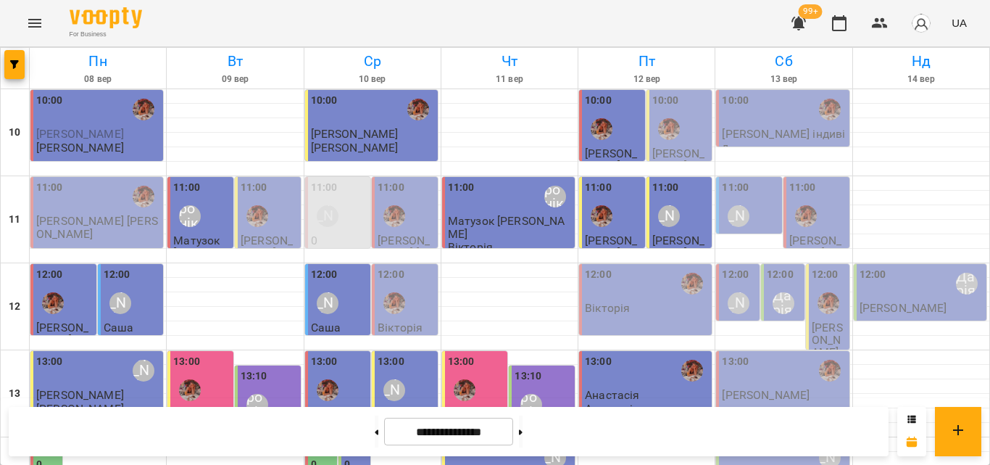
scroll to position [502, 0]
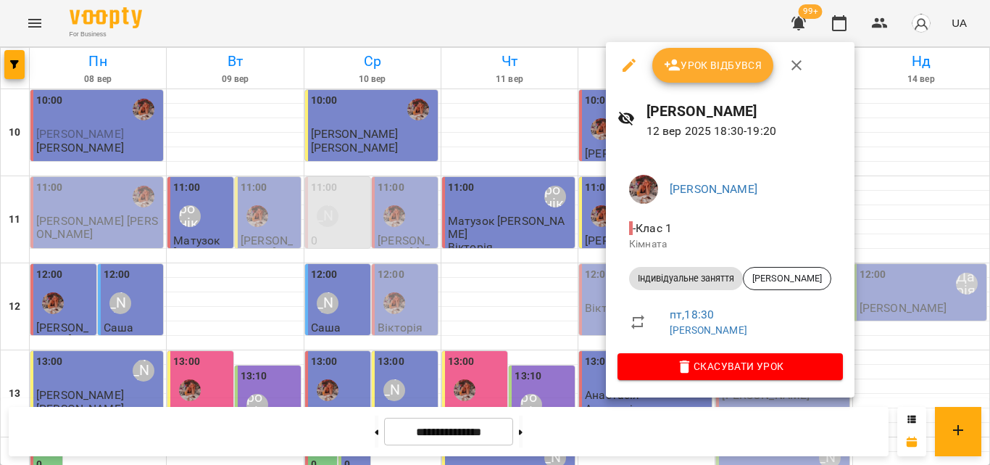
click at [586, 294] on div at bounding box center [495, 232] width 990 height 465
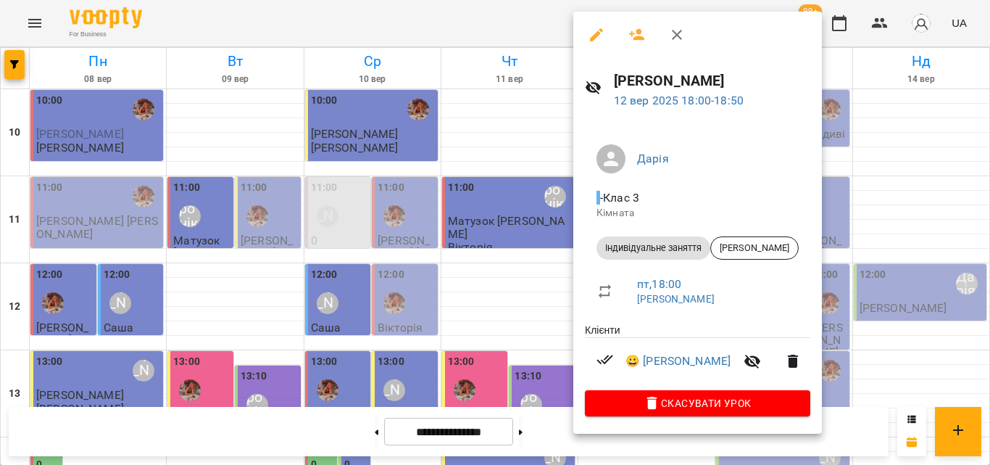
drag, startPoint x: 520, startPoint y: 268, endPoint x: 613, endPoint y: 289, distance: 96.0
click at [521, 268] on div at bounding box center [495, 232] width 990 height 465
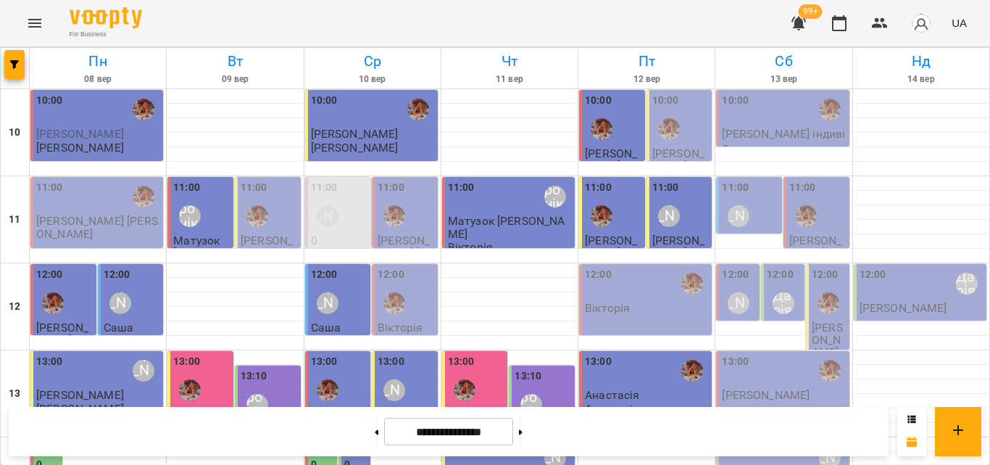
scroll to position [429, 0]
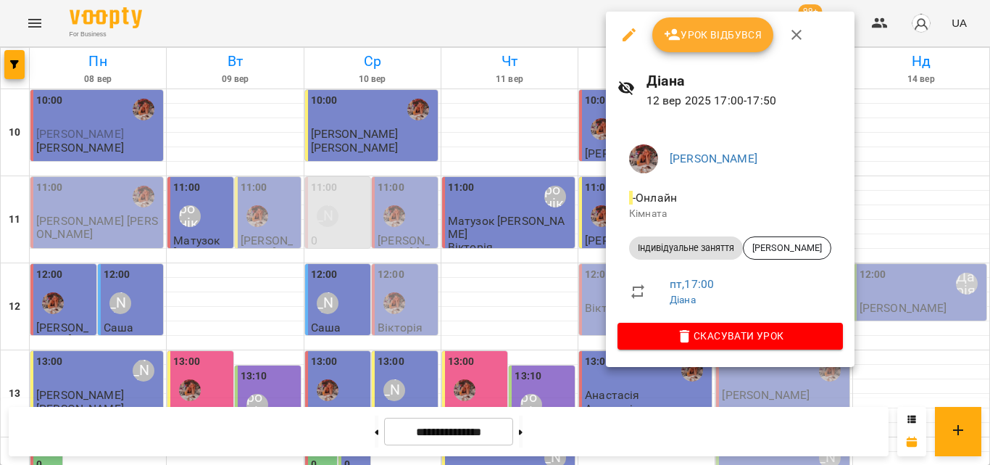
click at [553, 242] on div at bounding box center [495, 232] width 990 height 465
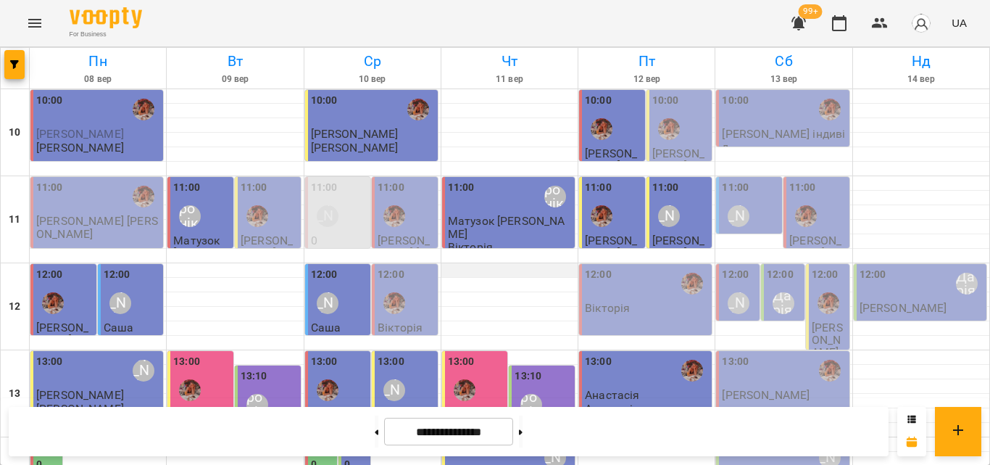
scroll to position [580, 0]
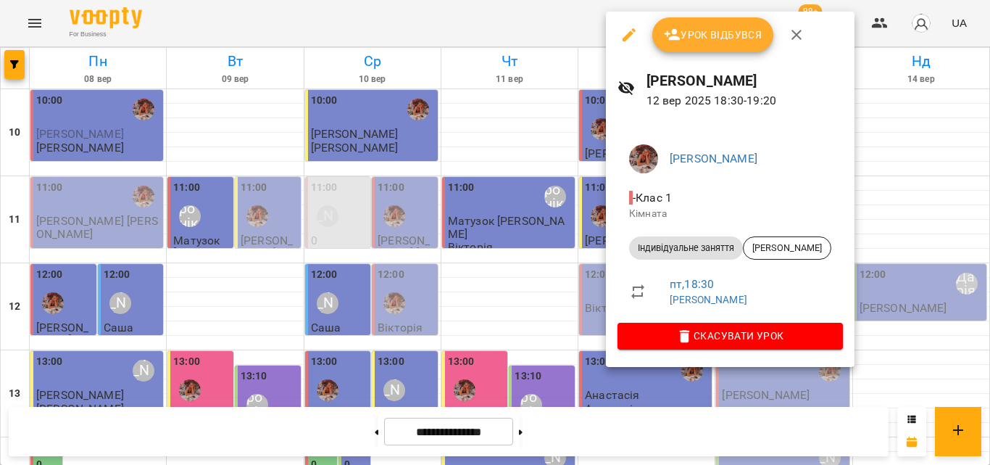
click at [541, 216] on div at bounding box center [495, 232] width 990 height 465
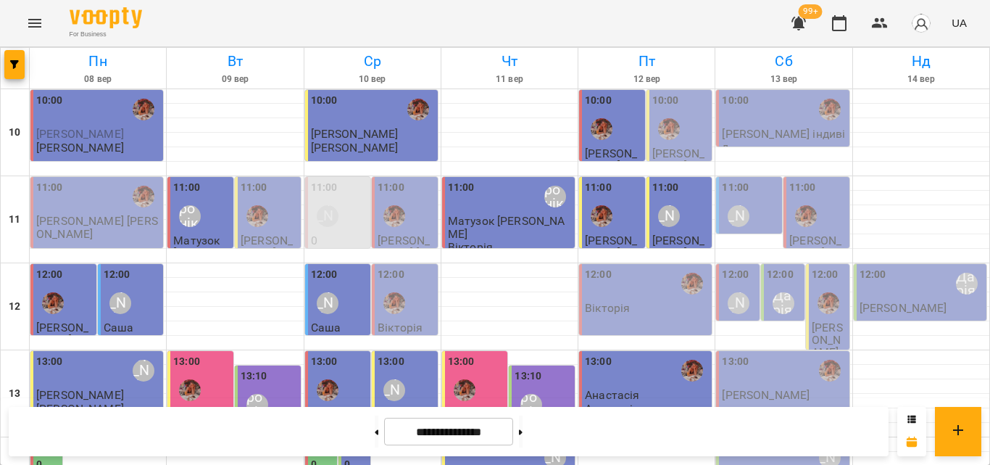
scroll to position [435, 0]
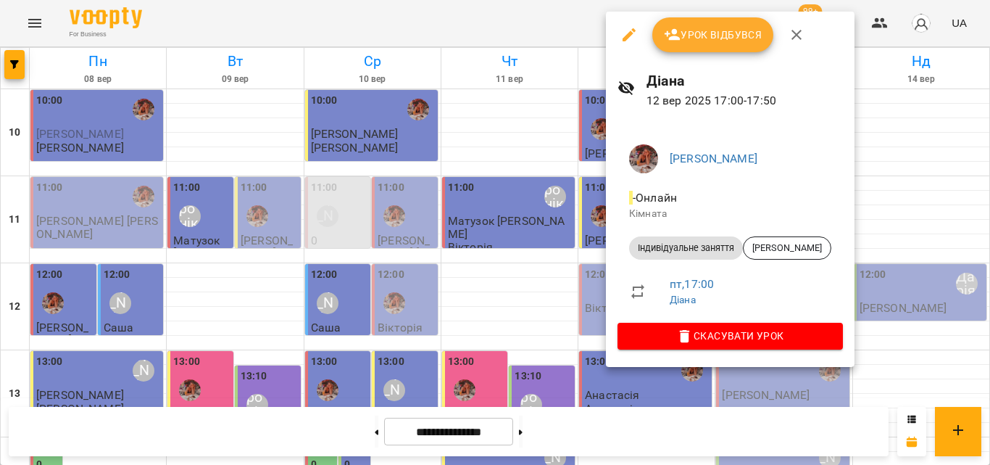
click at [547, 252] on div at bounding box center [495, 232] width 990 height 465
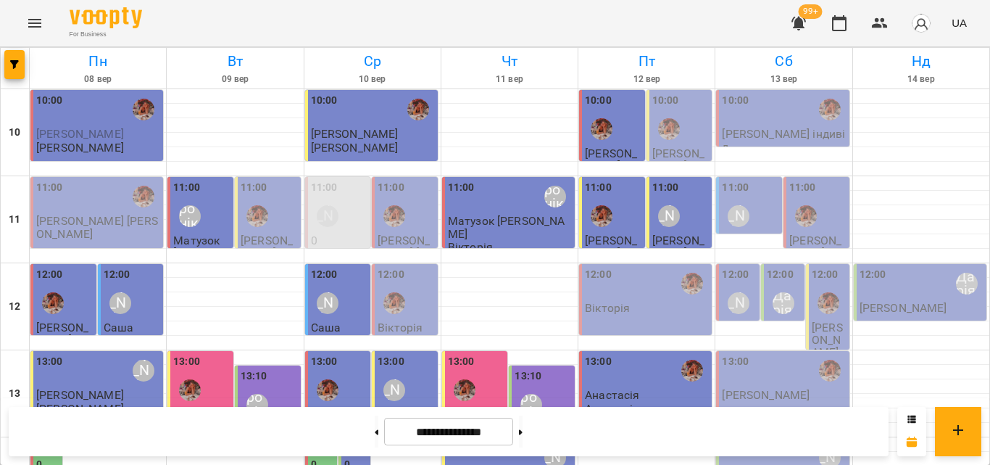
scroll to position [502, 0]
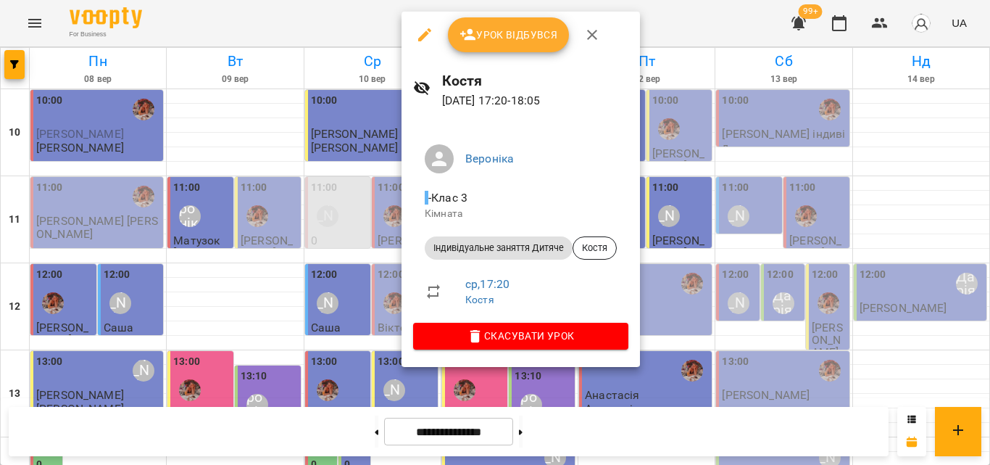
click at [373, 252] on div at bounding box center [495, 232] width 990 height 465
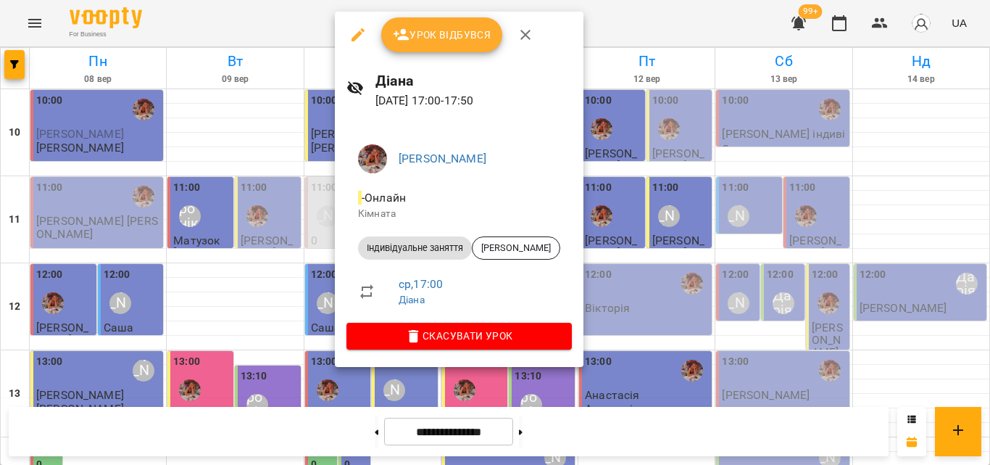
click at [280, 231] on div at bounding box center [495, 232] width 990 height 465
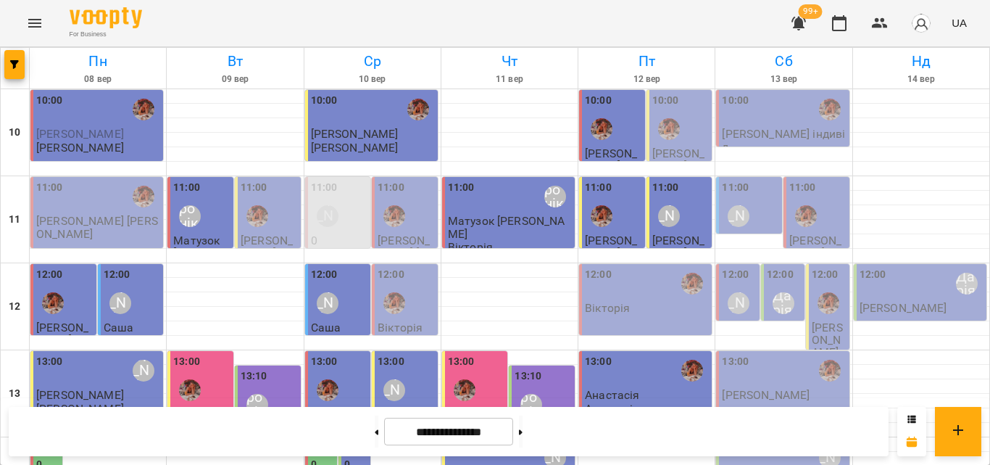
scroll to position [507, 0]
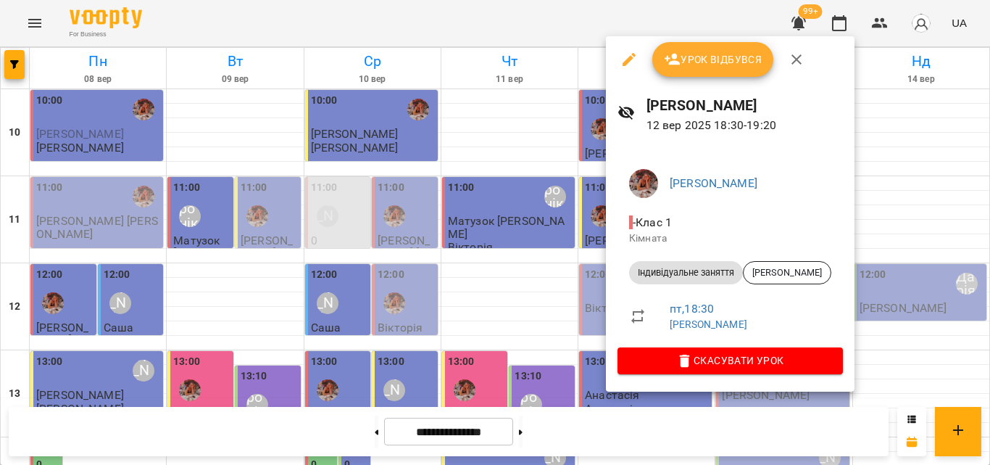
click at [559, 318] on div at bounding box center [495, 232] width 990 height 465
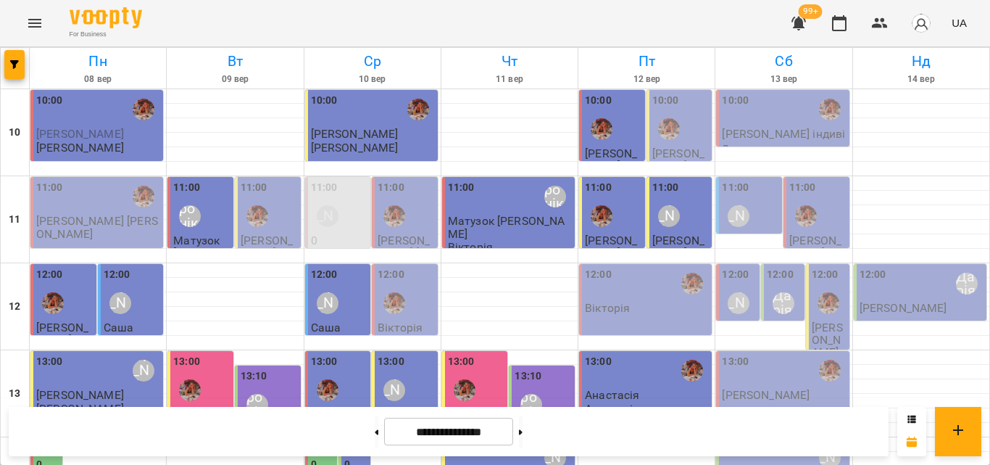
scroll to position [435, 0]
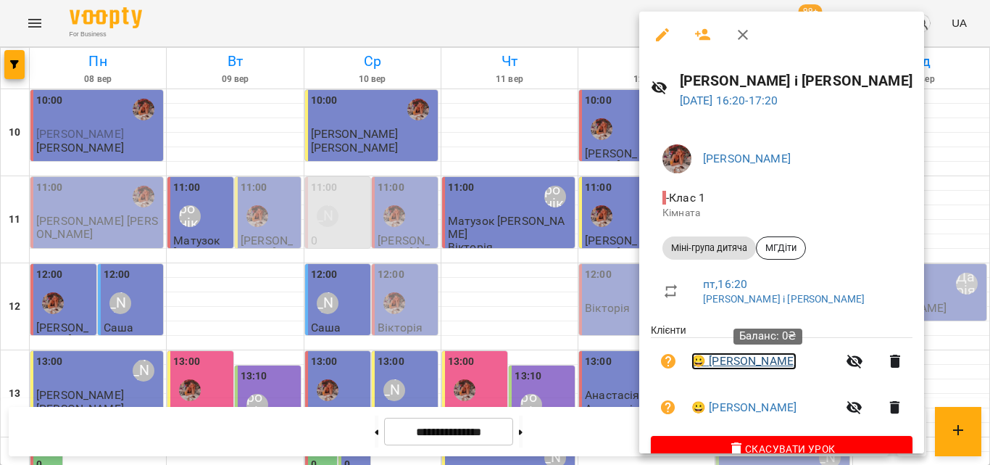
click at [734, 358] on link "😀 Миргородський Дмитро" at bounding box center [744, 360] width 105 height 17
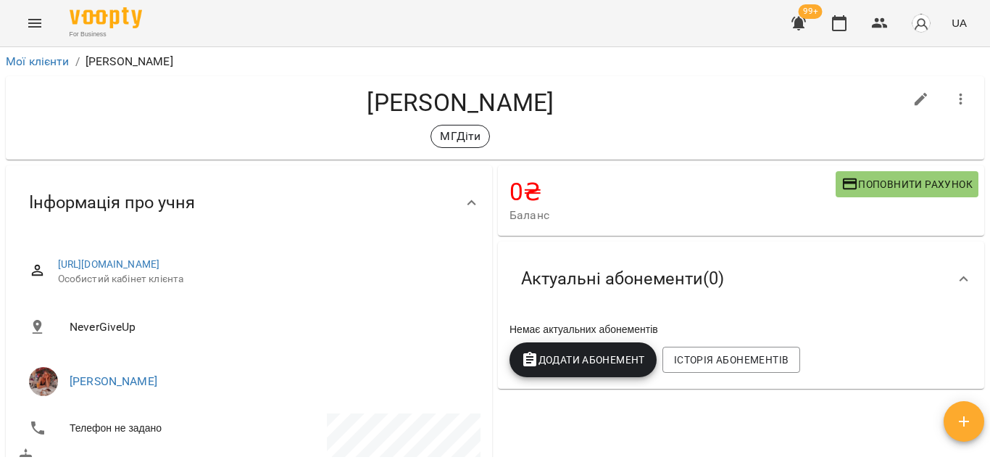
click at [913, 97] on icon "button" at bounding box center [921, 99] width 17 height 17
select select "**"
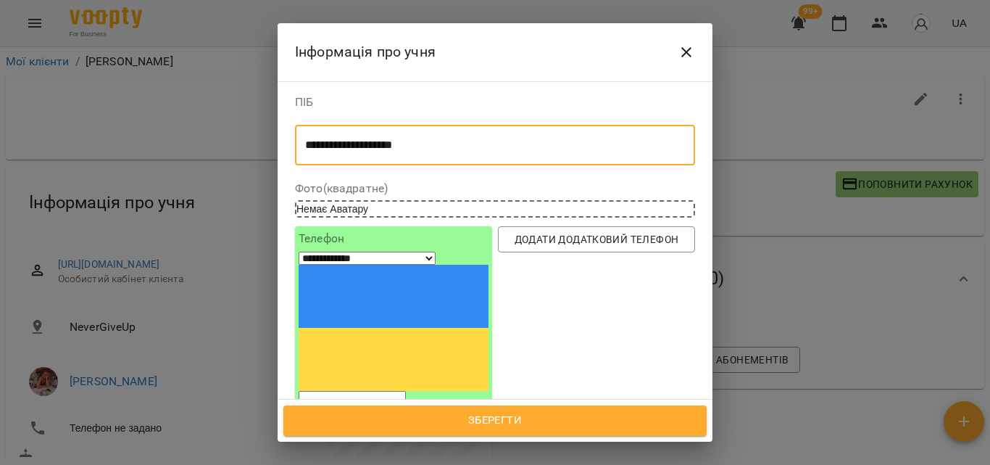
drag, startPoint x: 484, startPoint y: 141, endPoint x: 397, endPoint y: 150, distance: 86.7
click at [397, 150] on textarea "**********" at bounding box center [489, 145] width 369 height 14
type textarea "**********"
click at [511, 406] on button "Зберегти" at bounding box center [494, 420] width 423 height 30
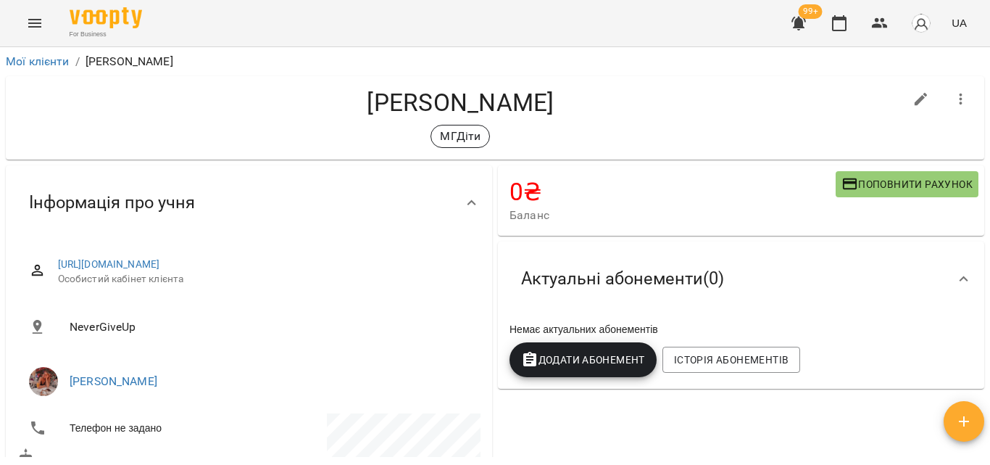
click at [594, 368] on span "Додати Абонемент" at bounding box center [583, 359] width 124 height 17
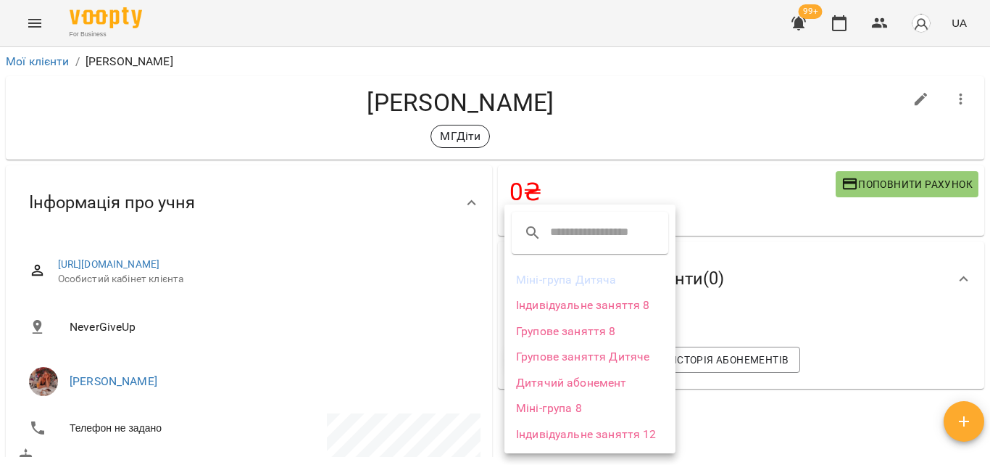
click at [547, 273] on li "Міні-група Дитяча" at bounding box center [590, 280] width 171 height 26
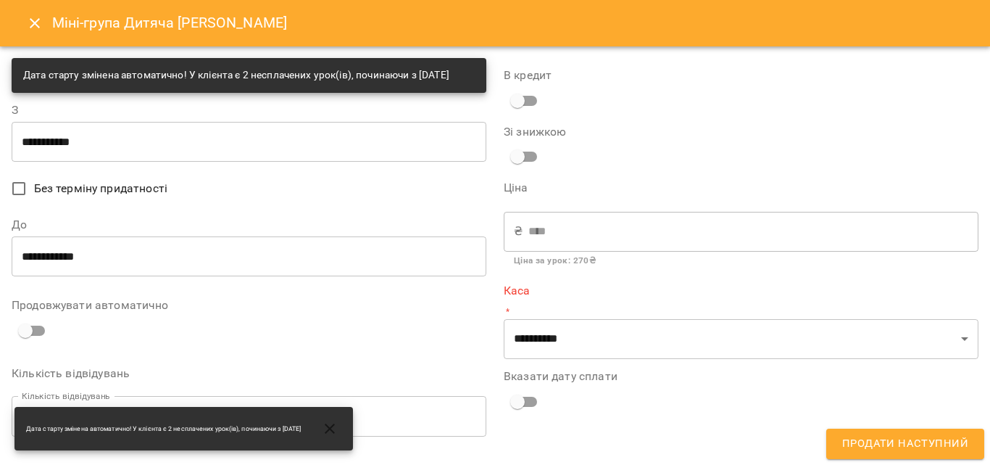
click at [75, 157] on input "**********" at bounding box center [249, 141] width 475 height 41
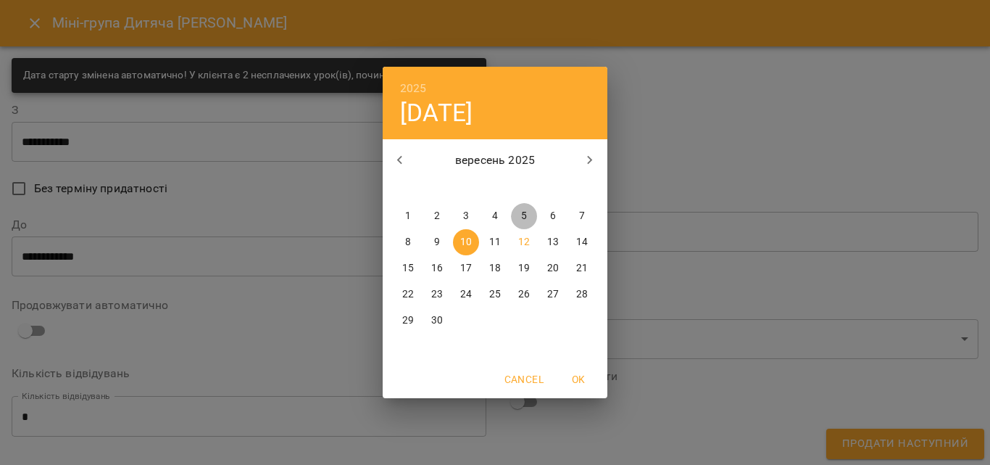
click at [526, 216] on p "5" at bounding box center [524, 216] width 6 height 14
type input "**********"
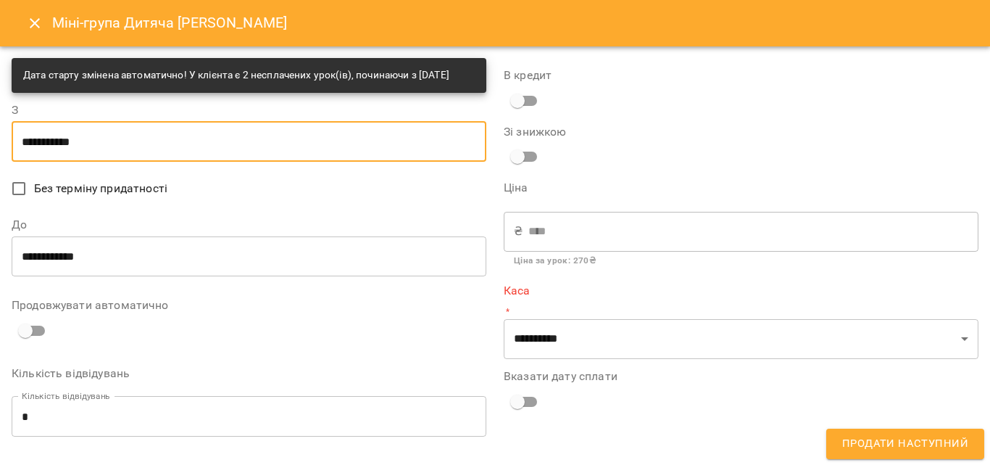
click at [371, 268] on input "**********" at bounding box center [249, 256] width 475 height 41
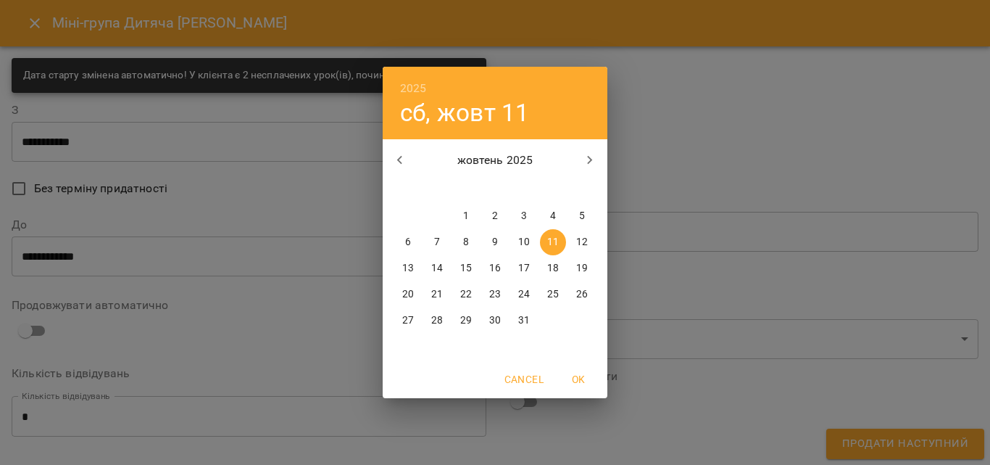
click at [579, 214] on span "5" at bounding box center [582, 216] width 26 height 14
type input "**********"
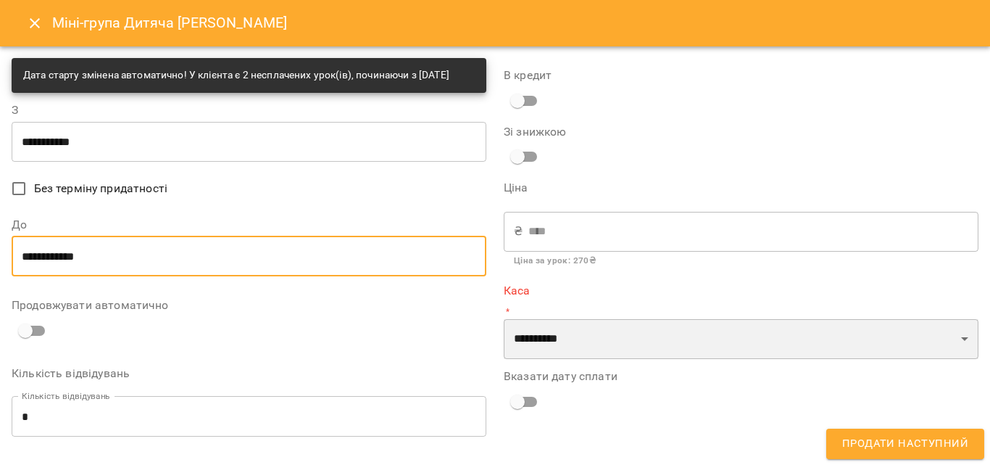
click at [633, 328] on select "**********" at bounding box center [741, 339] width 475 height 41
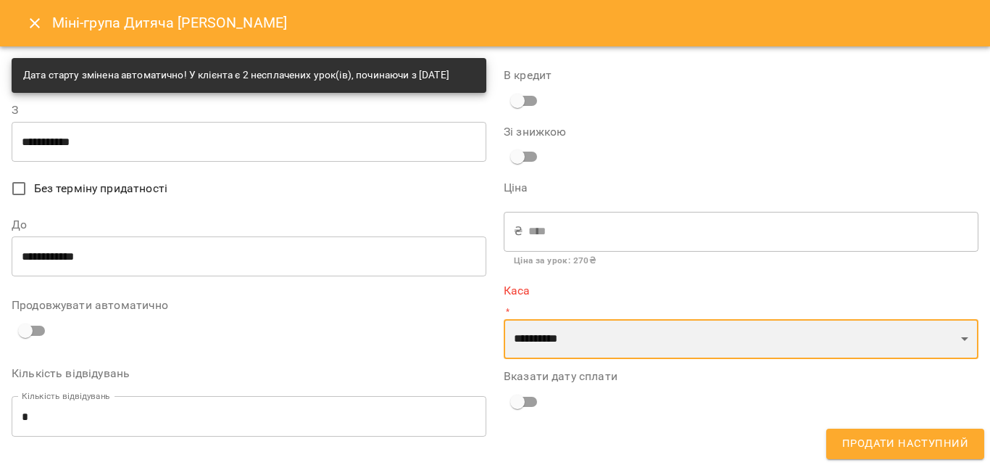
select select "****"
click at [504, 319] on select "**********" at bounding box center [741, 339] width 475 height 41
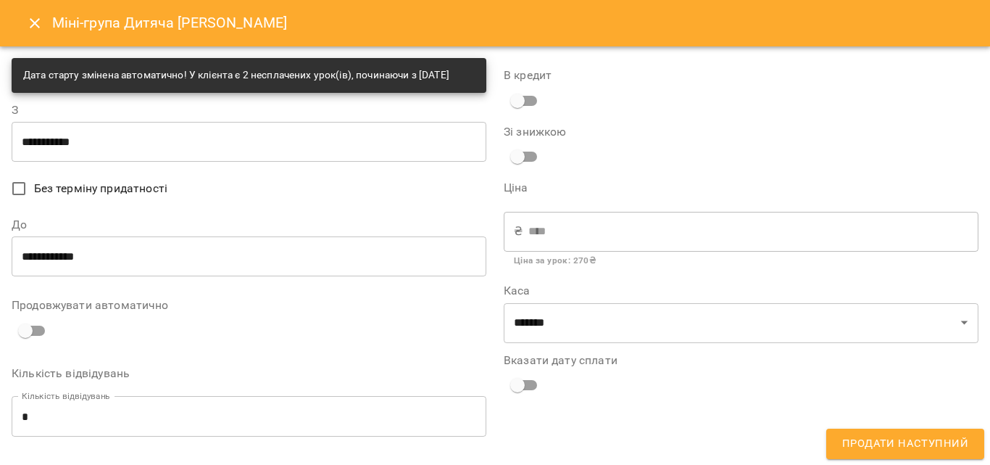
click at [915, 438] on span "Продати наступний" at bounding box center [905, 443] width 126 height 19
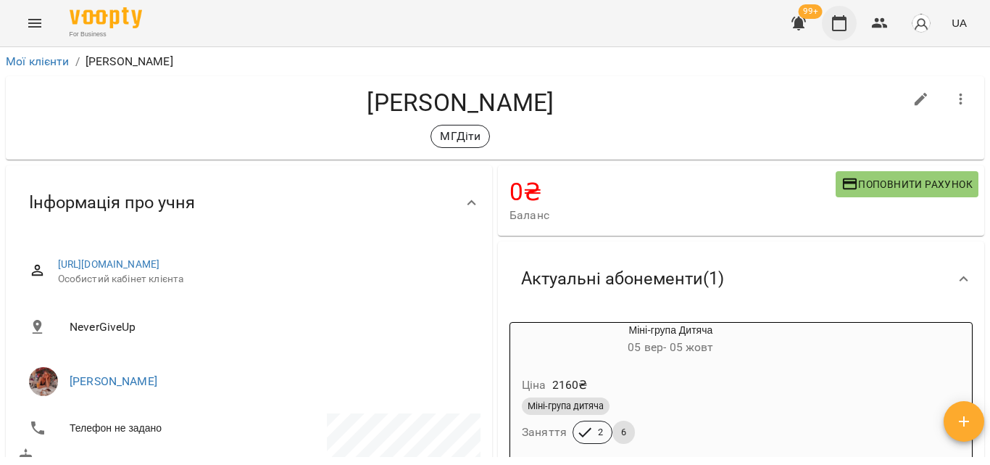
click at [843, 26] on icon "button" at bounding box center [839, 22] width 17 height 17
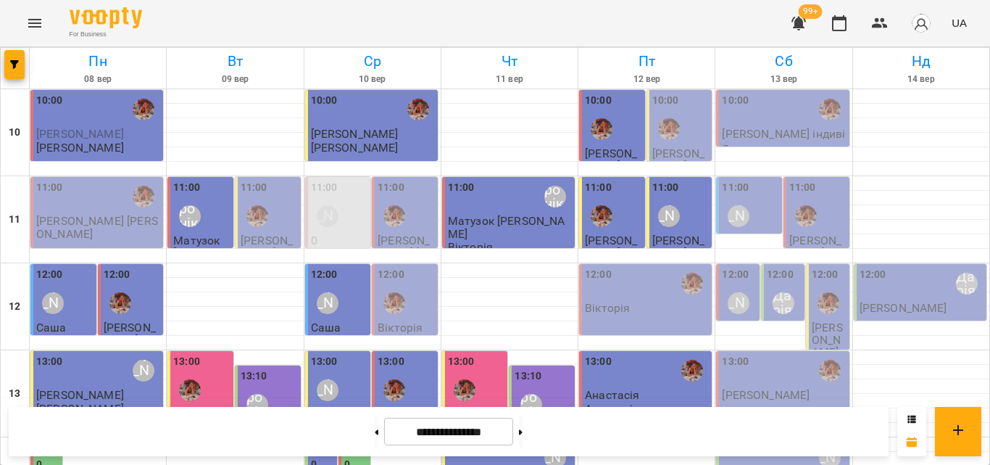
scroll to position [435, 0]
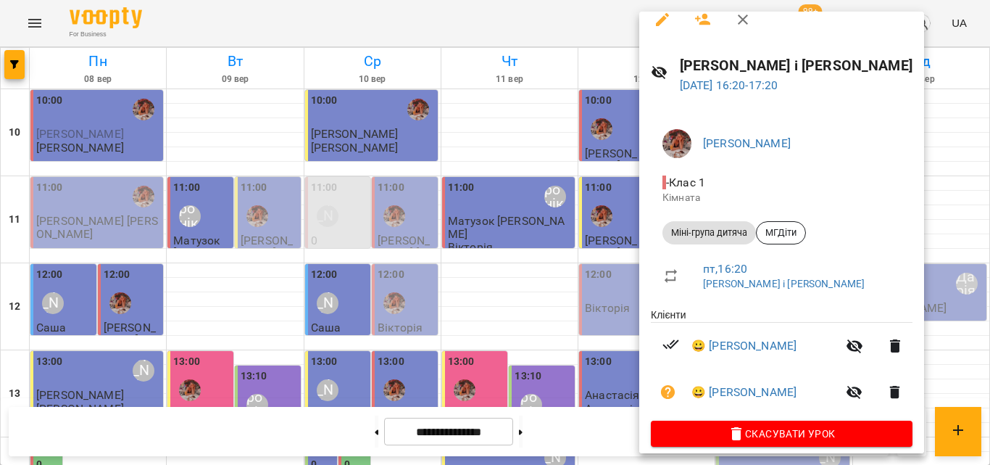
scroll to position [28, 0]
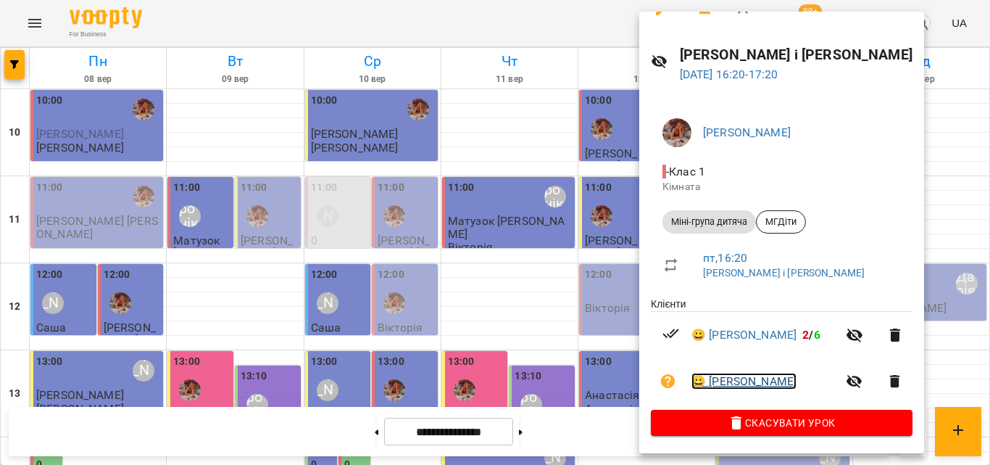
click at [750, 382] on link "😀 [PERSON_NAME]" at bounding box center [744, 381] width 105 height 17
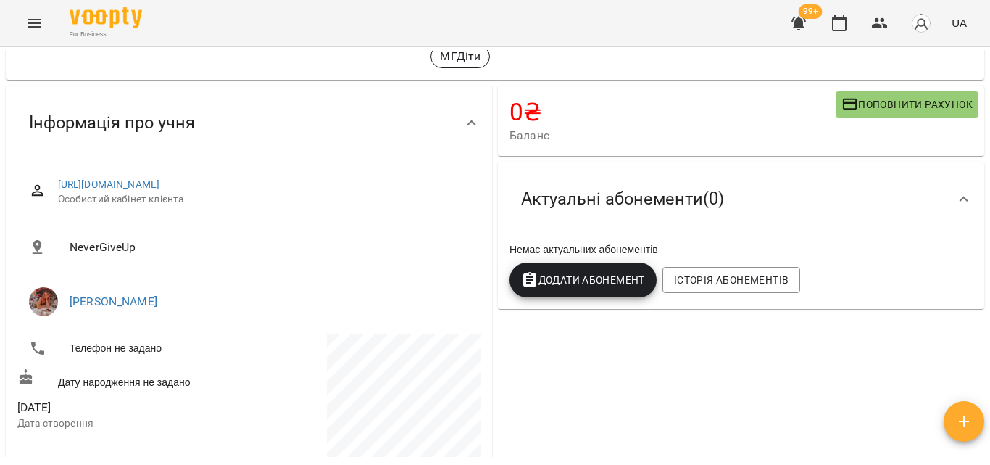
scroll to position [145, 0]
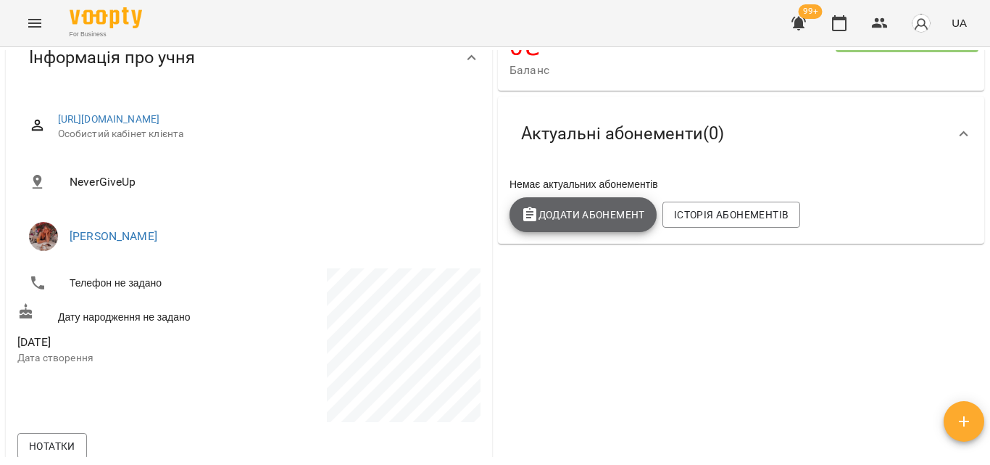
click at [591, 223] on span "Додати Абонемент" at bounding box center [583, 214] width 124 height 17
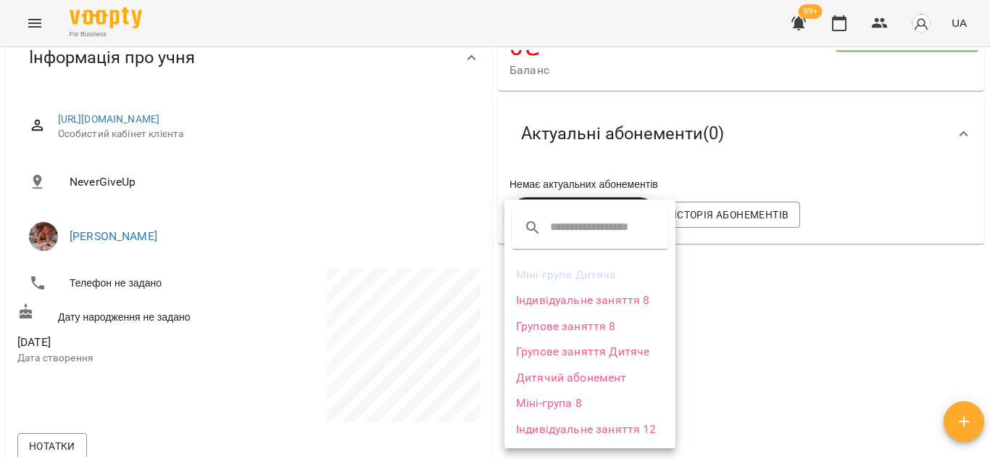
click at [571, 271] on li "Міні-група Дитяча" at bounding box center [590, 275] width 171 height 26
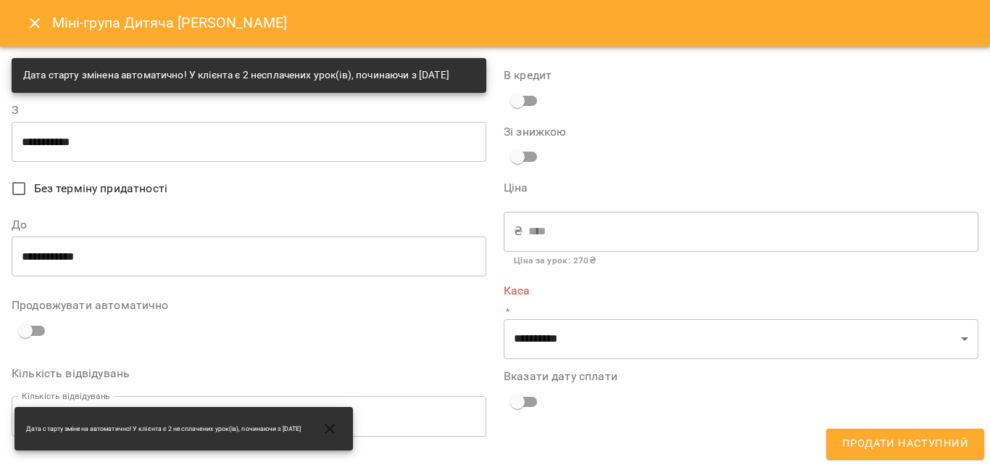
click at [118, 161] on input "**********" at bounding box center [249, 141] width 475 height 41
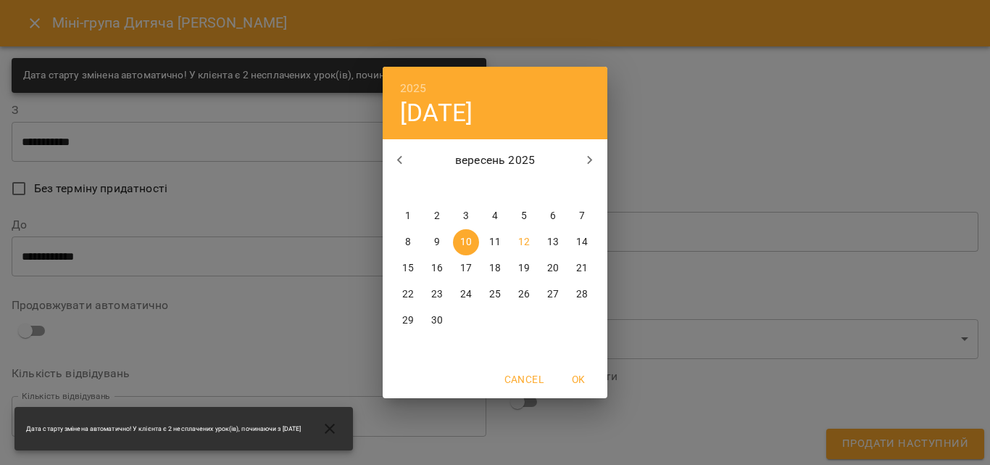
click at [523, 217] on p "5" at bounding box center [524, 216] width 6 height 14
type input "**********"
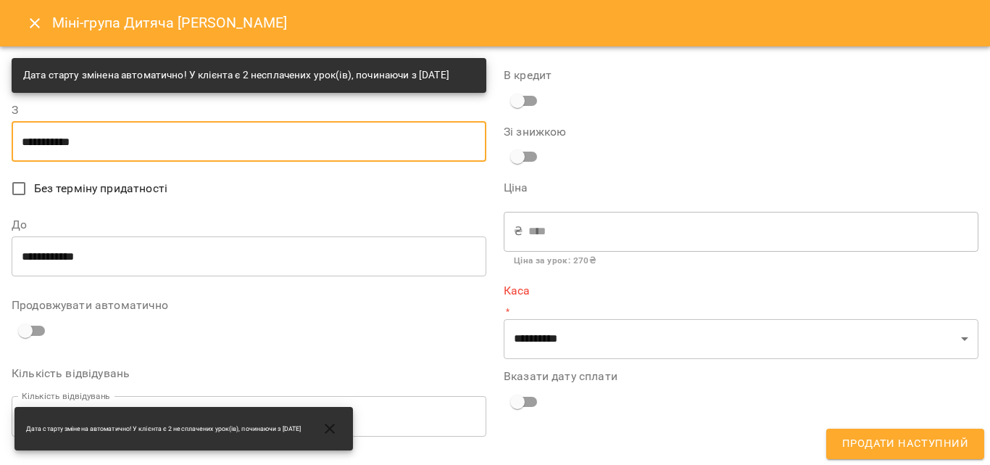
click at [160, 274] on input "**********" at bounding box center [249, 256] width 475 height 41
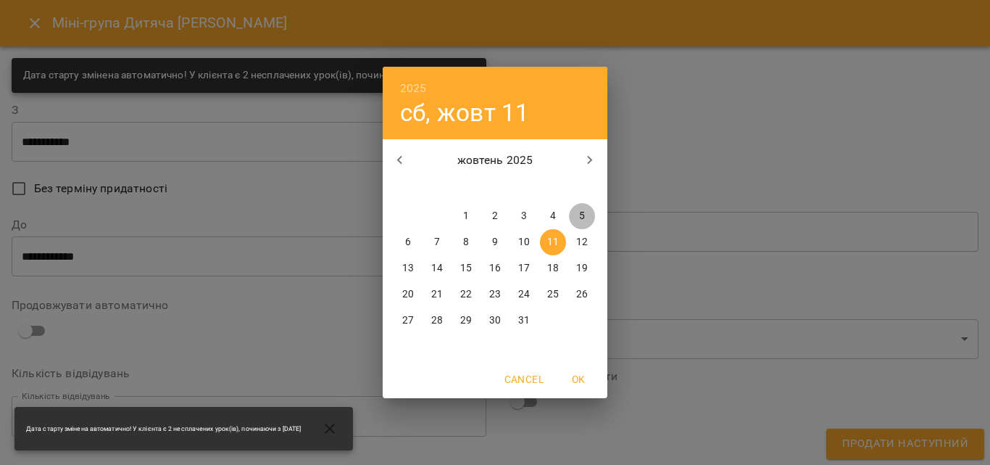
click at [584, 211] on p "5" at bounding box center [582, 216] width 6 height 14
type input "**********"
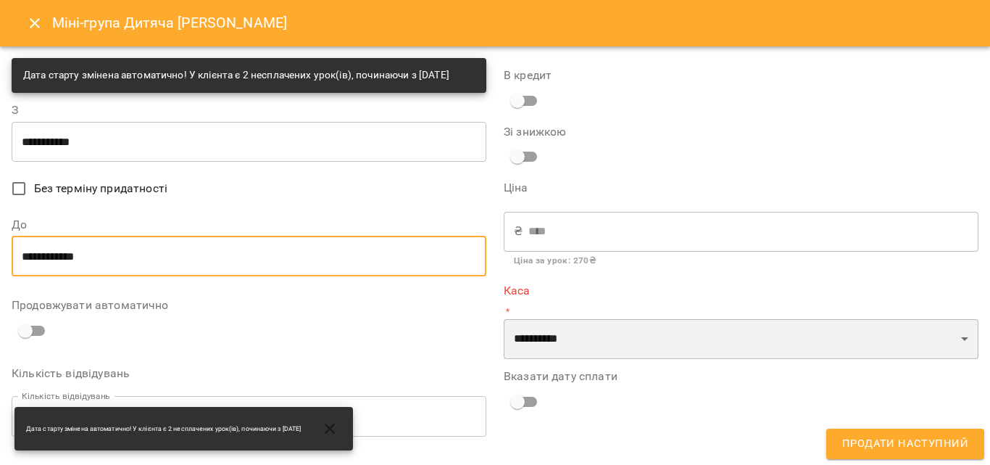
click at [632, 332] on select "**********" at bounding box center [741, 339] width 475 height 41
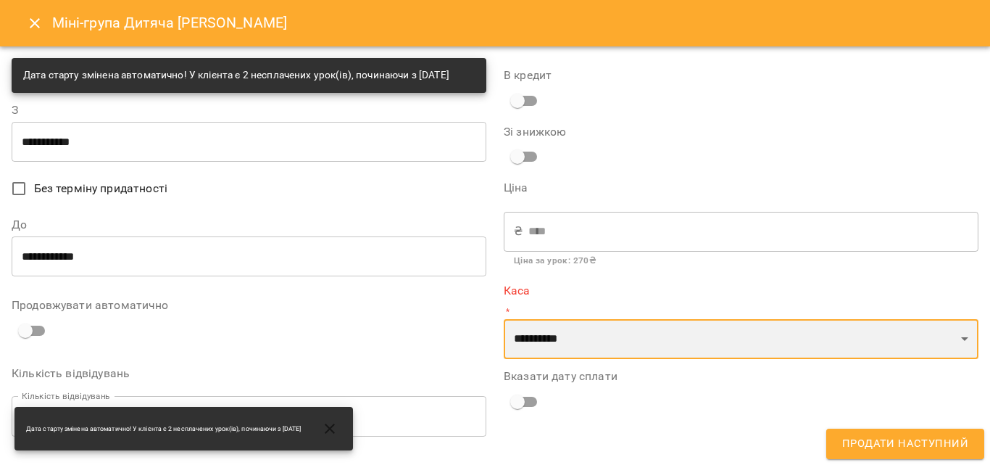
select select "****"
click at [504, 319] on select "**********" at bounding box center [741, 339] width 475 height 41
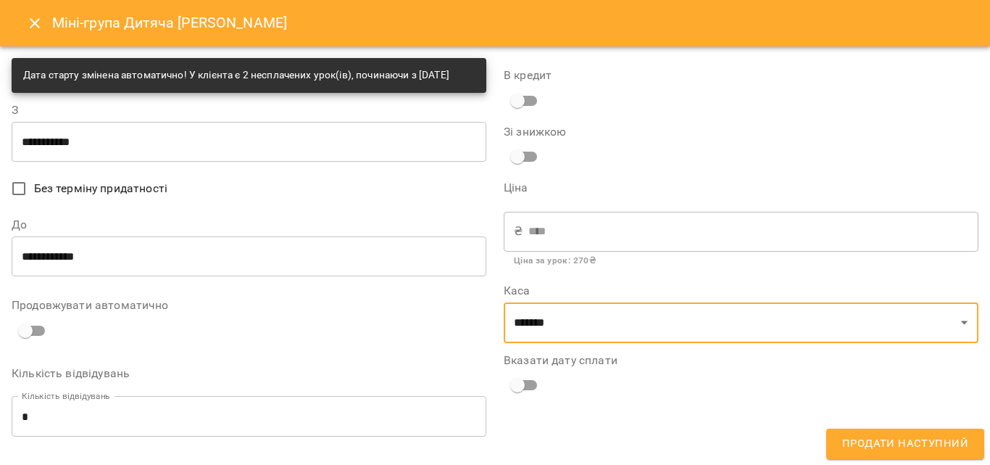
click at [884, 435] on span "Продати наступний" at bounding box center [905, 443] width 126 height 19
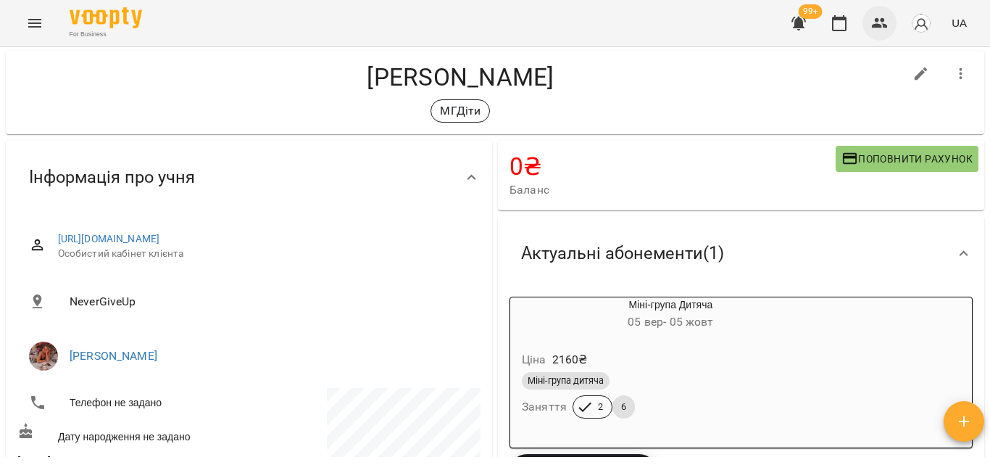
scroll to position [0, 0]
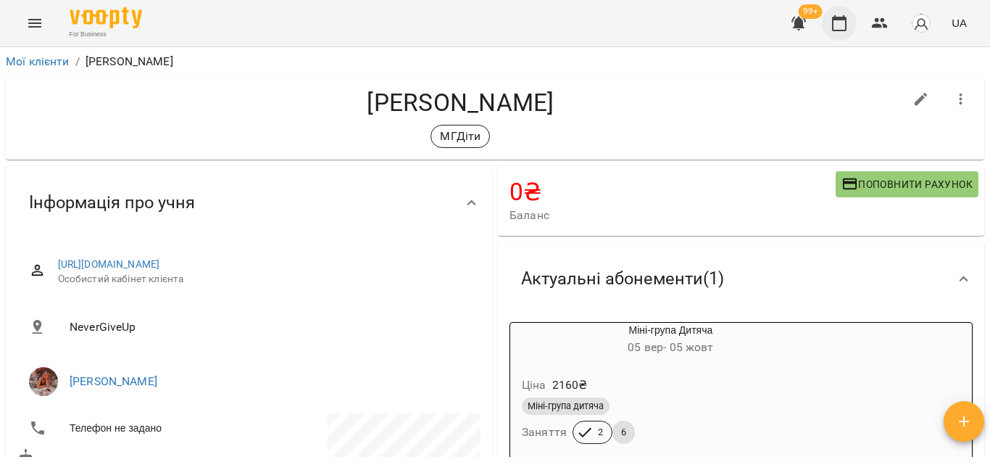
click at [845, 22] on icon "button" at bounding box center [839, 22] width 17 height 17
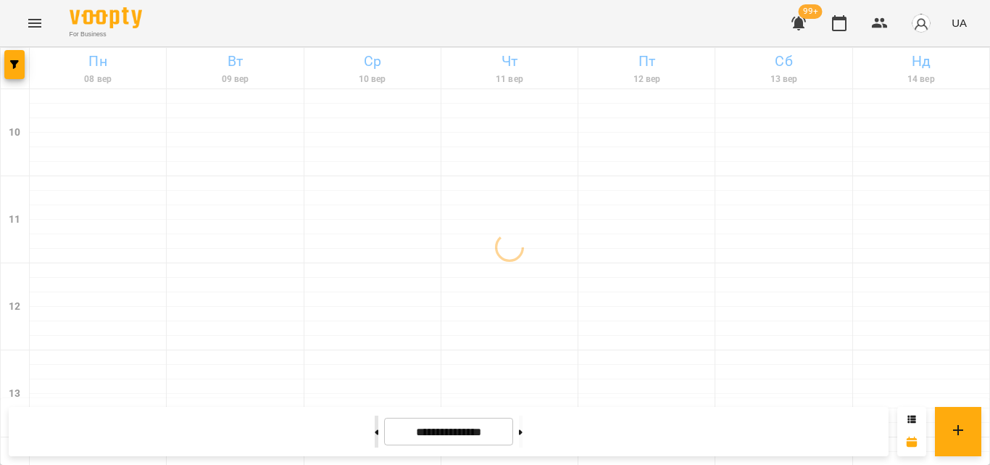
click at [376, 431] on icon at bounding box center [378, 431] width 4 height 5
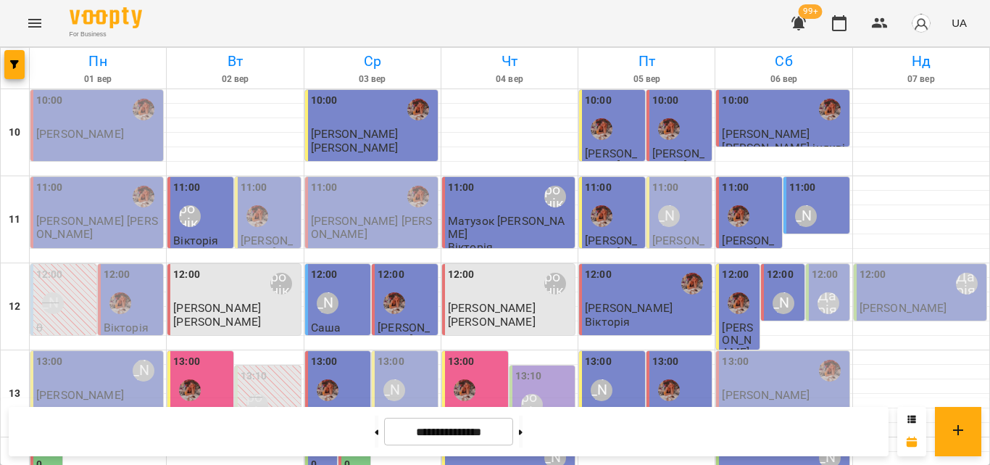
scroll to position [502, 0]
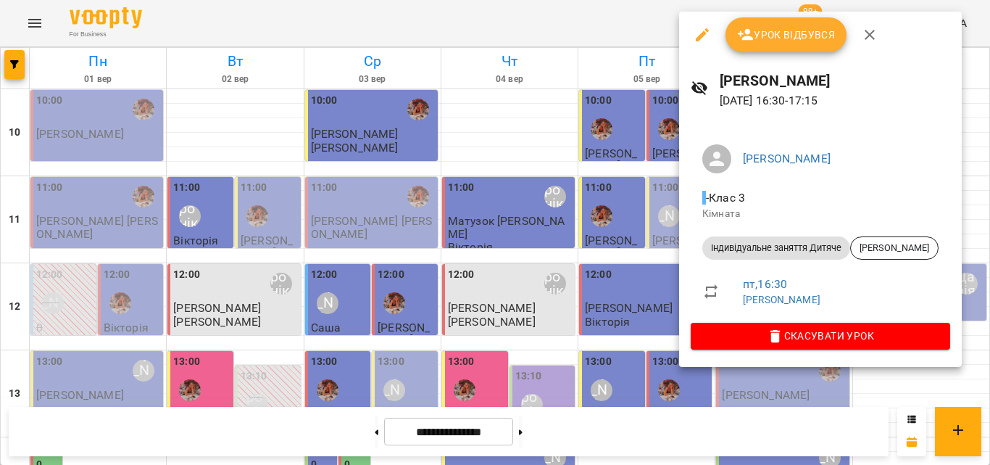
click at [602, 173] on div at bounding box center [495, 232] width 990 height 465
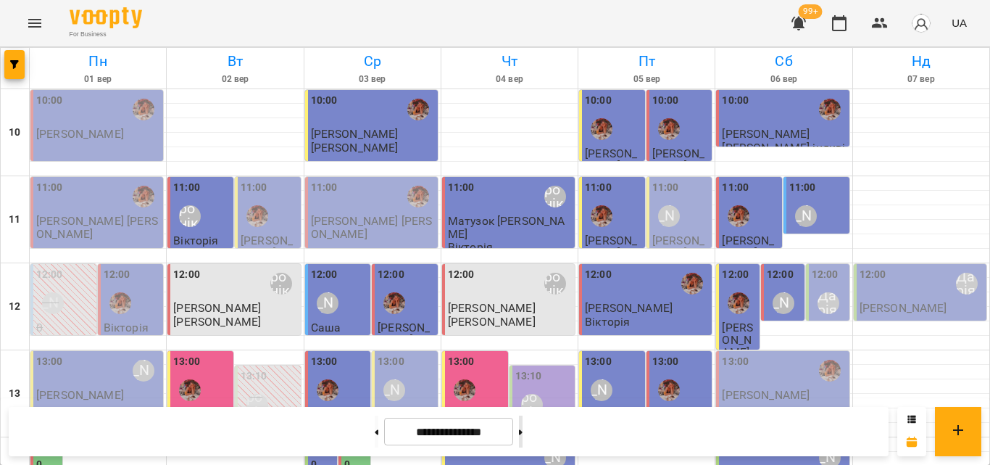
click at [523, 425] on button at bounding box center [521, 431] width 4 height 32
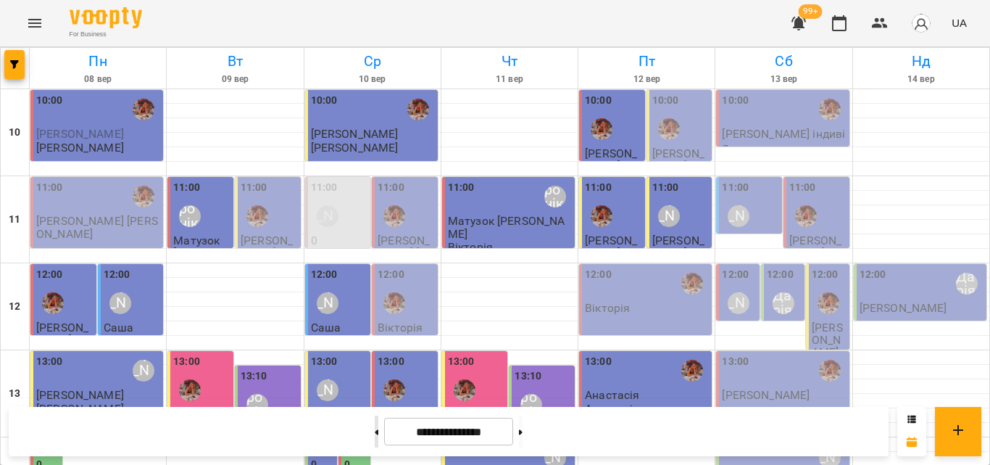
click at [375, 431] on icon at bounding box center [377, 432] width 4 height 6
type input "**********"
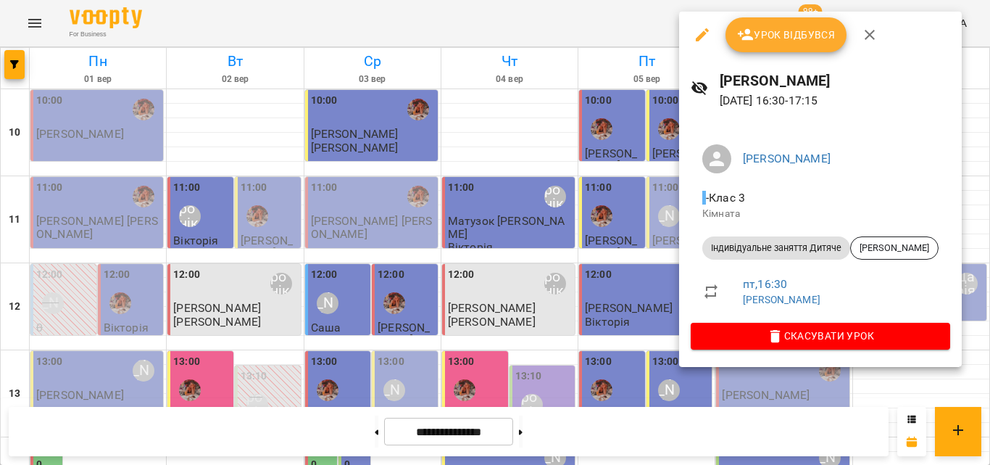
click at [787, 35] on span "Урок відбувся" at bounding box center [786, 34] width 99 height 17
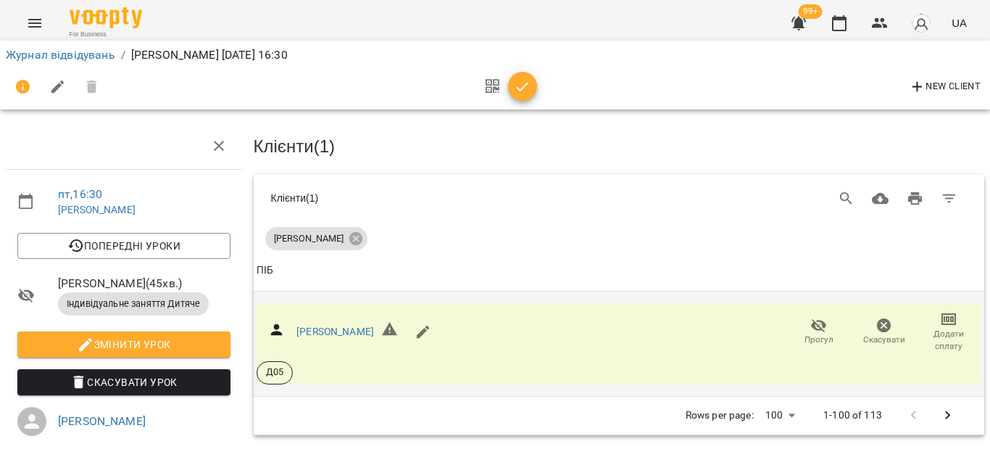
scroll to position [145, 0]
click at [938, 328] on span "Додати сплату" at bounding box center [949, 340] width 48 height 25
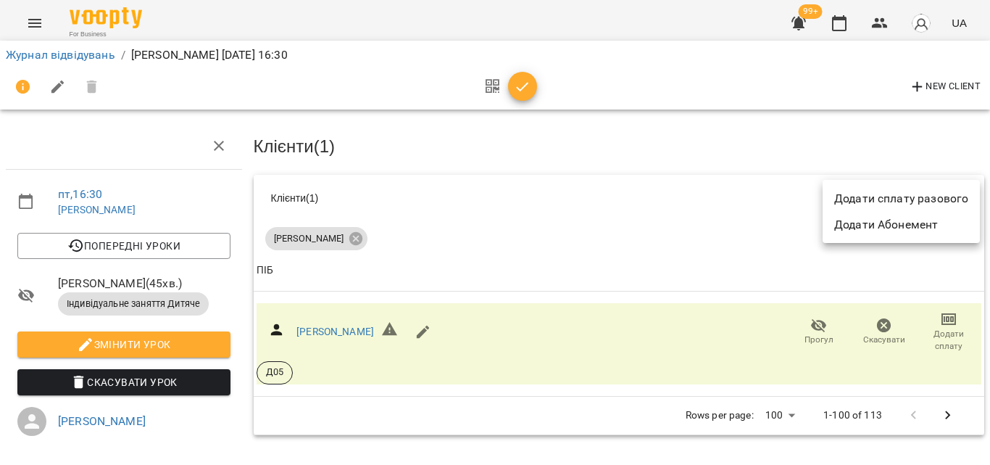
click at [890, 201] on li "Додати сплату разового" at bounding box center [901, 199] width 157 height 26
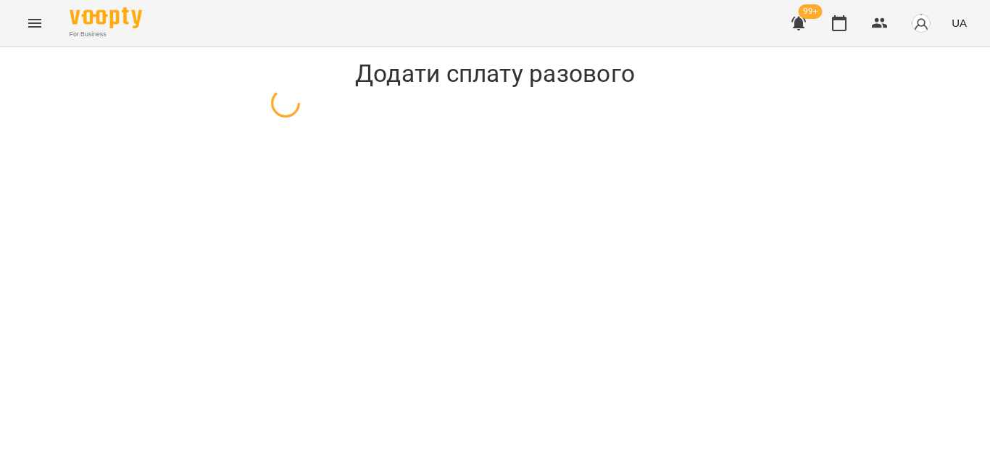
select select "**********"
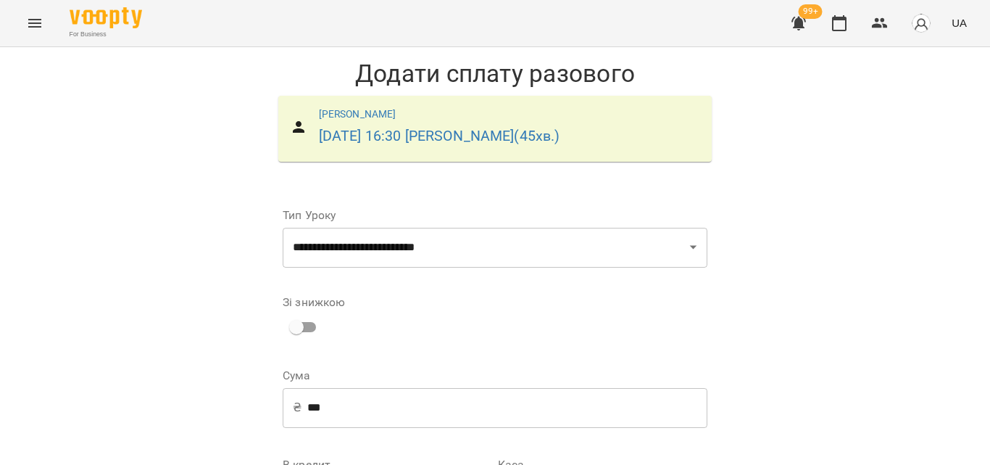
scroll to position [231, 0]
select select "****"
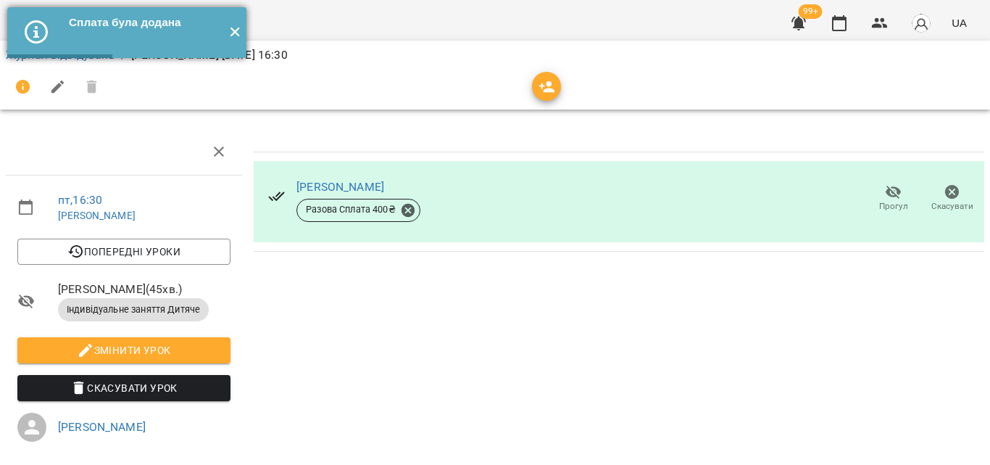
click at [241, 35] on button "✕" at bounding box center [235, 32] width 24 height 51
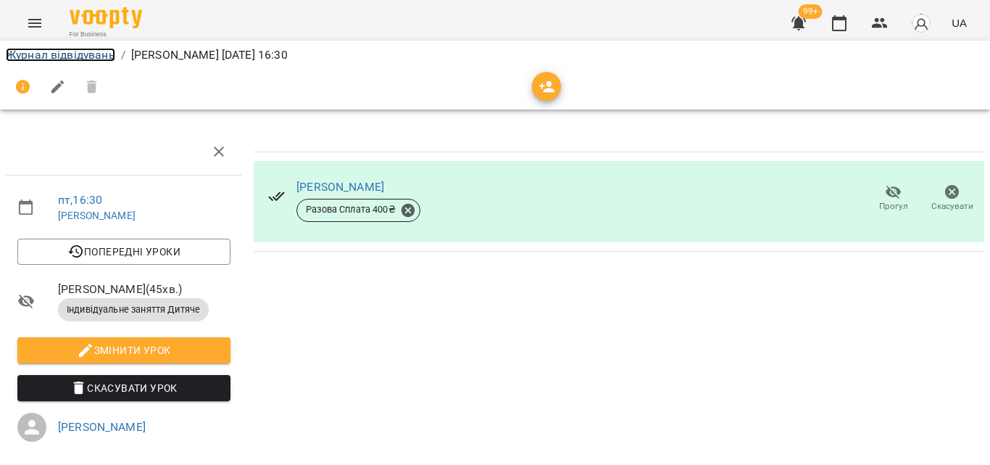
click at [62, 54] on link "Журнал відвідувань" at bounding box center [60, 55] width 109 height 14
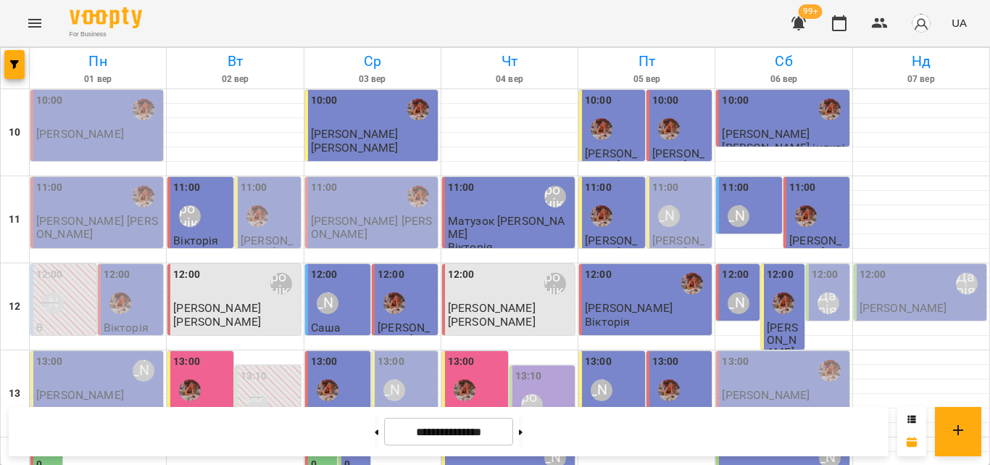
scroll to position [574, 0]
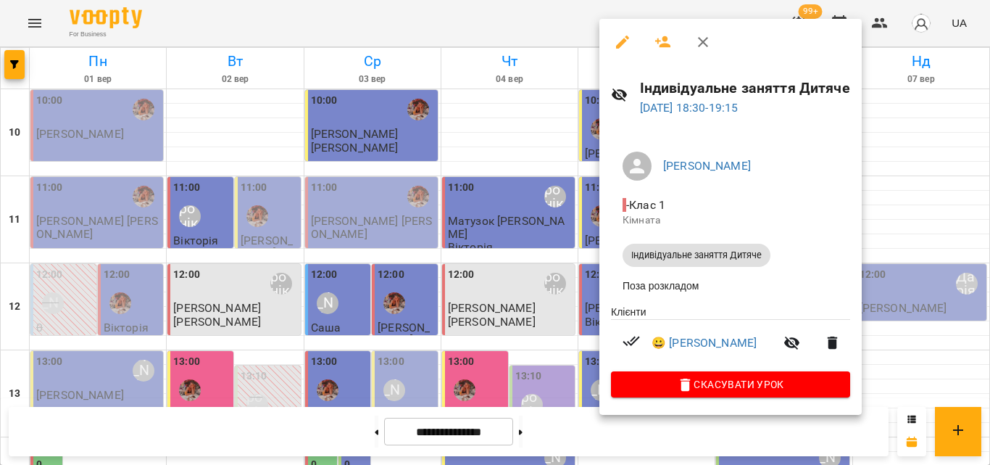
click at [521, 274] on div at bounding box center [495, 232] width 990 height 465
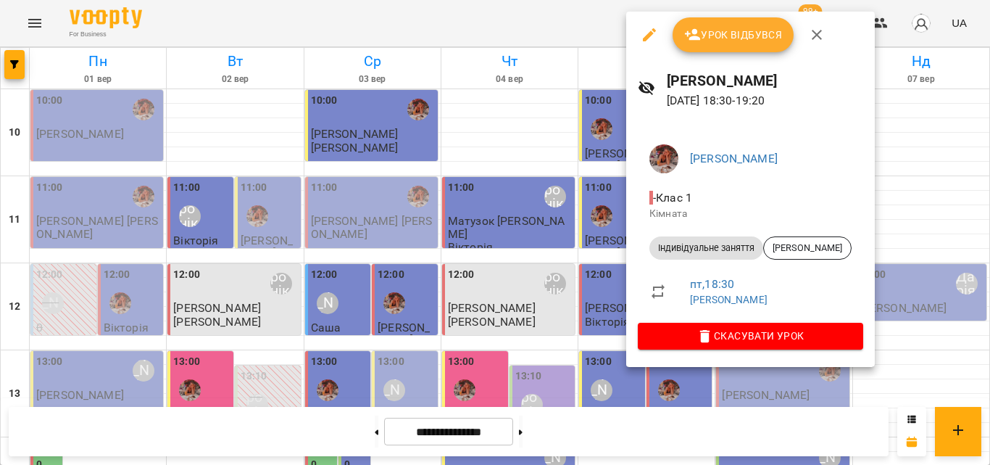
click at [581, 249] on div at bounding box center [495, 232] width 990 height 465
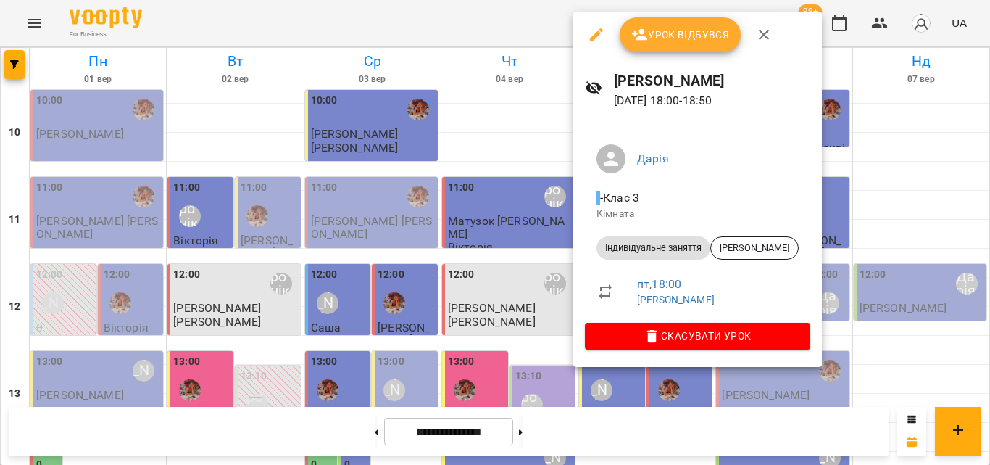
drag, startPoint x: 523, startPoint y: 246, endPoint x: 631, endPoint y: 268, distance: 109.5
click at [523, 247] on div at bounding box center [495, 232] width 990 height 465
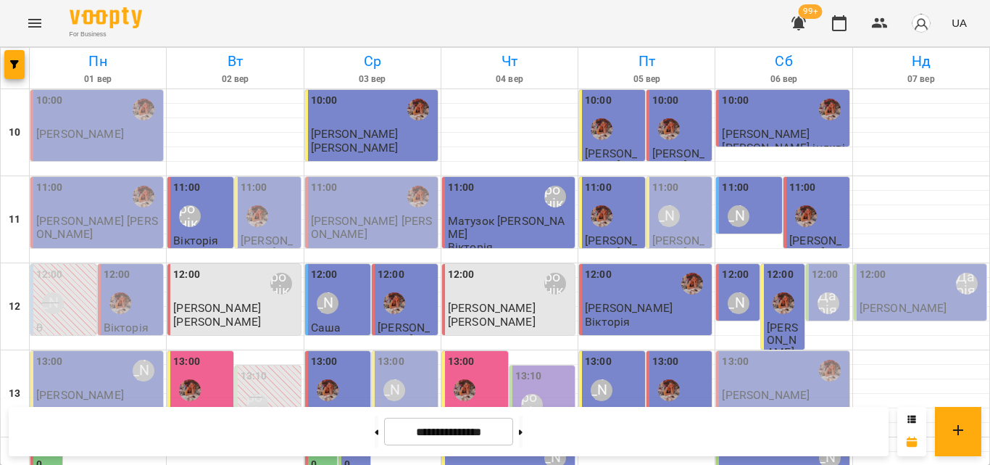
scroll to position [502, 0]
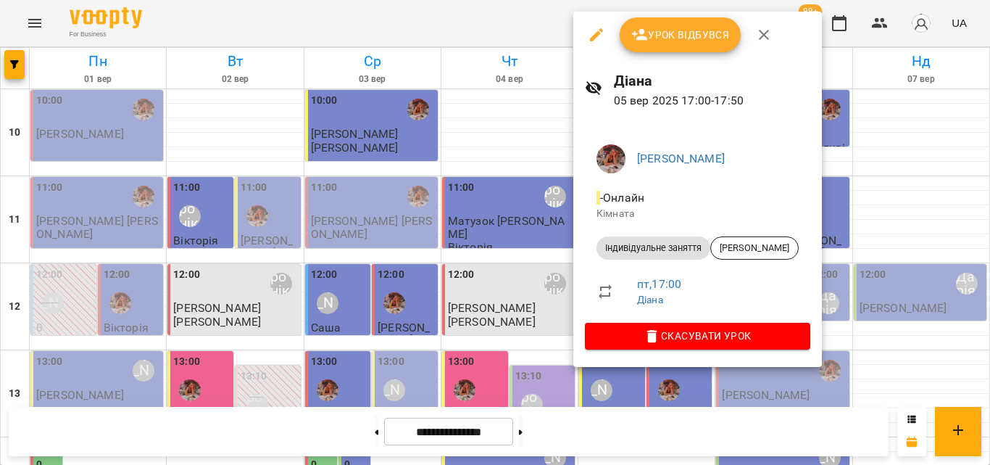
click at [484, 223] on div at bounding box center [495, 232] width 990 height 465
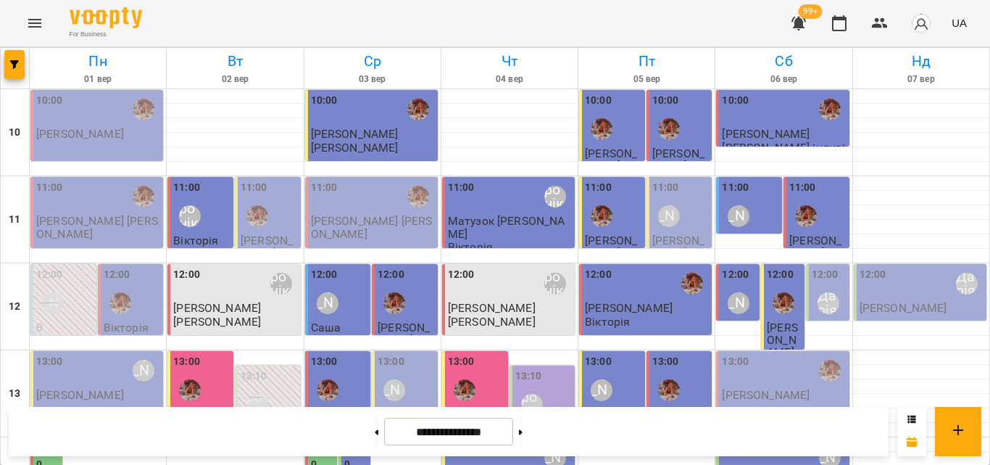
scroll to position [429, 0]
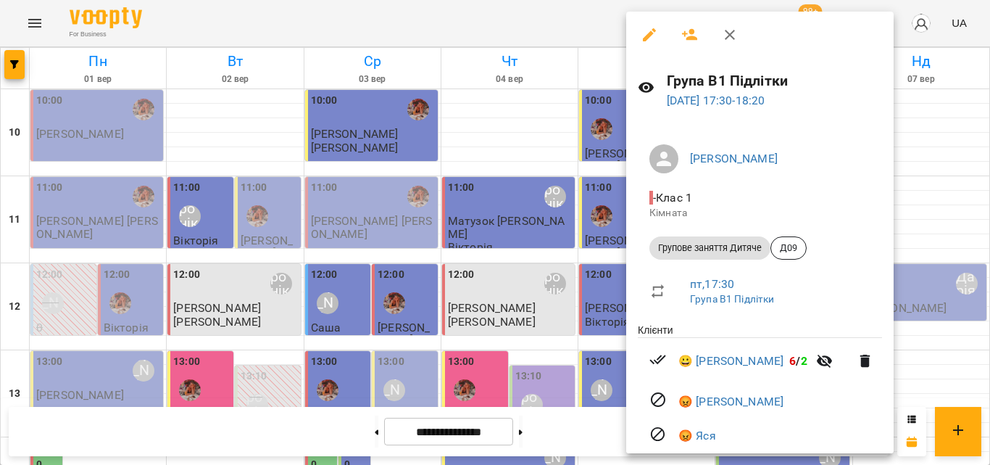
click at [615, 307] on div at bounding box center [495, 232] width 990 height 465
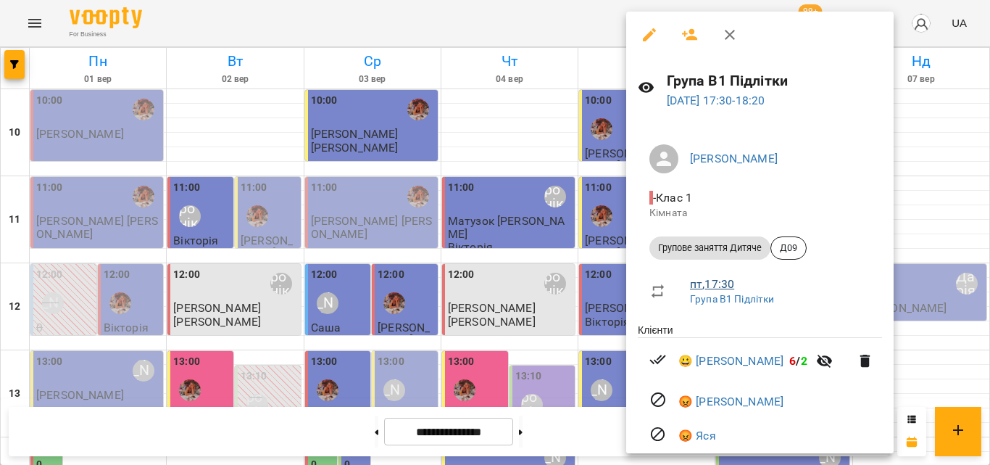
scroll to position [51, 0]
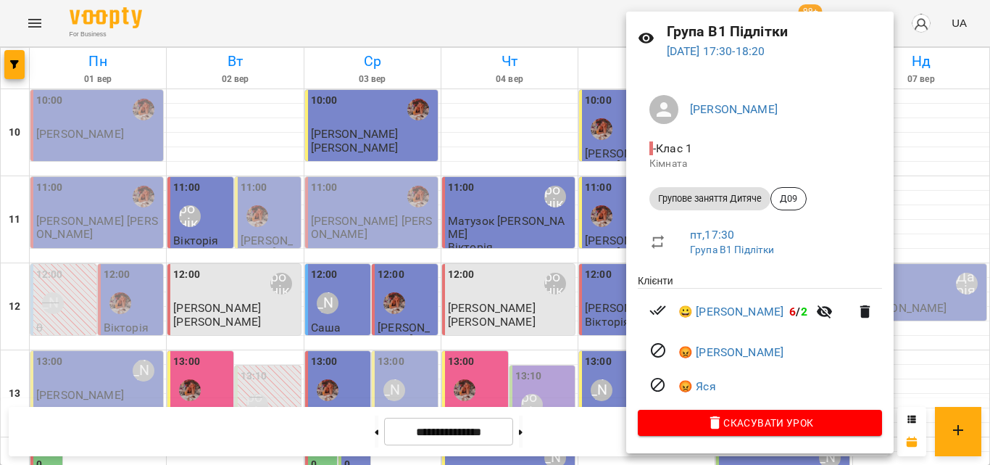
click at [609, 301] on div at bounding box center [495, 232] width 990 height 465
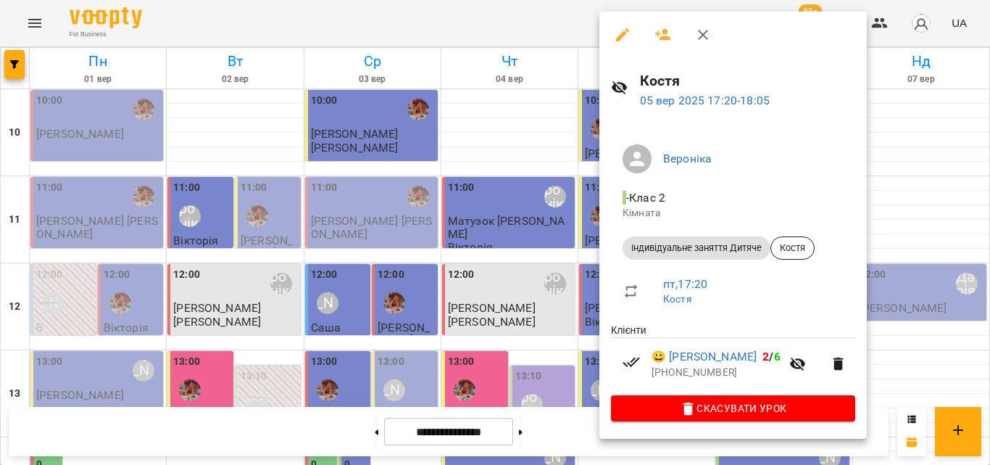
click at [561, 299] on div at bounding box center [495, 232] width 990 height 465
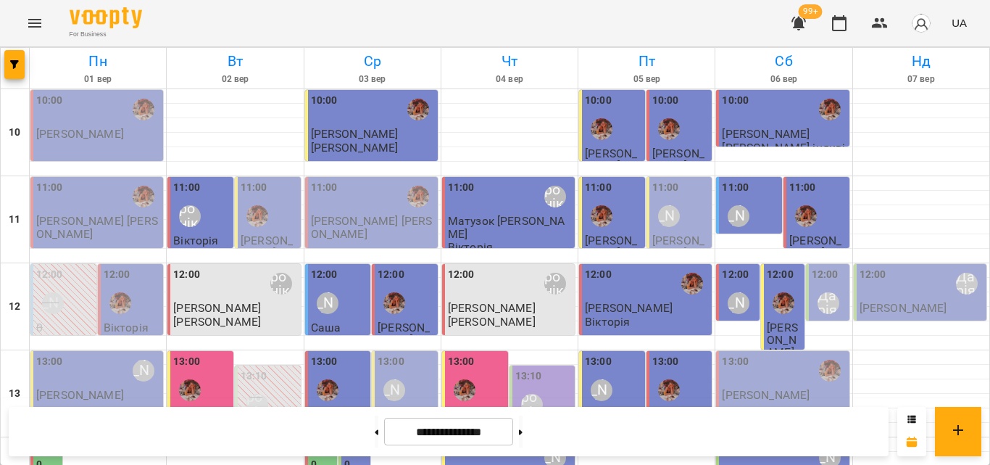
scroll to position [357, 0]
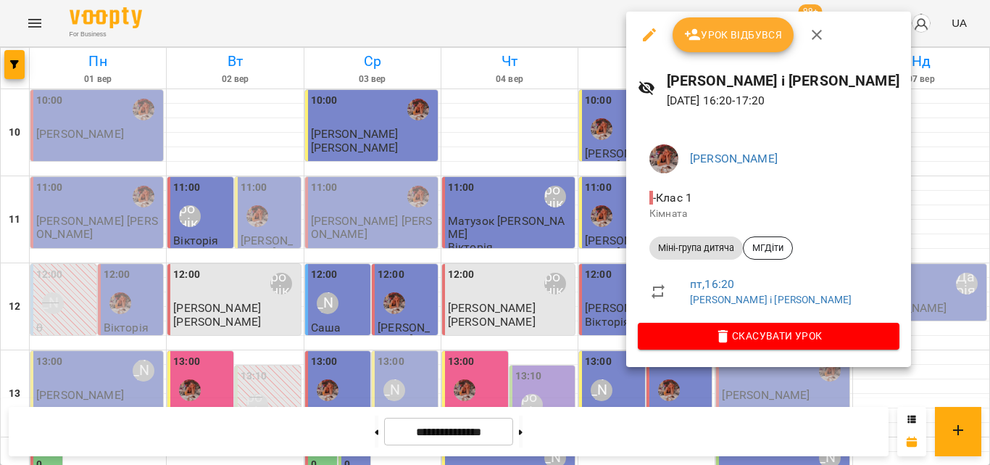
click at [697, 42] on icon "button" at bounding box center [692, 34] width 17 height 17
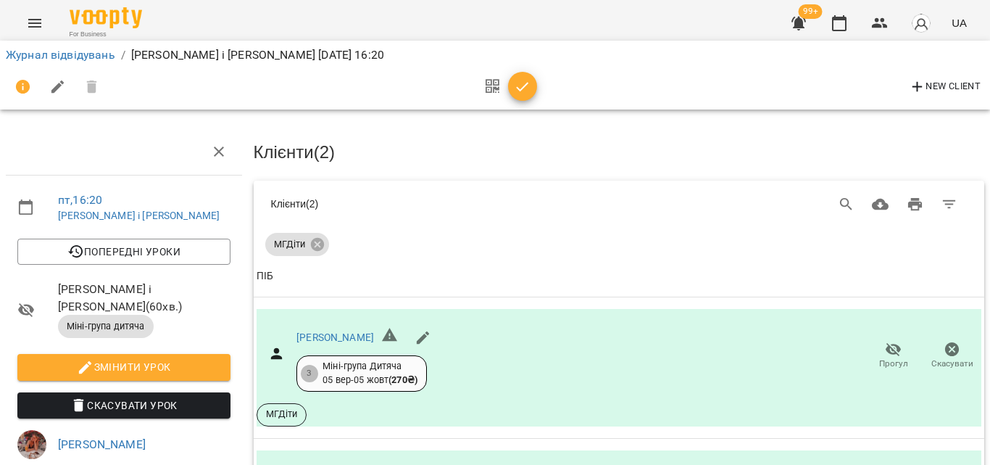
click at [512, 84] on span "button" at bounding box center [522, 86] width 29 height 17
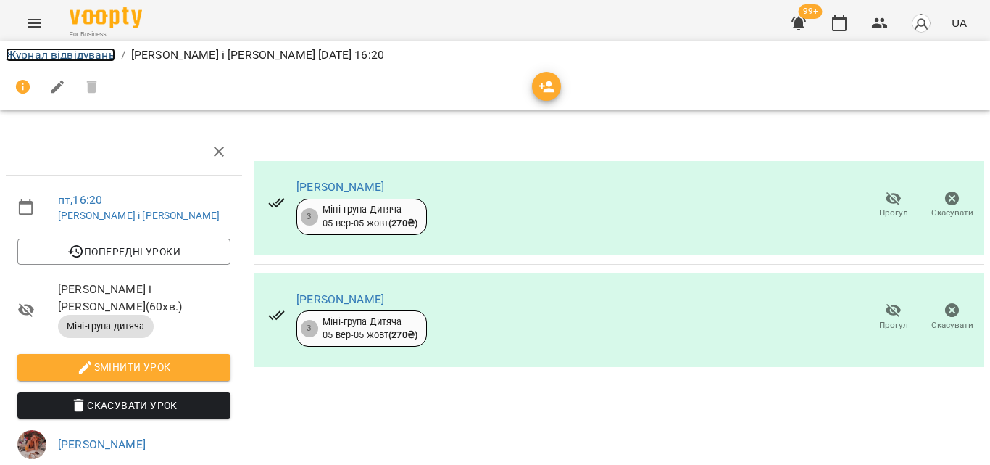
click at [92, 57] on link "Журнал відвідувань" at bounding box center [60, 55] width 109 height 14
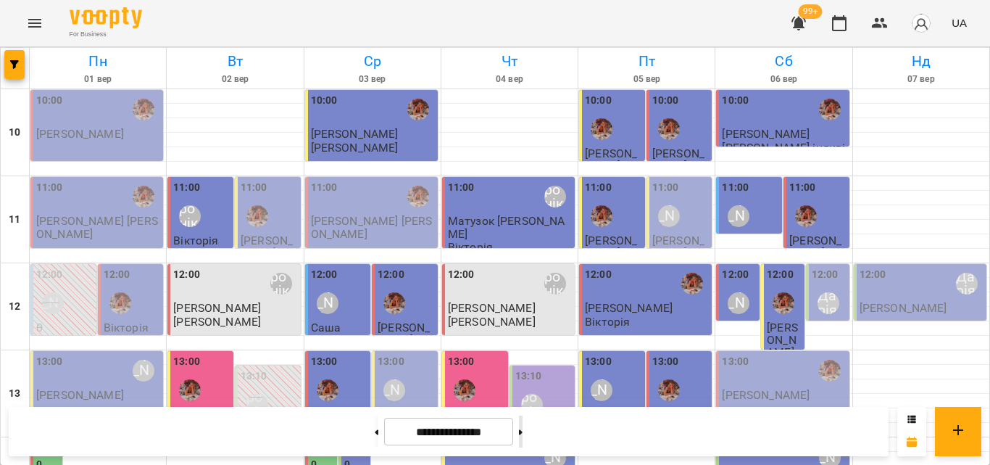
click at [523, 427] on button at bounding box center [521, 431] width 4 height 32
type input "**********"
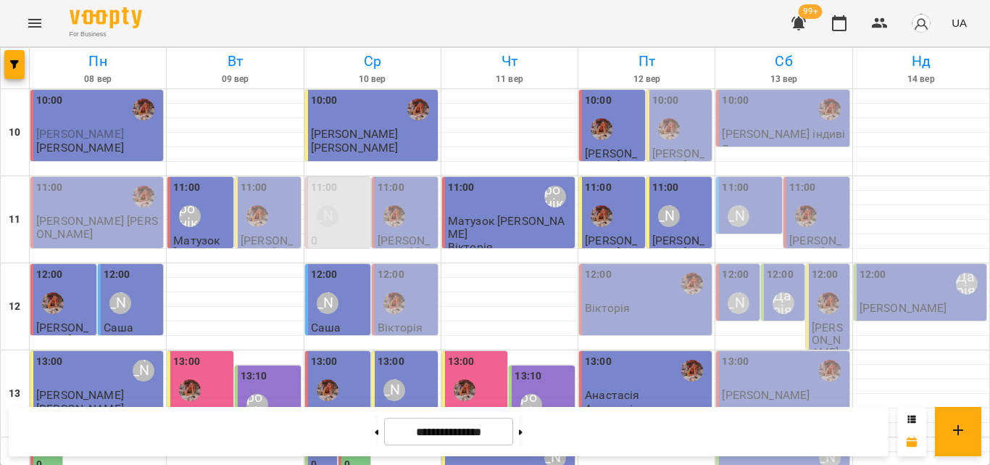
scroll to position [429, 0]
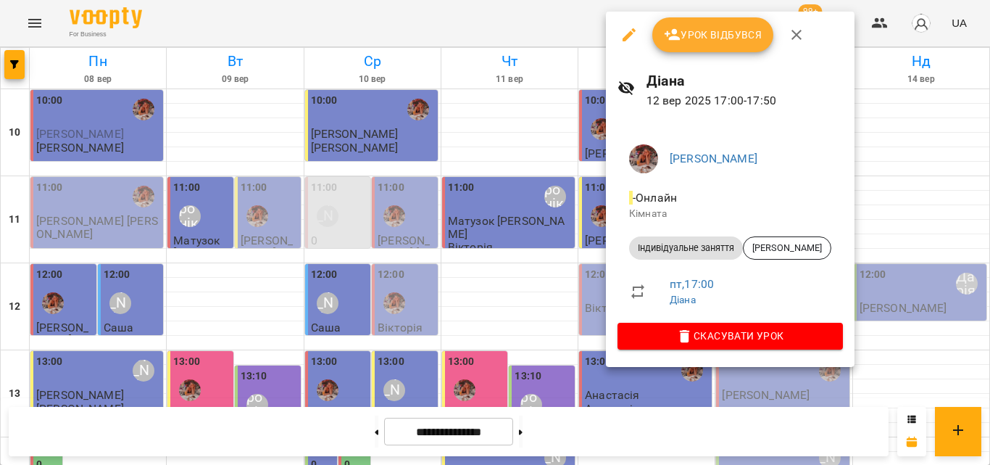
click at [589, 270] on div at bounding box center [495, 232] width 990 height 465
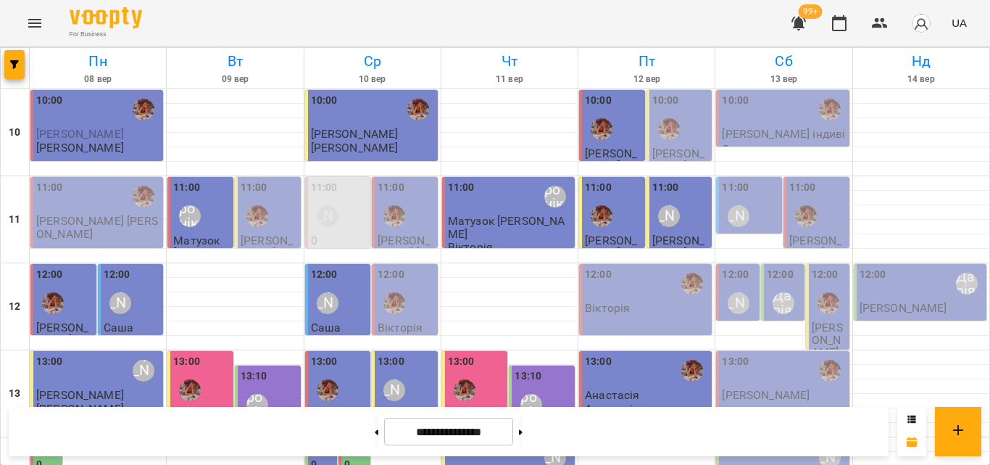
scroll to position [362, 0]
click at [467, 441] on div "14:00" at bounding box center [461, 457] width 27 height 33
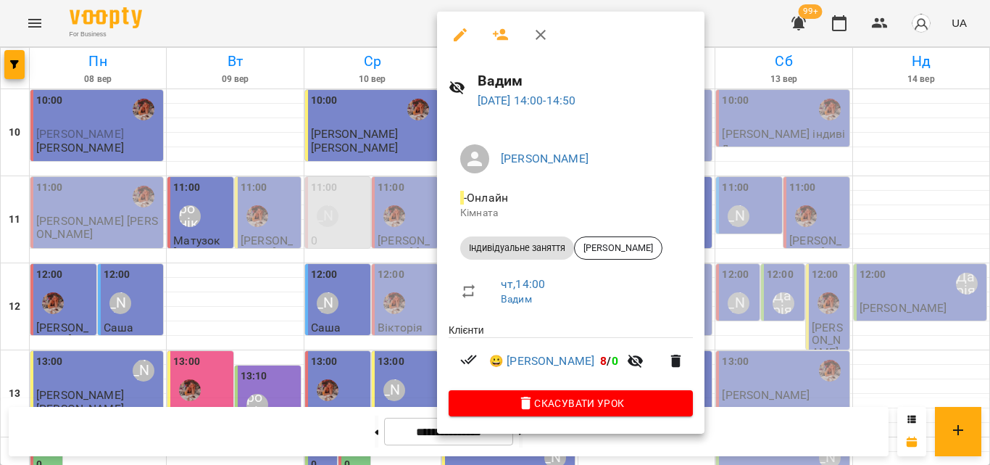
click at [390, 146] on div at bounding box center [495, 232] width 990 height 465
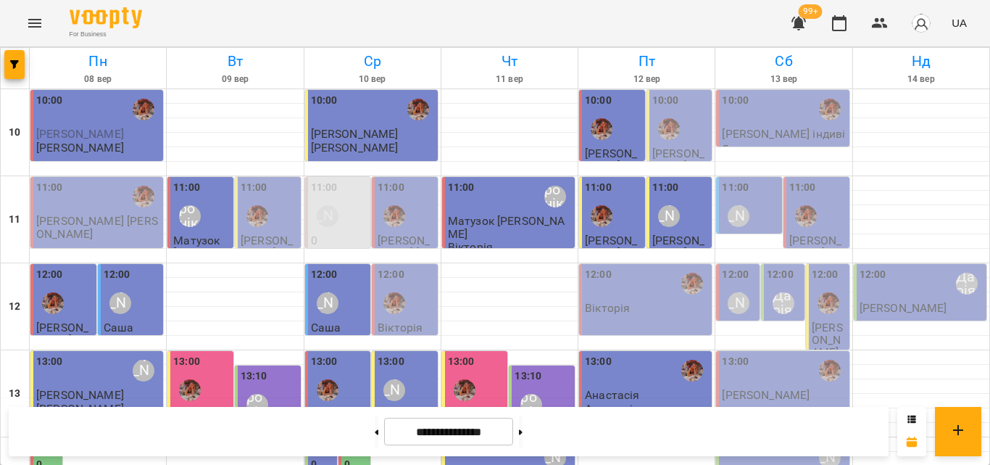
scroll to position [435, 0]
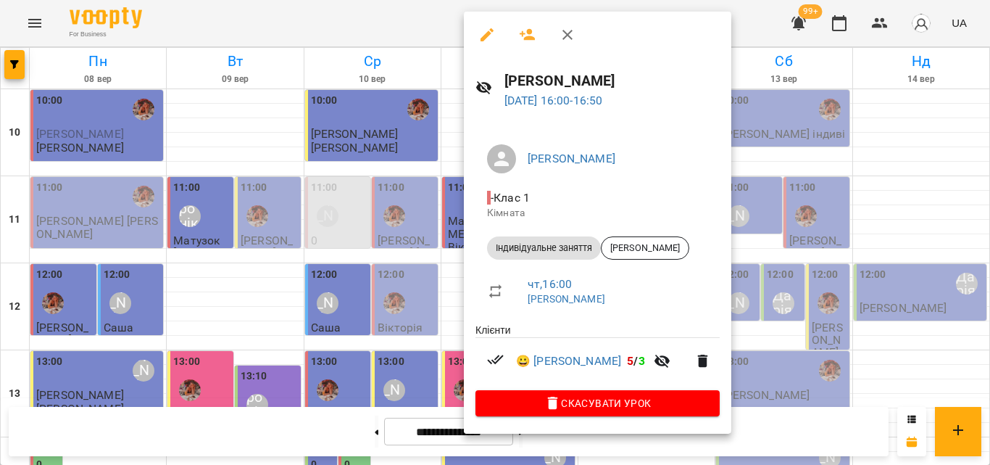
click at [399, 205] on div at bounding box center [495, 232] width 990 height 465
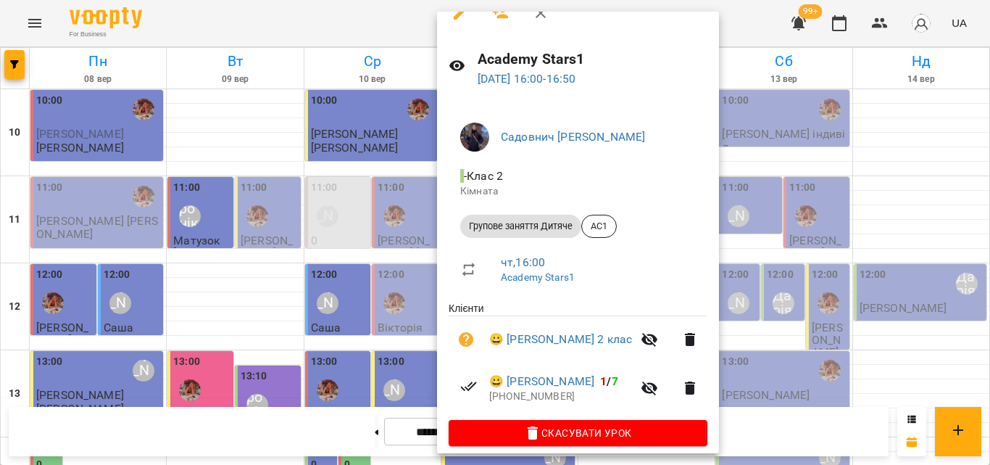
scroll to position [34, 0]
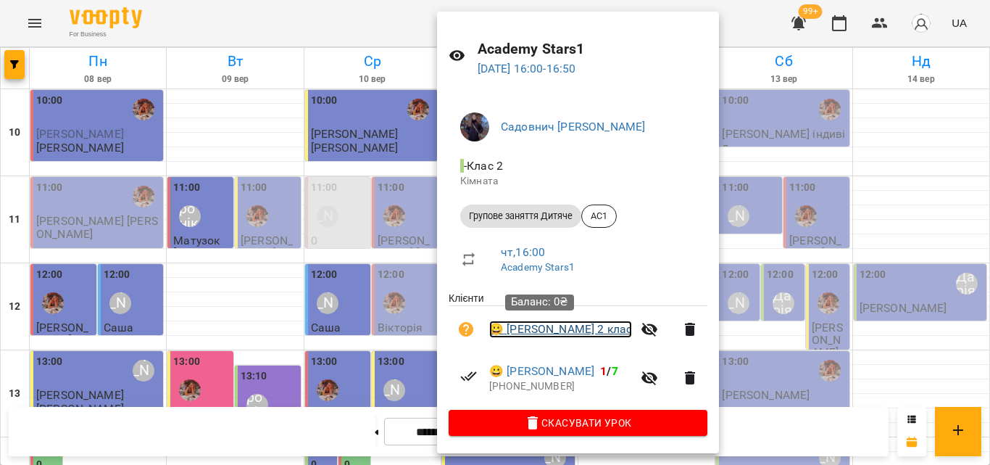
click at [531, 328] on link "😀 [PERSON_NAME] 2 клас" at bounding box center [560, 328] width 143 height 17
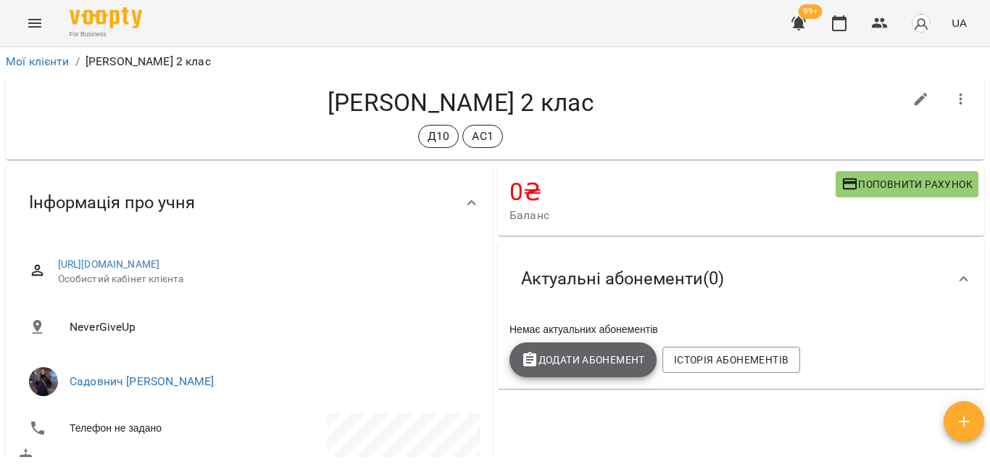
click at [576, 354] on span "Додати Абонемент" at bounding box center [583, 359] width 124 height 17
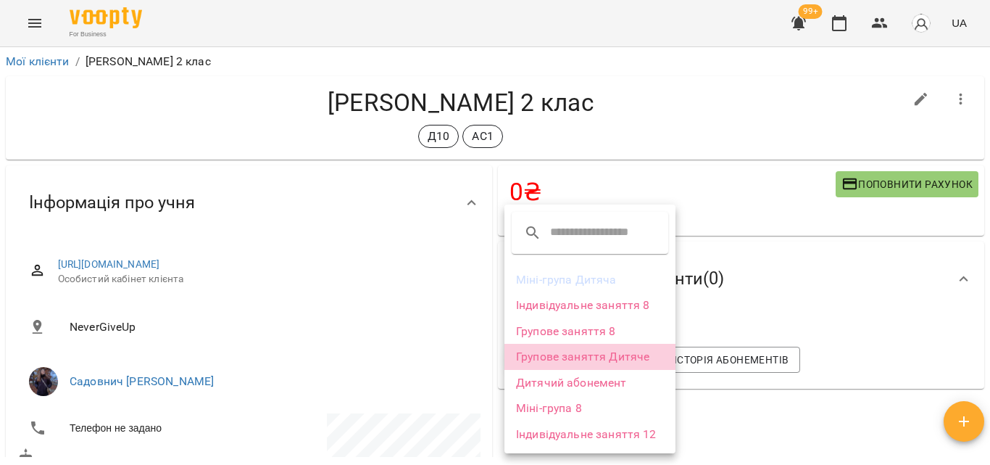
click at [584, 352] on li "Групове заняття Дитяче" at bounding box center [590, 357] width 171 height 26
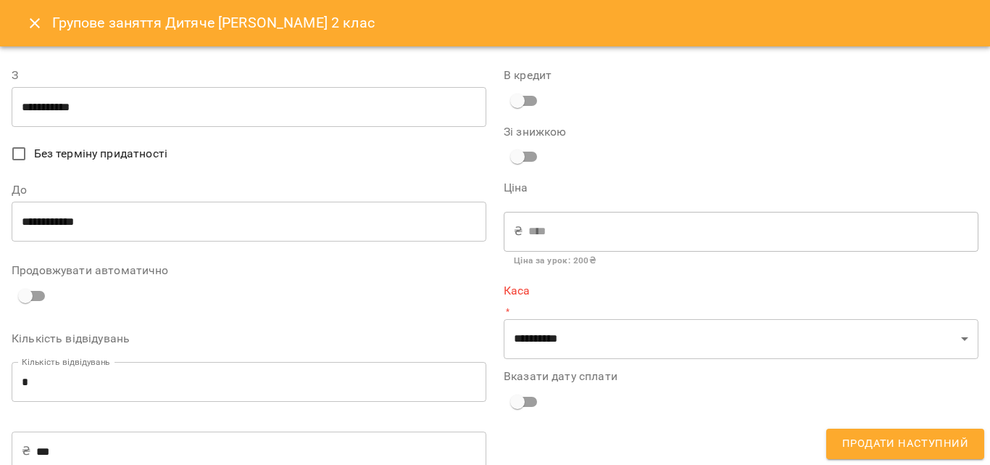
type input "**********"
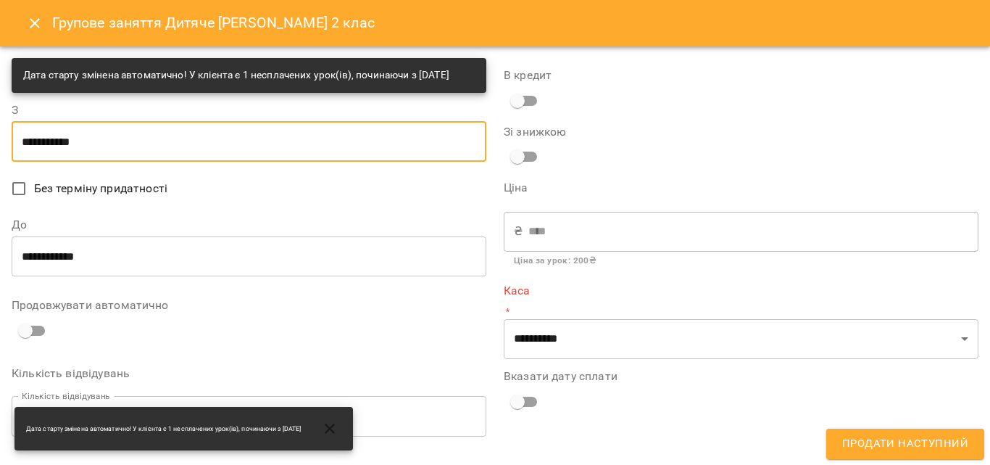
click at [169, 162] on input "**********" at bounding box center [249, 141] width 475 height 41
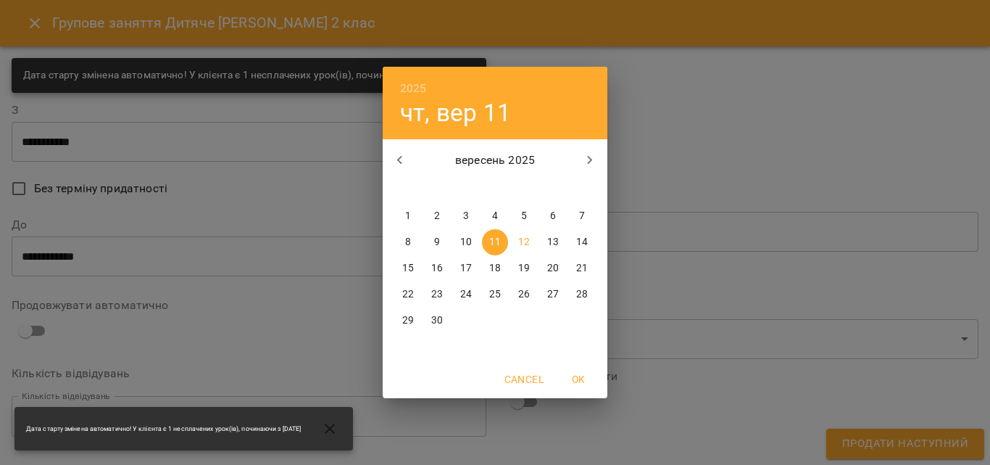
click at [489, 244] on span "11" at bounding box center [495, 242] width 26 height 14
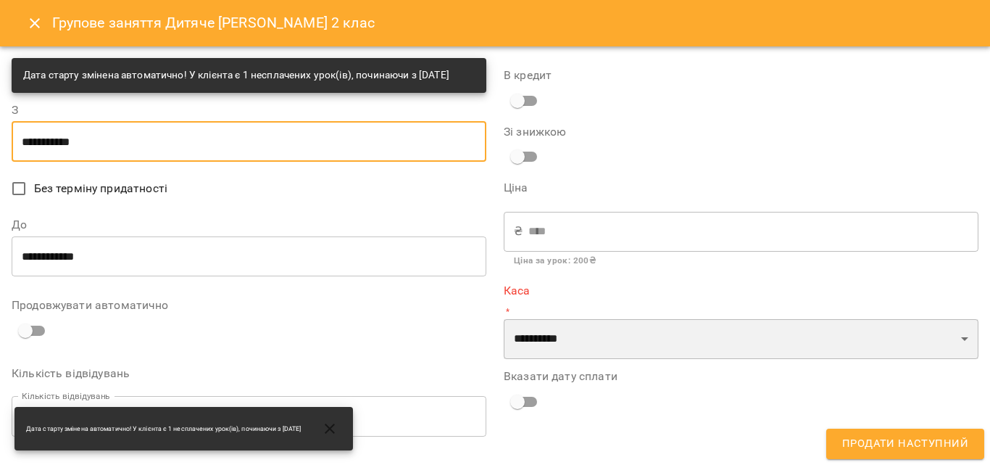
click at [621, 350] on select "**********" at bounding box center [741, 339] width 475 height 41
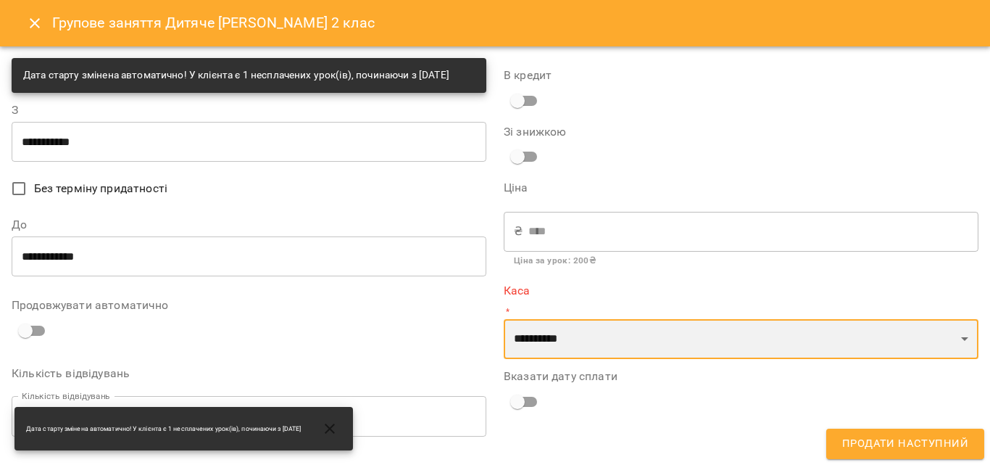
select select "****"
click at [504, 319] on select "**********" at bounding box center [741, 339] width 475 height 41
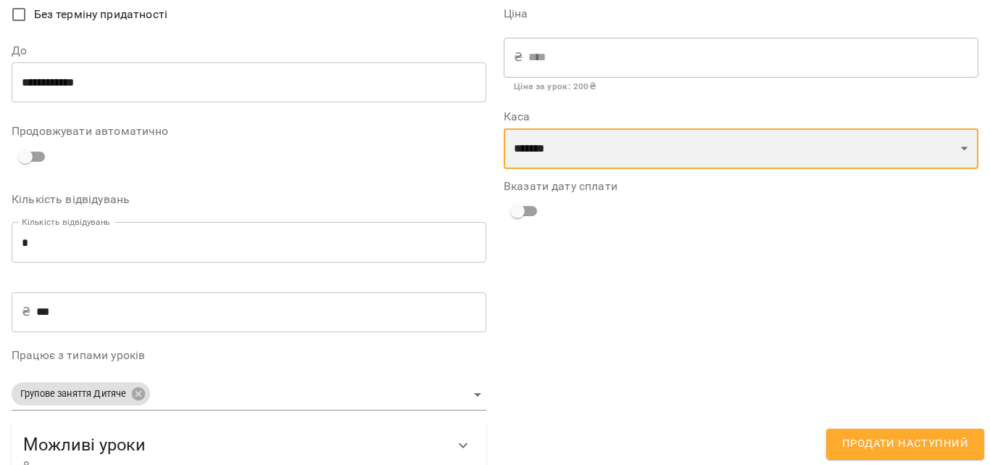
scroll to position [220, 0]
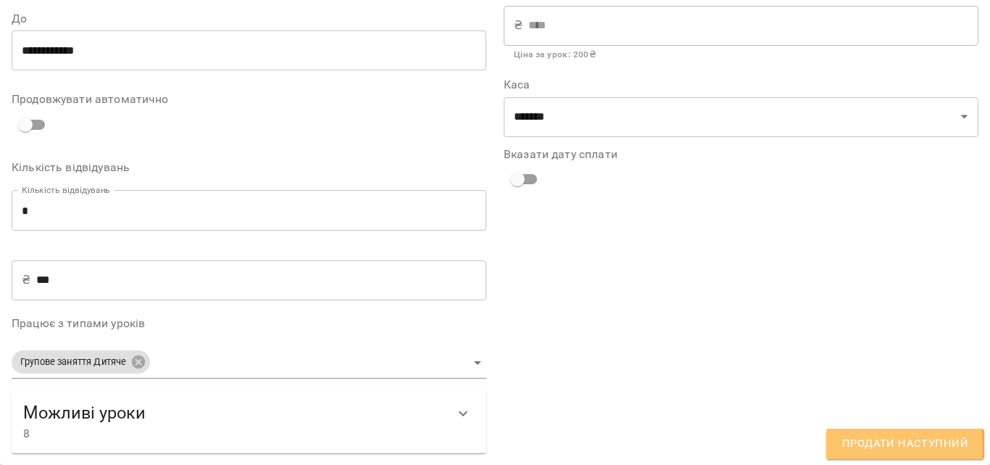
click at [869, 445] on span "Продати наступний" at bounding box center [905, 443] width 126 height 19
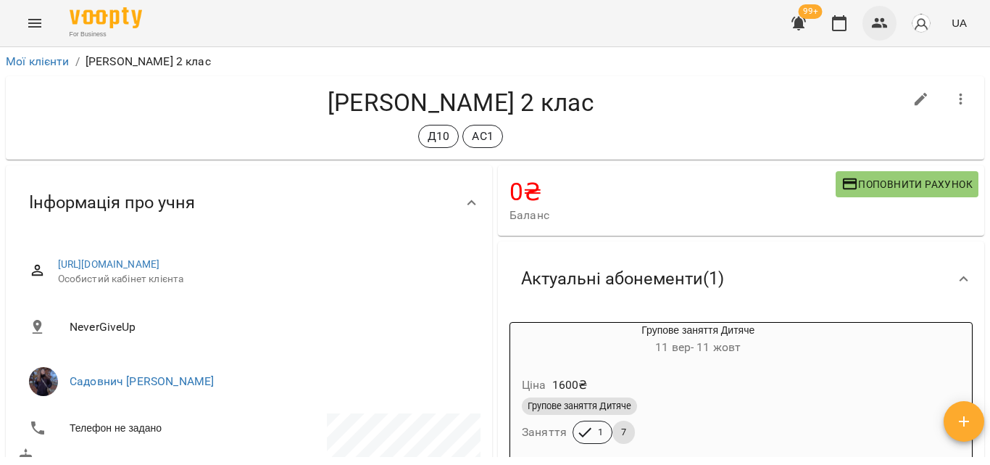
click at [873, 29] on icon "button" at bounding box center [879, 22] width 17 height 17
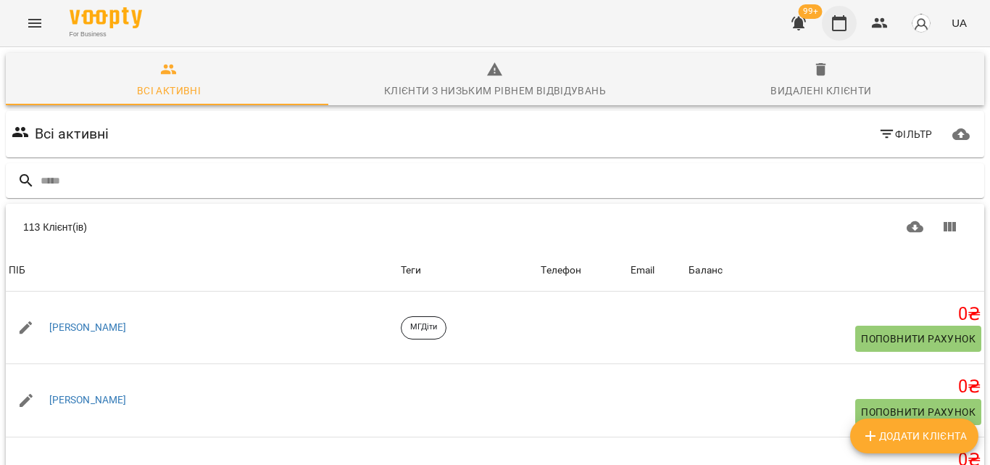
click at [843, 23] on icon "button" at bounding box center [839, 22] width 17 height 17
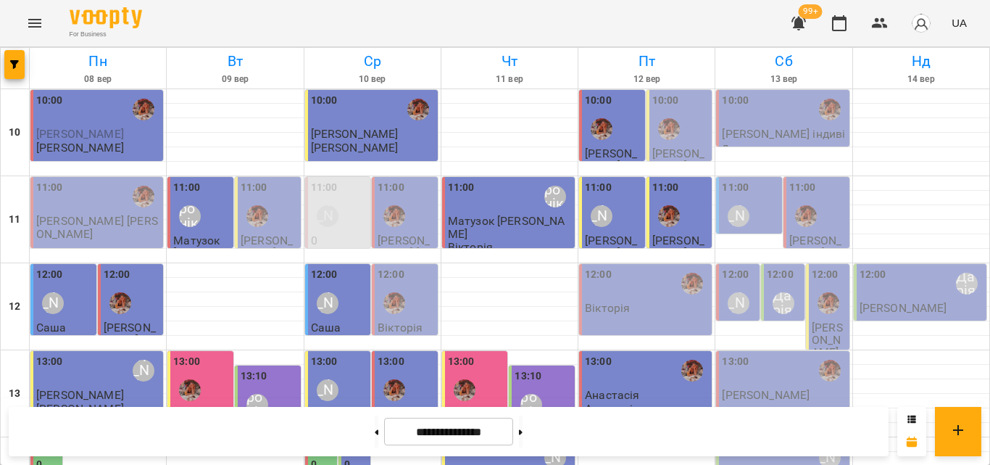
scroll to position [507, 0]
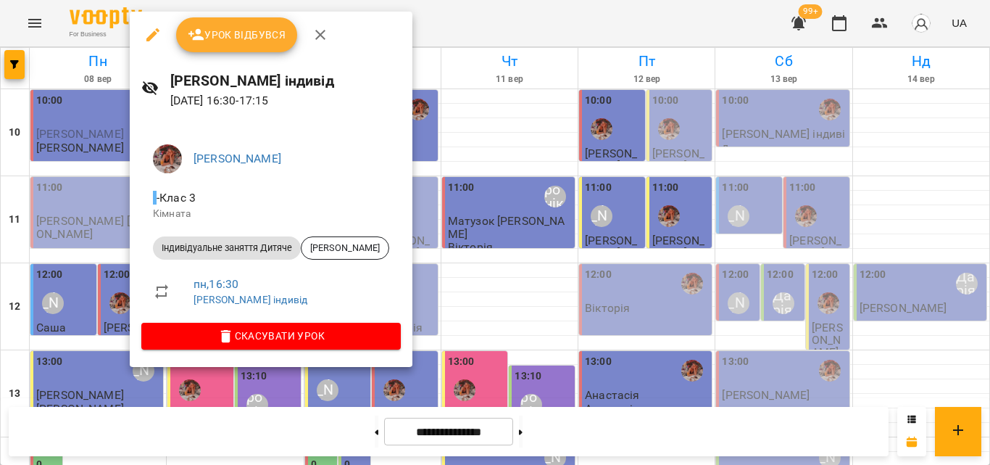
click at [127, 157] on div at bounding box center [495, 232] width 990 height 465
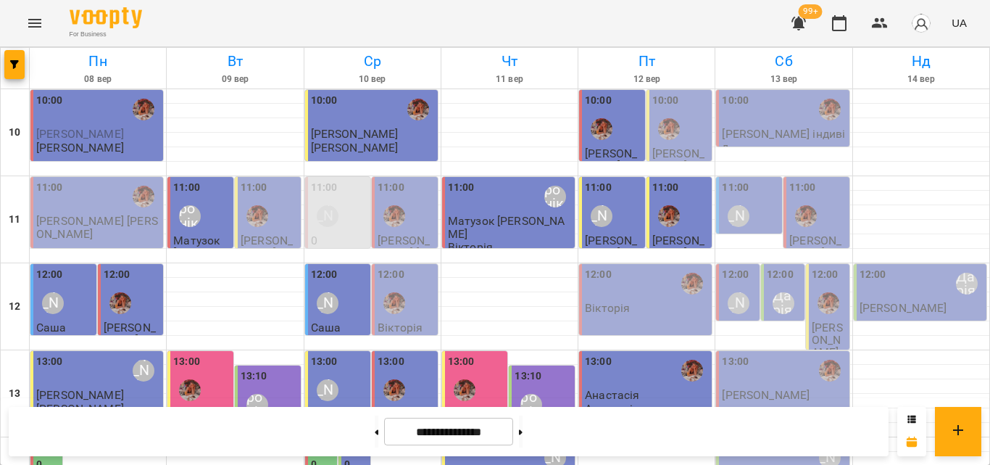
scroll to position [647, 0]
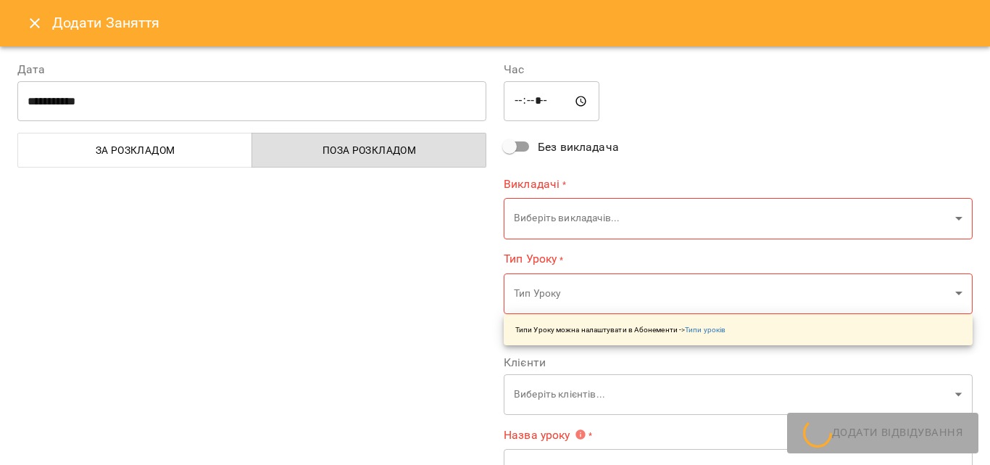
type input "**********"
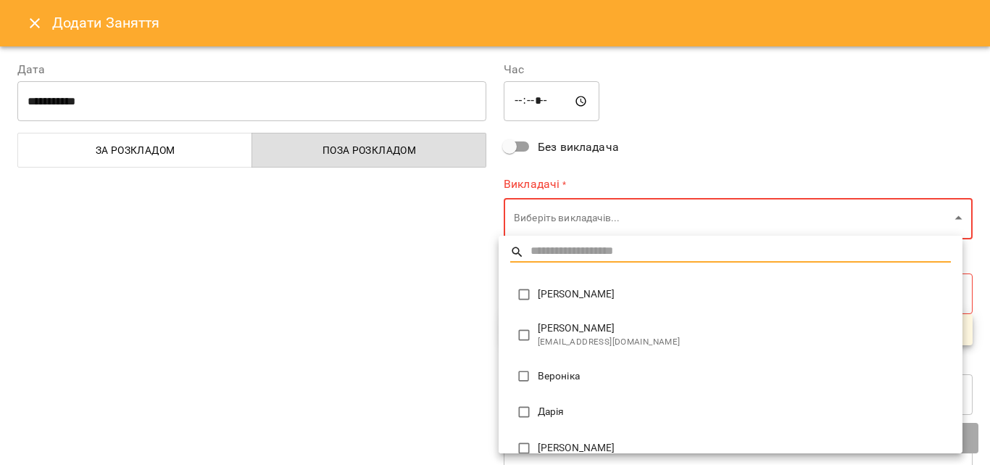
scroll to position [107, 0]
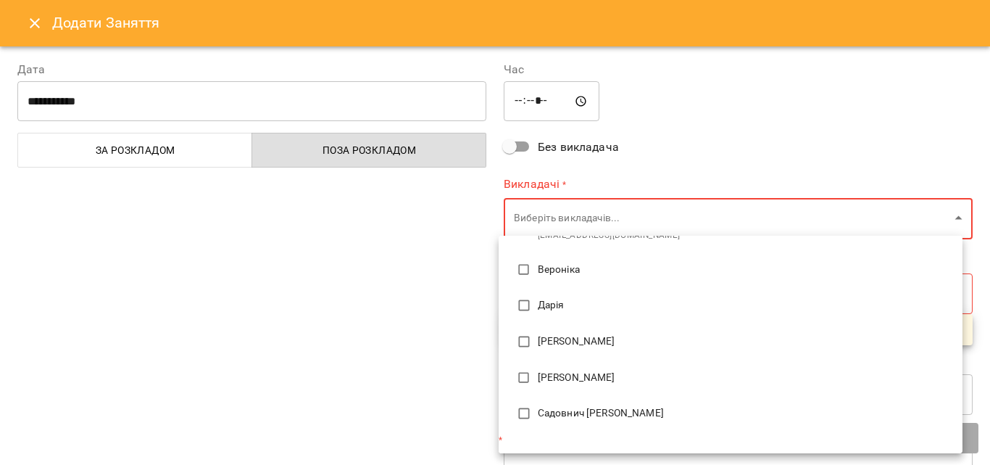
click at [560, 376] on span "[PERSON_NAME]" at bounding box center [744, 377] width 413 height 14
type input "**********"
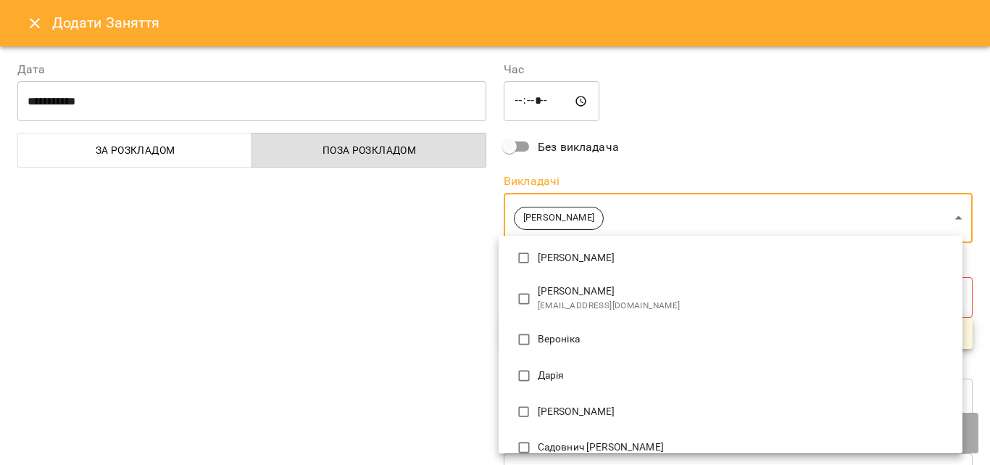
click at [407, 336] on div at bounding box center [495, 232] width 990 height 465
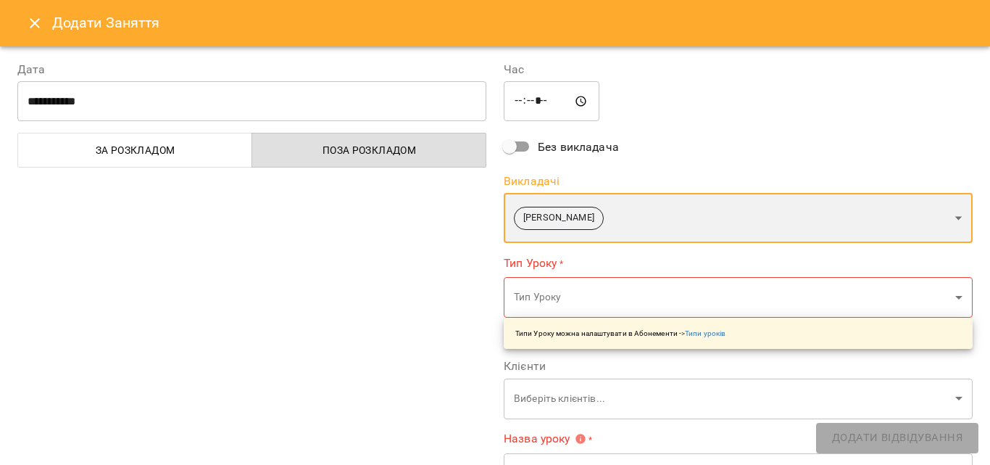
scroll to position [0, 0]
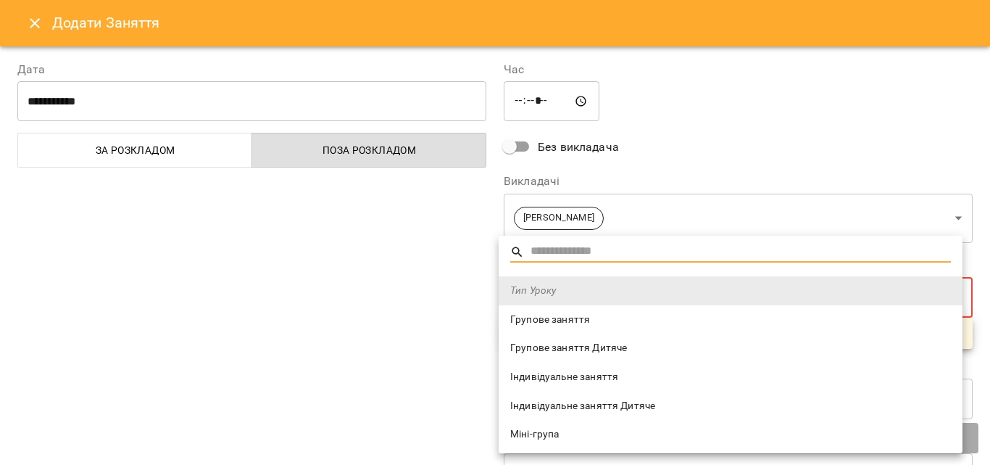
click at [571, 409] on span "Індивідуальне заняття Дитяче" at bounding box center [730, 406] width 441 height 14
type input "**********"
type input "**"
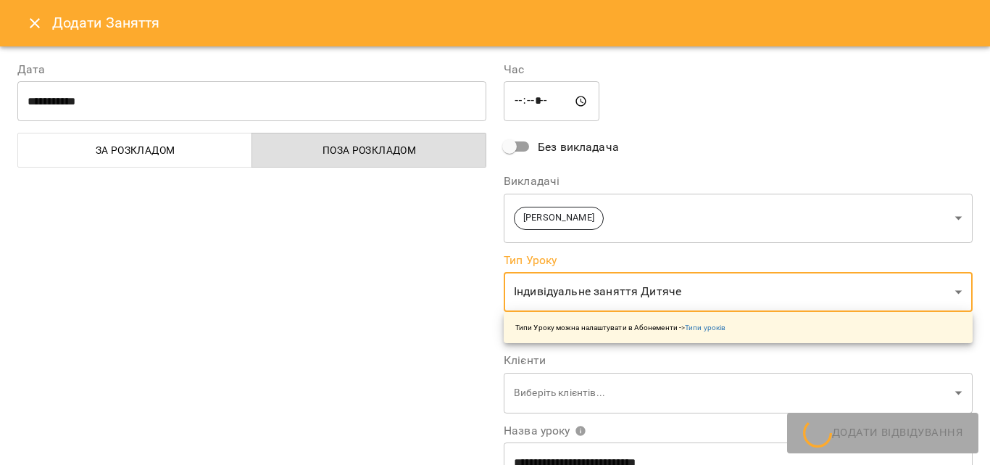
click at [388, 347] on div "Тип Уроку Групове заняття Групове заняття [GEOGRAPHIC_DATA] Індивідуальне занят…" at bounding box center [495, 232] width 990 height 465
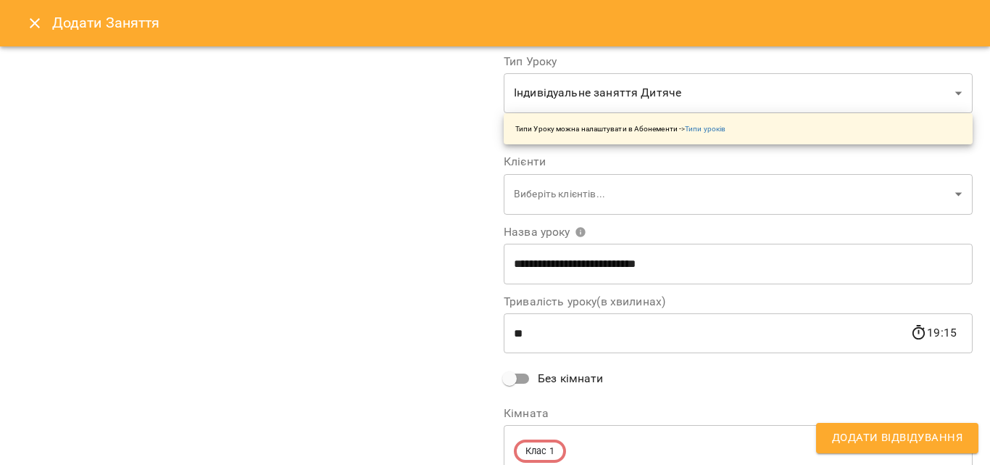
scroll to position [217, 0]
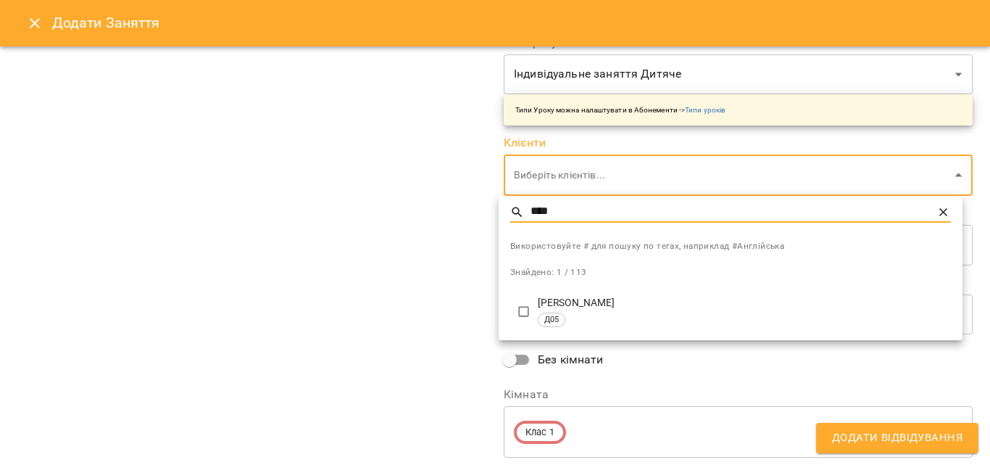
type input "****"
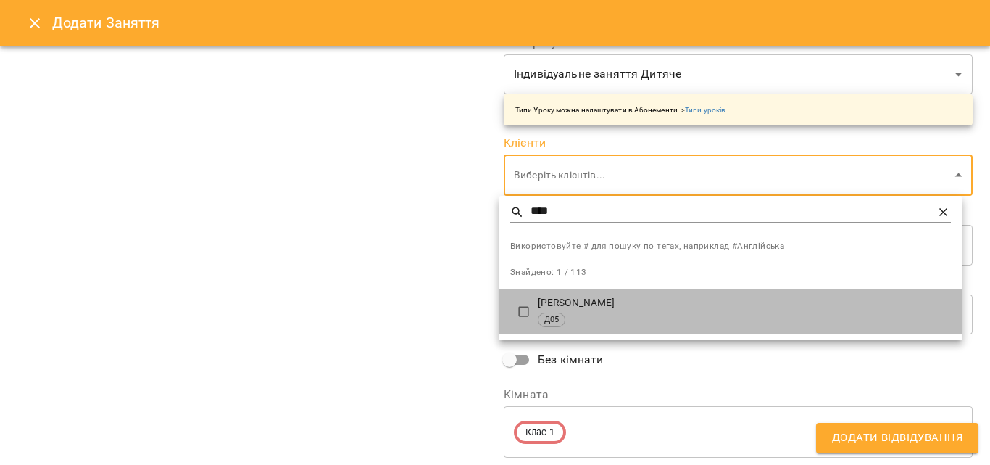
click at [603, 305] on p "[PERSON_NAME]" at bounding box center [744, 303] width 413 height 14
type input "**********"
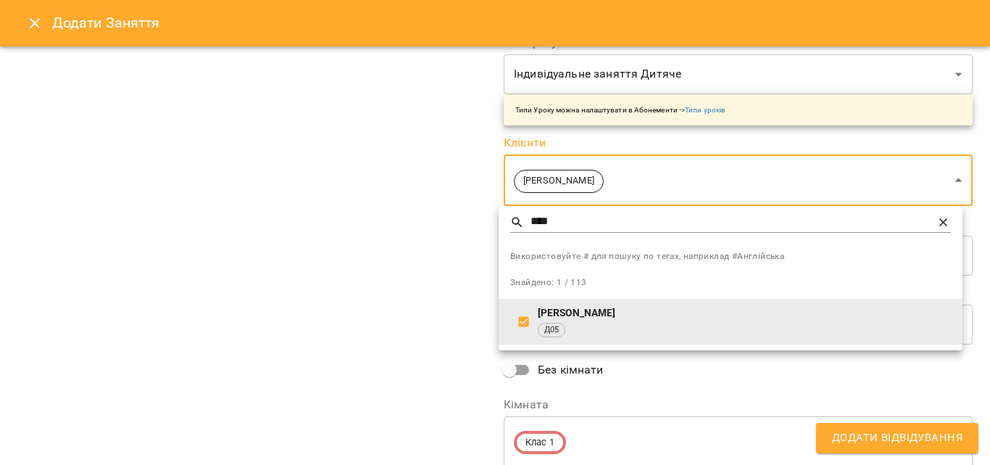
click at [373, 307] on div at bounding box center [495, 232] width 990 height 465
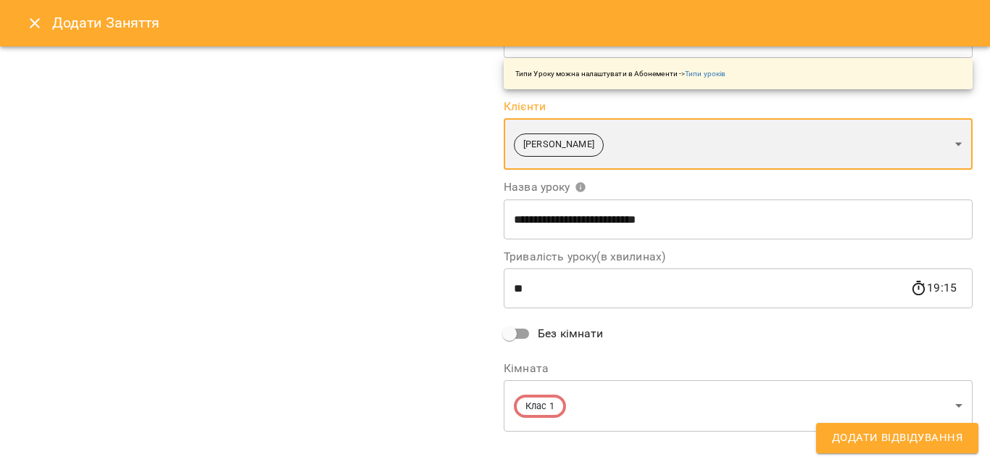
scroll to position [270, 0]
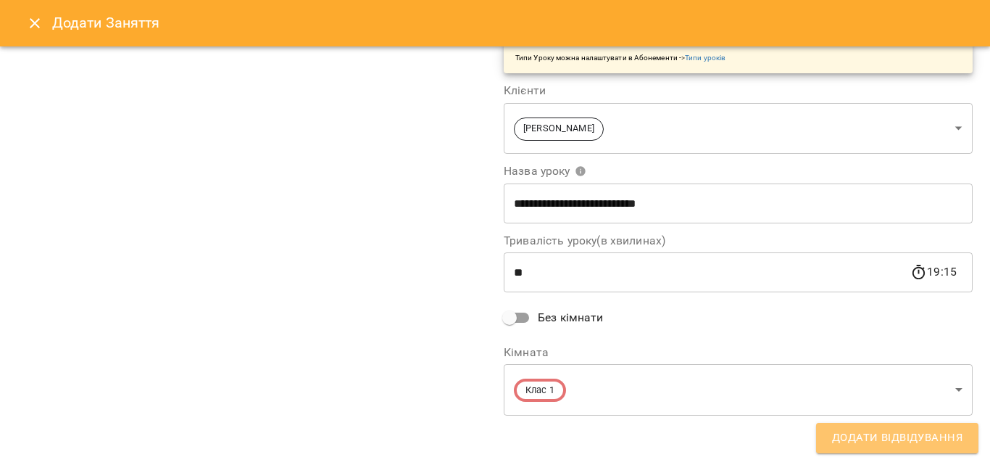
click at [863, 430] on span "Додати Відвідування" at bounding box center [897, 437] width 130 height 19
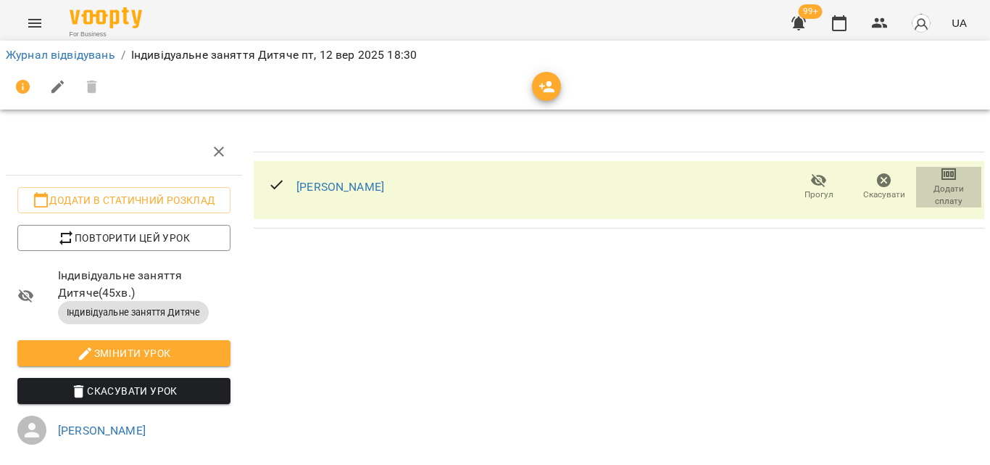
click at [929, 196] on span "Додати сплату" at bounding box center [949, 195] width 48 height 25
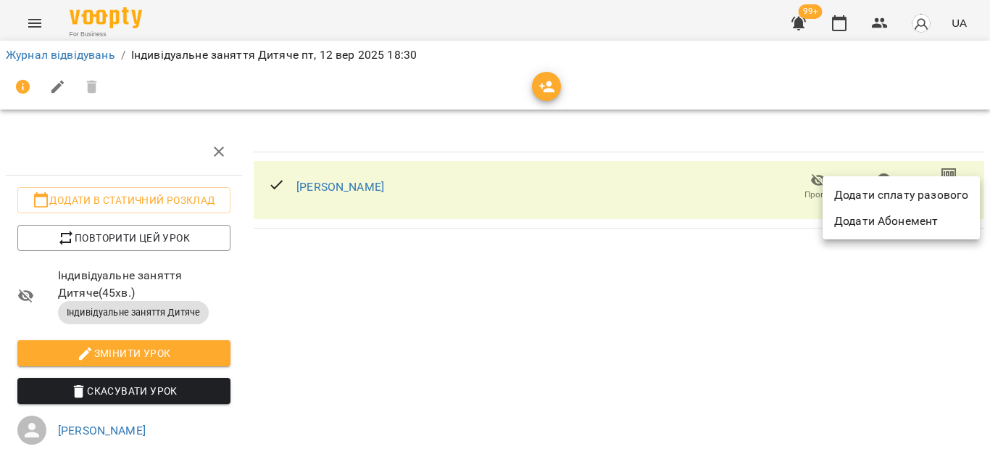
click at [879, 195] on li "Додати сплату разового" at bounding box center [901, 195] width 157 height 26
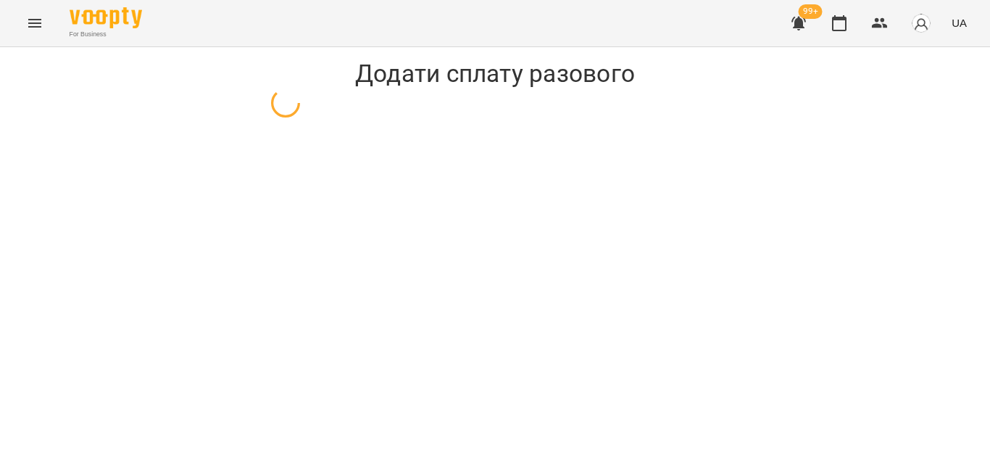
select select "**********"
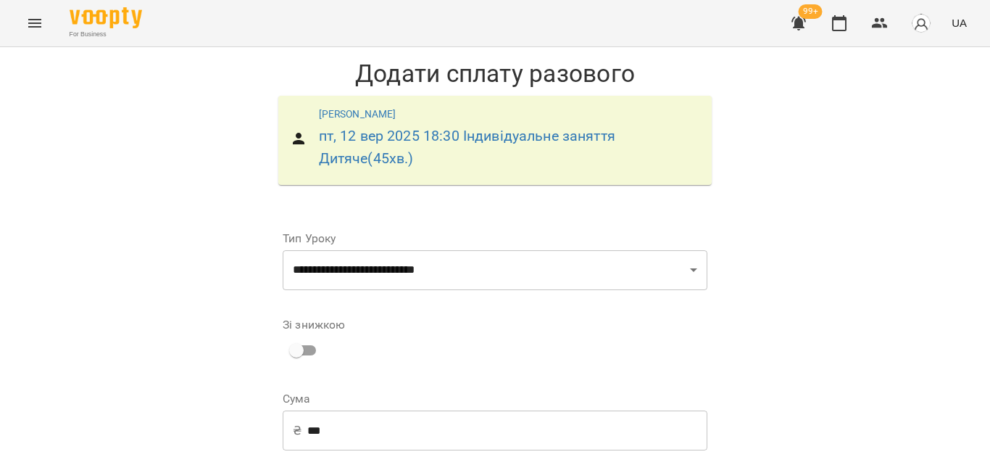
scroll to position [219, 0]
select select "****"
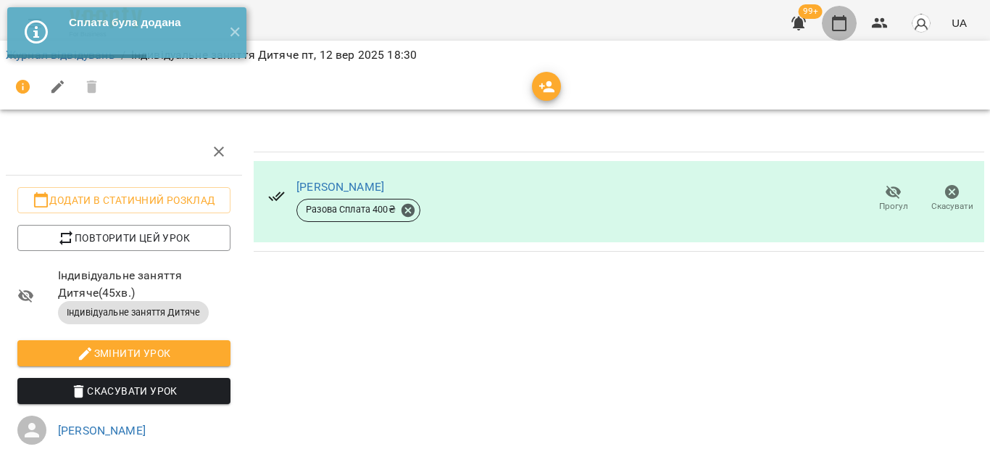
click at [837, 26] on icon "button" at bounding box center [839, 22] width 17 height 17
